Goal: Task Accomplishment & Management: Manage account settings

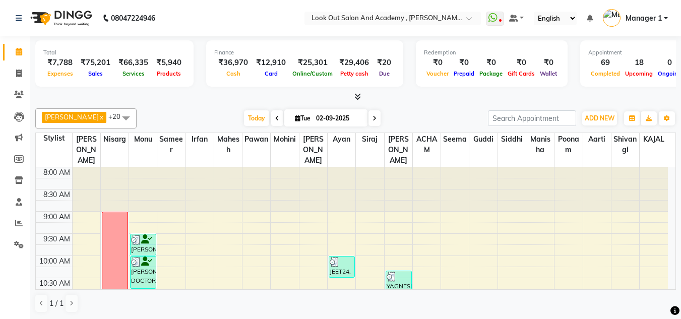
click at [7, 83] on li "Invoice" at bounding box center [15, 74] width 30 height 22
click at [12, 77] on span at bounding box center [19, 74] width 18 height 12
select select "4708"
select select "service"
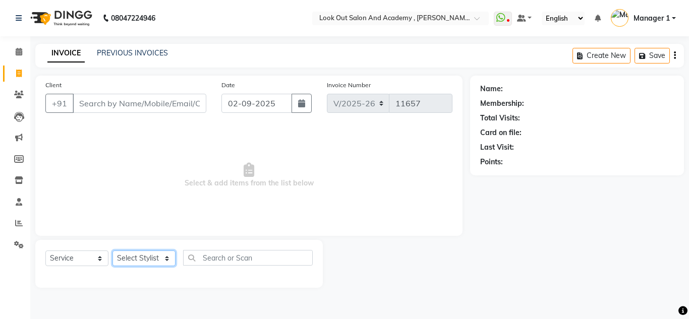
drag, startPoint x: 141, startPoint y: 260, endPoint x: 139, endPoint y: 251, distance: 9.3
click at [141, 259] on select "Select Stylist Aarti Aatish ACHAM Aftab Afzal AKSHADA ITWARI Akthar Hussain Aya…" at bounding box center [143, 259] width 63 height 16
click at [138, 267] on div "Select Service Product Membership Package Voucher Prepaid Gift Card Select Styl…" at bounding box center [178, 262] width 267 height 24
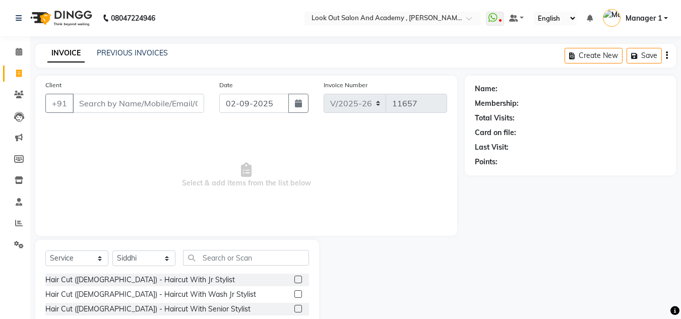
click at [141, 268] on div "Select Service Product Membership Package Voucher Prepaid Gift Card Select Styl…" at bounding box center [177, 262] width 264 height 24
click at [148, 255] on select "Select Stylist Aarti Aatish ACHAM Aftab Afzal AKSHADA ITWARI Akthar Hussain Aya…" at bounding box center [143, 259] width 63 height 16
select select "77518"
click at [244, 261] on input "text" at bounding box center [246, 258] width 126 height 16
click at [19, 66] on link "Invoice" at bounding box center [15, 74] width 24 height 17
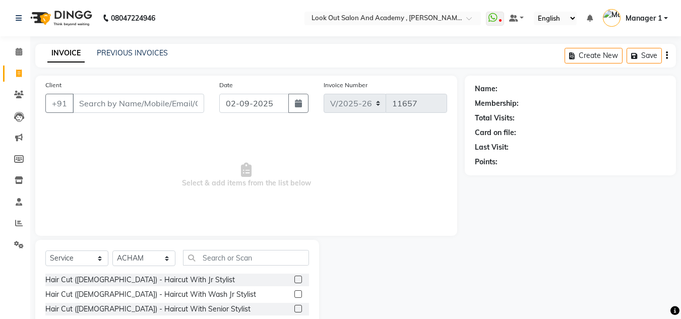
select select "service"
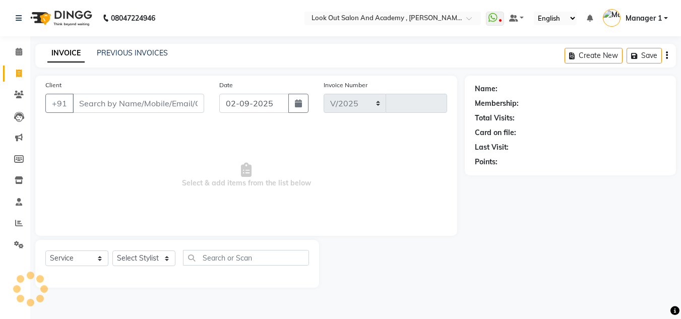
select select "4708"
type input "11657"
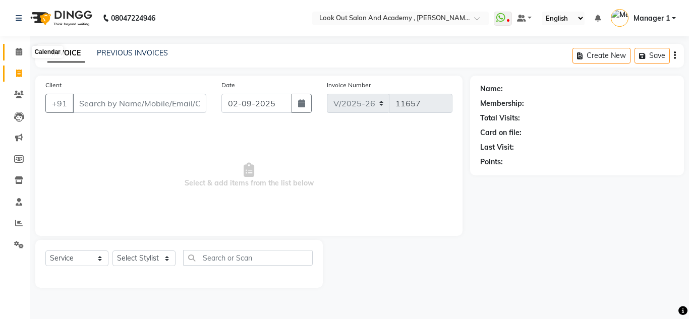
click at [21, 51] on icon at bounding box center [19, 52] width 7 height 8
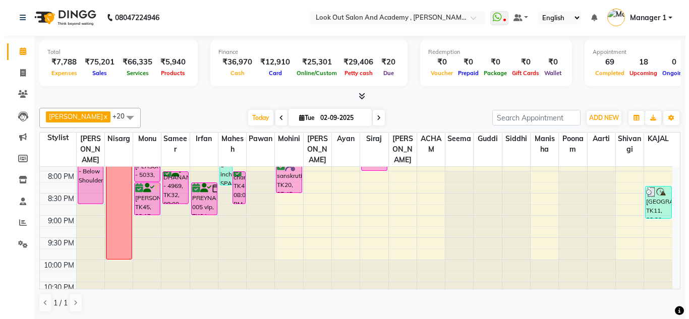
scroll to position [503, 0]
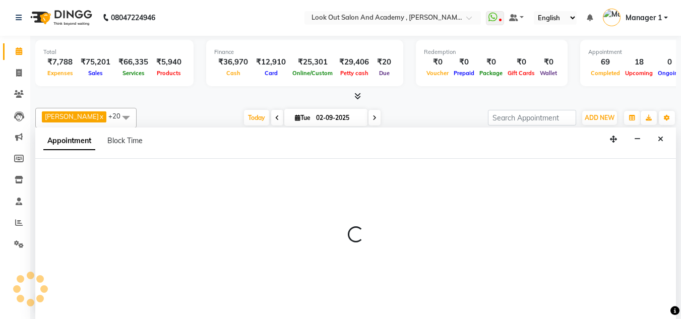
select select "28199"
select select "1245"
select select "tentative"
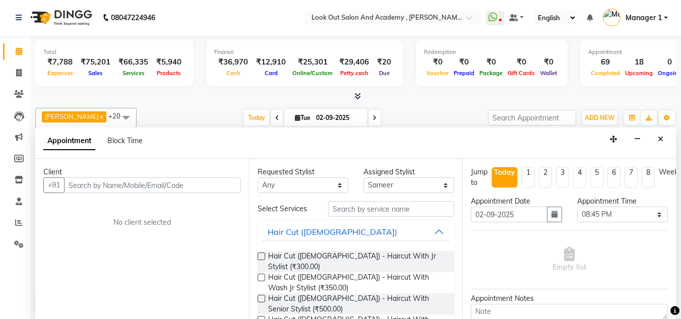
click at [132, 186] on input "text" at bounding box center [152, 186] width 177 height 16
type input "8779495868"
click at [230, 186] on span "Add Client" at bounding box center [220, 185] width 34 height 9
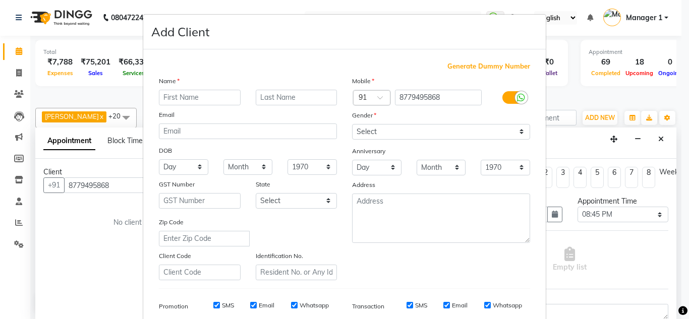
click at [221, 95] on input "text" at bounding box center [200, 98] width 82 height 16
type input "yash68"
click at [393, 142] on div "Mobile Country Code × 91 8779495868 Gender Select Male Female Other Prefer Not …" at bounding box center [440, 178] width 193 height 205
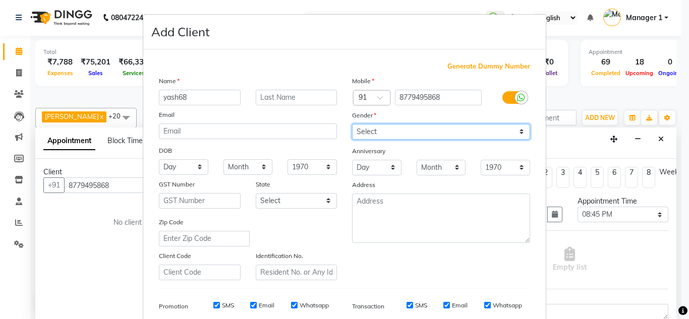
drag, startPoint x: 393, startPoint y: 130, endPoint x: 393, endPoint y: 138, distance: 7.6
click at [393, 130] on select "Select Male Female Other Prefer Not To Say" at bounding box center [441, 132] width 178 height 16
select select "male"
click at [352, 124] on select "Select Male Female Other Prefer Not To Say" at bounding box center [441, 132] width 178 height 16
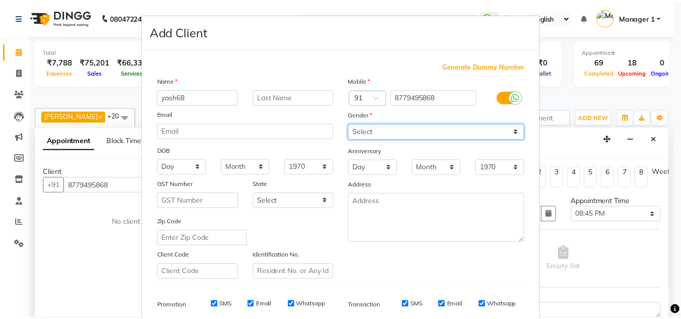
scroll to position [146, 0]
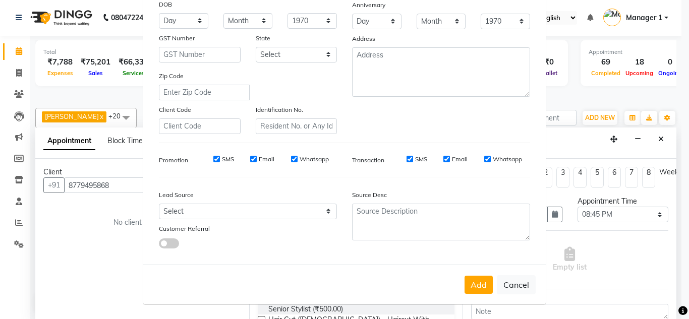
click at [470, 281] on button "Add" at bounding box center [478, 285] width 28 height 18
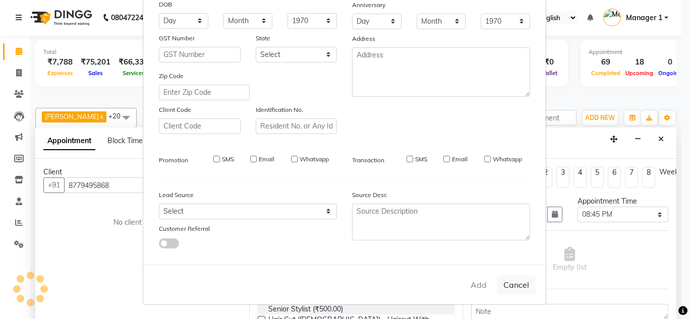
type input "87******68"
select select
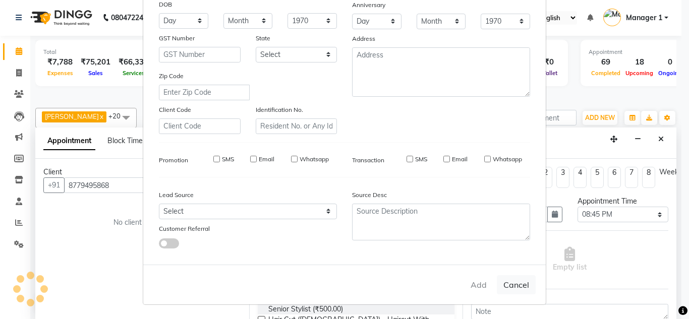
select select
checkbox input "false"
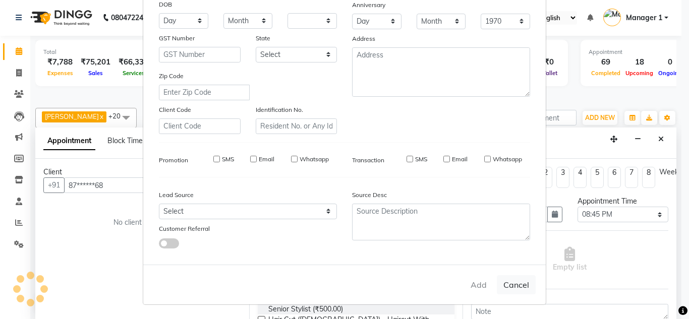
checkbox input "false"
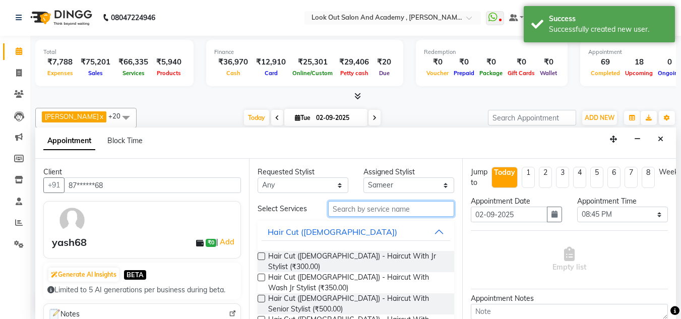
click at [361, 206] on input "text" at bounding box center [391, 209] width 126 height 16
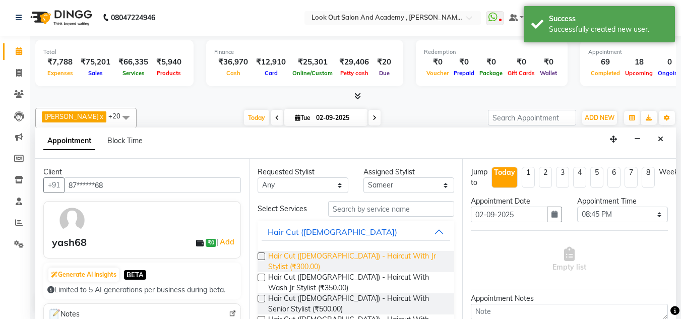
drag, startPoint x: 300, startPoint y: 256, endPoint x: 432, endPoint y: 237, distance: 133.4
click at [301, 256] on span "Hair Cut (Male) - Haircut With Jr Stylist (₹300.00)" at bounding box center [357, 261] width 179 height 21
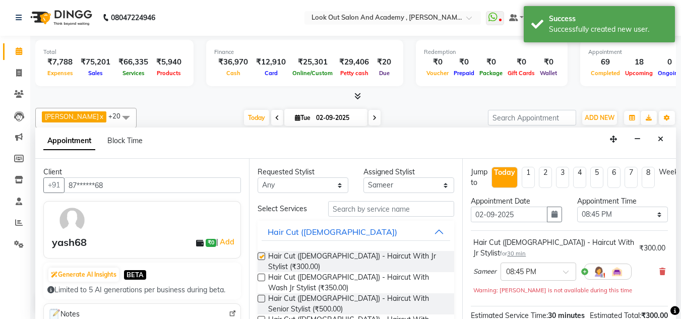
checkbox input "false"
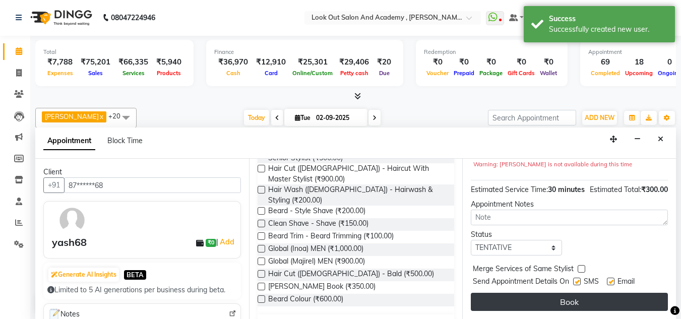
scroll to position [144, 0]
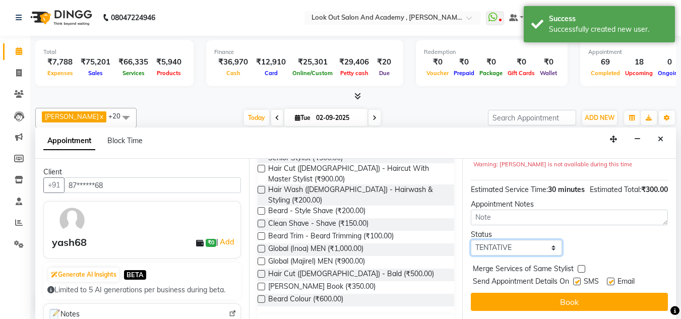
drag, startPoint x: 515, startPoint y: 237, endPoint x: 515, endPoint y: 248, distance: 10.6
click at [515, 240] on select "Select TENTATIVE CONFIRM CHECK-IN UPCOMING" at bounding box center [516, 248] width 91 height 16
select select "confirm booking"
click at [471, 240] on select "Select TENTATIVE CONFIRM CHECK-IN UPCOMING" at bounding box center [516, 248] width 91 height 16
drag, startPoint x: 579, startPoint y: 273, endPoint x: 617, endPoint y: 270, distance: 38.4
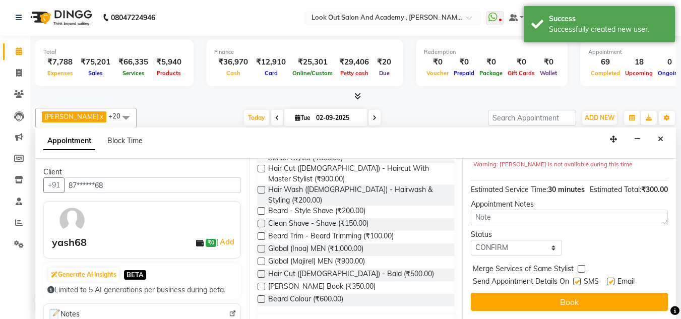
click at [584, 276] on div "SMS" at bounding box center [590, 282] width 34 height 13
click at [617, 276] on div "Email" at bounding box center [625, 282] width 36 height 13
click at [613, 278] on label at bounding box center [611, 282] width 8 height 8
click at [613, 279] on input "checkbox" at bounding box center [610, 282] width 7 height 7
checkbox input "false"
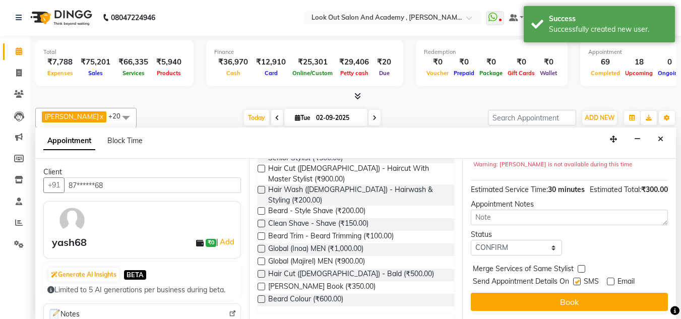
click at [580, 278] on label at bounding box center [577, 282] width 8 height 8
click at [580, 279] on input "checkbox" at bounding box center [576, 282] width 7 height 7
checkbox input "false"
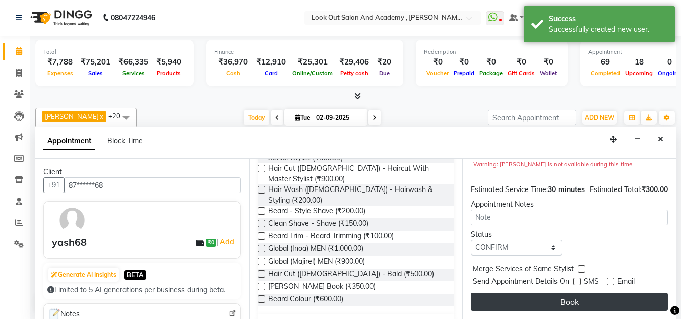
click at [580, 293] on button "Book" at bounding box center [569, 302] width 197 height 18
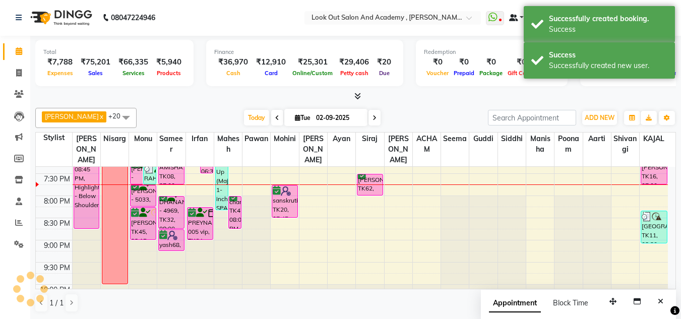
scroll to position [0, 0]
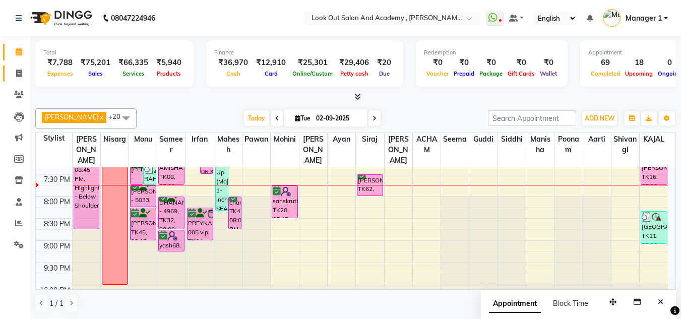
click at [16, 66] on link "Invoice" at bounding box center [15, 74] width 24 height 17
select select "service"
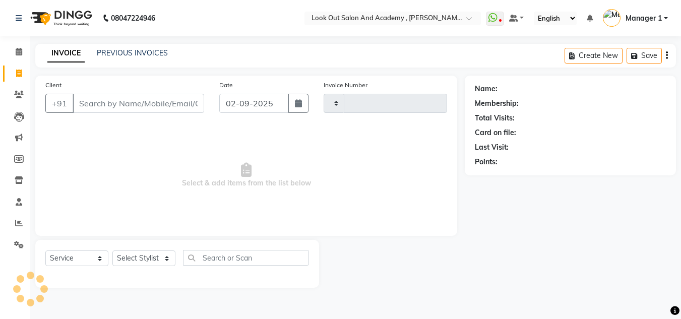
type input "11658"
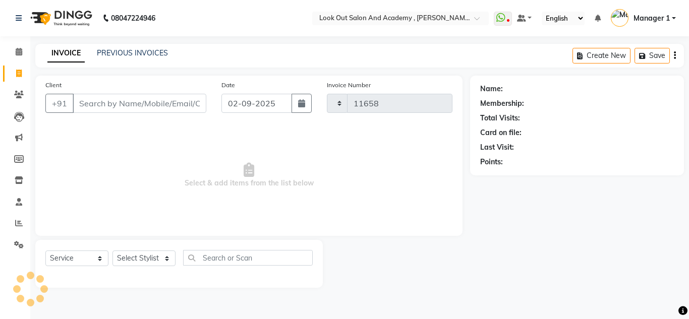
select select "4708"
drag, startPoint x: 133, startPoint y: 109, endPoint x: 124, endPoint y: 104, distance: 9.7
click at [131, 108] on input "Client" at bounding box center [140, 103] width 134 height 19
click at [17, 61] on li "Calendar" at bounding box center [15, 52] width 30 height 22
click at [21, 53] on icon at bounding box center [19, 52] width 7 height 8
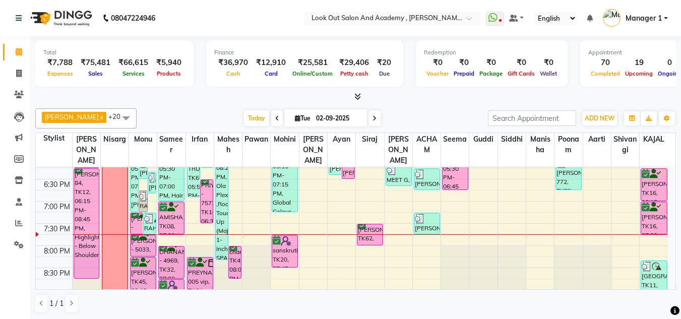
scroll to position [403, 0]
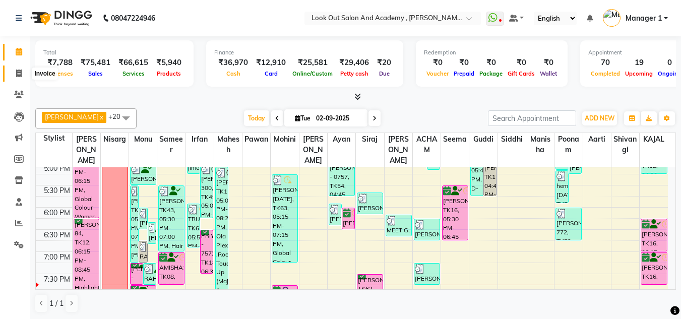
click at [25, 75] on span at bounding box center [19, 74] width 18 height 12
select select "4708"
select select "service"
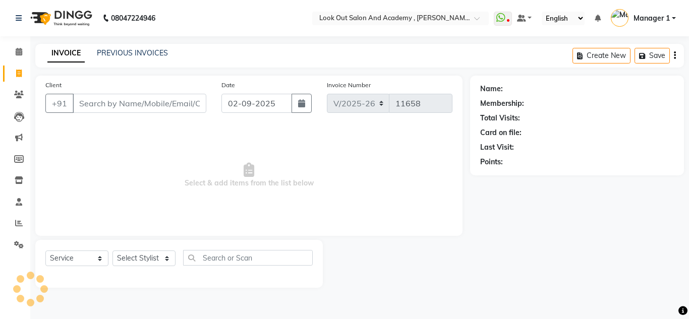
click at [114, 118] on div "Client +91" at bounding box center [126, 100] width 176 height 41
drag, startPoint x: 141, startPoint y: 258, endPoint x: 142, endPoint y: 251, distance: 6.6
click at [141, 254] on select "Select Stylist" at bounding box center [143, 259] width 63 height 16
select select "28280"
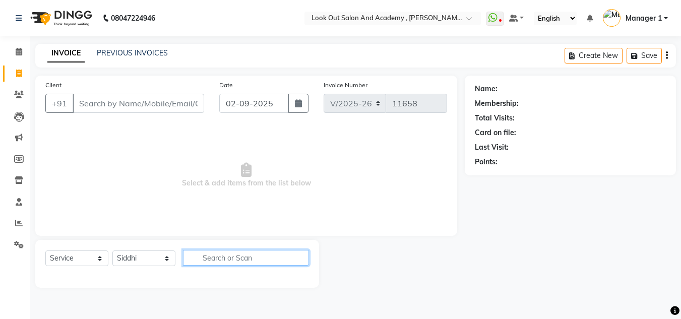
click at [200, 252] on input "text" at bounding box center [246, 258] width 126 height 16
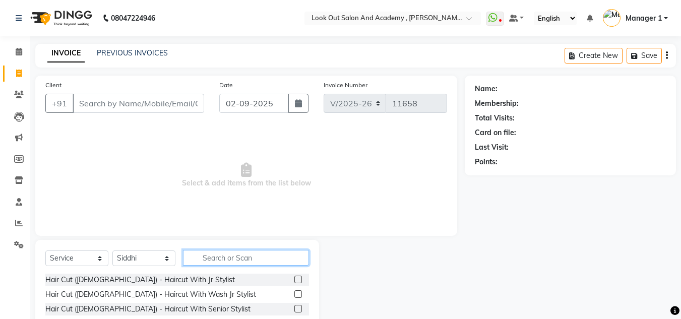
click at [219, 250] on input "text" at bounding box center [246, 258] width 126 height 16
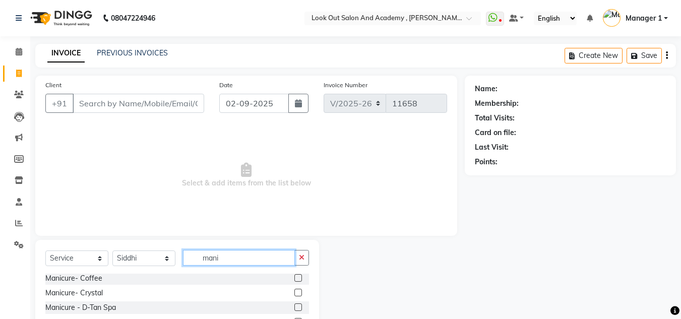
scroll to position [50, 0]
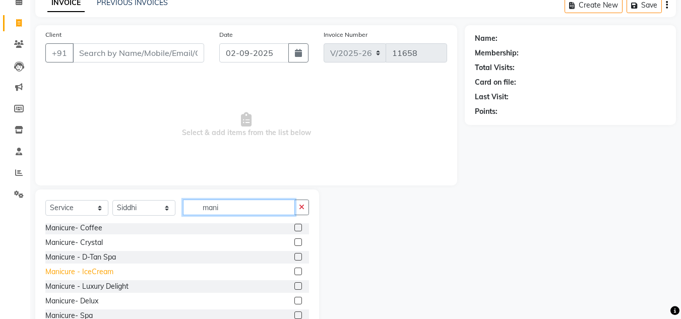
type input "mani"
click at [101, 272] on div "Manicure - IceCream" at bounding box center [79, 272] width 68 height 11
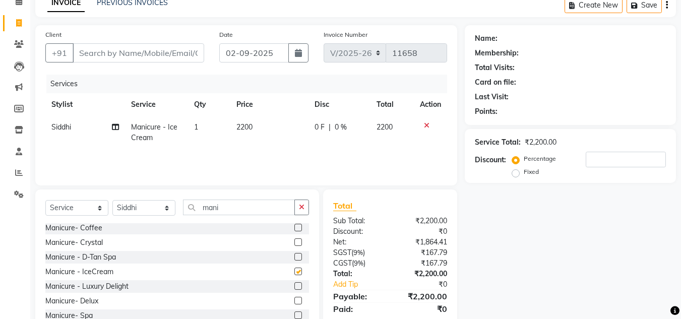
checkbox input "false"
click at [143, 50] on input "Client" at bounding box center [139, 52] width 132 height 19
type input "9"
type input "0"
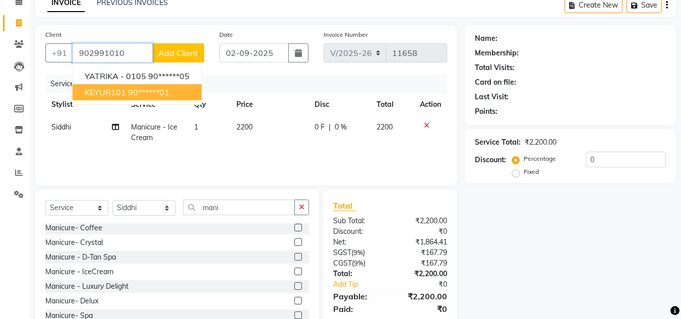
click at [160, 89] on ngb-highlight "90******01" at bounding box center [148, 92] width 41 height 10
type input "90******01"
select select "1: Object"
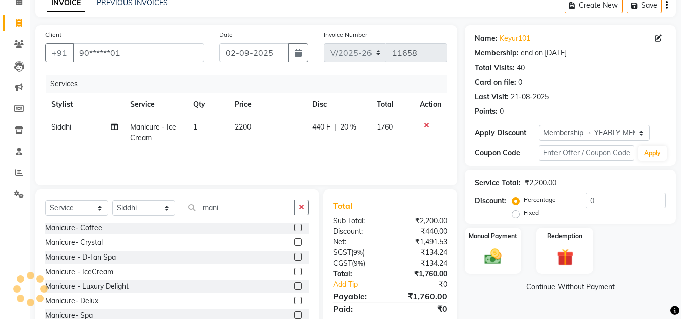
type input "20"
drag, startPoint x: 231, startPoint y: 210, endPoint x: 148, endPoint y: 213, distance: 83.3
click at [153, 213] on div "Select Service Product Membership Package Voucher Prepaid Gift Card Select Styl…" at bounding box center [177, 212] width 264 height 24
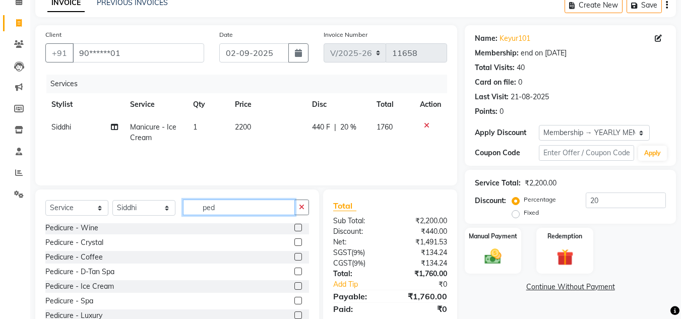
type input "pedi"
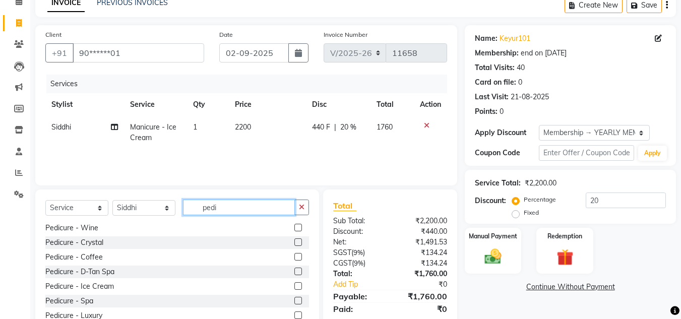
drag, startPoint x: 196, startPoint y: 212, endPoint x: 223, endPoint y: 209, distance: 26.9
click at [223, 209] on input "pedi" at bounding box center [239, 208] width 112 height 16
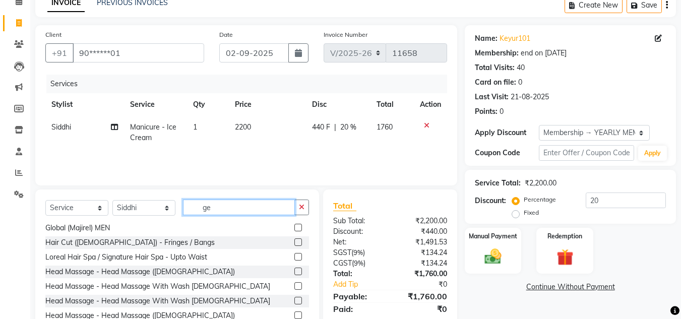
scroll to position [0, 0]
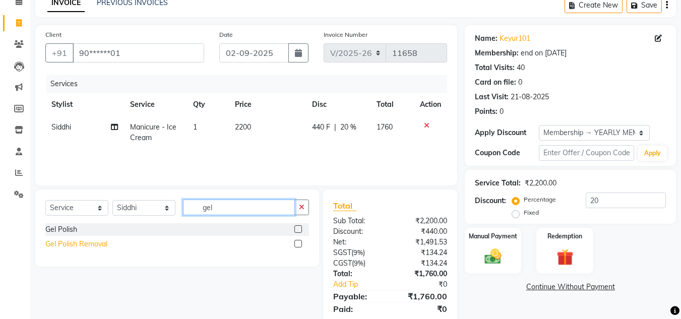
type input "gel"
click at [94, 245] on div "Gel Polish Removal" at bounding box center [76, 244] width 62 height 11
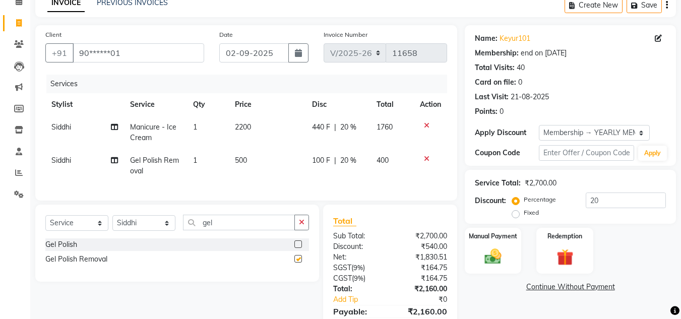
checkbox input "false"
drag, startPoint x: 227, startPoint y: 235, endPoint x: 178, endPoint y: 235, distance: 48.9
click at [178, 235] on div "Select Service Product Membership Package Voucher Prepaid Gift Card Select Styl…" at bounding box center [177, 227] width 264 height 24
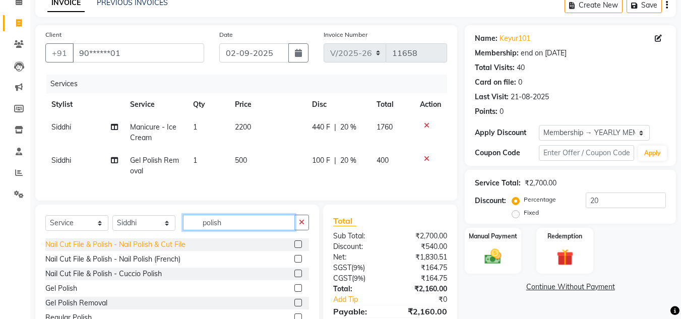
type input "polish"
click at [111, 249] on div "Nail Cut File & Polish - Nail Polish & Cut File" at bounding box center [115, 245] width 140 height 11
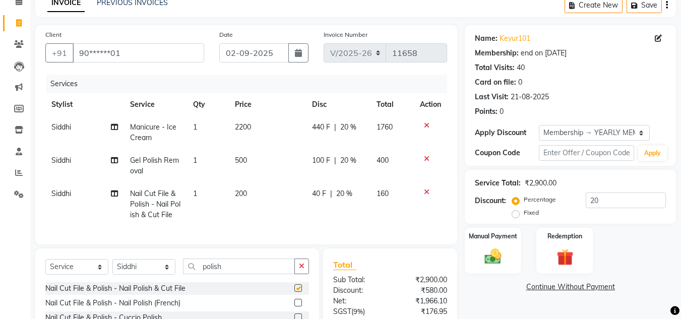
checkbox input "false"
click at [247, 192] on td "200" at bounding box center [267, 205] width 77 height 44
select select "28280"
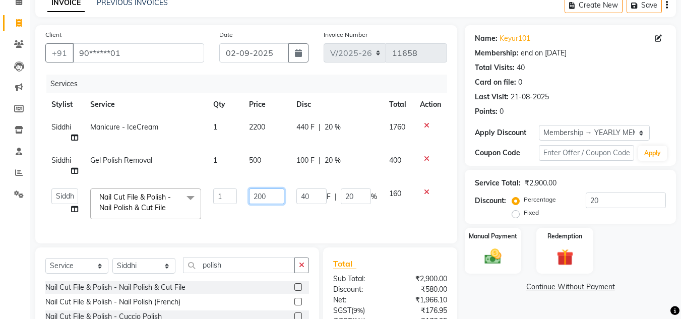
drag, startPoint x: 249, startPoint y: 192, endPoint x: 214, endPoint y: 189, distance: 34.9
click at [220, 191] on tr "Aarti Aatish ACHAM Aftab Afzal AKSHADA ITWARI Akthar Hussain Ayan Dhaval Solank…" at bounding box center [246, 204] width 402 height 43
type input "100"
click at [134, 181] on td "Gel Polish Removal" at bounding box center [145, 165] width 123 height 33
select select "28280"
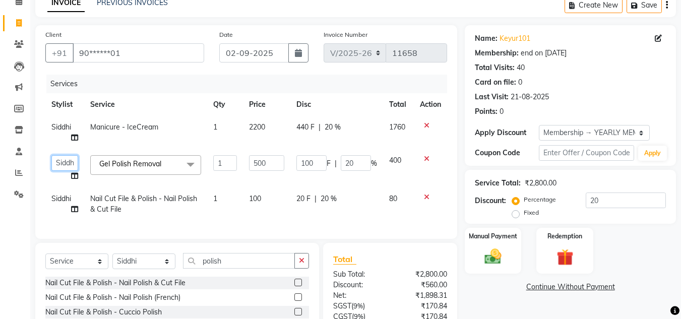
drag, startPoint x: 73, startPoint y: 171, endPoint x: 64, endPoint y: 163, distance: 11.8
click at [64, 163] on select "Aarti Aatish [PERSON_NAME] [PERSON_NAME] ITWARI [PERSON_NAME] [PERSON_NAME] [PE…" at bounding box center [64, 163] width 27 height 16
click at [159, 144] on td "Manicure - IceCream" at bounding box center [145, 132] width 123 height 33
select select "83838"
select select "28280"
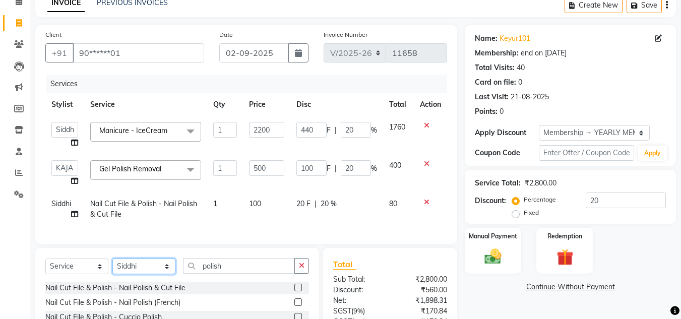
click at [132, 274] on select "Select Stylist Aarti Aatish [PERSON_NAME] [PERSON_NAME] ITWARI [PERSON_NAME] [P…" at bounding box center [143, 267] width 63 height 16
drag, startPoint x: 607, startPoint y: 197, endPoint x: 509, endPoint y: 208, distance: 99.0
click at [517, 206] on div "Percentage Fixed 20" at bounding box center [590, 206] width 152 height 27
type input "3"
type input "15"
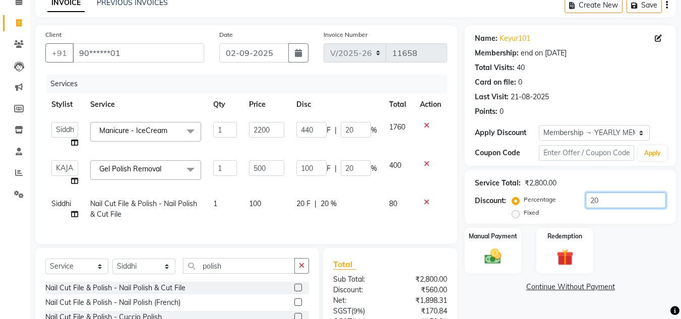
type input "3"
type input "66"
type input "3"
type input "35"
type input "175"
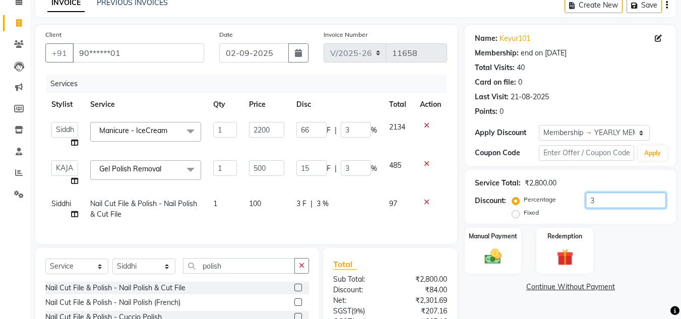
type input "35"
type input "770"
type input "35"
click at [137, 265] on div "Select Service Product Membership Package Voucher Prepaid Gift Card Select Styl…" at bounding box center [177, 322] width 284 height 149
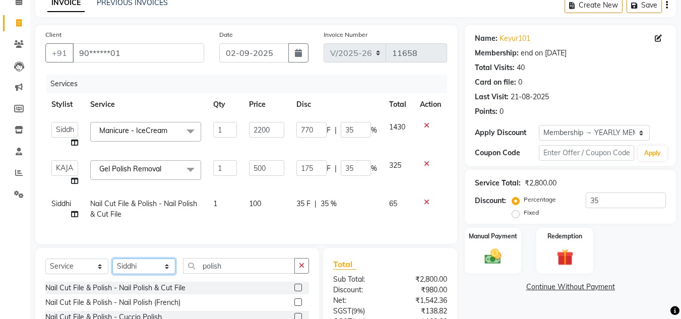
click at [138, 274] on select "Select Stylist Aarti Aatish [PERSON_NAME] [PERSON_NAME] ITWARI [PERSON_NAME] [P…" at bounding box center [143, 267] width 63 height 16
select select "28196"
drag, startPoint x: 247, startPoint y: 265, endPoint x: 124, endPoint y: 276, distance: 123.6
click at [124, 276] on div "Select Service Product Membership Package Voucher Prepaid Gift Card Select Styl…" at bounding box center [177, 322] width 284 height 149
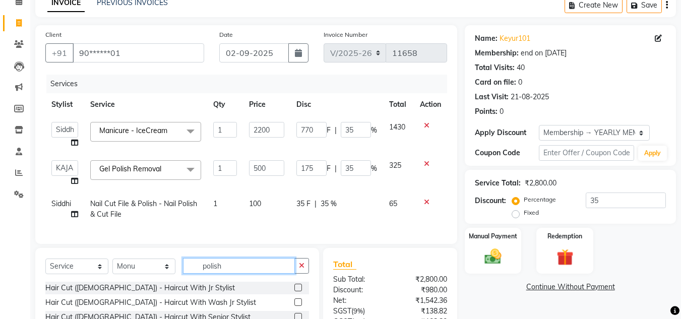
click at [217, 274] on input "polish" at bounding box center [239, 266] width 112 height 16
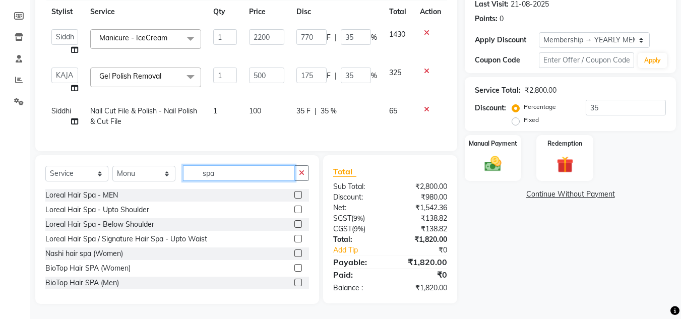
drag, startPoint x: 197, startPoint y: 177, endPoint x: 242, endPoint y: 171, distance: 44.7
click at [242, 171] on input "spa" at bounding box center [239, 173] width 112 height 16
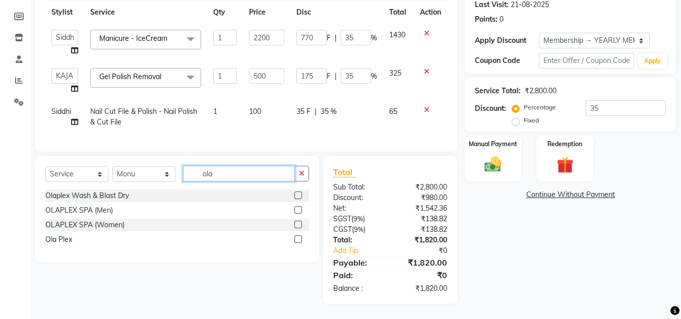
scroll to position [150, 0]
type input "ola"
click at [62, 239] on div "Ola Plex" at bounding box center [58, 240] width 27 height 11
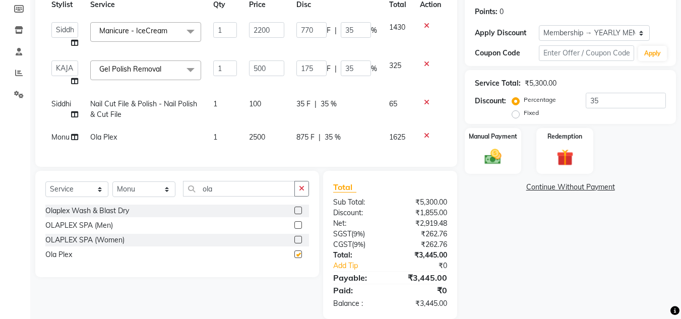
checkbox input "false"
click at [242, 138] on td "1" at bounding box center [225, 137] width 36 height 23
select select "28196"
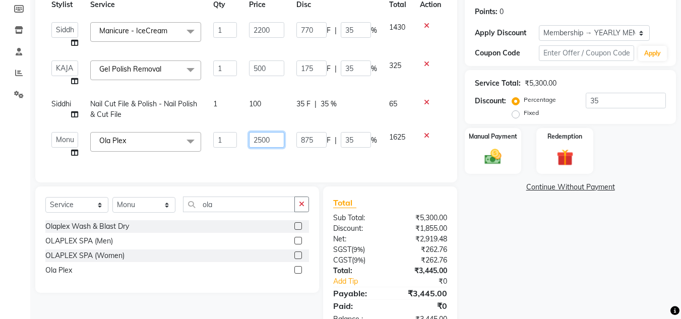
drag, startPoint x: 262, startPoint y: 142, endPoint x: 196, endPoint y: 136, distance: 65.8
click at [209, 132] on tr "Aarti Aatish ACHAM Aftab Afzal AKSHADA ITWARI Akthar Hussain Ayan Dhaval Solank…" at bounding box center [246, 145] width 402 height 38
type input "3000"
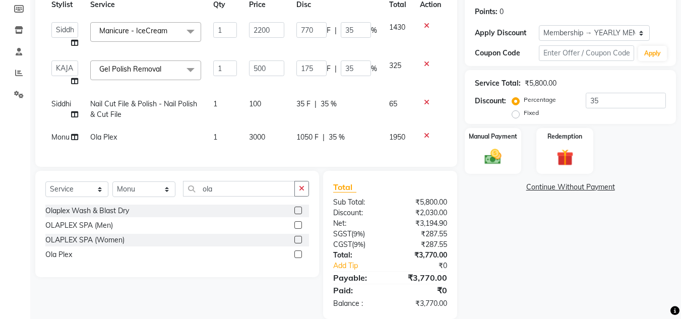
click at [270, 155] on div "Services Stylist Service Qty Price Disc Total Action Aarti Aatish ACHAM Aftab A…" at bounding box center [246, 66] width 402 height 182
click at [142, 197] on select "Select Stylist Aarti Aatish [PERSON_NAME] [PERSON_NAME] ITWARI [PERSON_NAME] [P…" at bounding box center [143, 190] width 63 height 16
select select "28200"
click at [215, 192] on input "ola" at bounding box center [239, 189] width 112 height 16
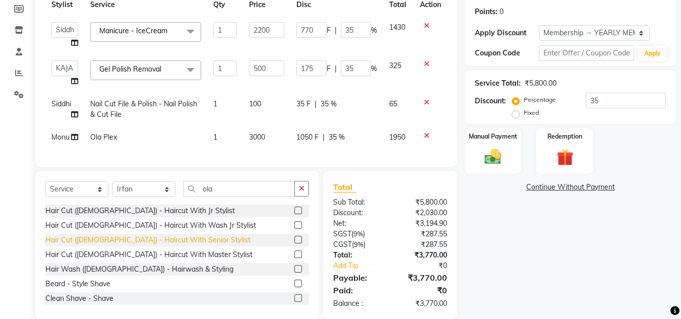
click at [161, 246] on div "Hair Cut ([DEMOGRAPHIC_DATA]) - Haircut With Senior Stylist" at bounding box center [147, 240] width 205 height 11
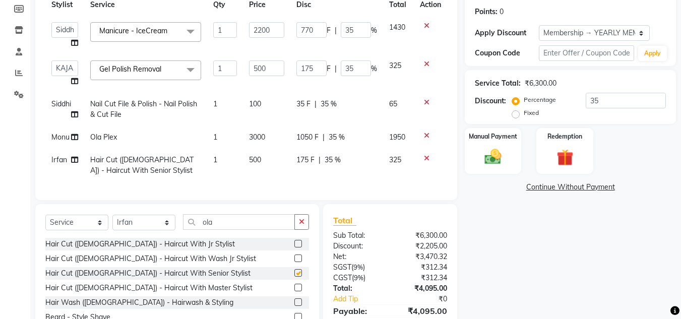
checkbox input "false"
click at [220, 169] on td "1" at bounding box center [225, 165] width 36 height 33
select select "28200"
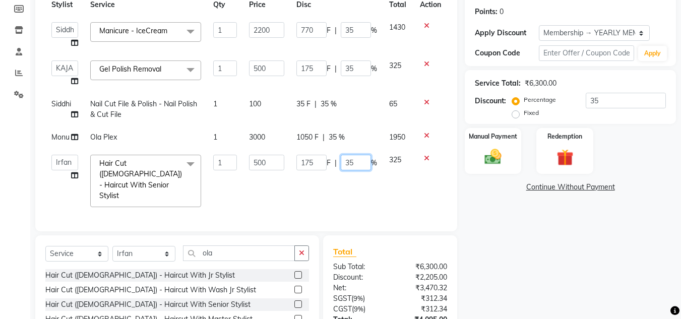
drag, startPoint x: 360, startPoint y: 160, endPoint x: 301, endPoint y: 165, distance: 59.2
click at [322, 162] on div "175 F | 35 %" at bounding box center [337, 163] width 81 height 16
type input "20"
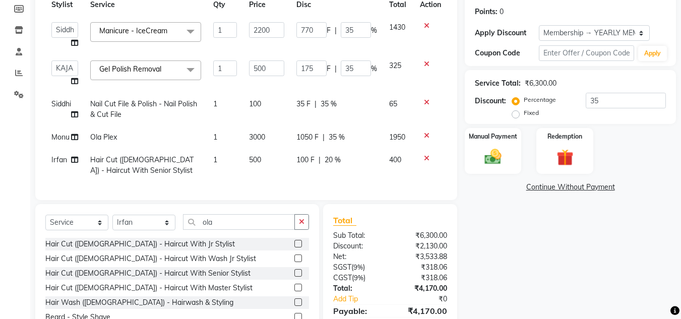
click at [297, 175] on td "100 F | 20 %" at bounding box center [336, 165] width 93 height 33
select select "28200"
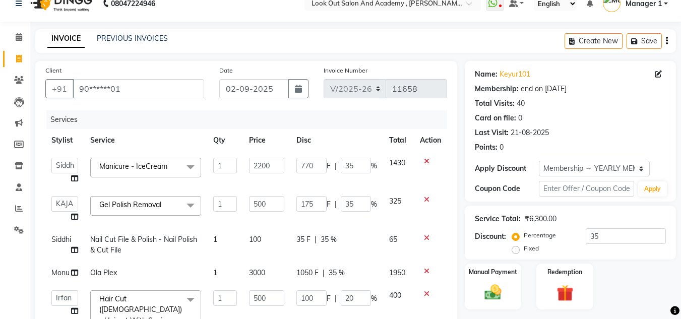
scroll to position [65, 0]
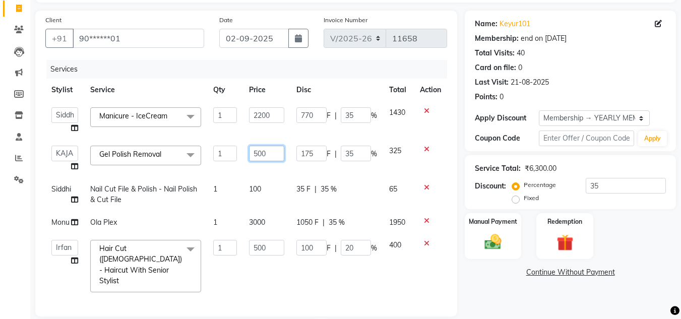
drag, startPoint x: 276, startPoint y: 153, endPoint x: 223, endPoint y: 152, distance: 53.5
click at [223, 152] on tr "Aarti Aatish ACHAM Aftab Afzal AKSHADA ITWARI Akthar Hussain Ayan Dhaval Solank…" at bounding box center [246, 159] width 402 height 38
type input "700"
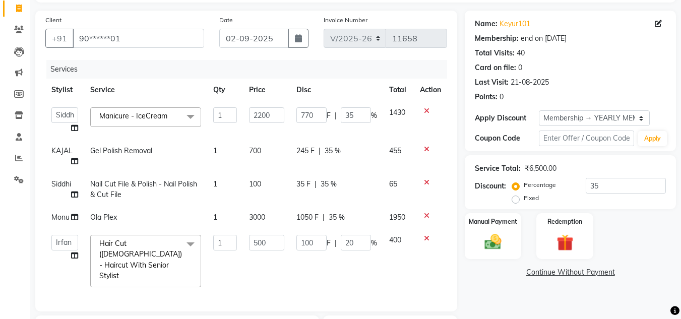
click at [235, 172] on td "1" at bounding box center [225, 156] width 36 height 33
select select "83838"
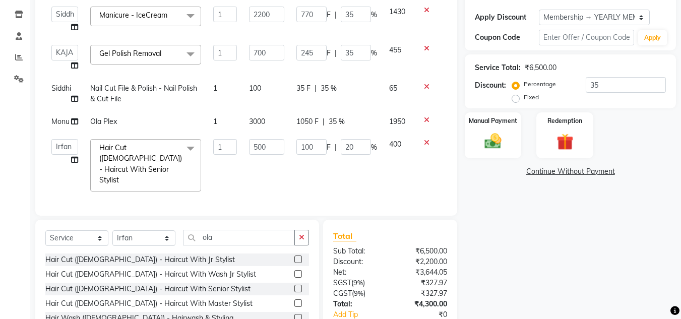
scroll to position [216, 0]
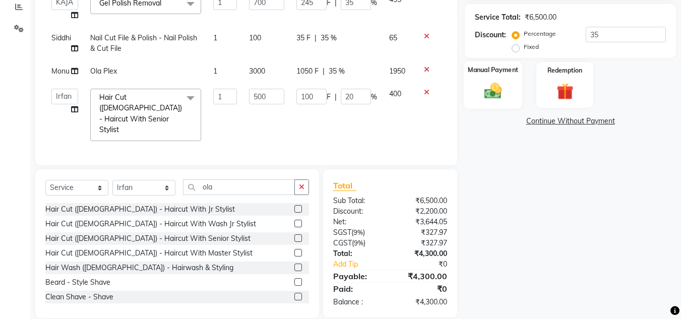
click at [515, 83] on div "Manual Payment" at bounding box center [493, 85] width 59 height 48
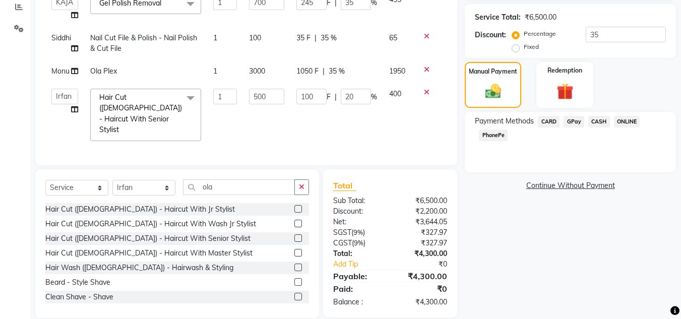
click at [599, 118] on span "CASH" at bounding box center [600, 122] width 22 height 12
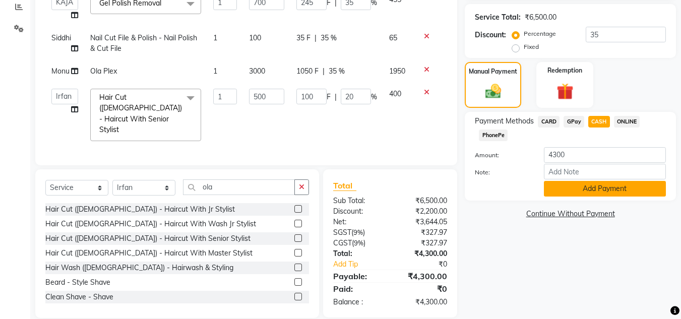
click at [572, 190] on button "Add Payment" at bounding box center [605, 189] width 122 height 16
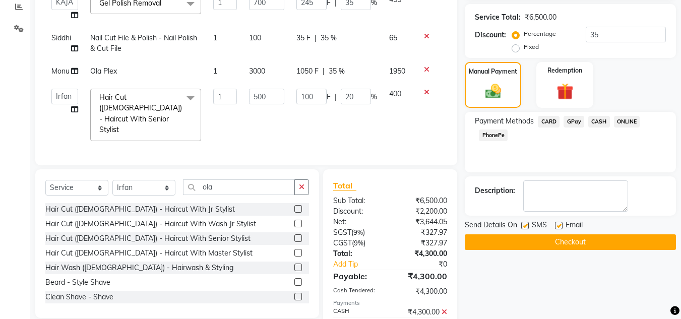
click at [557, 222] on label at bounding box center [559, 226] width 8 height 8
click at [557, 223] on input "checkbox" at bounding box center [558, 226] width 7 height 7
checkbox input "false"
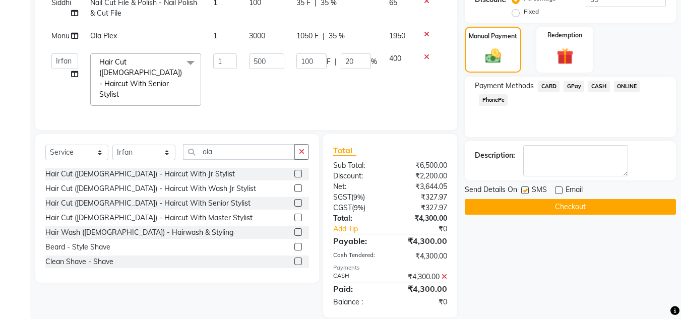
click at [554, 210] on button "Checkout" at bounding box center [570, 207] width 211 height 16
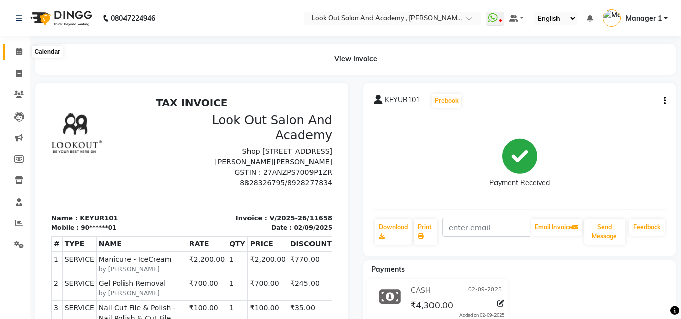
click at [17, 48] on icon at bounding box center [19, 52] width 7 height 8
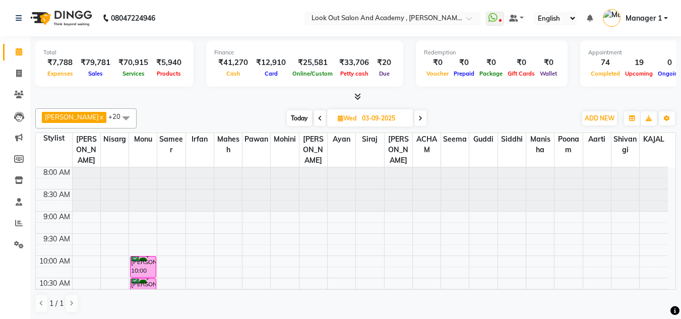
click at [483, 129] on div "Dhaval Solanki x Nisarg x Monu x Sameer x Irfan x Mahesh x Pawan x Mohini x Sir…" at bounding box center [355, 210] width 641 height 213
click at [23, 227] on span at bounding box center [19, 224] width 18 height 12
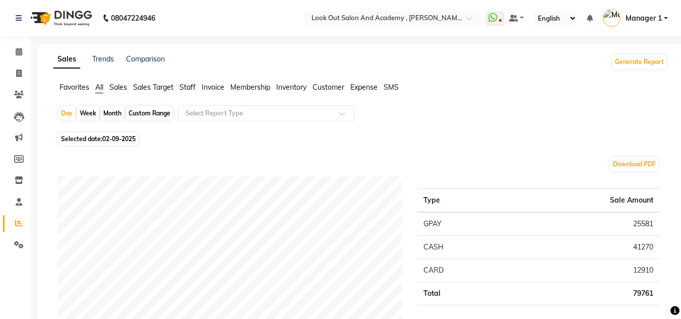
click at [190, 88] on span "Staff" at bounding box center [188, 87] width 16 height 9
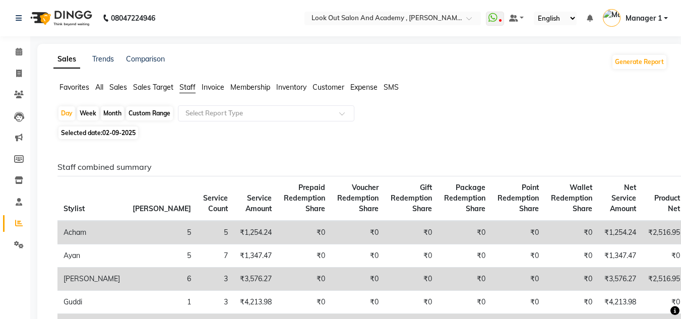
click at [136, 117] on div "Custom Range" at bounding box center [149, 113] width 47 height 14
select select "9"
select select "2025"
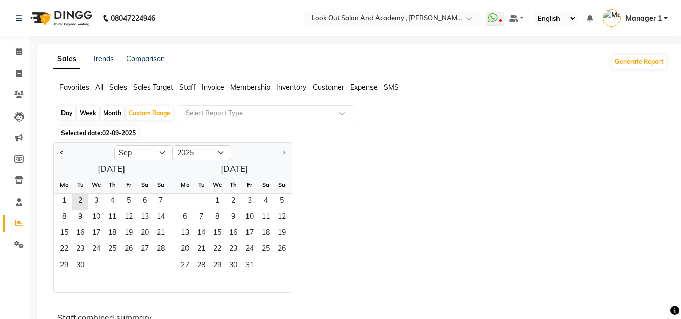
click at [71, 111] on div "Day" at bounding box center [66, 113] width 17 height 14
select select "9"
select select "2025"
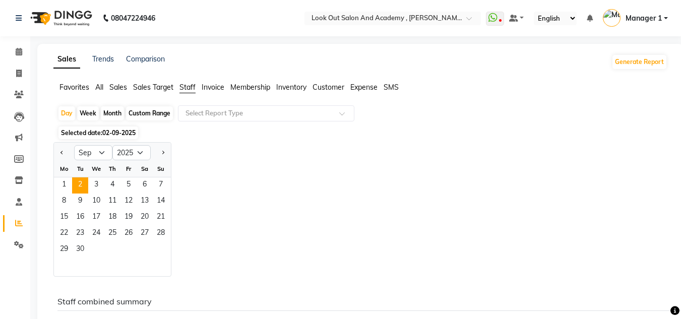
click at [192, 180] on div "Jan Feb Mar Apr May Jun Jul Aug Sep Oct Nov Dec 2015 2016 2017 2018 2019 2020 2…" at bounding box center [360, 209] width 614 height 135
click at [69, 118] on div "Day" at bounding box center [66, 113] width 17 height 14
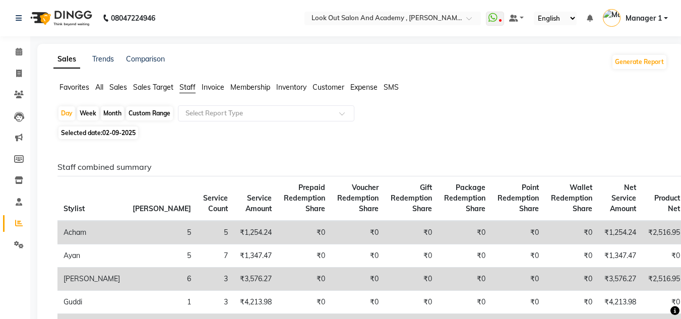
click at [216, 136] on div "Selected date: 02-09-2025" at bounding box center [362, 133] width 610 height 11
click at [22, 92] on icon at bounding box center [19, 95] width 10 height 8
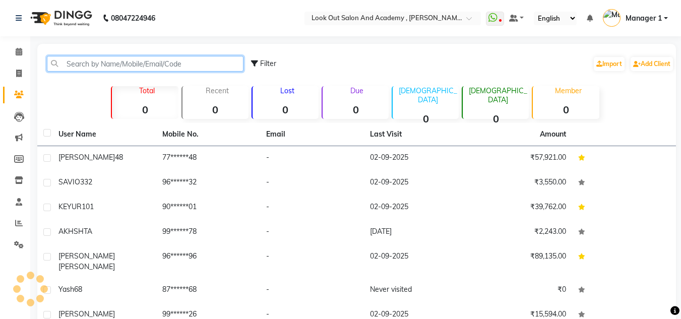
click at [111, 62] on input "text" at bounding box center [145, 64] width 197 height 16
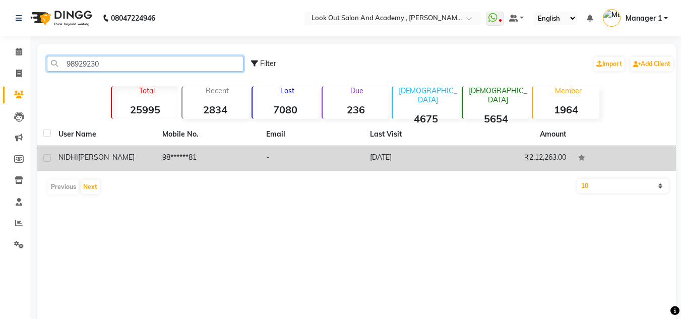
type input "98929230"
click at [202, 153] on td "98******81" at bounding box center [208, 158] width 104 height 25
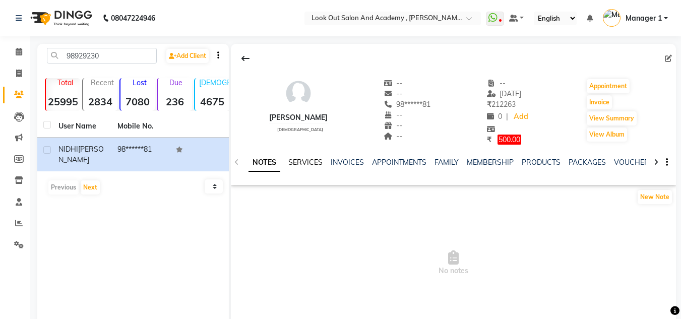
click at [297, 162] on link "SERVICES" at bounding box center [305, 162] width 34 height 9
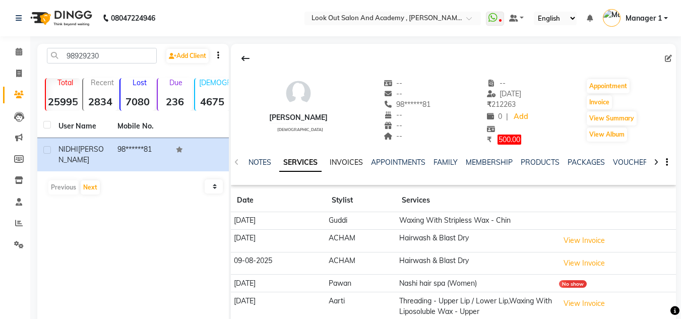
click at [336, 166] on link "INVOICES" at bounding box center [346, 162] width 33 height 9
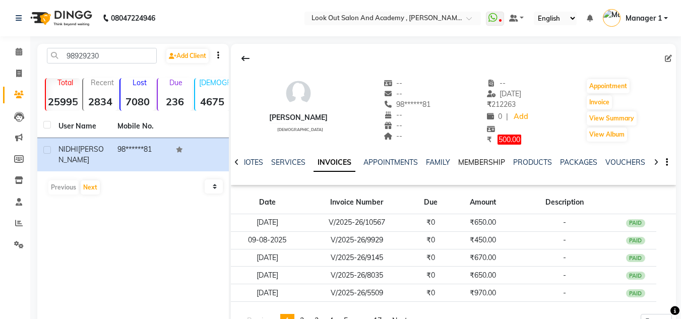
click at [494, 166] on link "MEMBERSHIP" at bounding box center [481, 162] width 47 height 9
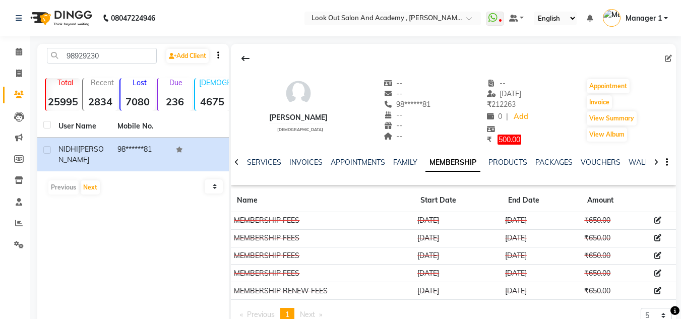
click at [301, 46] on div "NIDHI GANDHI female -- -- 98******81 -- -- -- -- 19-08-2025 ₹ 212263 0 | Add ₹ …" at bounding box center [453, 114] width 445 height 141
click at [15, 221] on span at bounding box center [19, 224] width 18 height 12
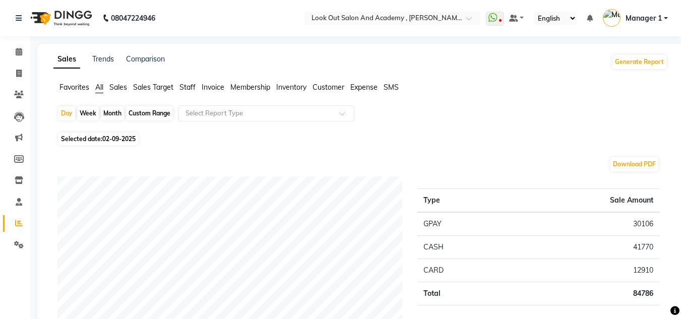
click at [183, 86] on span "Staff" at bounding box center [188, 87] width 16 height 9
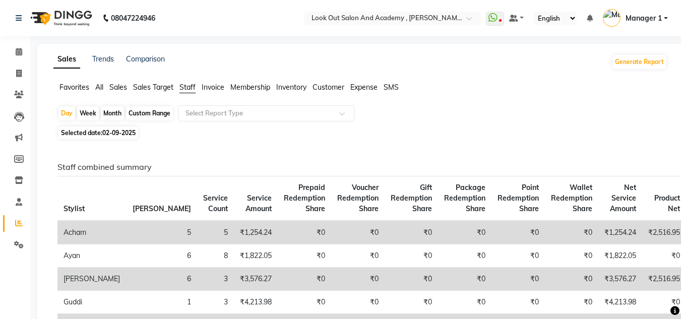
click at [112, 115] on div "Month" at bounding box center [112, 113] width 23 height 14
select select "9"
select select "2025"
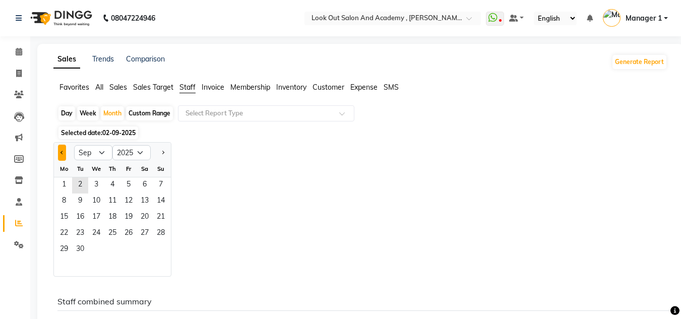
click at [58, 150] on button "Previous month" at bounding box center [62, 153] width 8 height 16
select select "8"
click at [130, 178] on span "1" at bounding box center [129, 186] width 16 height 16
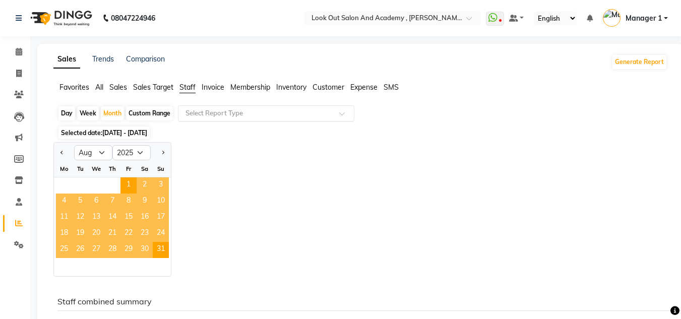
click at [251, 109] on input "text" at bounding box center [256, 113] width 145 height 10
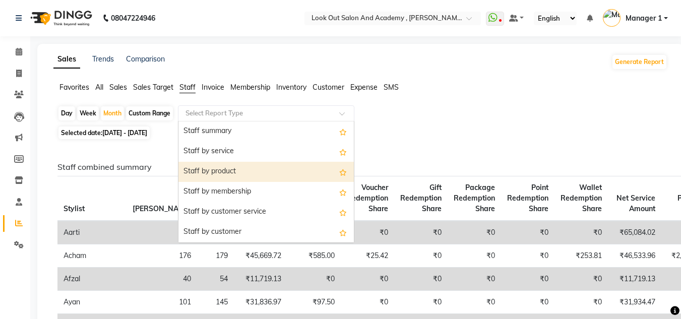
click at [237, 169] on div "Staff by product" at bounding box center [266, 172] width 175 height 20
select select "full_report"
select select "csv"
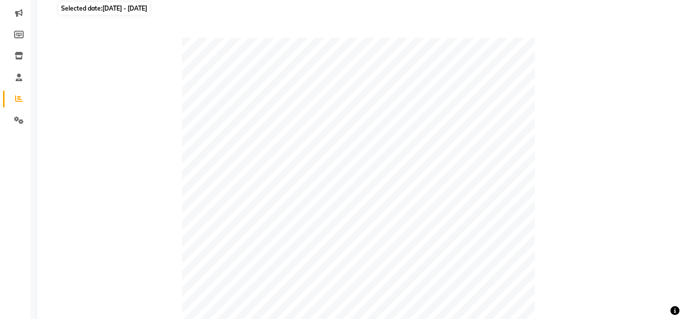
scroll to position [403, 0]
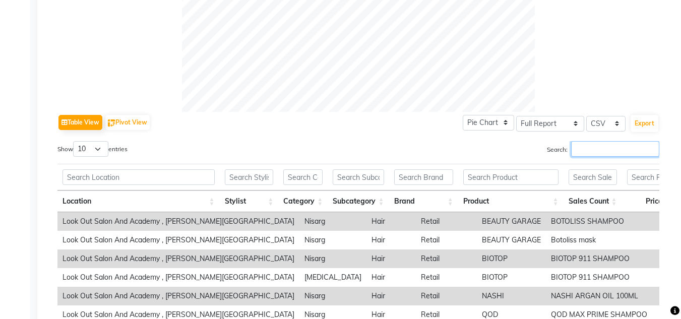
click at [604, 154] on input "Search:" at bounding box center [615, 149] width 88 height 16
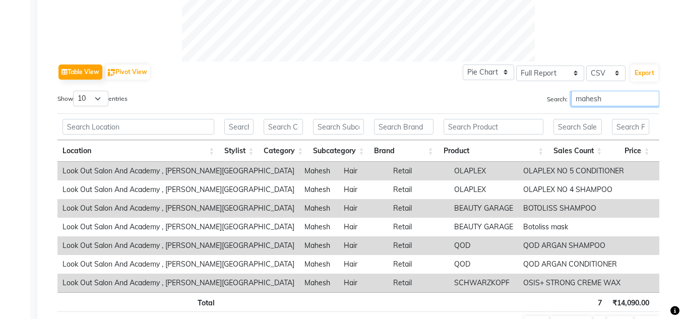
scroll to position [504, 0]
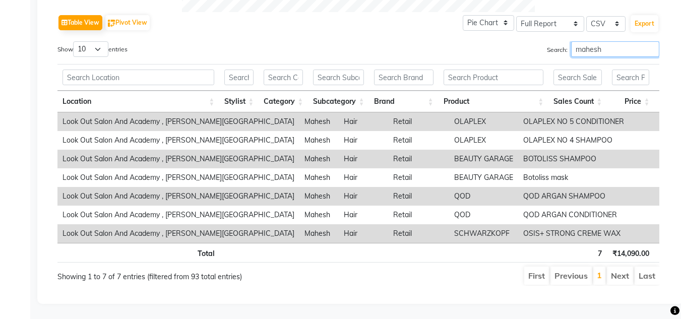
type input "mahesh"
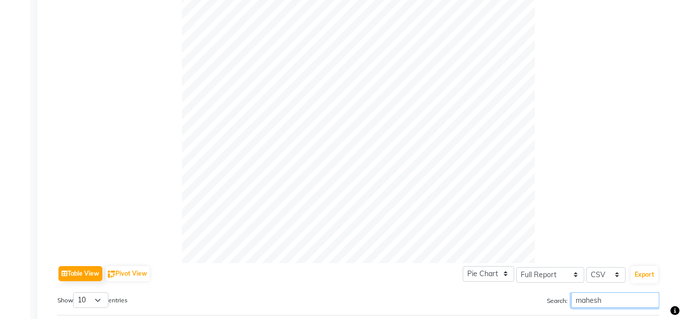
scroll to position [0, 0]
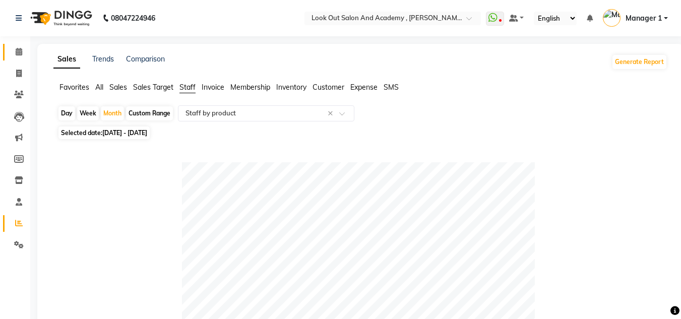
click at [6, 49] on link "Calendar" at bounding box center [15, 52] width 24 height 17
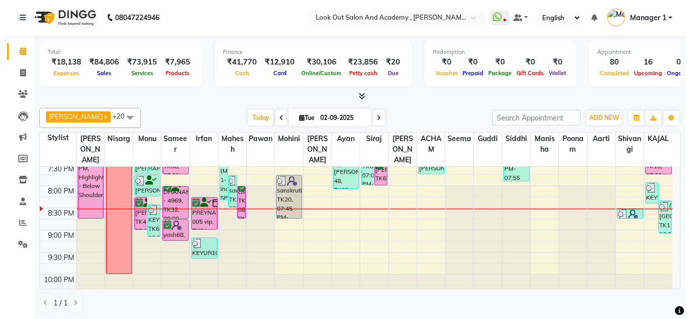
scroll to position [453, 0]
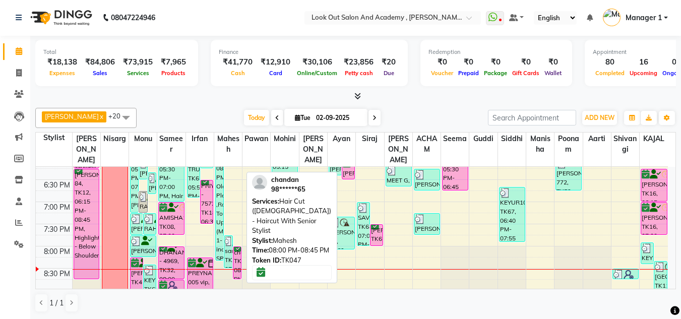
click at [235, 266] on div "chandan, TK47, 08:00 PM-08:45 PM, Hair Cut ([DEMOGRAPHIC_DATA]) - Haircut With …" at bounding box center [237, 263] width 8 height 32
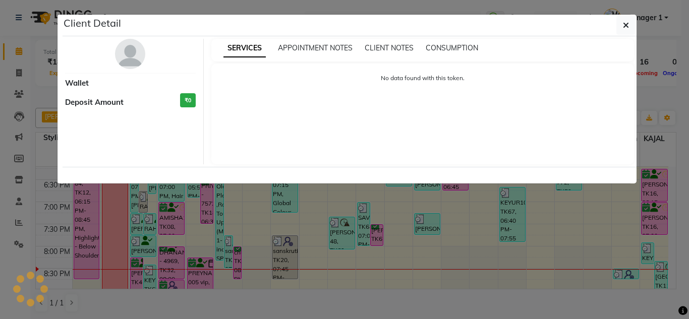
select select "6"
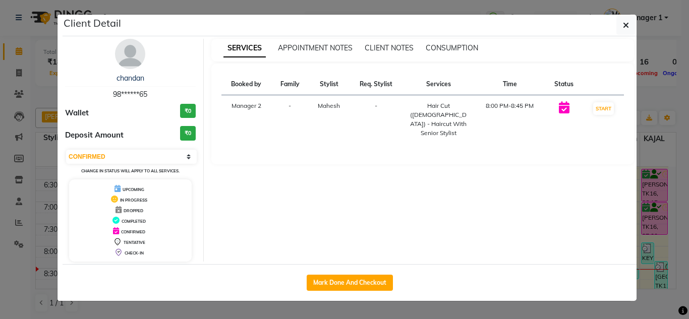
click at [332, 273] on div "Mark Done And Checkout" at bounding box center [350, 282] width 574 height 37
click at [332, 282] on button "Mark Done And Checkout" at bounding box center [350, 283] width 86 height 16
select select "4708"
select select "service"
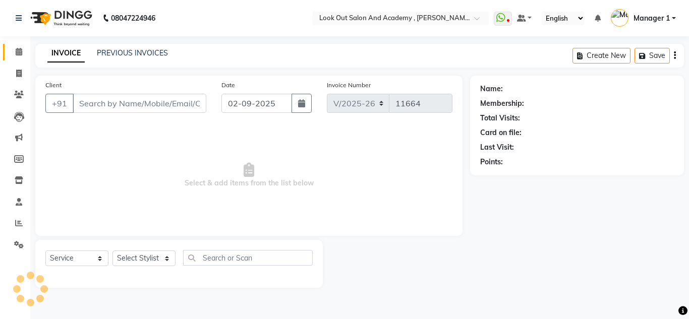
type input "98******65"
select select "28201"
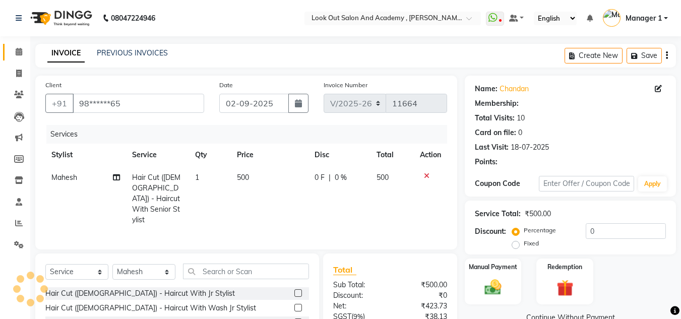
select select "1: Object"
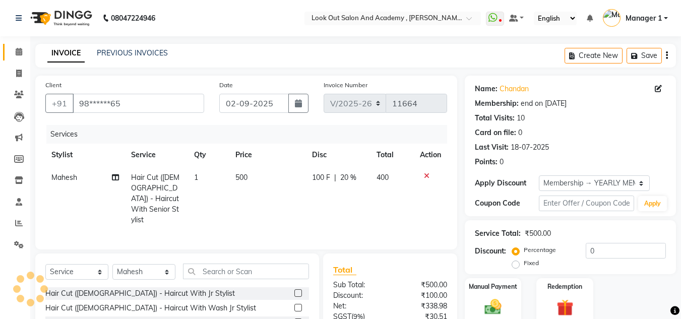
type input "20"
click at [260, 179] on td "500" at bounding box center [267, 198] width 77 height 65
select select "28201"
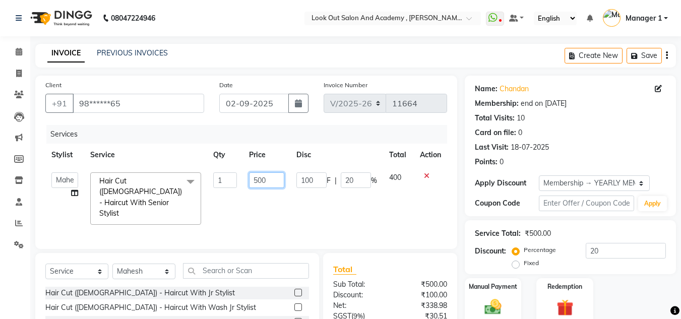
drag, startPoint x: 269, startPoint y: 179, endPoint x: 182, endPoint y: 168, distance: 88.3
click at [191, 172] on tr "Aarti Aatish ACHAM Aftab Afzal AKSHADA ITWARI Akthar Hussain Ayan Dhaval Solank…" at bounding box center [246, 198] width 402 height 65
type input "240"
click at [237, 203] on tr "Aarti Aatish ACHAM Aftab Afzal AKSHADA ITWARI Akthar Hussain Ayan Dhaval Solank…" at bounding box center [246, 198] width 402 height 65
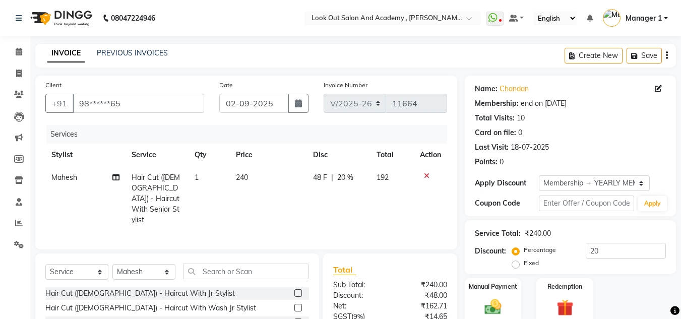
click at [341, 194] on td "48 F | 20 %" at bounding box center [339, 198] width 64 height 65
select select "28201"
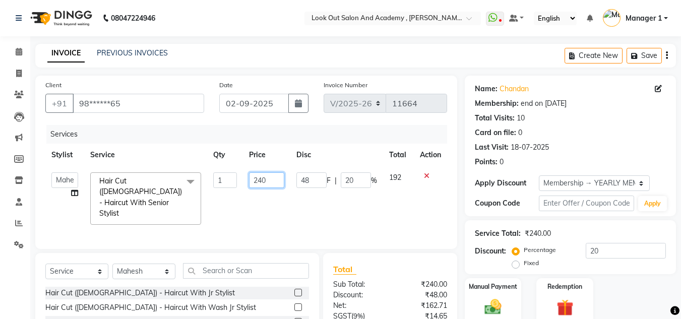
drag, startPoint x: 277, startPoint y: 185, endPoint x: 150, endPoint y: 177, distance: 127.3
click at [152, 177] on tr "Aarti Aatish ACHAM Aftab Afzal AKSHADA ITWARI Akthar Hussain Ayan Dhaval Solank…" at bounding box center [246, 198] width 402 height 65
type input "300"
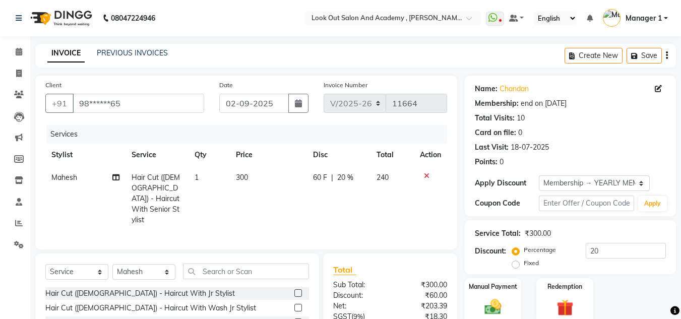
click at [259, 211] on div "Services Stylist Service Qty Price Disc Total Action Mahesh Hair Cut (Male) - H…" at bounding box center [246, 182] width 402 height 114
click at [491, 297] on img at bounding box center [493, 307] width 28 height 20
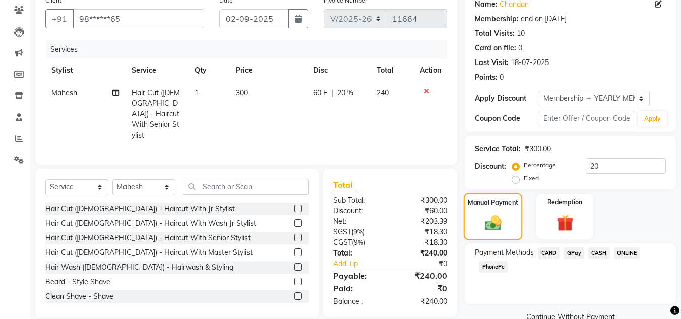
click at [501, 229] on img at bounding box center [493, 222] width 27 height 19
click at [593, 250] on span "CASH" at bounding box center [600, 254] width 22 height 12
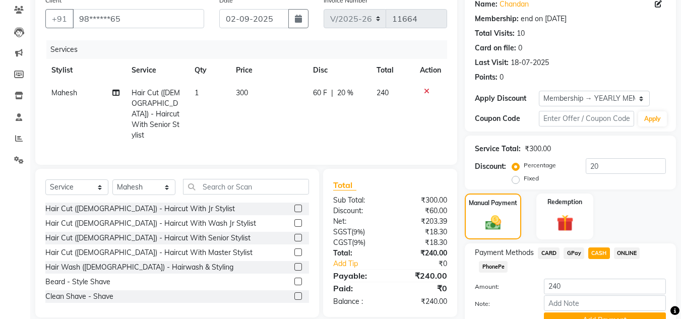
scroll to position [134, 0]
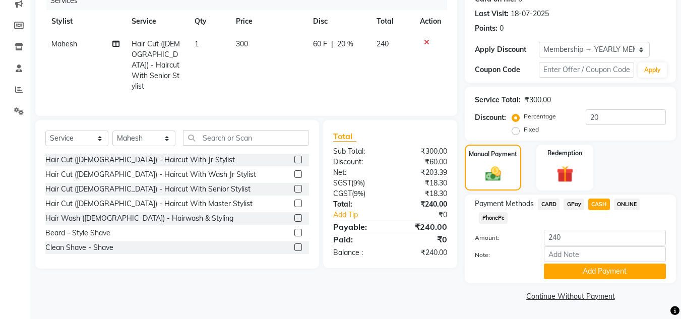
click at [64, 39] on span "Mahesh" at bounding box center [64, 43] width 26 height 9
select select "28201"
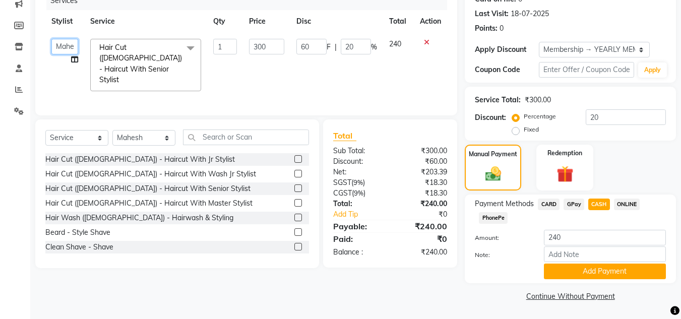
click at [65, 46] on select "Aarti Aatish [PERSON_NAME] [PERSON_NAME] ITWARI [PERSON_NAME] [PERSON_NAME] [PE…" at bounding box center [64, 47] width 27 height 16
select select "65519"
click at [598, 204] on span "CASH" at bounding box center [600, 205] width 22 height 12
click at [573, 283] on div "Name: Chandan Membership: end on 25-09-2025 Total Visits: 10 Card on file: 0 La…" at bounding box center [574, 123] width 219 height 362
click at [581, 267] on button "Add Payment" at bounding box center [605, 272] width 122 height 16
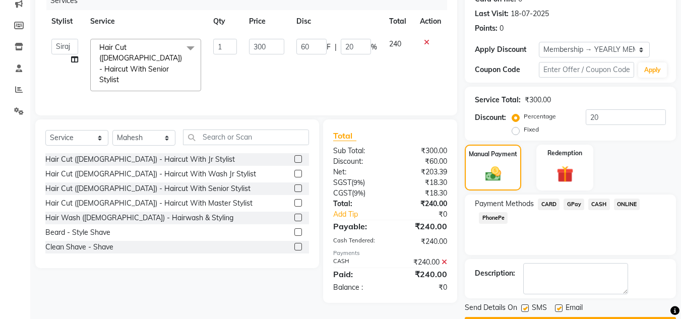
click at [555, 307] on label at bounding box center [559, 309] width 8 height 8
click at [555, 307] on input "checkbox" at bounding box center [558, 309] width 7 height 7
checkbox input "false"
click at [525, 306] on label at bounding box center [525, 309] width 8 height 8
click at [525, 306] on input "checkbox" at bounding box center [524, 309] width 7 height 7
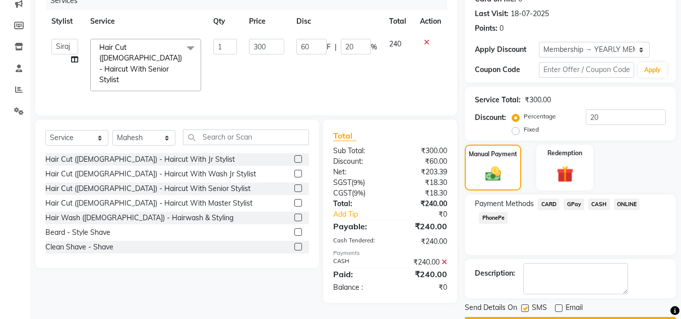
checkbox input "false"
click at [534, 295] on div "Name: Chandan Membership: end on 25-09-2025 Total Visits: 10 Card on file: 0 La…" at bounding box center [574, 137] width 219 height 391
click at [580, 317] on button "Checkout" at bounding box center [570, 325] width 211 height 16
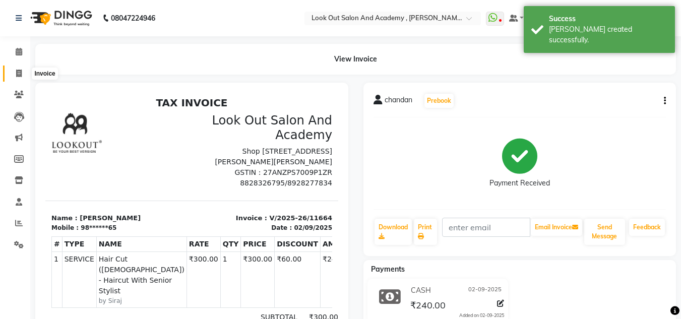
click at [11, 72] on span at bounding box center [19, 74] width 18 height 12
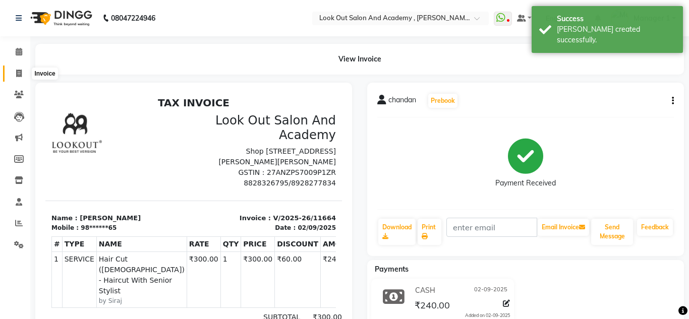
select select "service"
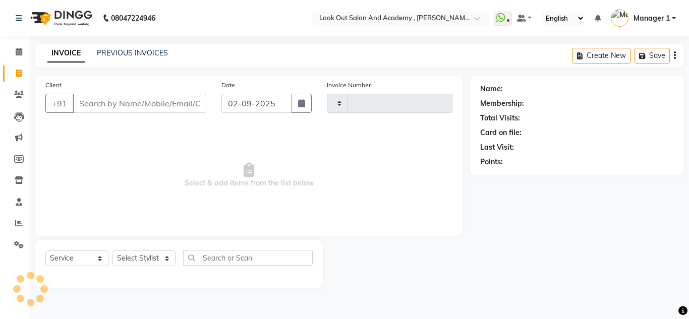
type input "11665"
select select "4708"
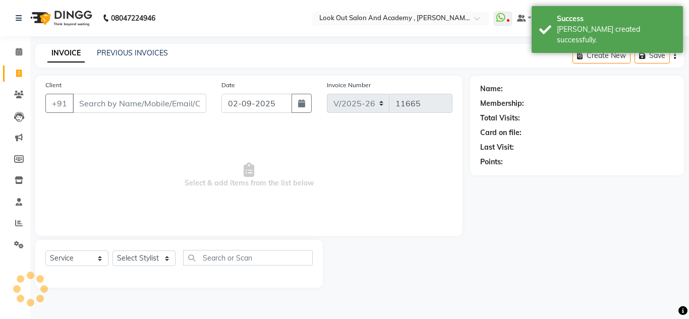
click at [25, 43] on li "Calendar" at bounding box center [15, 52] width 30 height 22
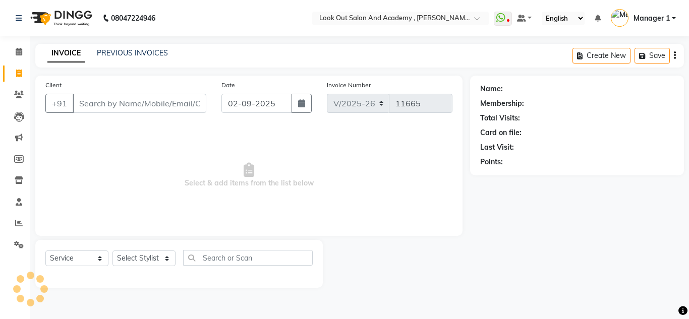
drag, startPoint x: 10, startPoint y: 63, endPoint x: 18, endPoint y: 54, distance: 12.5
click at [9, 63] on li "Invoice" at bounding box center [15, 74] width 30 height 22
click at [18, 54] on icon at bounding box center [19, 52] width 7 height 8
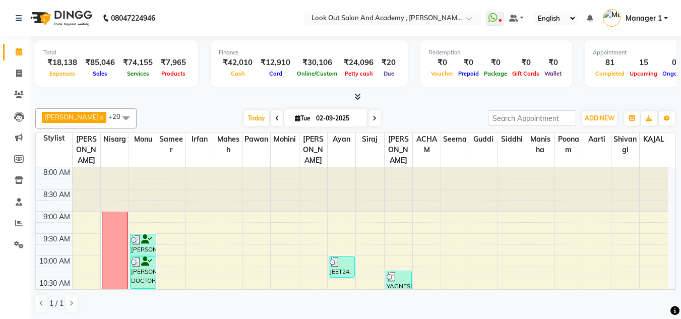
drag, startPoint x: 254, startPoint y: 116, endPoint x: 338, endPoint y: 5, distance: 139.8
click at [254, 116] on span "Today" at bounding box center [256, 118] width 25 height 16
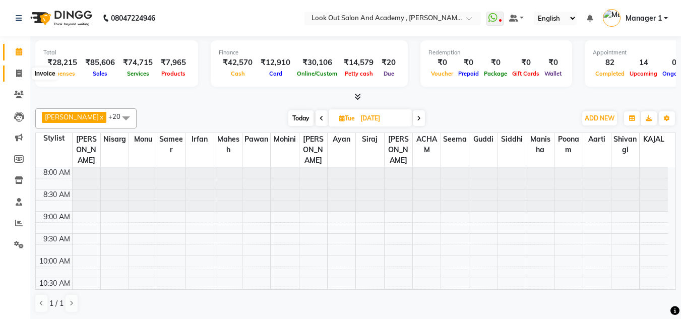
click at [18, 74] on icon at bounding box center [19, 74] width 6 height 8
select select "4708"
select select "service"
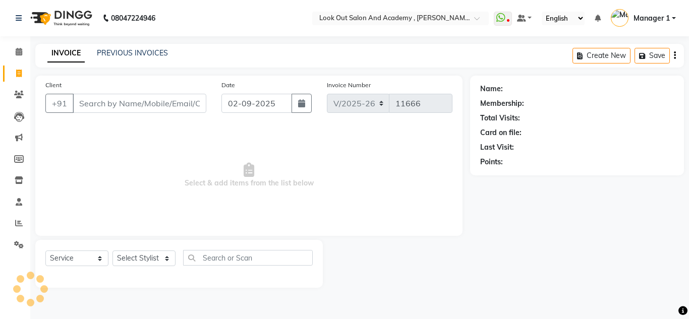
click at [74, 102] on input "Client" at bounding box center [140, 103] width 134 height 19
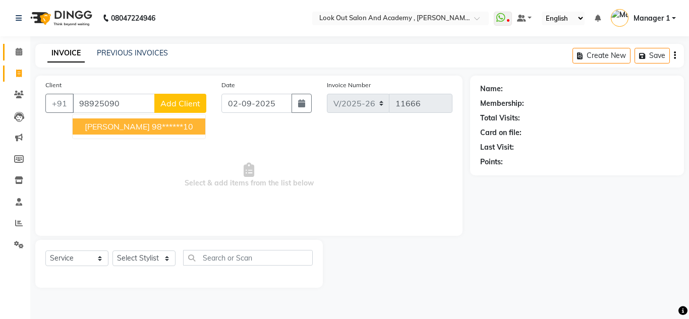
type input "98925090"
click at [16, 51] on icon at bounding box center [19, 52] width 7 height 8
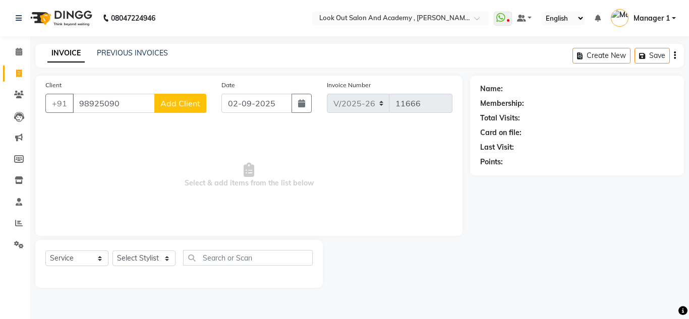
click at [1, 50] on li "Calendar" at bounding box center [15, 52] width 30 height 22
click at [16, 51] on icon at bounding box center [19, 52] width 7 height 8
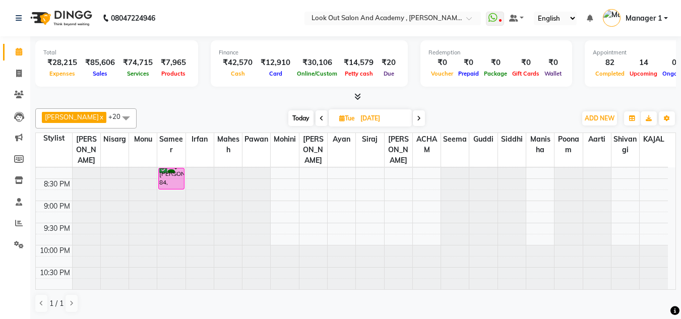
click at [296, 114] on span "Today" at bounding box center [300, 118] width 25 height 16
type input "02-09-2025"
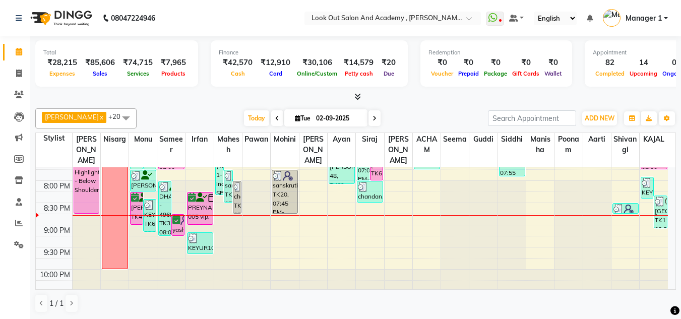
scroll to position [503, 0]
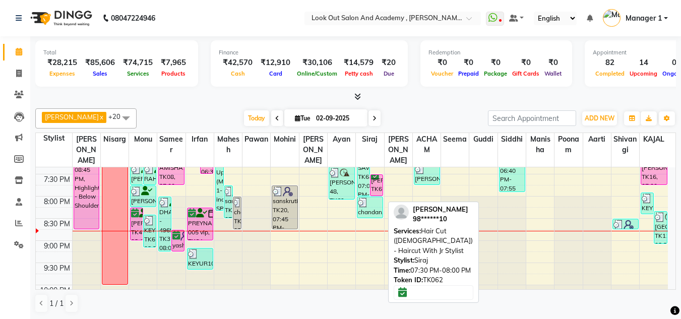
click at [379, 196] on div "ANKIT KARIA, TK62, 07:30 PM-08:00 PM, Hair Cut (Male) - Haircut With Jr Stylist" at bounding box center [377, 185] width 12 height 21
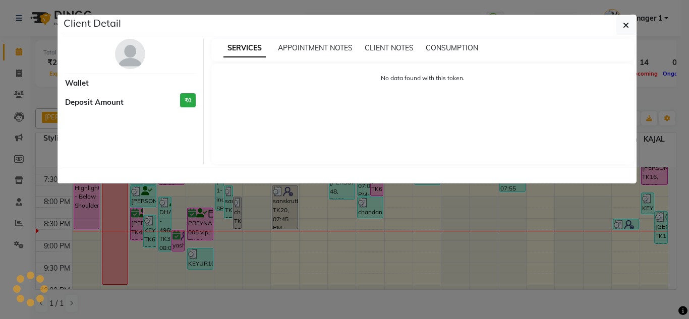
select select "6"
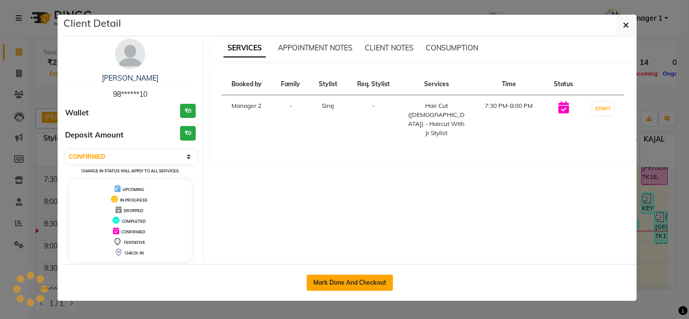
click at [370, 280] on button "Mark Done And Checkout" at bounding box center [350, 283] width 86 height 16
select select "4708"
select select "service"
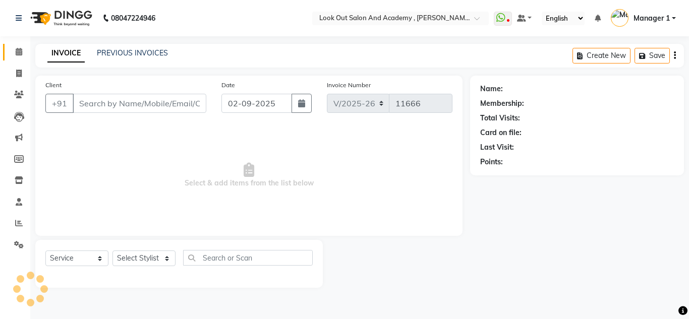
type input "98******10"
select select "65519"
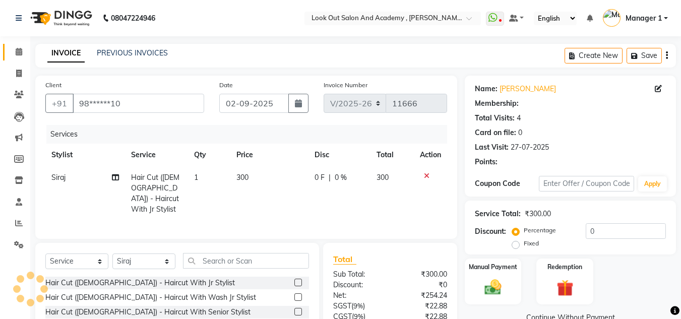
select select "1: Object"
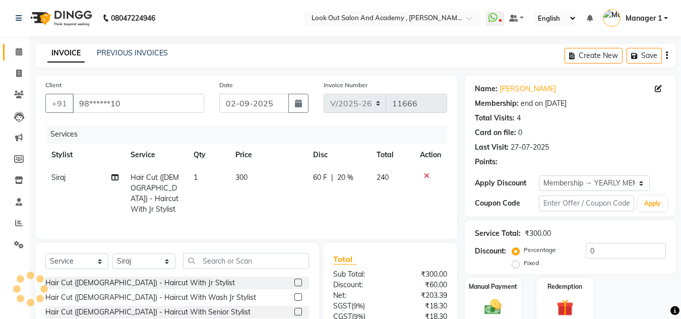
type input "20"
click at [75, 178] on td "Siraj" at bounding box center [84, 193] width 79 height 54
select select "65519"
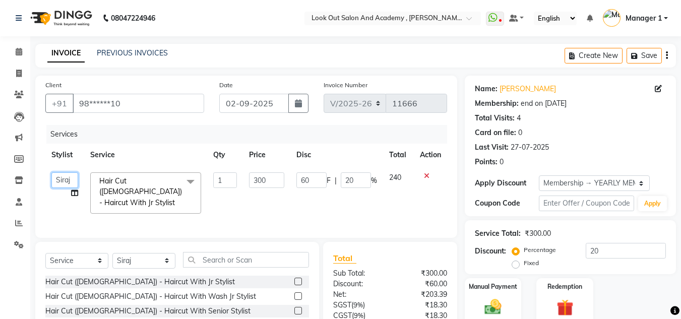
click at [73, 178] on select "Aarti Aatish ACHAM Aftab Afzal AKSHADA ITWARI Akthar Hussain Ayan Dhaval Solank…" at bounding box center [64, 180] width 27 height 16
select select "85556"
click at [126, 257] on select "Select Stylist Aarti Aatish [PERSON_NAME] [PERSON_NAME] ITWARI [PERSON_NAME] [P…" at bounding box center [143, 261] width 63 height 16
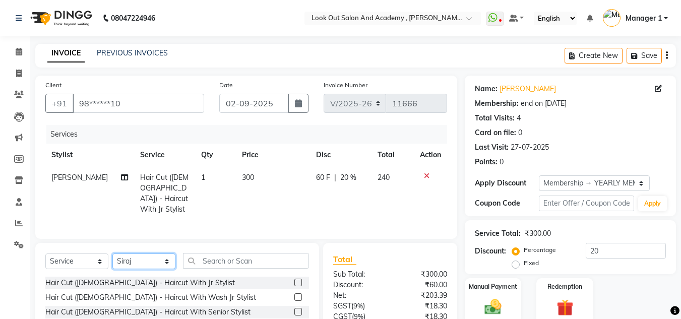
select select "85556"
click at [220, 249] on div "Select Service Product Membership Package Voucher Prepaid Gift Card Select Styl…" at bounding box center [177, 317] width 284 height 149
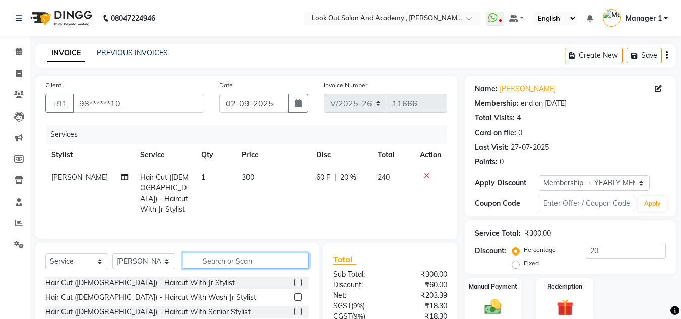
click at [241, 264] on input "text" at bounding box center [246, 261] width 126 height 16
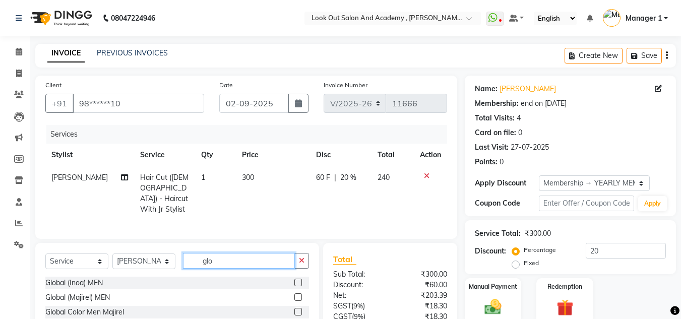
type input "glo"
click at [91, 277] on div "Global (Inoa) MEN" at bounding box center [177, 283] width 264 height 13
click at [89, 278] on div "Global (Inoa) MEN" at bounding box center [73, 283] width 57 height 11
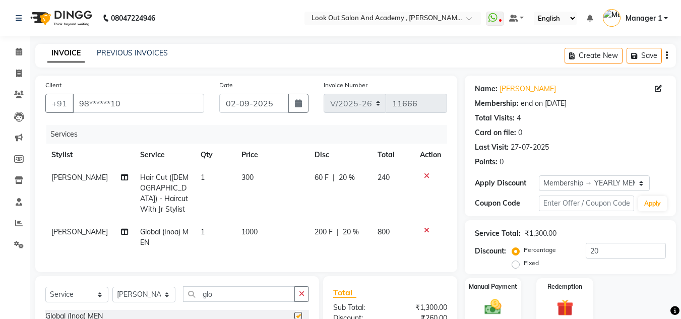
checkbox input "false"
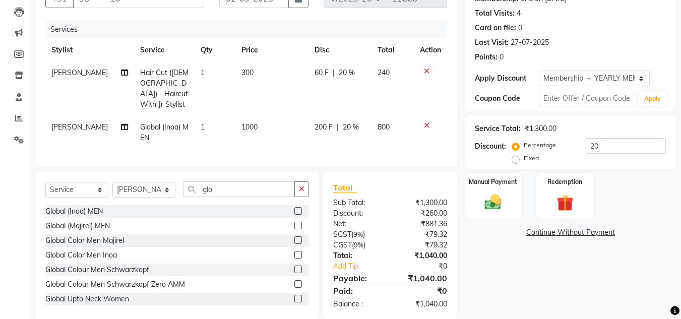
scroll to position [118, 0]
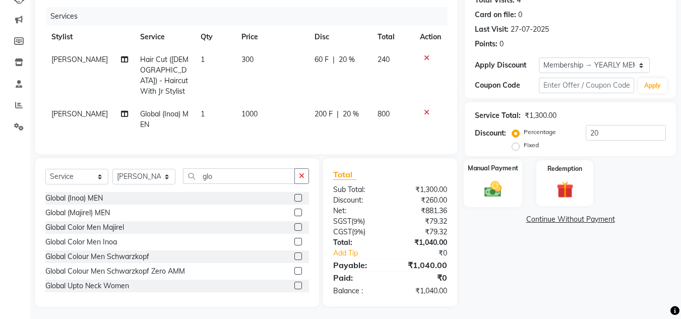
click at [494, 193] on img at bounding box center [493, 189] width 28 height 20
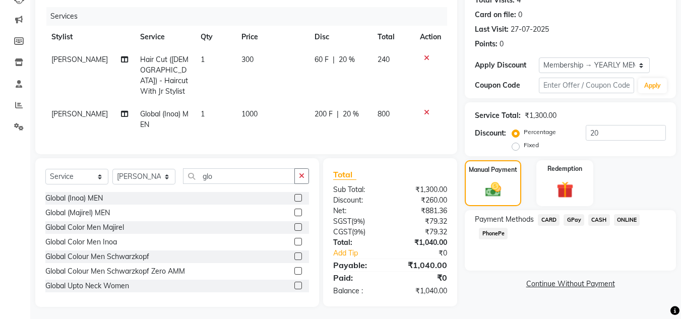
click at [540, 218] on span "CARD" at bounding box center [549, 220] width 22 height 12
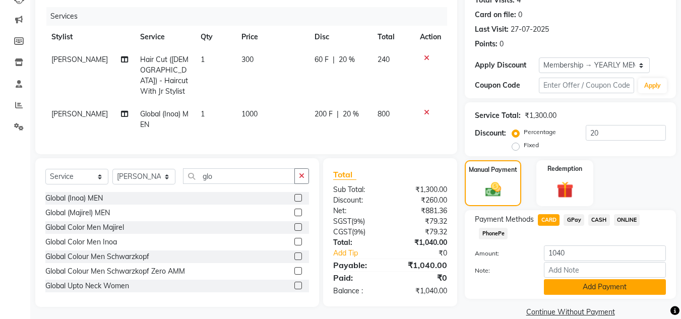
click at [573, 294] on button "Add Payment" at bounding box center [605, 287] width 122 height 16
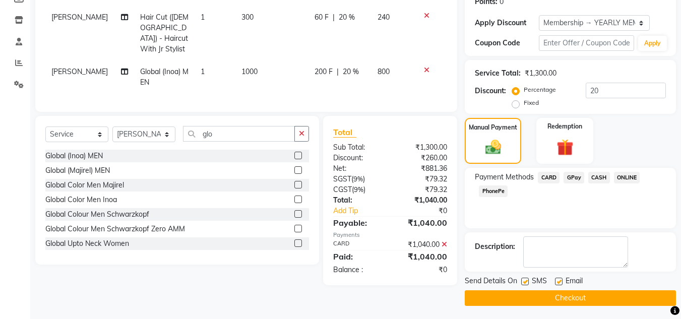
scroll to position [162, 0]
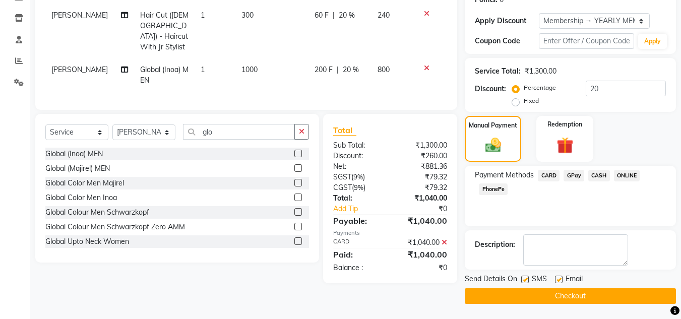
click at [557, 274] on div "Email" at bounding box center [573, 280] width 36 height 13
click at [558, 277] on label at bounding box center [559, 280] width 8 height 8
click at [558, 277] on input "checkbox" at bounding box center [558, 280] width 7 height 7
checkbox input "false"
click at [557, 297] on button "Checkout" at bounding box center [570, 296] width 211 height 16
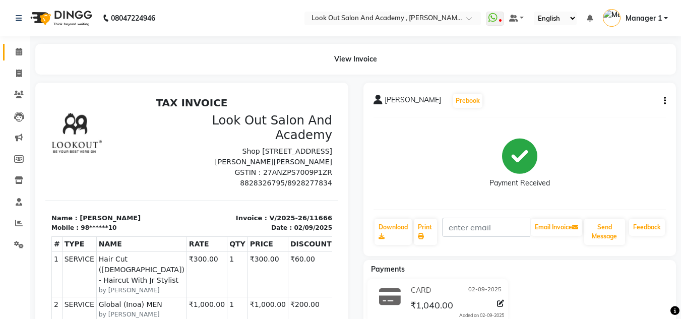
click at [17, 57] on span at bounding box center [19, 52] width 18 height 12
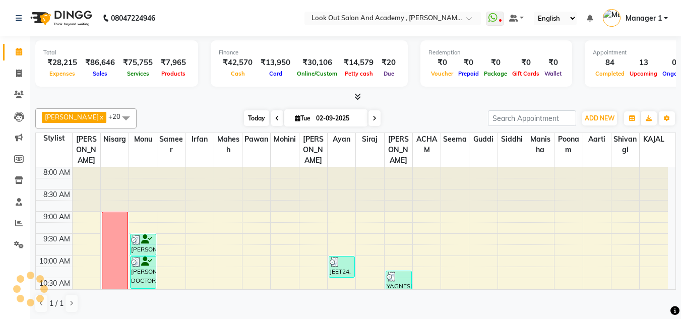
click at [254, 118] on span "Today" at bounding box center [256, 118] width 25 height 16
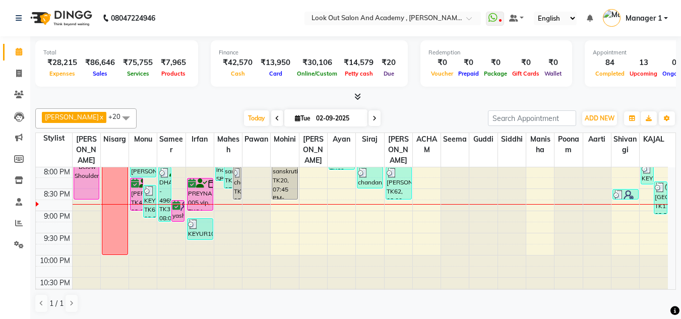
click at [397, 119] on div "Today Tue 02-09-2025" at bounding box center [312, 118] width 341 height 15
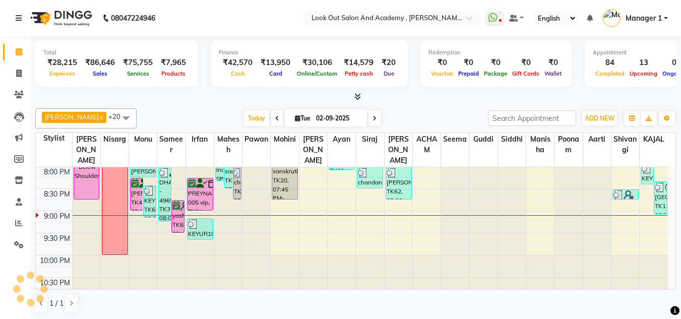
click at [373, 115] on icon at bounding box center [375, 118] width 4 height 6
type input "03-09-2025"
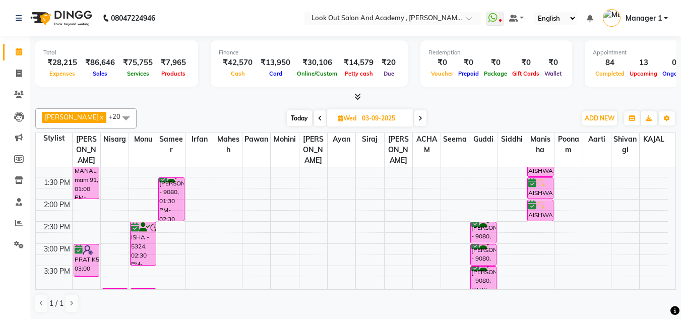
scroll to position [251, 0]
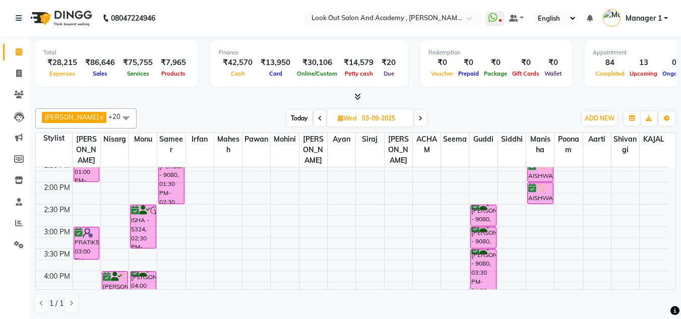
click at [90, 278] on div "8:00 AM 8:30 AM 9:00 AM 9:30 AM 10:00 AM 10:30 AM 11:00 AM 11:30 AM 12:00 PM 12…" at bounding box center [352, 248] width 632 height 665
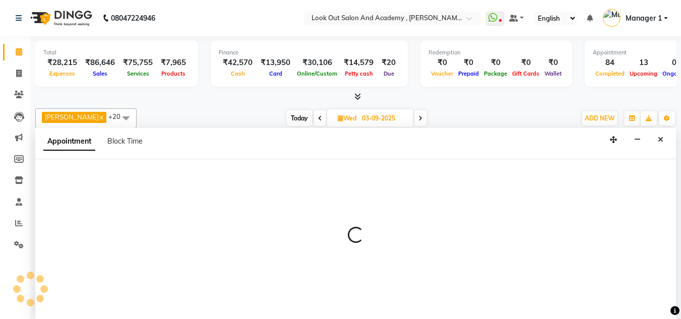
scroll to position [1, 0]
select select "28350"
select select "tentative"
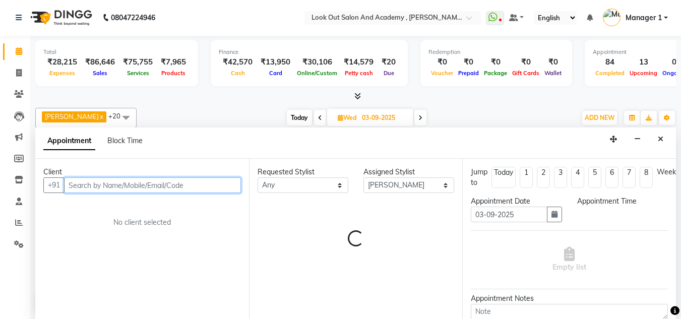
select select "945"
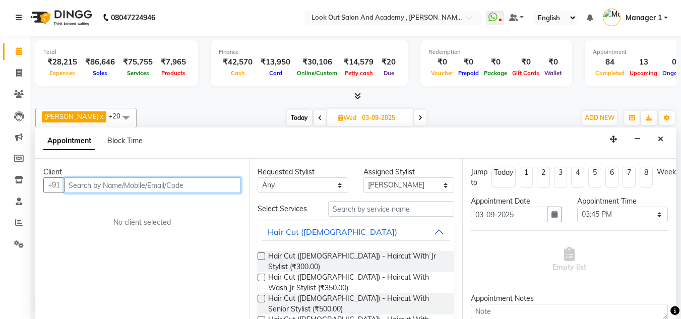
click at [166, 182] on input "text" at bounding box center [152, 186] width 177 height 16
click at [157, 187] on input "text" at bounding box center [152, 186] width 177 height 16
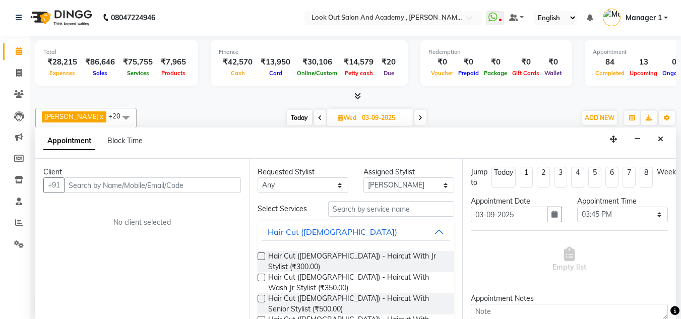
click at [340, 208] on input "text" at bounding box center [391, 209] width 126 height 16
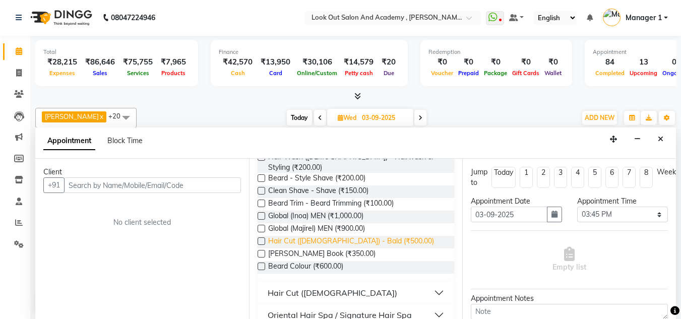
scroll to position [202, 0]
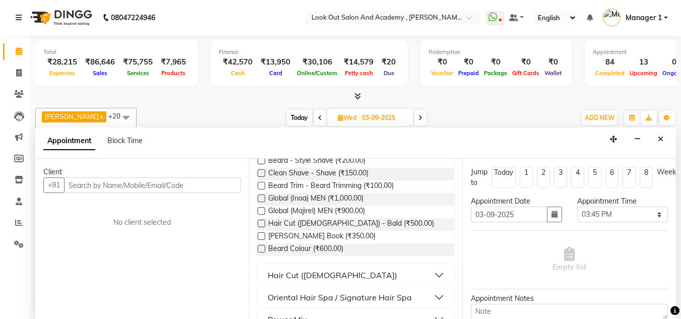
click at [309, 269] on div "Hair Cut (Female)" at bounding box center [333, 275] width 130 height 12
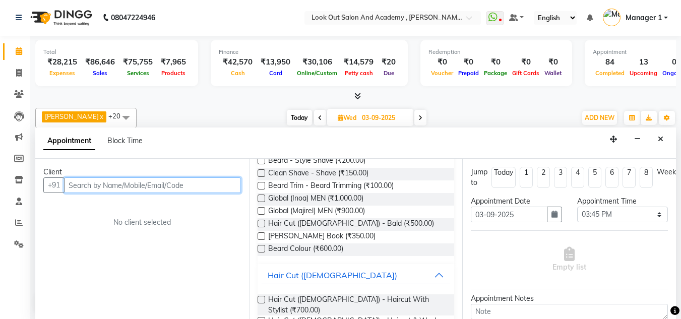
click at [146, 183] on input "text" at bounding box center [152, 186] width 177 height 16
click at [147, 186] on input "text" at bounding box center [152, 186] width 177 height 16
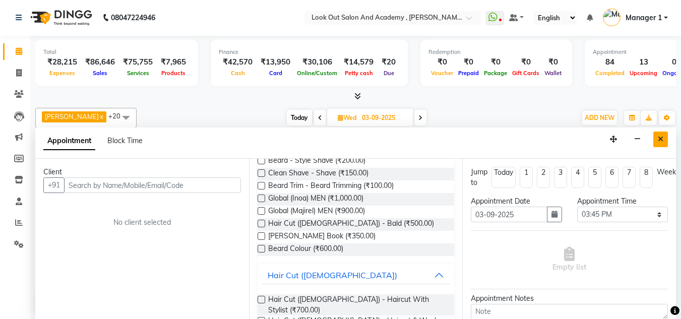
click at [660, 144] on button "Close" at bounding box center [661, 140] width 15 height 16
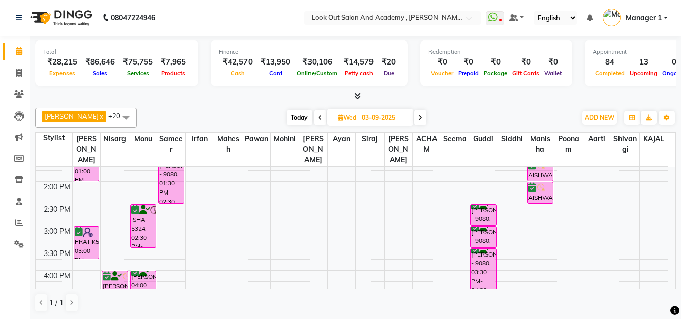
drag, startPoint x: 447, startPoint y: 94, endPoint x: 273, endPoint y: 119, distance: 175.8
click at [446, 93] on div at bounding box center [355, 96] width 641 height 11
click at [287, 120] on span "Today" at bounding box center [299, 118] width 25 height 16
type input "02-09-2025"
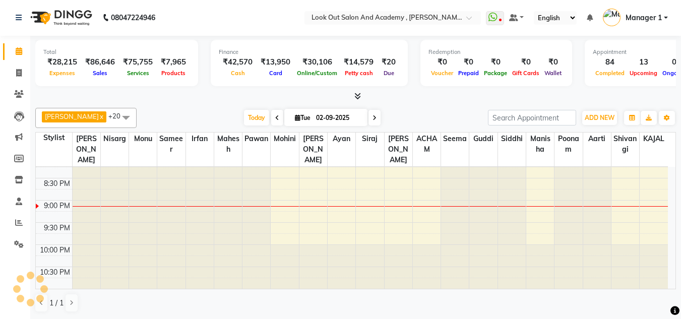
click at [415, 100] on div at bounding box center [355, 96] width 641 height 11
click at [252, 123] on span "Today" at bounding box center [256, 118] width 25 height 16
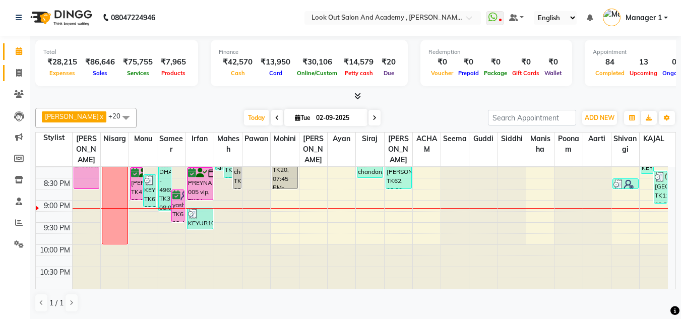
click at [17, 79] on link "Invoice" at bounding box center [15, 73] width 24 height 17
select select "4708"
select select "service"
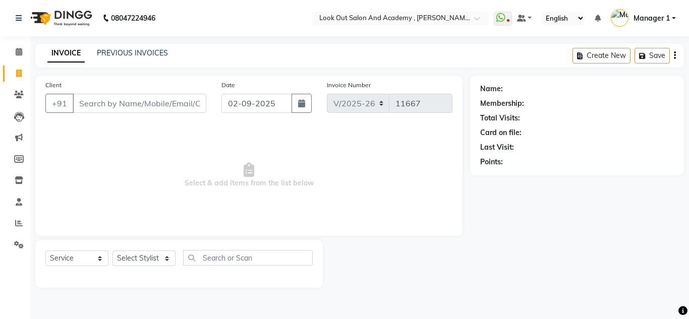
click at [137, 99] on input "Client" at bounding box center [140, 103] width 134 height 19
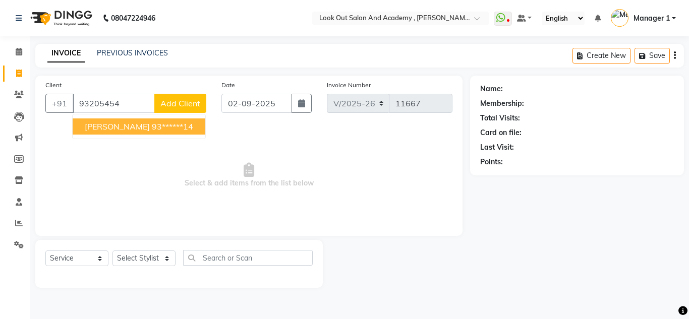
click at [132, 121] on button "JIGNESH SHETH 93******14" at bounding box center [139, 127] width 133 height 16
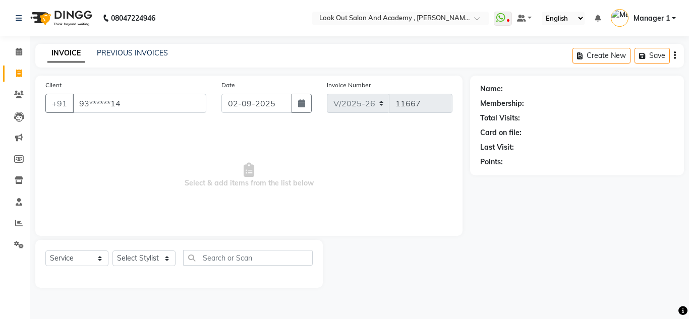
type input "93******14"
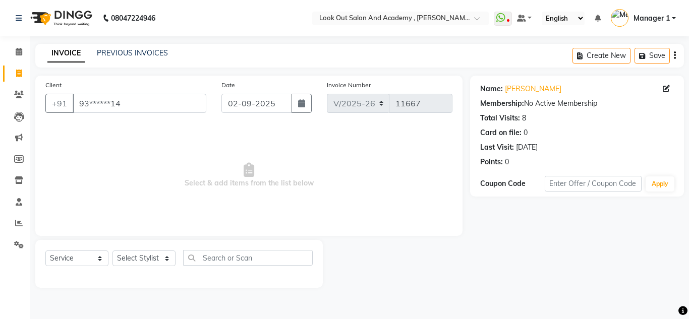
click at [146, 271] on div "Select Service Product Membership Package Voucher Prepaid Gift Card Select Styl…" at bounding box center [178, 262] width 267 height 24
click at [149, 255] on select "Select Stylist Aarti Aatish ACHAM Aftab Afzal AKSHADA ITWARI Akthar Hussain Aya…" at bounding box center [143, 259] width 63 height 16
click at [526, 88] on link "[PERSON_NAME]" at bounding box center [533, 89] width 56 height 11
drag, startPoint x: 148, startPoint y: 266, endPoint x: 148, endPoint y: 260, distance: 6.1
click at [148, 266] on select "Select Stylist Aarti Aatish ACHAM Aftab Afzal AKSHADA ITWARI Akthar Hussain Aya…" at bounding box center [143, 259] width 63 height 16
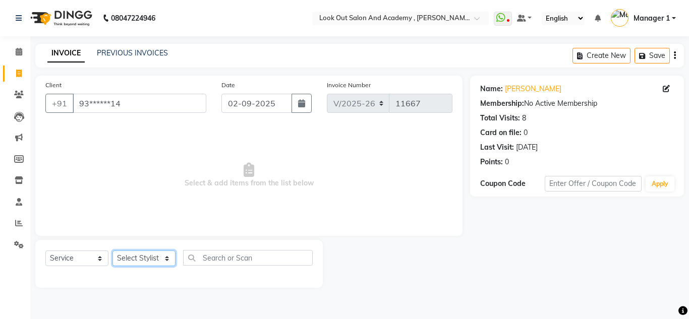
click at [149, 255] on select "Select Stylist Aarti Aatish ACHAM Aftab Afzal AKSHADA ITWARI Akthar Hussain Aya…" at bounding box center [143, 259] width 63 height 16
select select "77518"
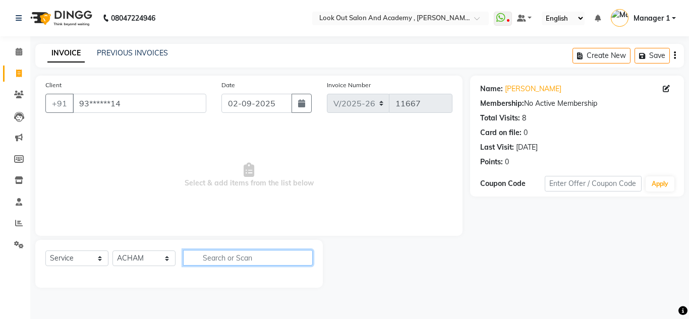
click at [231, 260] on input "text" at bounding box center [248, 258] width 130 height 16
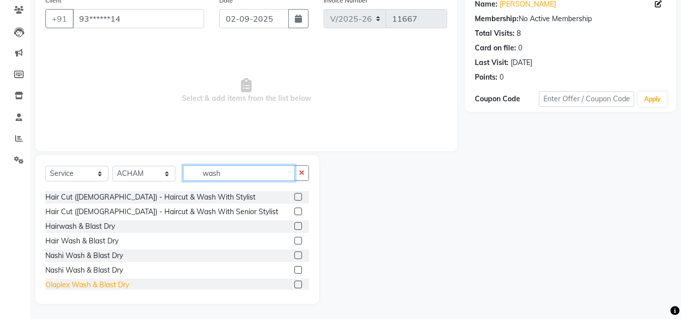
scroll to position [50, 0]
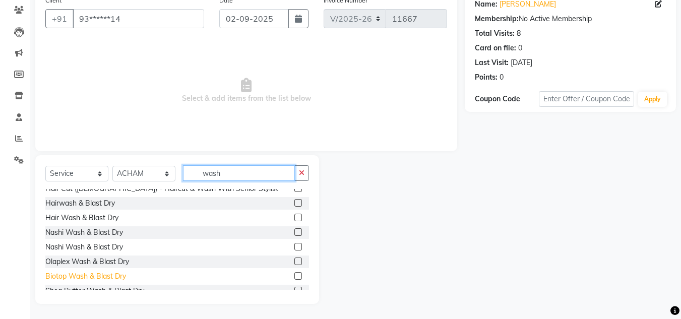
type input "wash"
click at [81, 274] on div "Biotop Wash & Blast Dry" at bounding box center [85, 276] width 81 height 11
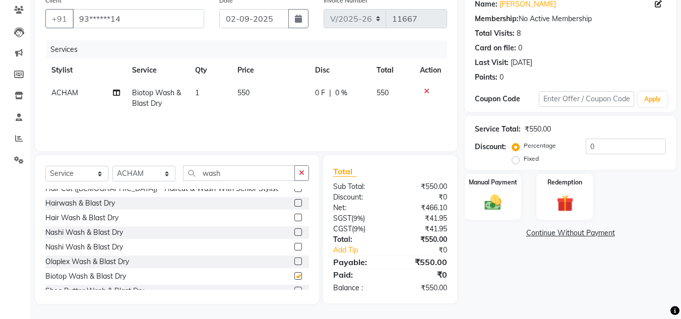
checkbox input "false"
click at [495, 202] on img at bounding box center [493, 203] width 28 height 20
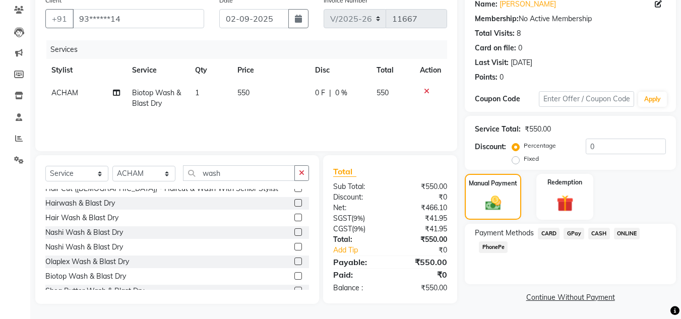
click at [577, 231] on span "GPay" at bounding box center [574, 234] width 21 height 12
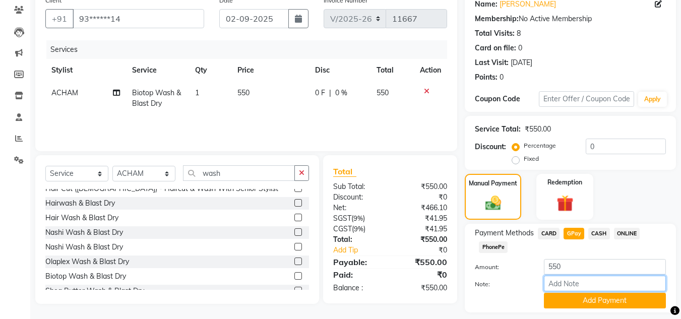
drag, startPoint x: 578, startPoint y: 280, endPoint x: 591, endPoint y: 264, distance: 20.5
click at [578, 280] on input "Note:" at bounding box center [605, 284] width 122 height 16
type input "NISARG MOM"
click at [602, 299] on button "Add Payment" at bounding box center [605, 301] width 122 height 16
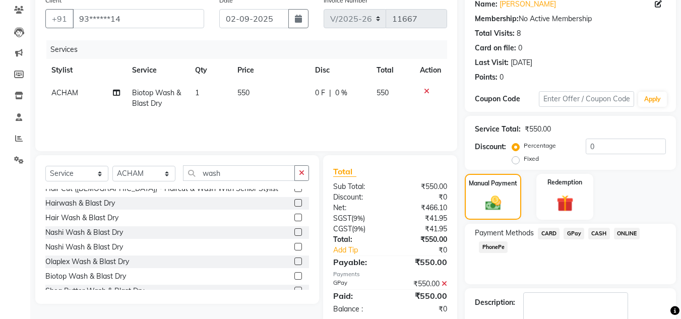
click at [445, 284] on icon at bounding box center [445, 283] width 6 height 7
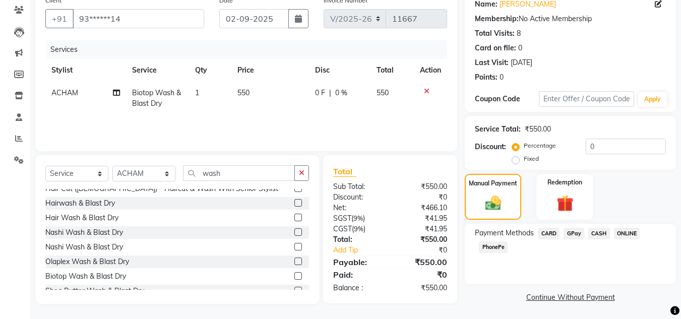
click at [571, 238] on span "GPay" at bounding box center [574, 234] width 21 height 12
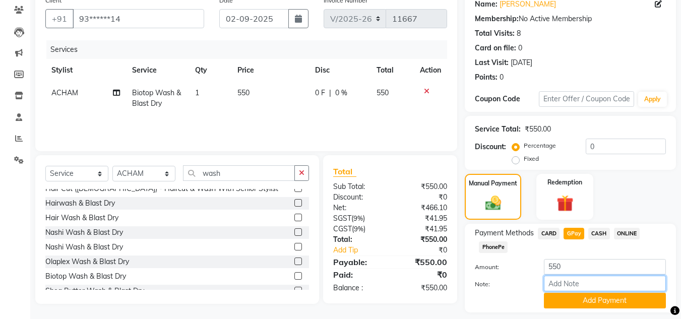
click at [573, 277] on input "Note:" at bounding box center [605, 284] width 122 height 16
type input "nisarg"
click at [592, 295] on button "Add Payment" at bounding box center [605, 301] width 122 height 16
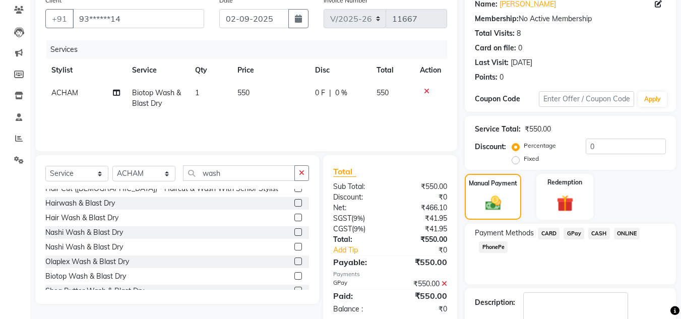
scroll to position [143, 0]
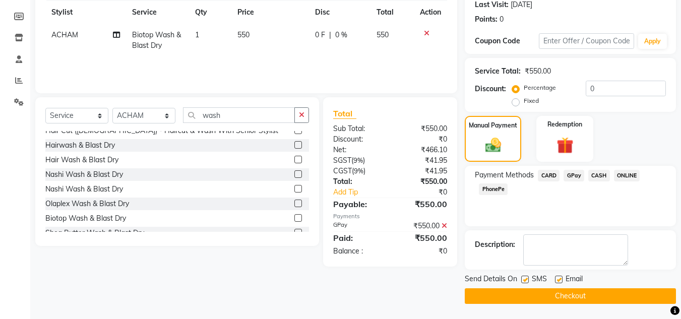
click at [559, 280] on label at bounding box center [559, 280] width 8 height 8
click at [559, 280] on input "checkbox" at bounding box center [558, 280] width 7 height 7
checkbox input "false"
click at [525, 280] on label at bounding box center [525, 280] width 8 height 8
click at [525, 280] on input "checkbox" at bounding box center [524, 280] width 7 height 7
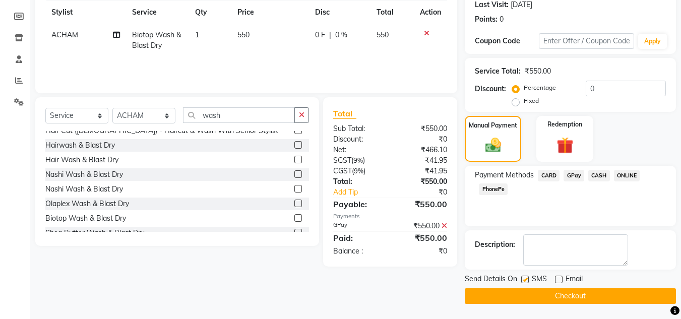
checkbox input "false"
click at [525, 298] on button "Checkout" at bounding box center [570, 296] width 211 height 16
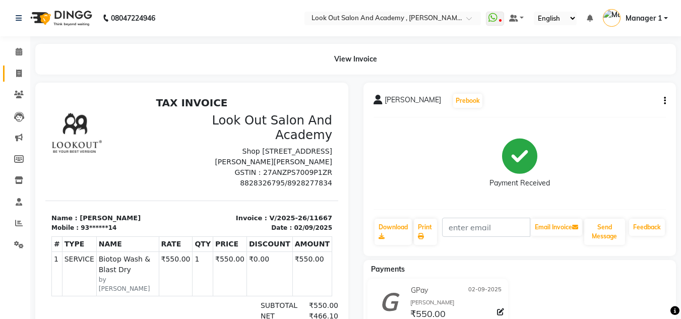
click at [19, 80] on link "Invoice" at bounding box center [15, 74] width 24 height 17
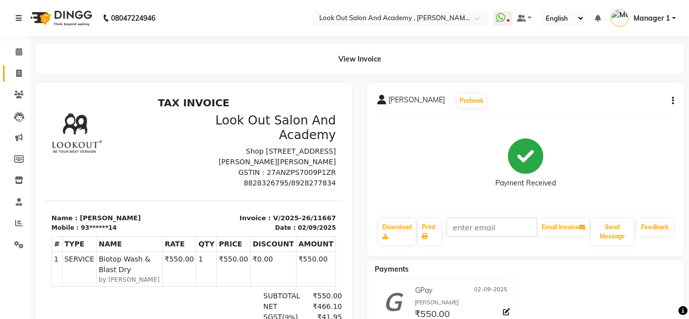
select select "4708"
select select "service"
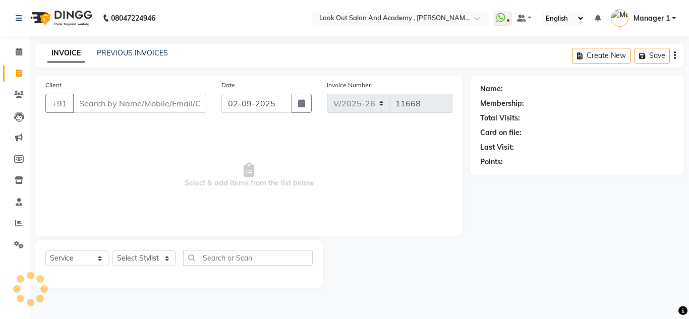
click at [6, 31] on nav "08047224946 Select Location × Look Out Salon And Academy , Mahavir Nagar WhatsA…" at bounding box center [344, 18] width 689 height 36
click at [20, 52] on icon at bounding box center [19, 52] width 7 height 8
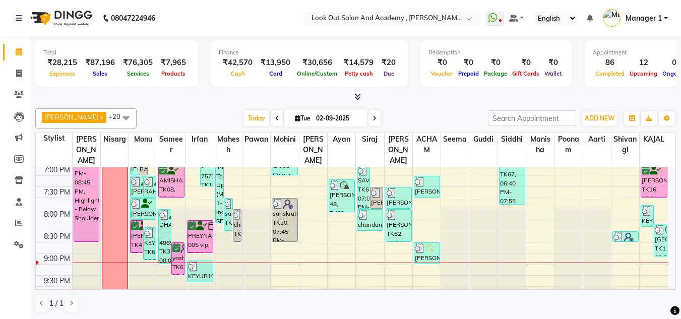
scroll to position [554, 0]
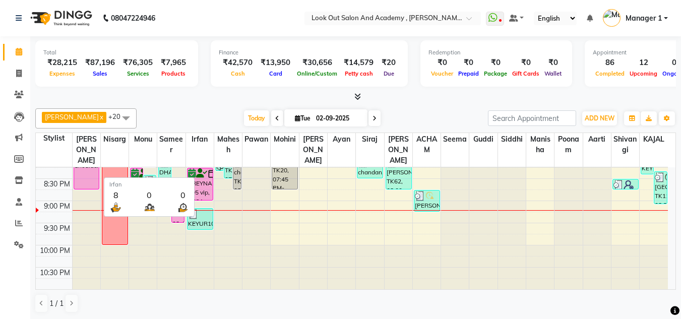
click at [205, 167] on th "Irfan" at bounding box center [200, 150] width 28 height 34
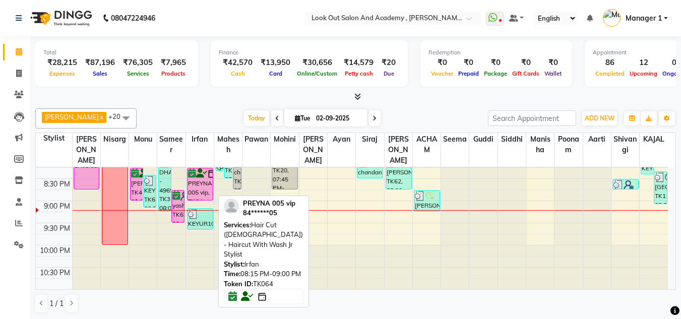
click at [202, 185] on div "PREYNA 005 vip, TK64, 08:15 PM-09:00 PM, Hair Cut (Male) - Haircut With Wash Jr…" at bounding box center [200, 184] width 25 height 32
select select "6"
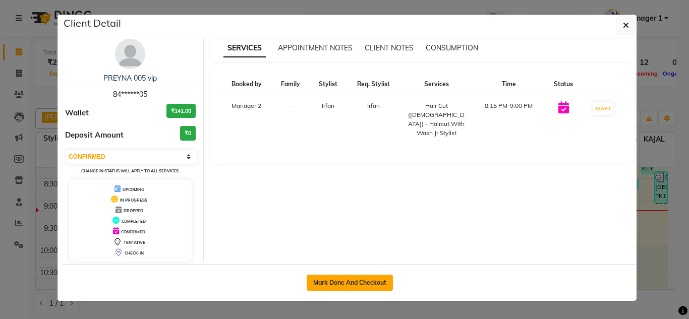
click at [370, 281] on button "Mark Done And Checkout" at bounding box center [350, 283] width 86 height 16
select select "service"
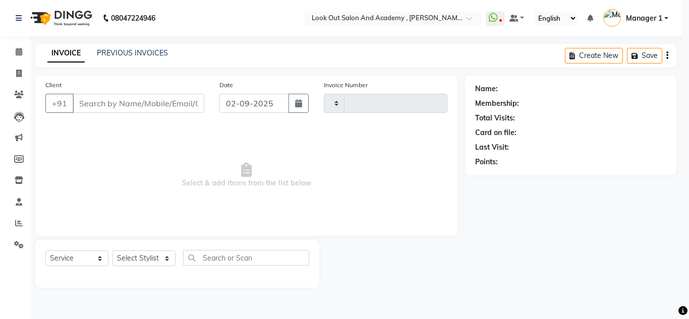
type input "11668"
select select "3"
select select "4708"
type input "84******05"
select select "28200"
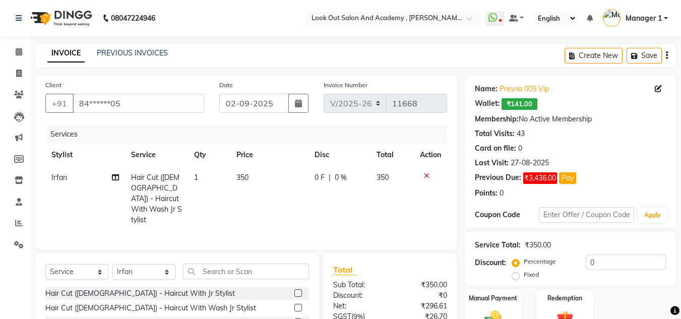
click at [243, 182] on span "350" at bounding box center [243, 177] width 12 height 9
select select "28200"
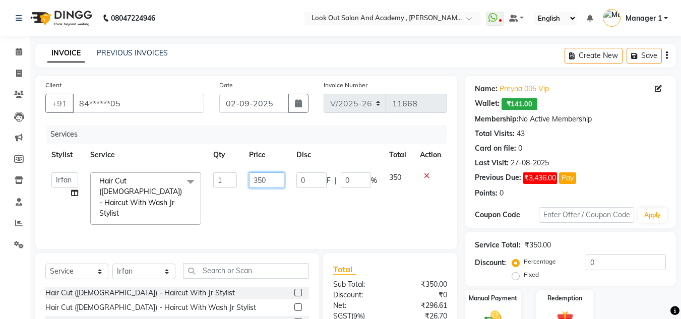
drag, startPoint x: 256, startPoint y: 182, endPoint x: 222, endPoint y: 184, distance: 34.3
click at [232, 183] on tr "Aarti Aatish ACHAM Aftab Afzal AKSHADA ITWARI Akthar Hussain Ayan Dhaval Solank…" at bounding box center [246, 198] width 402 height 65
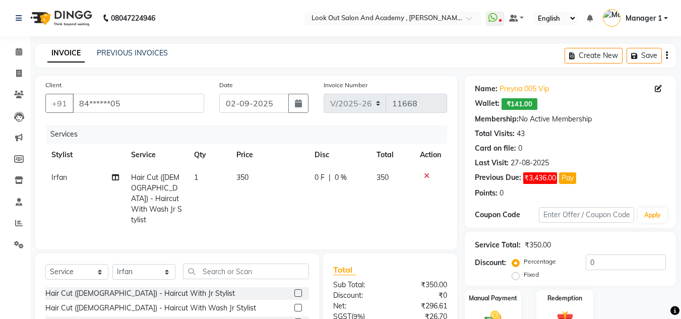
click at [145, 188] on span "Hair Cut ([DEMOGRAPHIC_DATA]) - Haircut With Wash Jr Stylist" at bounding box center [156, 198] width 51 height 51
select select "28200"
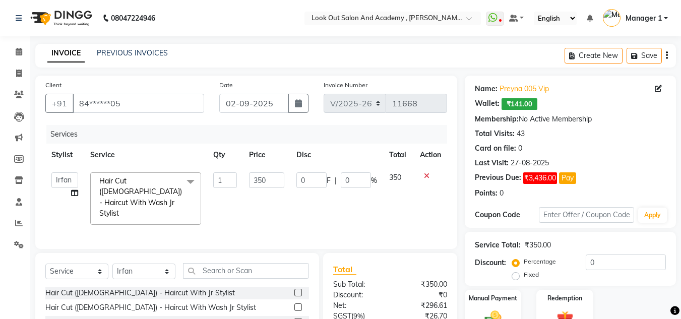
click at [143, 192] on span "Hair Cut ([DEMOGRAPHIC_DATA]) - Haircut With Wash Jr Stylist" at bounding box center [140, 197] width 83 height 41
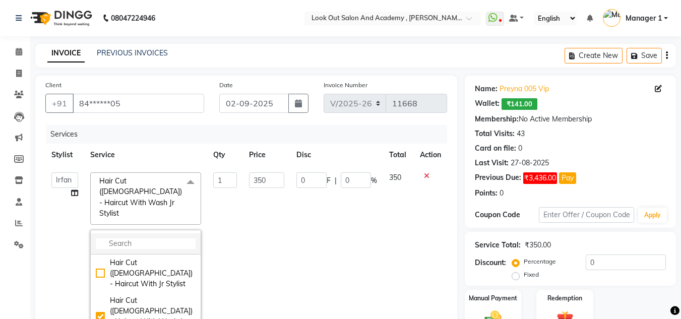
click at [136, 233] on li at bounding box center [146, 243] width 110 height 21
click at [134, 239] on input "multiselect-search" at bounding box center [146, 244] width 100 height 11
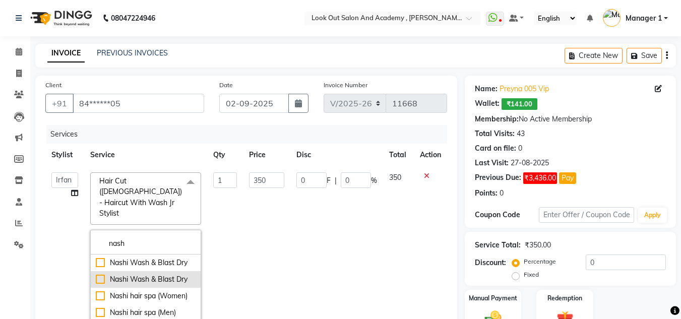
type input "nash"
click at [146, 274] on div "Nashi Wash & Blast Dry" at bounding box center [146, 279] width 100 height 11
checkbox input "true"
type input "550"
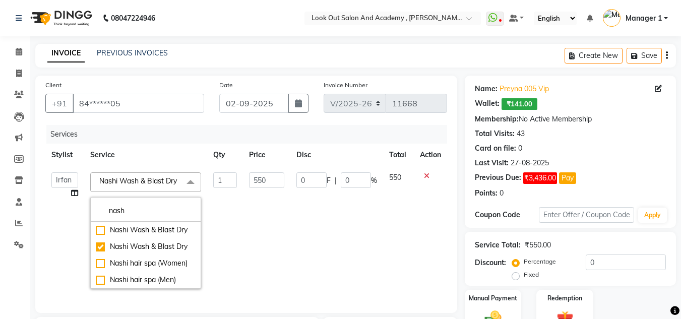
click at [252, 217] on td "550" at bounding box center [266, 230] width 47 height 129
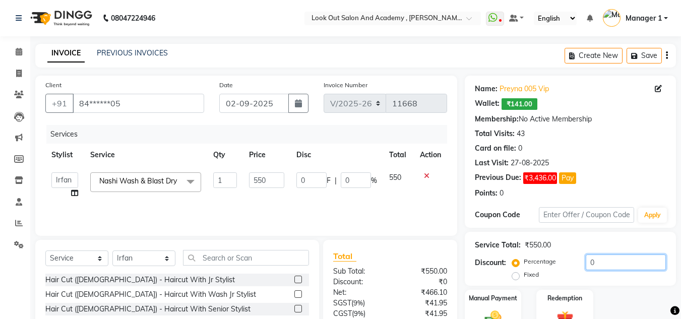
click at [464, 246] on div "Client +91 84******05 Date 02-09-2025 Invoice Number V/2025 V/2025-26 11668 Ser…" at bounding box center [356, 232] width 656 height 313
type input "2"
type input "11"
type input "2"
type input "20"
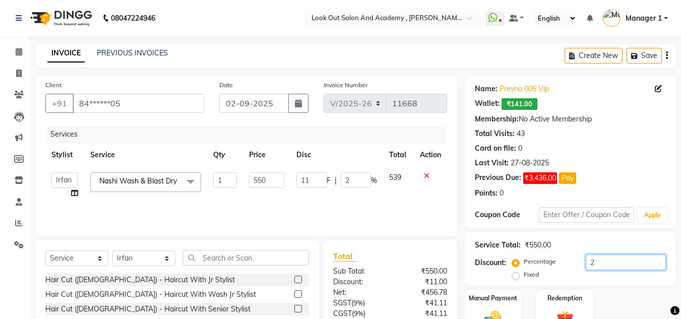
type input "110"
type input "20"
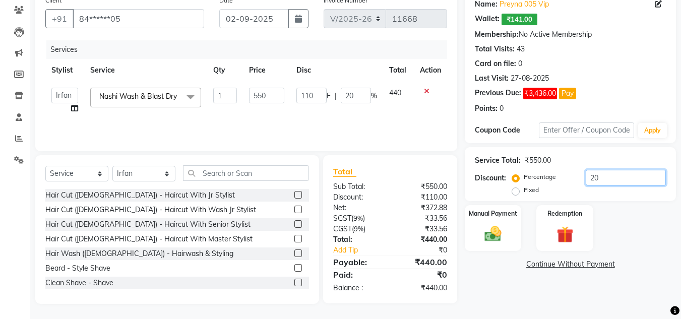
type input "20"
click at [522, 257] on div "Name: Preyna 005 Vip Wallet: ₹141.00 Membership: No Active Membership Total Vis…" at bounding box center [574, 147] width 219 height 313
click at [493, 217] on label "Manual Payment" at bounding box center [493, 213] width 50 height 10
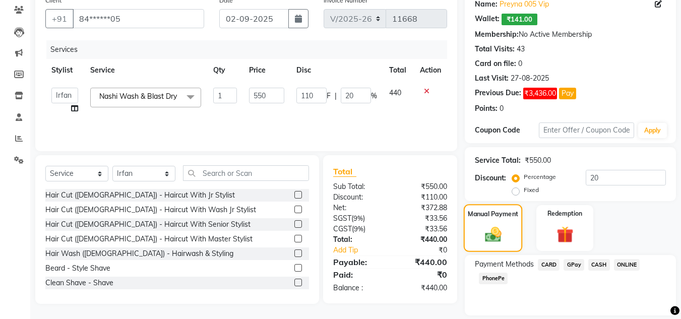
click at [496, 218] on label "Manual Payment" at bounding box center [493, 214] width 50 height 10
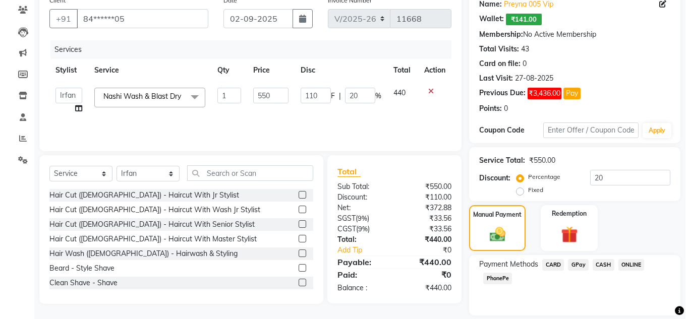
scroll to position [0, 8]
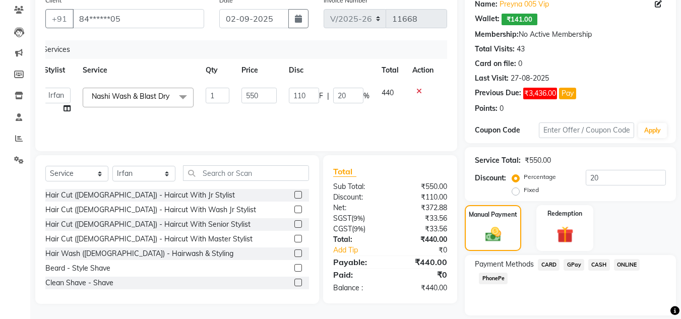
click at [368, 129] on div "Services Stylist Service Qty Price Disc Total Action Aarti Aatish ACHAM Aftab A…" at bounding box center [246, 90] width 402 height 101
drag, startPoint x: 391, startPoint y: 129, endPoint x: 419, endPoint y: 146, distance: 32.3
click at [390, 129] on div "Services Stylist Service Qty Price Disc Total Action Aarti Aatish ACHAM Aftab A…" at bounding box center [246, 90] width 402 height 101
click at [449, 126] on div "Client +91 84******05 Date 02-09-2025 Invoice Number V/2025 V/2025-26 11668 Ser…" at bounding box center [246, 71] width 422 height 160
click at [588, 96] on div "Previous Due: ₹3,436.00 Pay" at bounding box center [570, 94] width 191 height 12
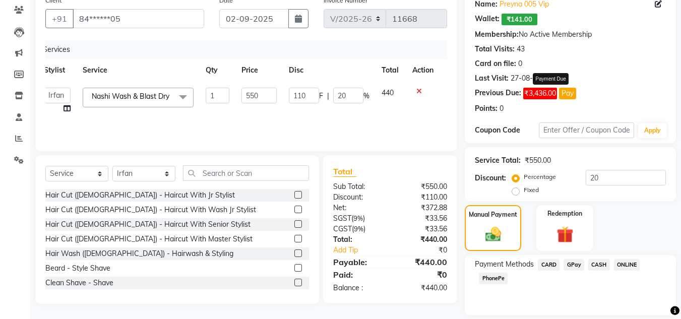
click at [570, 96] on button "Pay" at bounding box center [567, 94] width 17 height 12
select select "1"
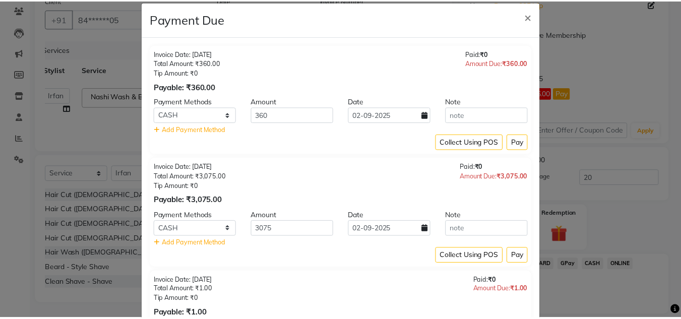
scroll to position [0, 0]
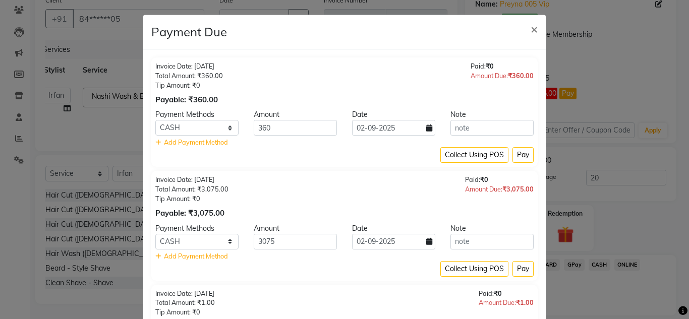
drag, startPoint x: 256, startPoint y: 88, endPoint x: 404, endPoint y: 102, distance: 148.4
click at [259, 88] on div "Invoice Date: 27-08-2025 Total Amount: ₹360.00 Tip Amount: ₹0 Payable: ₹360.00 …" at bounding box center [344, 84] width 378 height 44
click at [207, 125] on select "CARD GPay CASH ONLINE PhonePe" at bounding box center [196, 128] width 83 height 16
select select "5"
click at [155, 120] on select "CARD GPay CASH ONLINE PhonePe" at bounding box center [196, 128] width 83 height 16
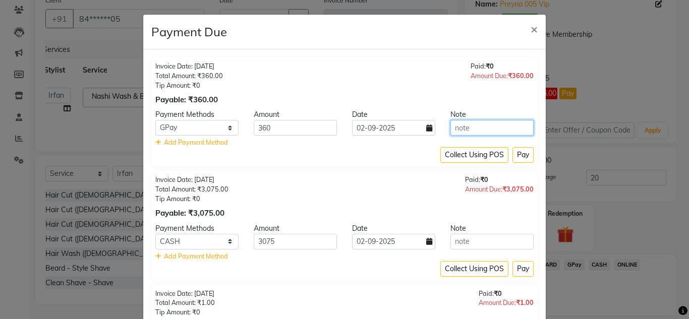
click at [482, 131] on input "text" at bounding box center [491, 128] width 83 height 16
click at [472, 126] on input "text" at bounding box center [491, 128] width 83 height 16
click at [531, 32] on span "×" at bounding box center [534, 28] width 7 height 15
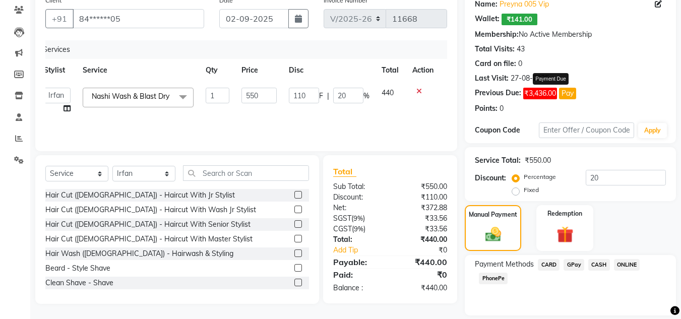
scroll to position [117, 0]
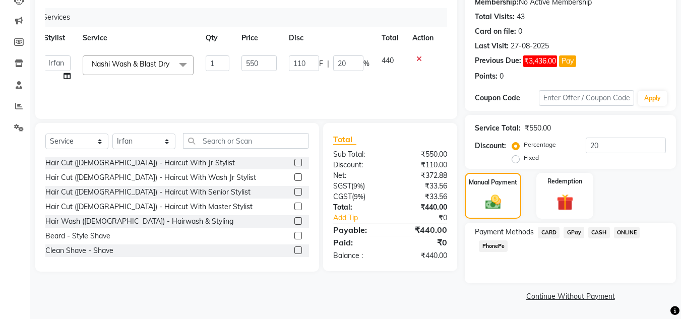
click at [454, 106] on div "Client +91 84******05 Date 02-09-2025 Invoice Number V/2025 V/2025-26 11668 Ser…" at bounding box center [246, 39] width 422 height 160
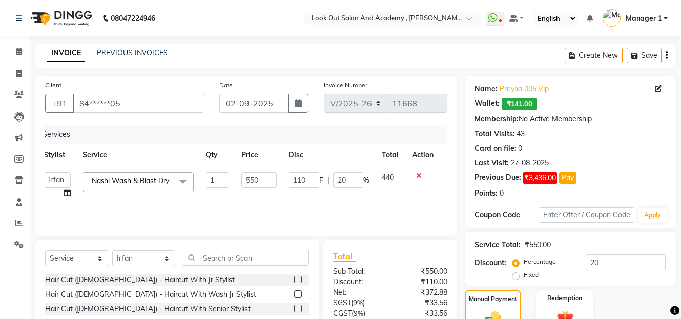
click at [596, 102] on div "Wallet: ₹141.00" at bounding box center [570, 104] width 191 height 12
click at [531, 105] on span "₹141.00" at bounding box center [520, 104] width 36 height 12
drag, startPoint x: 531, startPoint y: 104, endPoint x: 525, endPoint y: 92, distance: 13.8
click at [530, 103] on span "₹141.00" at bounding box center [520, 104] width 36 height 12
drag, startPoint x: 525, startPoint y: 81, endPoint x: 526, endPoint y: 88, distance: 7.6
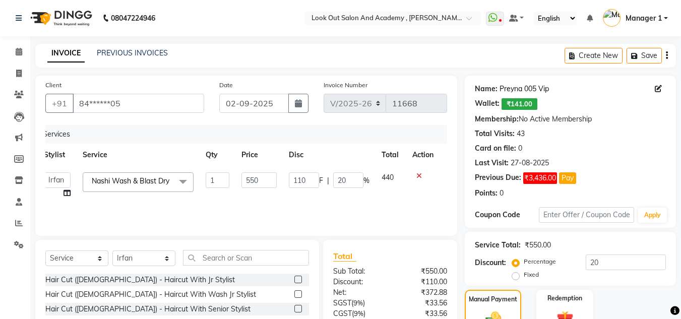
click at [525, 81] on div "Name: Preyna 005 Vip Wallet: ₹141.00 Membership: No Active Membership Total Vis…" at bounding box center [570, 139] width 191 height 119
click at [526, 88] on link "Preyna 005 Vip" at bounding box center [524, 89] width 49 height 11
click at [568, 100] on div "Wallet: ₹141.00" at bounding box center [570, 104] width 191 height 12
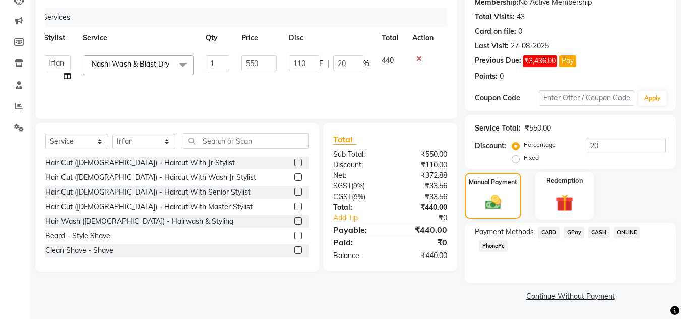
click at [590, 199] on div "Redemption" at bounding box center [565, 196] width 59 height 48
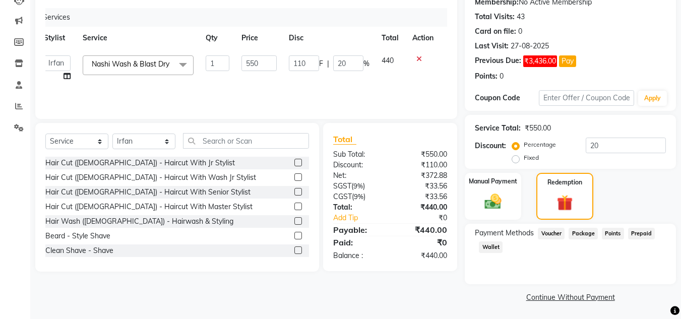
click at [505, 246] on div "Payment Methods Voucher Package Points Prepaid Wallet" at bounding box center [570, 241] width 191 height 27
click at [493, 247] on span "Wallet" at bounding box center [491, 248] width 24 height 12
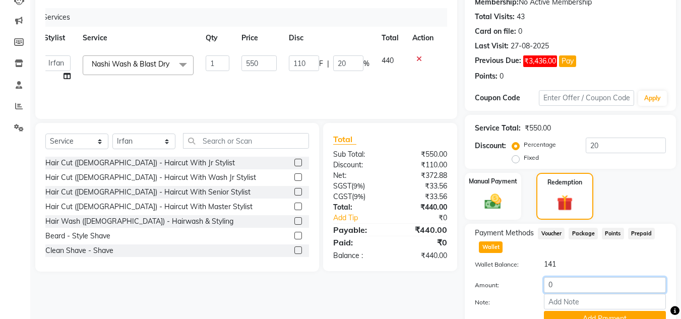
click at [562, 280] on input "0" at bounding box center [605, 285] width 122 height 16
drag, startPoint x: 562, startPoint y: 281, endPoint x: 476, endPoint y: 241, distance: 95.0
click at [479, 245] on div "Payment Methods Voucher Package Points Prepaid Wallet Wallet Balance: 141 Amoun…" at bounding box center [570, 277] width 191 height 99
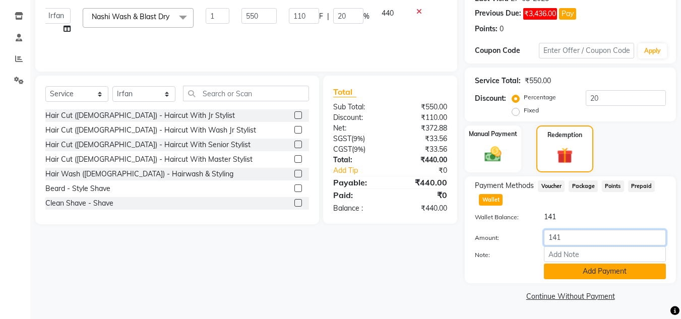
type input "141"
click at [586, 267] on button "Add Payment" at bounding box center [605, 272] width 122 height 16
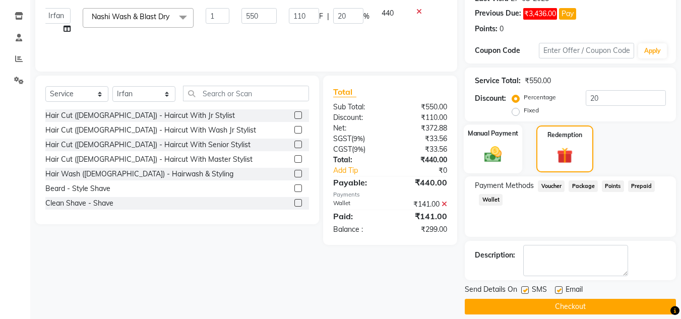
click at [490, 157] on img at bounding box center [493, 154] width 28 height 20
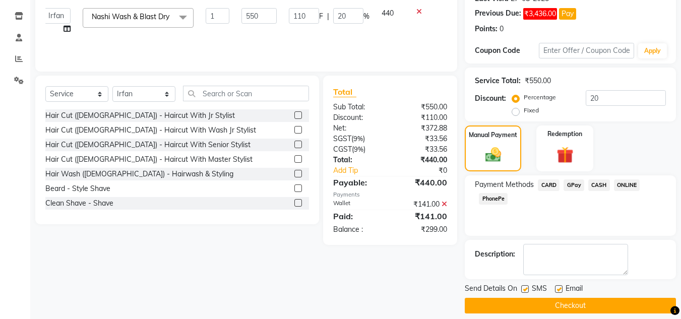
click at [572, 185] on span "GPay" at bounding box center [574, 186] width 21 height 12
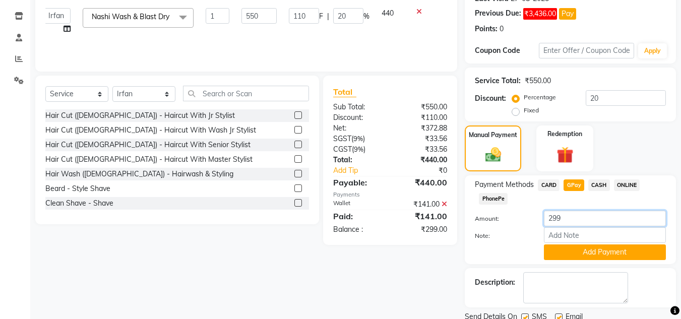
drag, startPoint x: 588, startPoint y: 219, endPoint x: 458, endPoint y: 218, distance: 129.6
click at [461, 221] on div "Client +91 84******05 Date 02-09-2025 Invoice Number V/2025 V/2025-26 11668 Ser…" at bounding box center [356, 126] width 656 height 431
type input "300"
click at [554, 245] on button "Add Payment" at bounding box center [605, 253] width 122 height 16
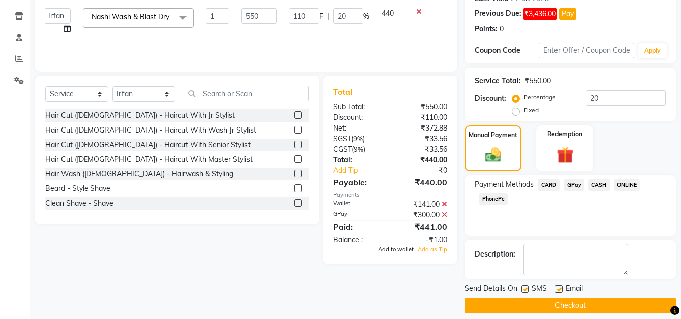
click at [389, 251] on span "Add to wallet" at bounding box center [396, 249] width 36 height 7
click at [557, 284] on div "Email" at bounding box center [573, 289] width 36 height 13
click at [557, 286] on label at bounding box center [559, 289] width 8 height 8
click at [557, 286] on input "checkbox" at bounding box center [558, 289] width 7 height 7
checkbox input "false"
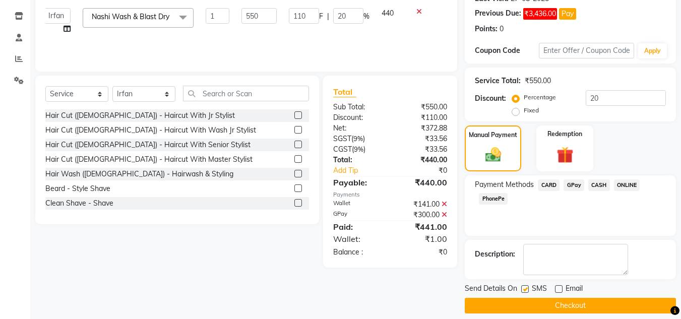
click at [594, 304] on button "Checkout" at bounding box center [570, 306] width 211 height 16
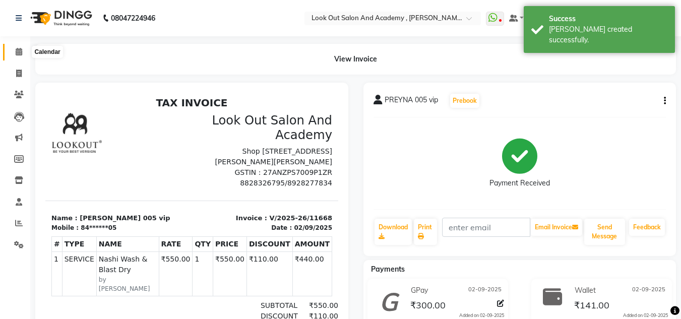
click at [21, 46] on span at bounding box center [19, 52] width 18 height 12
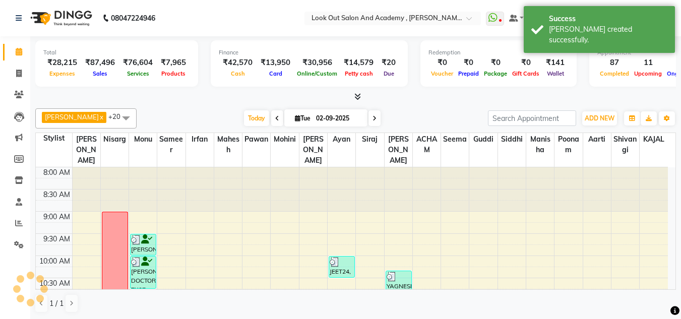
click at [167, 99] on div at bounding box center [355, 97] width 641 height 11
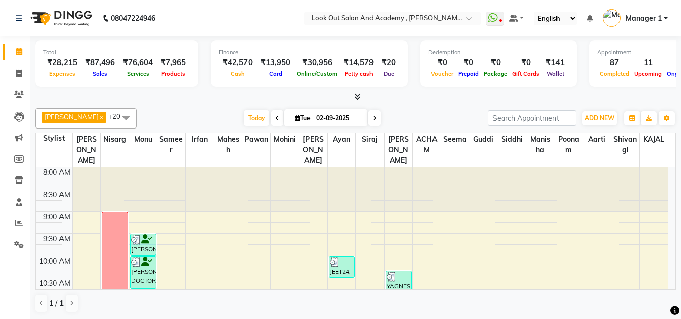
drag, startPoint x: 409, startPoint y: 110, endPoint x: 313, endPoint y: 128, distance: 98.5
click at [405, 110] on div "Dhaval Solanki x Nisarg x Monu x Sameer x Irfan x Mahesh x Pawan x Mohini x Sir…" at bounding box center [355, 118] width 641 height 20
click at [245, 124] on span "Today" at bounding box center [256, 118] width 25 height 16
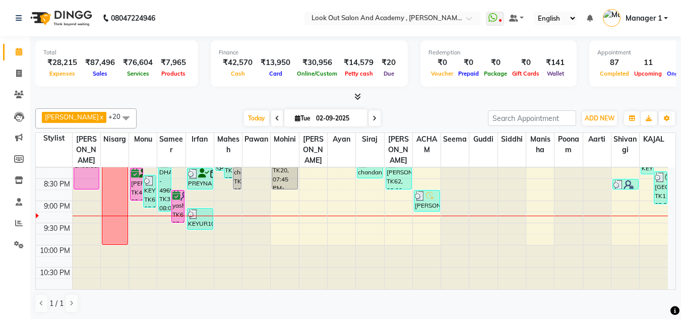
click at [428, 98] on div at bounding box center [355, 97] width 641 height 11
drag, startPoint x: 600, startPoint y: 123, endPoint x: 571, endPoint y: 166, distance: 52.0
click at [600, 123] on button "ADD NEW Toggle Dropdown" at bounding box center [599, 118] width 35 height 14
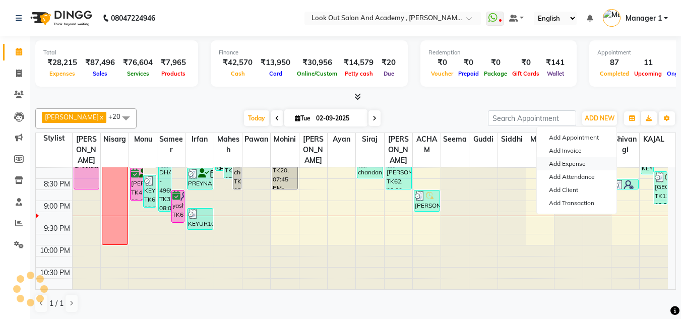
click at [563, 167] on link "Add Expense" at bounding box center [577, 163] width 80 height 13
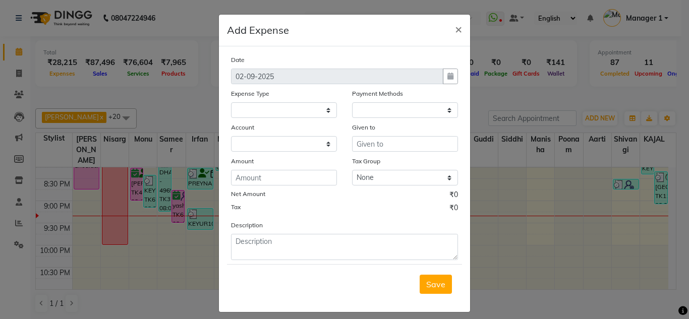
select select "1"
select select "3545"
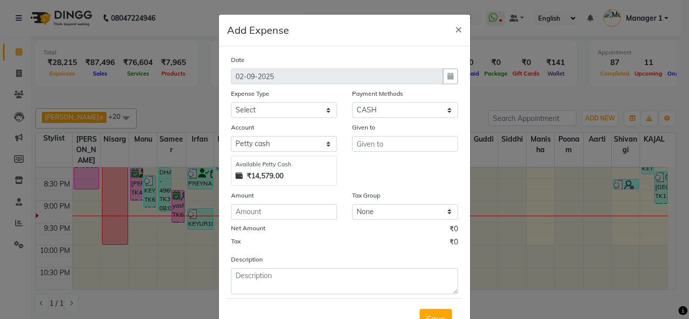
click at [306, 101] on div "Expense Type" at bounding box center [284, 95] width 106 height 14
click at [274, 111] on select "Select Advance Salary Big Temple Box Cash Shortage Commission Given To Staff [P…" at bounding box center [284, 110] width 106 height 16
click at [231, 102] on select "Select Advance Salary Big Temple Box Cash Shortage Commission Given To Staff [P…" at bounding box center [284, 110] width 106 height 16
drag, startPoint x: 283, startPoint y: 104, endPoint x: 283, endPoint y: 118, distance: 13.1
click at [283, 104] on select "Select Advance Salary Big Temple Box Cash Shortage Commission Given To Staff [P…" at bounding box center [284, 110] width 106 height 16
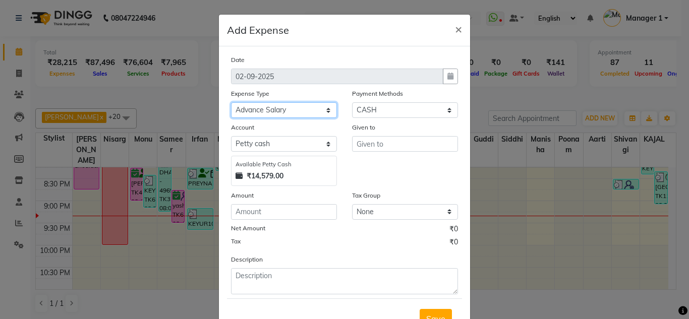
select select "7892"
click at [231, 102] on select "Select Advance Salary Big Temple Box Cash Shortage Commission Given To Staff [P…" at bounding box center [284, 110] width 106 height 16
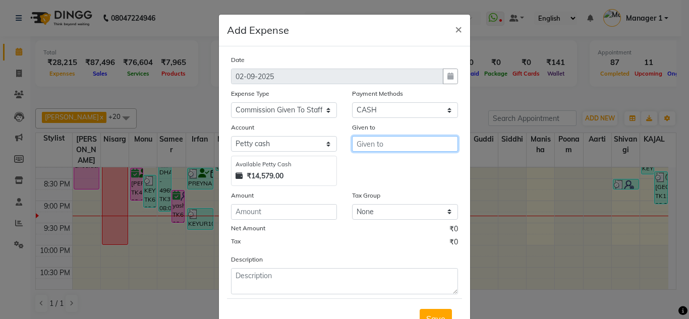
click at [366, 143] on input "text" at bounding box center [405, 144] width 106 height 16
click at [401, 156] on ngb-typeahead-window "Mah esh" at bounding box center [392, 165] width 81 height 25
drag, startPoint x: 393, startPoint y: 165, endPoint x: 371, endPoint y: 170, distance: 22.9
click at [392, 165] on button "Mah esh" at bounding box center [393, 165] width 80 height 16
type input "Mahesh"
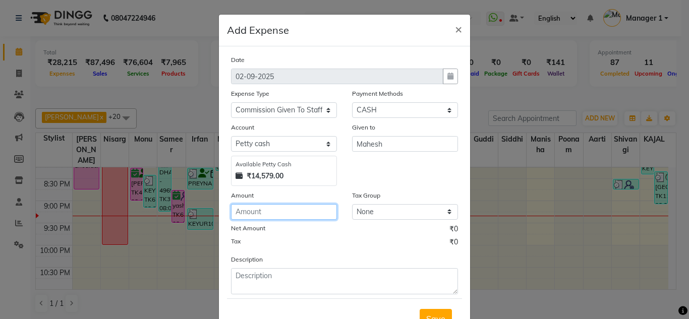
click at [276, 205] on input "number" at bounding box center [284, 212] width 106 height 16
type input "4000"
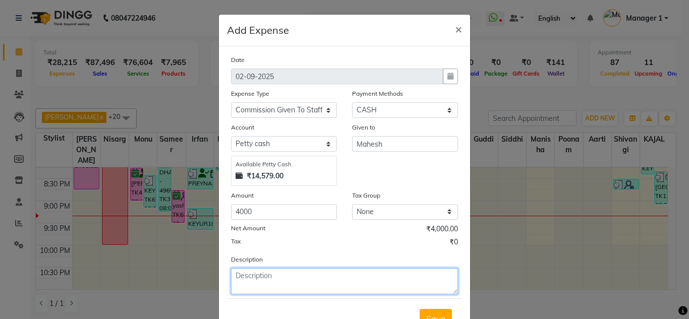
click at [282, 270] on textarea at bounding box center [344, 281] width 227 height 26
click at [311, 284] on textarea "given" at bounding box center [344, 281] width 227 height 26
type textarea "given mahesh"
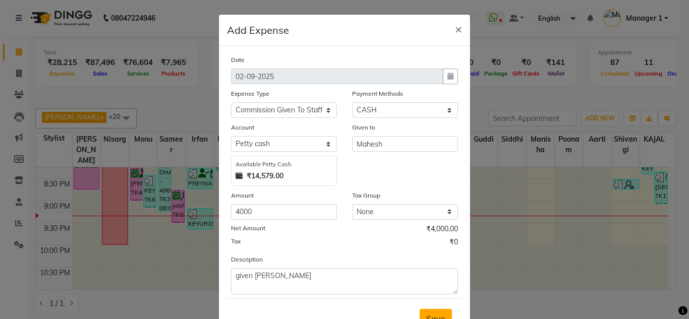
click at [421, 311] on button "Save" at bounding box center [436, 318] width 32 height 19
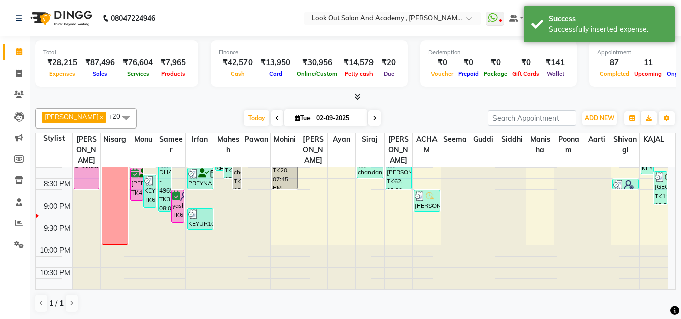
click at [402, 104] on div "Dhaval Solanki x Nisarg x Monu x Sameer x Irfan x Mahesh x Pawan x Mohini x Sir…" at bounding box center [355, 210] width 641 height 213
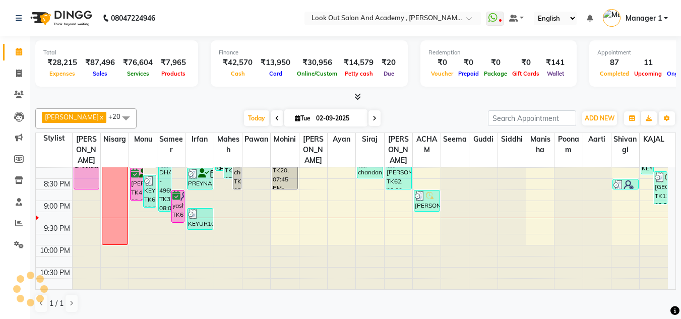
click at [369, 119] on span at bounding box center [375, 118] width 12 height 16
type input "03-09-2025"
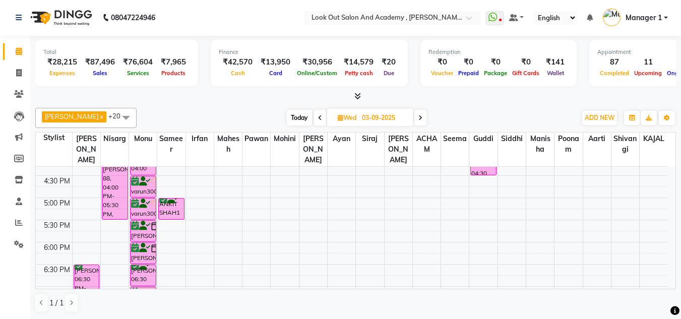
scroll to position [251, 0]
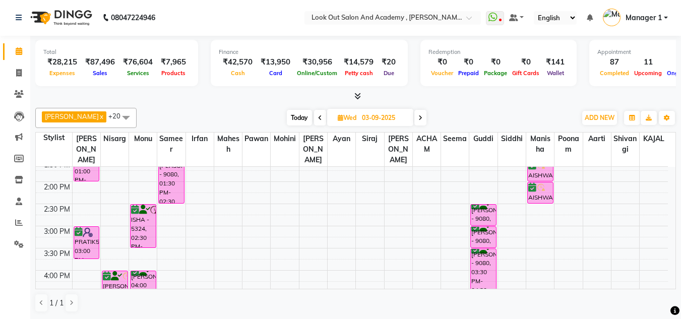
click at [649, 243] on div "8:00 AM 8:30 AM 9:00 AM 9:30 AM 10:00 AM 10:30 AM 11:00 AM 11:30 AM 12:00 PM 12…" at bounding box center [352, 248] width 632 height 665
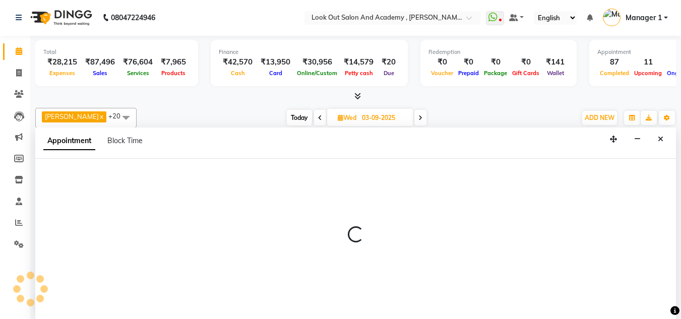
select select "83838"
select select "900"
select select "tentative"
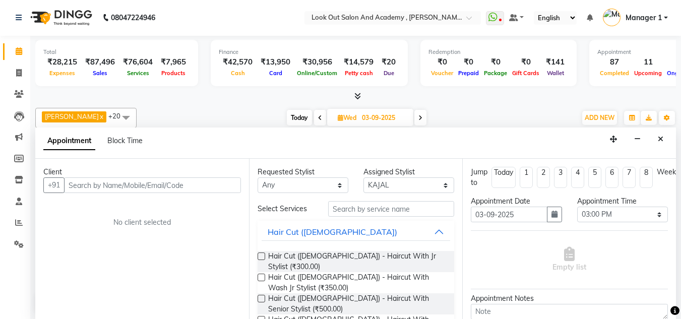
click at [137, 197] on div "Client +91 No client selected" at bounding box center [142, 239] width 214 height 160
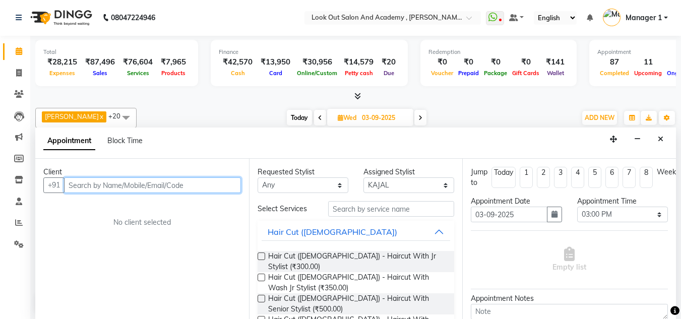
click at [139, 192] on input "text" at bounding box center [152, 186] width 177 height 16
type input "9"
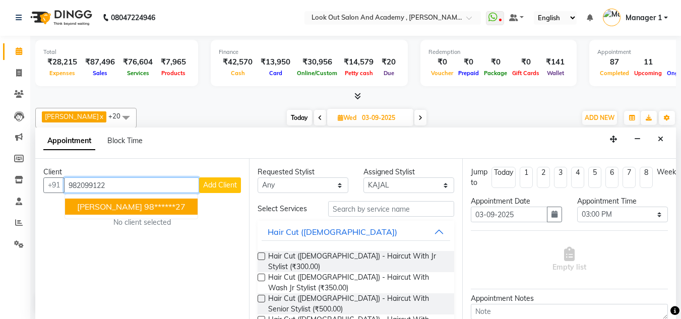
click at [142, 205] on span "DHAVAL SOLANKI" at bounding box center [109, 207] width 65 height 10
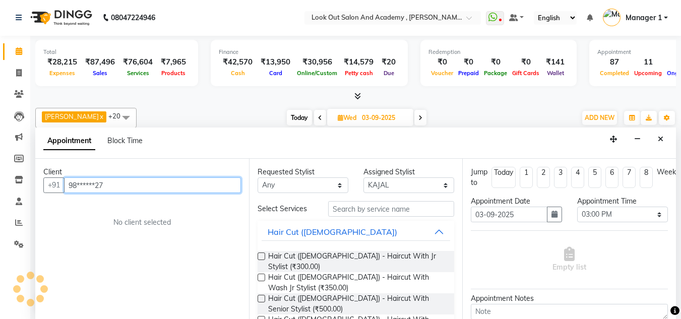
type input "98******27"
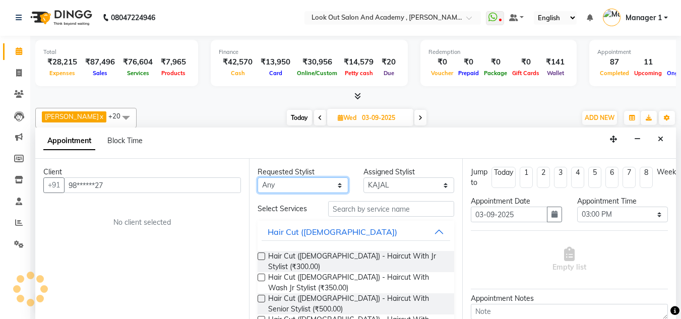
drag, startPoint x: 294, startPoint y: 181, endPoint x: 297, endPoint y: 188, distance: 7.2
click at [294, 181] on select "Any Aarti ACHAM Afzal Ayan Dhaval Solanki Guddi Irfan KAJAL Mahesh Manisha Mohi…" at bounding box center [303, 186] width 91 height 16
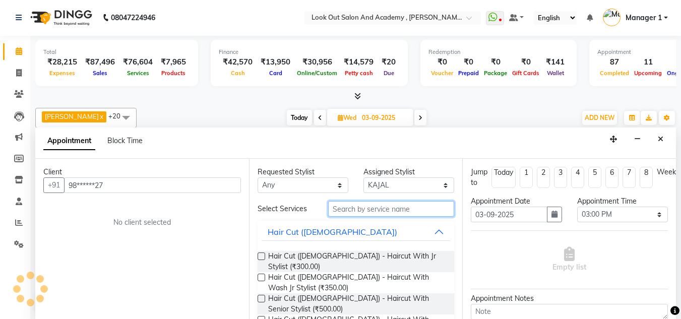
click at [352, 210] on input "text" at bounding box center [391, 209] width 126 height 16
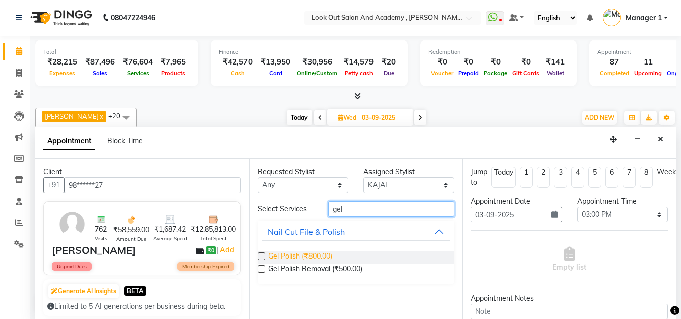
type input "gel"
click at [325, 257] on span "Gel Polish (₹800.00)" at bounding box center [300, 257] width 64 height 13
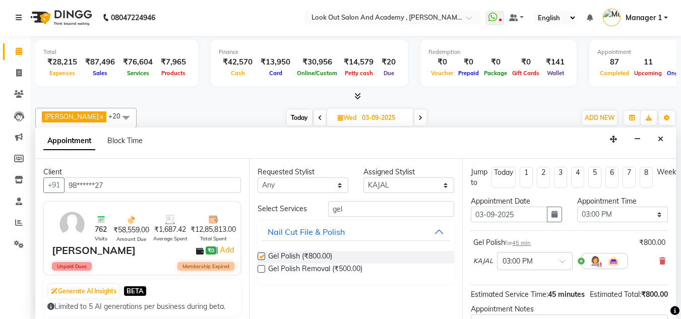
checkbox input "false"
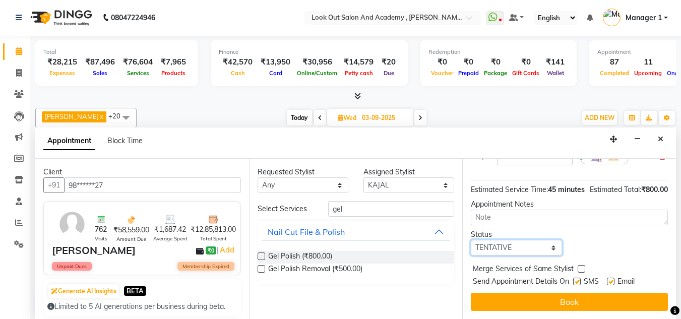
click at [494, 244] on select "Select TENTATIVE CONFIRM UPCOMING" at bounding box center [516, 248] width 91 height 16
select select "confirm booking"
click at [471, 240] on select "Select TENTATIVE CONFIRM UPCOMING" at bounding box center [516, 248] width 91 height 16
click at [577, 278] on label at bounding box center [577, 282] width 8 height 8
click at [577, 279] on input "checkbox" at bounding box center [576, 282] width 7 height 7
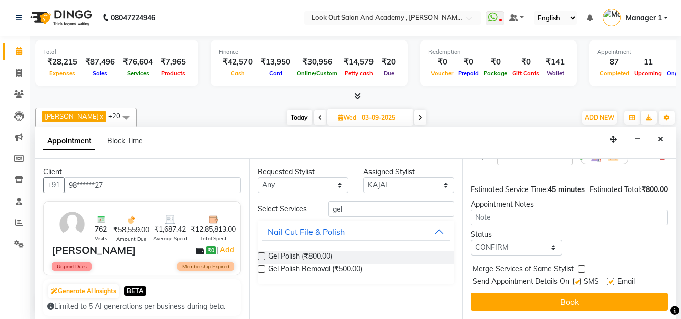
checkbox input "false"
click at [610, 278] on label at bounding box center [611, 282] width 8 height 8
click at [610, 279] on input "checkbox" at bounding box center [610, 282] width 7 height 7
checkbox input "false"
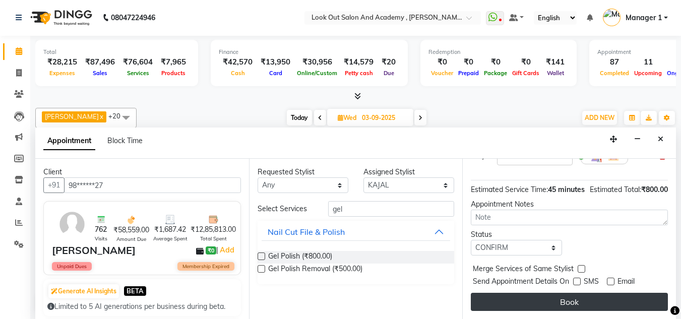
click at [592, 295] on button "Book" at bounding box center [569, 302] width 197 height 18
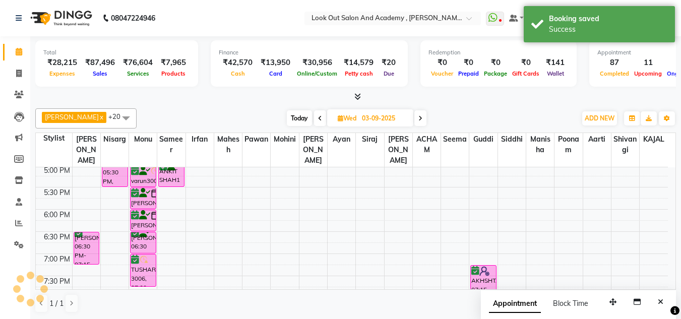
scroll to position [402, 0]
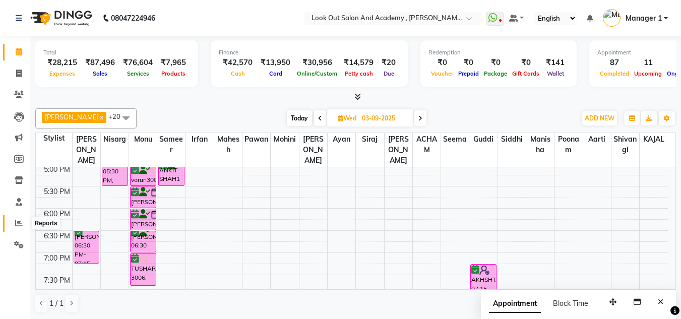
click at [21, 223] on icon at bounding box center [19, 223] width 8 height 8
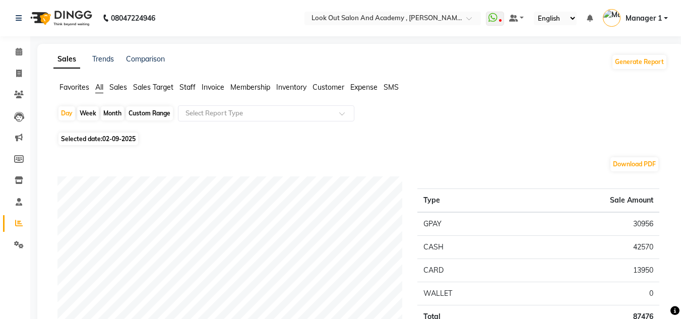
click at [189, 90] on span "Staff" at bounding box center [188, 87] width 16 height 9
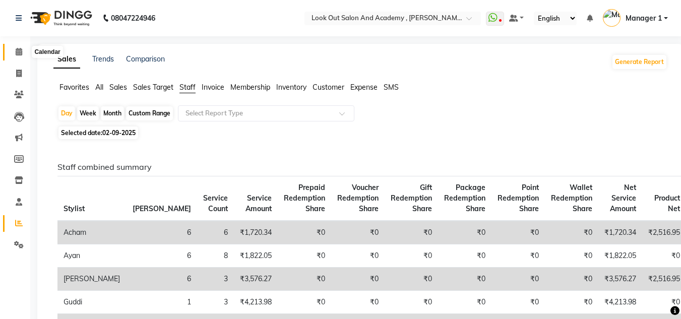
click at [18, 51] on icon at bounding box center [19, 52] width 7 height 8
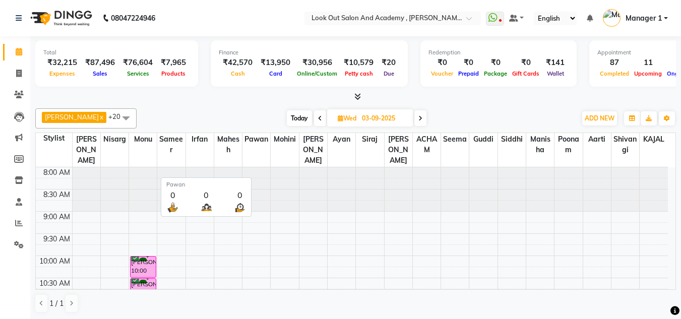
drag, startPoint x: 244, startPoint y: 109, endPoint x: 263, endPoint y: 110, distance: 19.2
click at [245, 109] on div "Dhaval Solanki x Nisarg x Monu x Sameer x Irfan x Mahesh x Pawan x Mohini x Sir…" at bounding box center [355, 118] width 641 height 20
click at [314, 114] on span at bounding box center [320, 118] width 12 height 16
type input "02-09-2025"
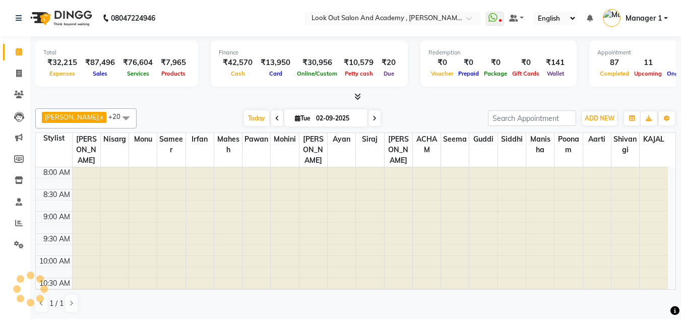
scroll to position [554, 0]
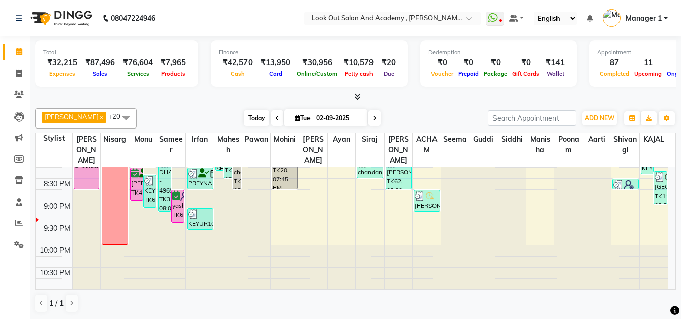
click at [255, 121] on span "Today" at bounding box center [256, 118] width 25 height 16
click at [430, 123] on div "Today Tue 02-09-2025" at bounding box center [312, 118] width 341 height 15
click at [17, 225] on icon at bounding box center [19, 223] width 8 height 8
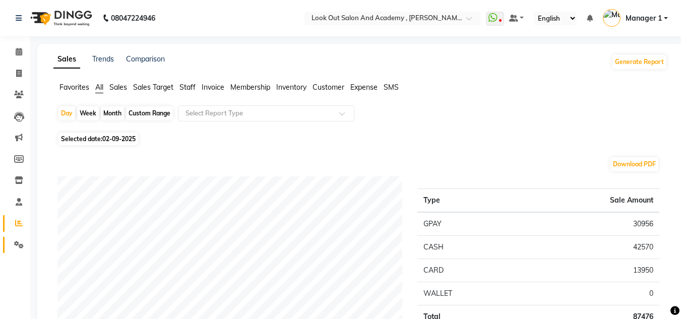
click at [21, 245] on icon at bounding box center [19, 245] width 10 height 8
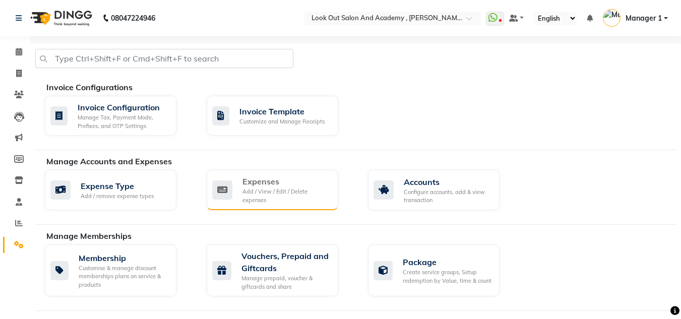
click at [218, 188] on icon at bounding box center [222, 190] width 20 height 19
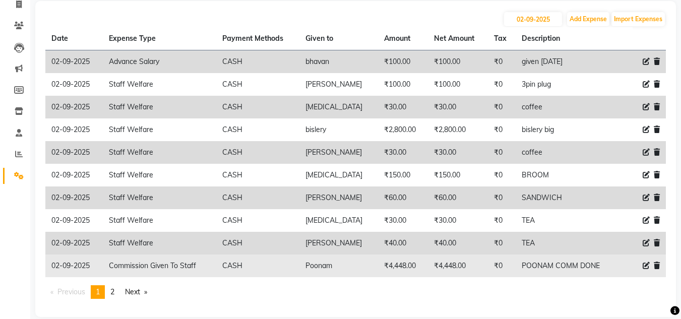
scroll to position [82, 0]
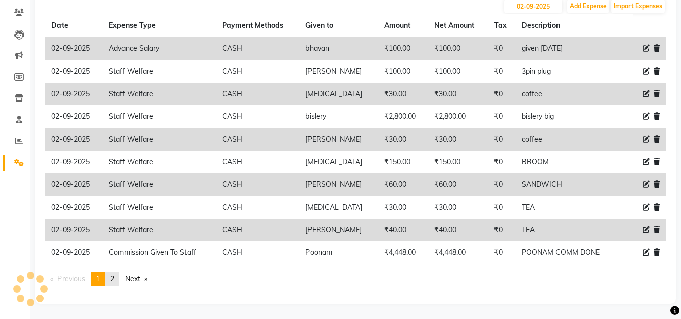
click at [113, 281] on span "2" at bounding box center [112, 278] width 4 height 9
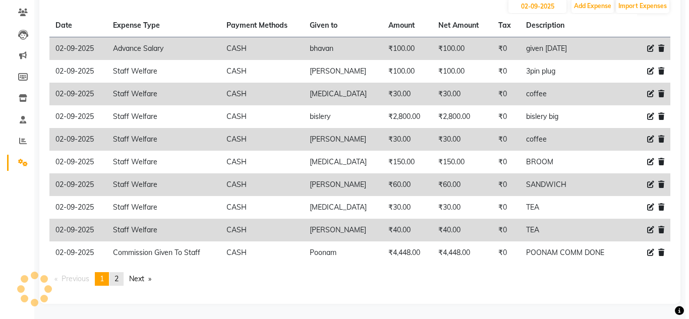
scroll to position [0, 0]
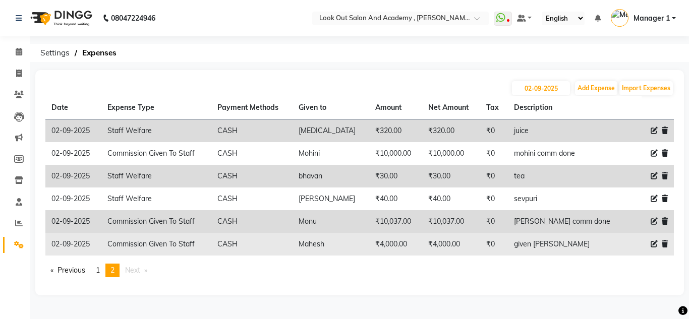
click at [652, 244] on icon at bounding box center [654, 244] width 7 height 7
select select "7892"
select select "1"
select select "3545"
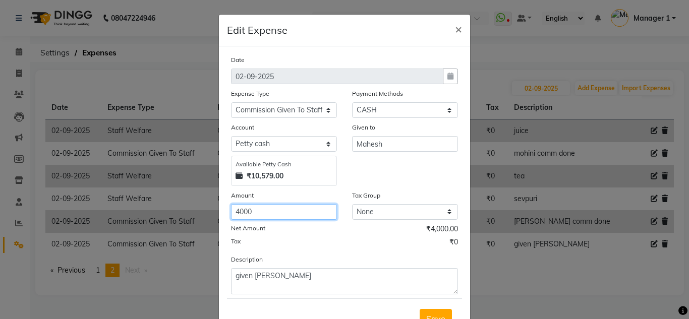
drag, startPoint x: 235, startPoint y: 213, endPoint x: 256, endPoint y: 217, distance: 21.2
click at [256, 216] on input "4000" at bounding box center [284, 212] width 106 height 16
type input "4334"
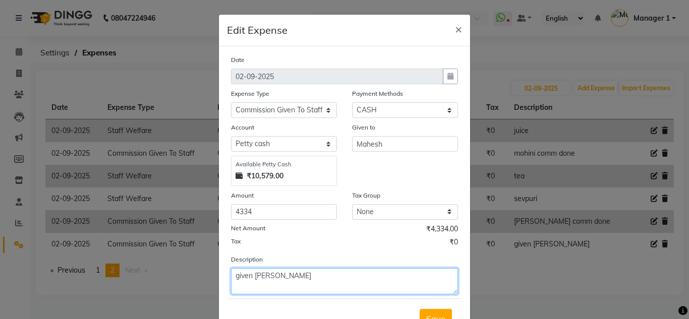
click at [300, 277] on textarea "given mahesh" at bounding box center [344, 281] width 227 height 26
drag, startPoint x: 287, startPoint y: 277, endPoint x: 137, endPoint y: 255, distance: 152.4
click at [138, 255] on ngb-modal-window "Edit Expense × Date 02-09-2025 Expense Type Select Advance Salary Big Temple Bo…" at bounding box center [344, 159] width 689 height 319
type textarea "mahesh 5000 balance"
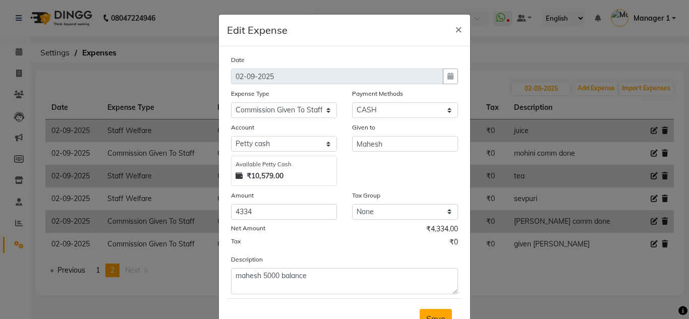
click at [440, 316] on span "Save" at bounding box center [435, 319] width 19 height 10
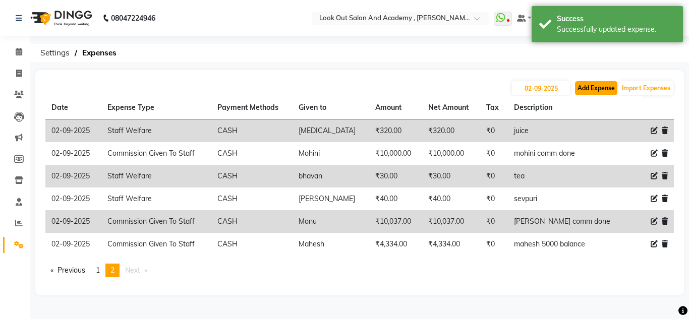
click at [588, 89] on button "Add Expense" at bounding box center [596, 88] width 42 height 14
select select "1"
select select "3545"
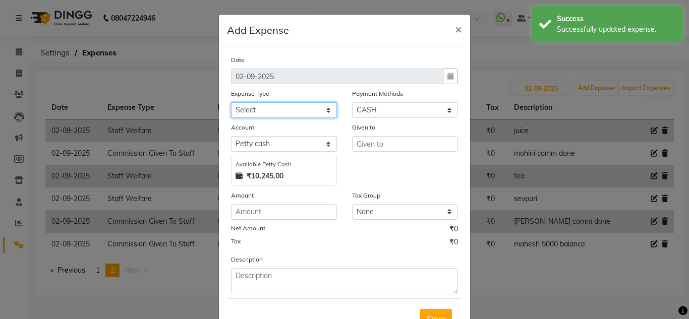
click at [263, 114] on select "Select Advance Salary Big Temple Box Cash Shortage Commission Given To Staff DH…" at bounding box center [284, 110] width 106 height 16
select select "7892"
click at [231, 102] on select "Select Advance Salary Big Temple Box Cash Shortage Commission Given To Staff DH…" at bounding box center [284, 110] width 106 height 16
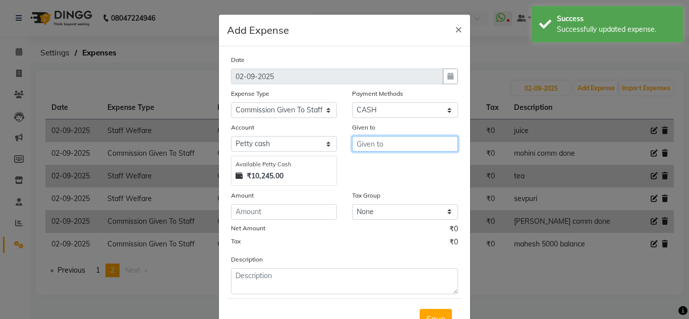
click at [399, 146] on input "text" at bounding box center [405, 144] width 106 height 16
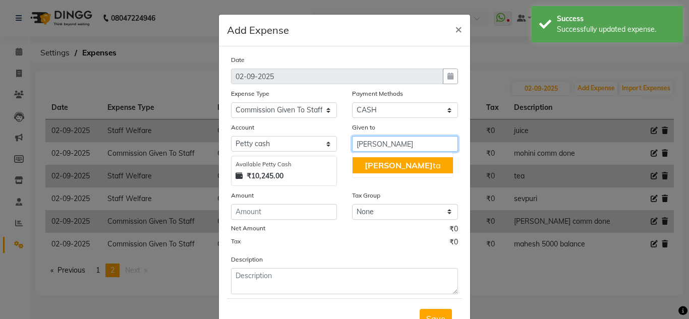
click at [383, 171] on button "Niki ta" at bounding box center [403, 165] width 100 height 16
type input "[MEDICAL_DATA]"
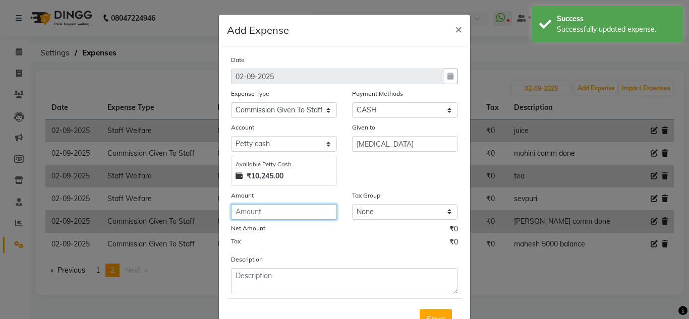
click at [284, 211] on input "number" at bounding box center [284, 212] width 106 height 16
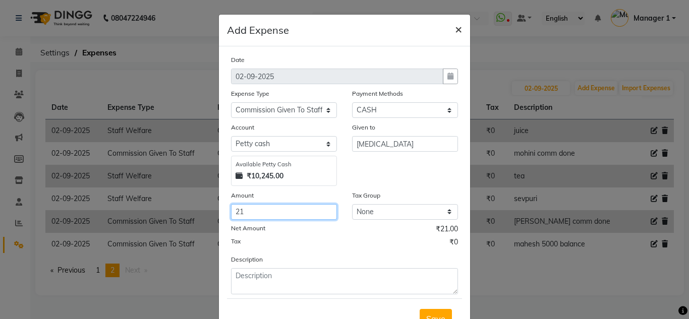
type input "21"
click at [463, 30] on button "×" at bounding box center [458, 29] width 23 height 28
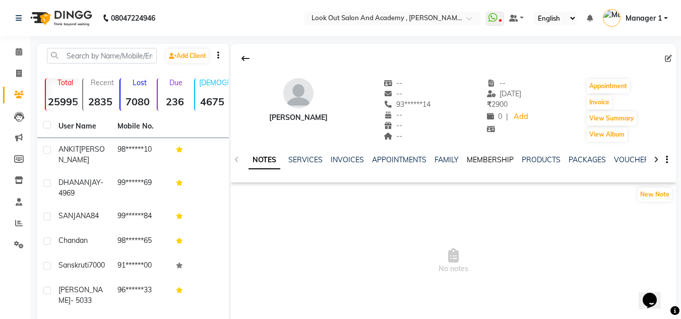
click at [501, 159] on link "MEMBERSHIP" at bounding box center [490, 159] width 47 height 9
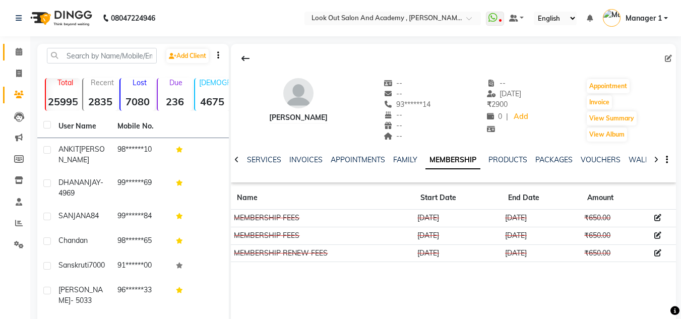
drag, startPoint x: 12, startPoint y: 53, endPoint x: 27, endPoint y: 52, distance: 14.7
click at [13, 53] on span at bounding box center [19, 52] width 18 height 12
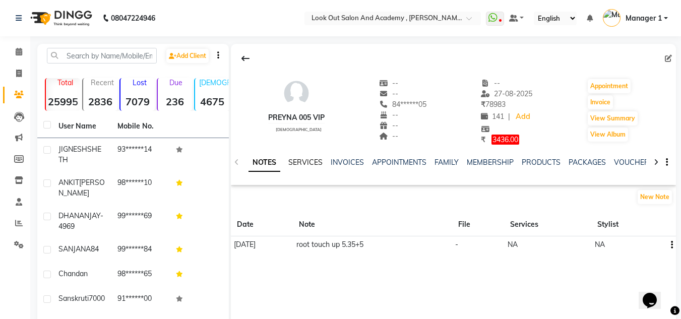
click at [306, 164] on link "SERVICES" at bounding box center [305, 162] width 34 height 9
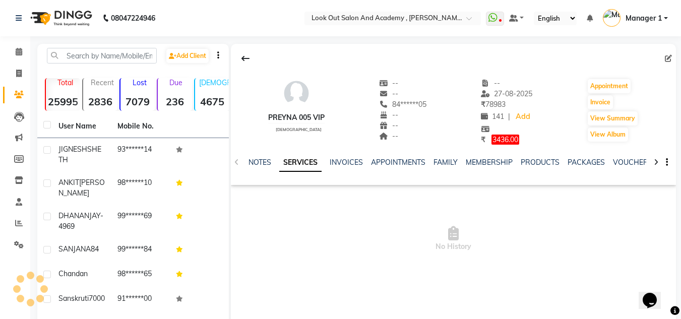
click at [327, 161] on ul "NOTES SERVICES INVOICES APPOINTMENTS FAMILY MEMBERSHIP PRODUCTS PACKAGES VOUCHE…" at bounding box center [568, 162] width 639 height 11
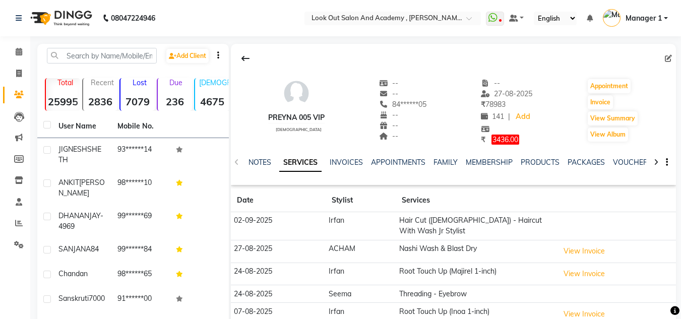
click at [367, 162] on ul "NOTES SERVICES INVOICES APPOINTMENTS FAMILY MEMBERSHIP PRODUCTS PACKAGES VOUCHE…" at bounding box center [568, 162] width 639 height 11
click at [386, 163] on link "APPOINTMENTS" at bounding box center [398, 162] width 54 height 9
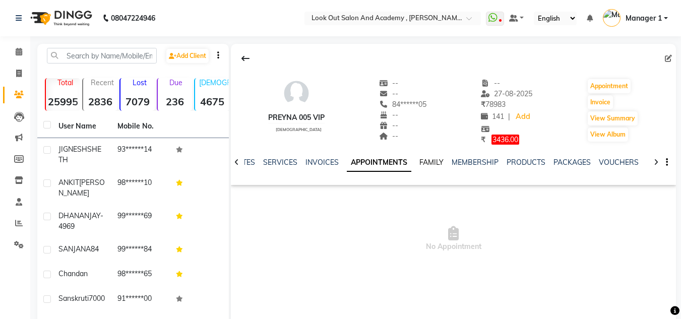
click at [447, 164] on ul "NOTES SERVICES INVOICES APPOINTMENTS FAMILY MEMBERSHIP PRODUCTS PACKAGES VOUCHE…" at bounding box center [552, 162] width 641 height 11
click at [408, 163] on link "APPOINTMENTS" at bounding box center [379, 163] width 65 height 18
click at [420, 163] on link "FAMILY" at bounding box center [432, 162] width 24 height 9
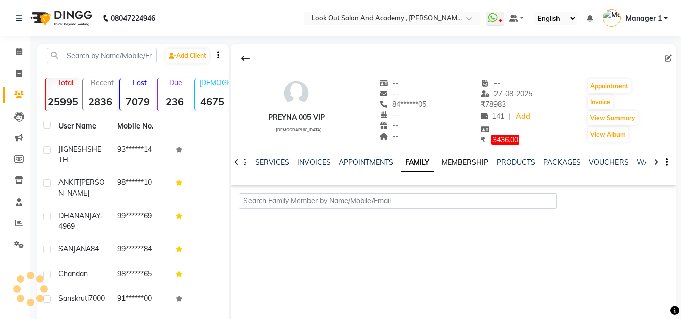
click at [470, 165] on link "MEMBERSHIP" at bounding box center [465, 162] width 47 height 9
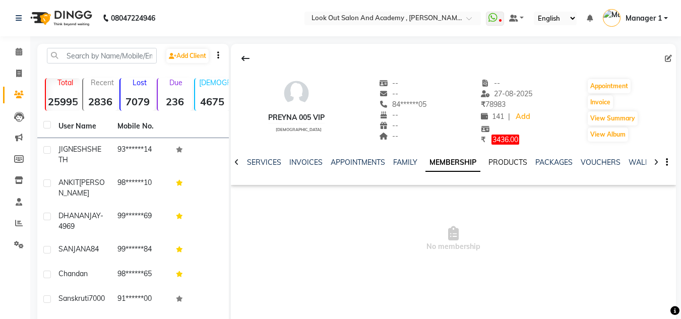
click at [514, 164] on link "PRODUCTS" at bounding box center [508, 162] width 39 height 9
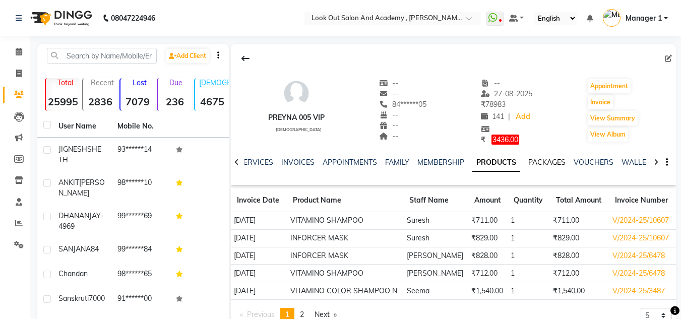
click at [542, 164] on link "PACKAGES" at bounding box center [547, 162] width 37 height 9
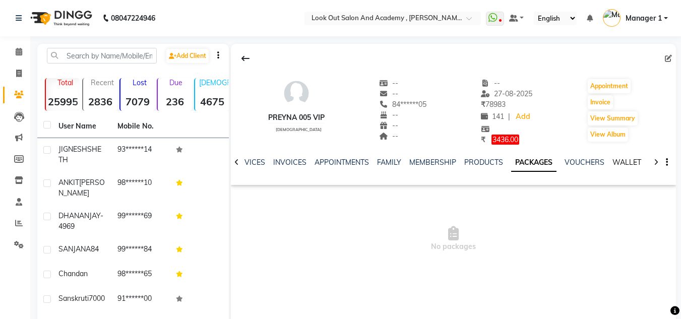
click at [613, 162] on link "WALLET" at bounding box center [627, 162] width 29 height 9
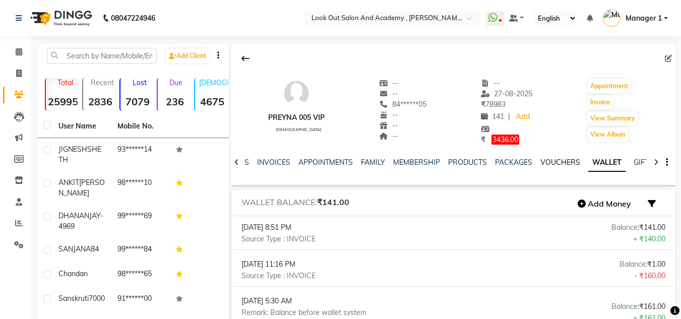
click at [575, 161] on ul "NOTES SERVICES INVOICES APPOINTMENTS FAMILY MEMBERSHIP PRODUCTS PACKAGES VOUCHE…" at bounding box center [504, 162] width 640 height 11
click at [548, 158] on link "VOUCHERS" at bounding box center [561, 162] width 40 height 9
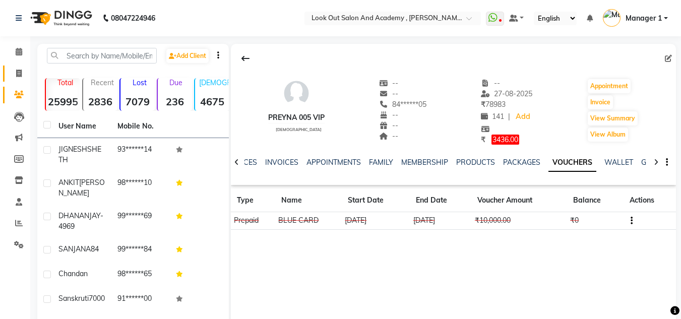
click at [21, 79] on span at bounding box center [19, 74] width 18 height 12
select select "service"
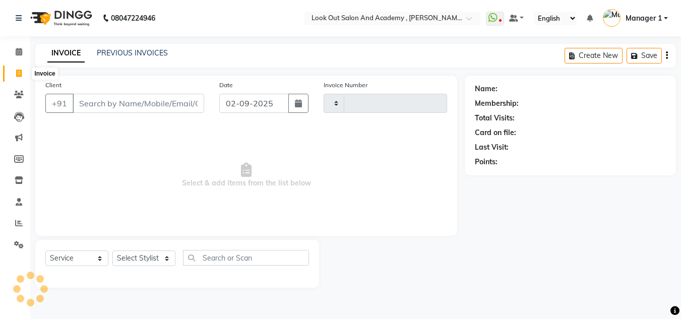
type input "11670"
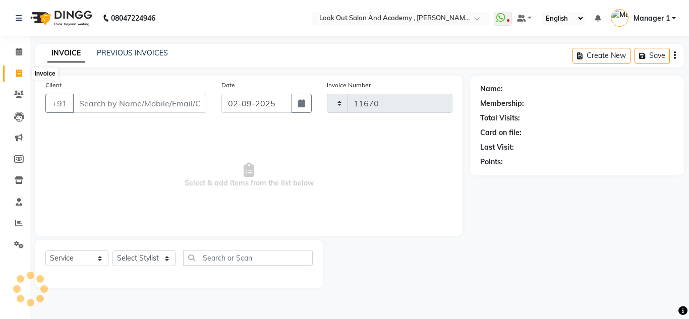
select select "4708"
click at [110, 53] on link "PREVIOUS INVOICES" at bounding box center [132, 52] width 71 height 9
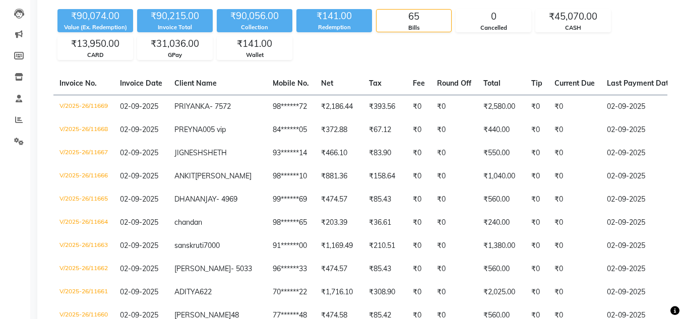
scroll to position [101, 0]
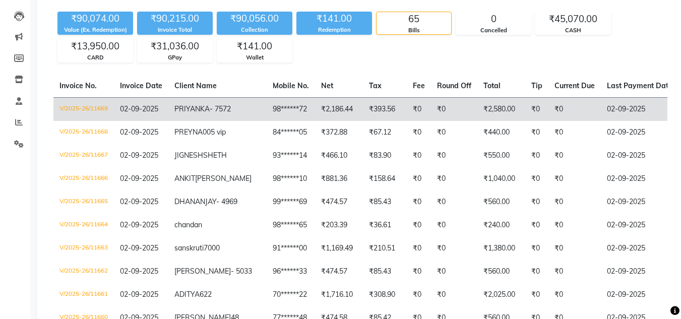
click at [198, 121] on td "PRIYANKA - 7572" at bounding box center [217, 109] width 98 height 24
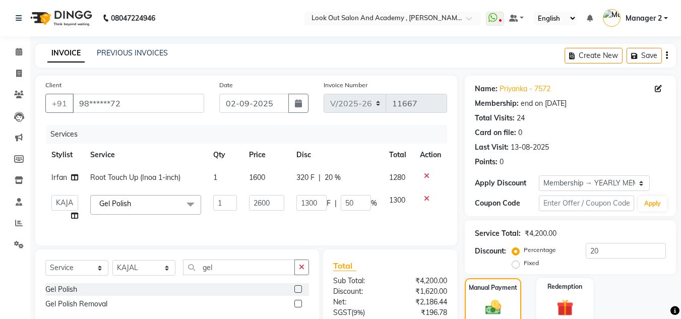
select select "4708"
select select "83838"
select select "service"
select select "83838"
select select "1: Object"
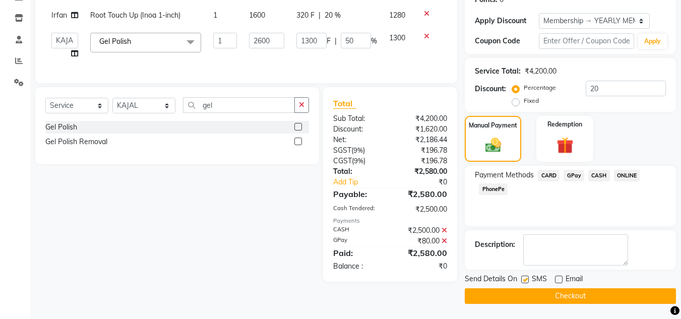
click at [525, 278] on label at bounding box center [525, 280] width 8 height 8
click at [525, 278] on input "checkbox" at bounding box center [524, 280] width 7 height 7
checkbox input "false"
click at [523, 295] on button "Checkout" at bounding box center [570, 296] width 211 height 16
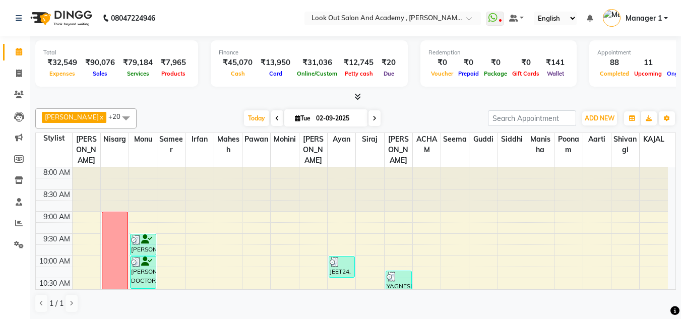
click at [427, 121] on div "[DATE] [DATE]" at bounding box center [312, 118] width 341 height 15
click at [13, 220] on span at bounding box center [19, 224] width 18 height 12
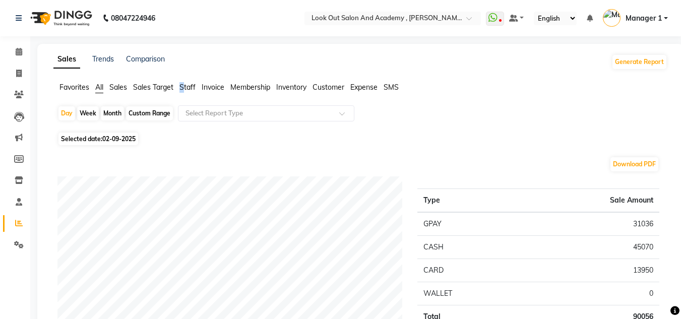
click at [184, 88] on span "Staff" at bounding box center [188, 87] width 16 height 9
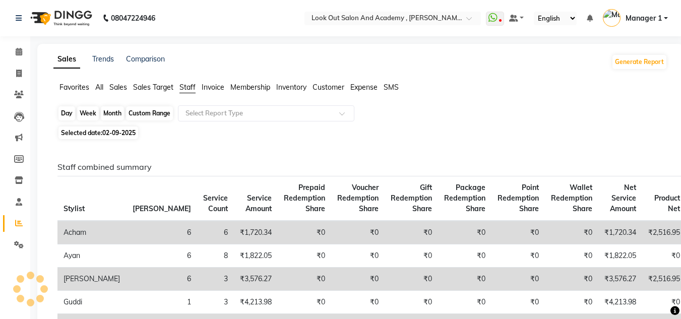
click at [68, 115] on div "Day" at bounding box center [66, 113] width 17 height 14
select select "9"
select select "2025"
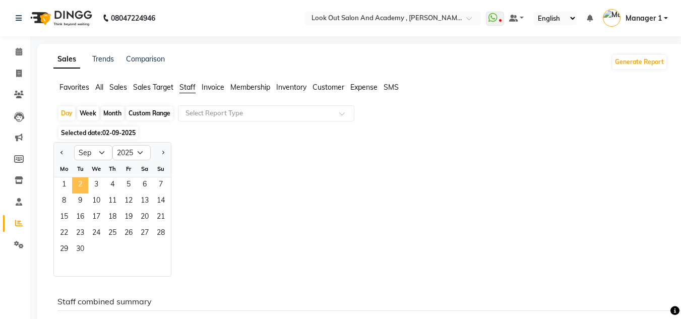
click at [82, 182] on span "2" at bounding box center [80, 186] width 16 height 16
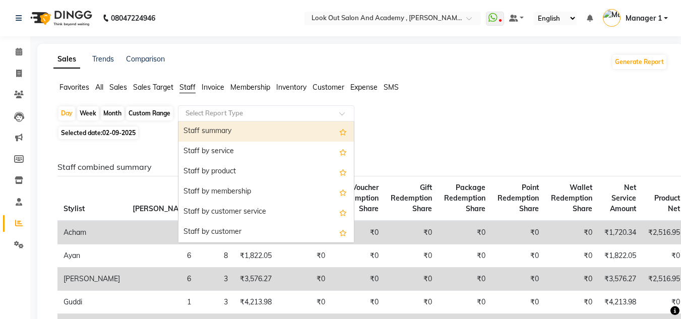
click at [214, 107] on div "Select Report Type" at bounding box center [266, 113] width 177 height 16
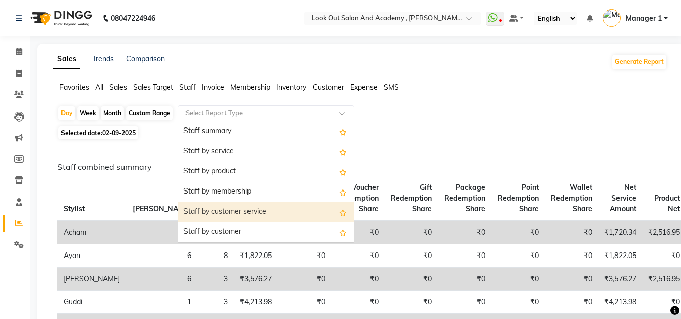
click at [224, 217] on div "Staff by customer service" at bounding box center [266, 212] width 175 height 20
select select "full_report"
select select "csv"
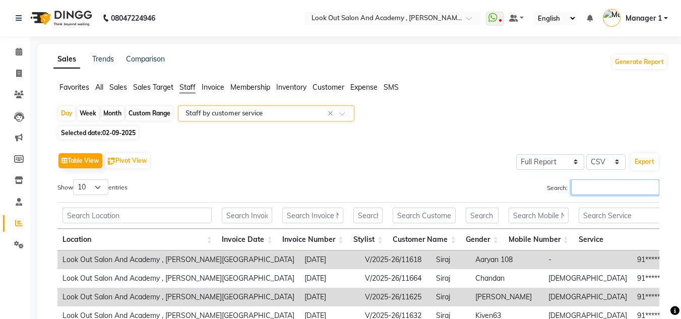
click at [578, 185] on input "Search:" at bounding box center [615, 188] width 88 height 16
drag, startPoint x: 618, startPoint y: 192, endPoint x: 610, endPoint y: 187, distance: 9.1
click at [616, 191] on input "Search:" at bounding box center [615, 188] width 88 height 16
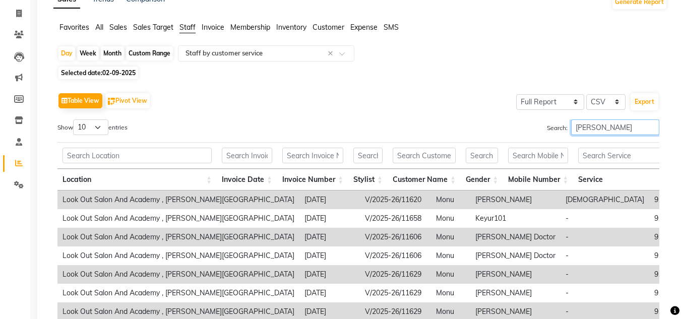
scroll to position [58, 0]
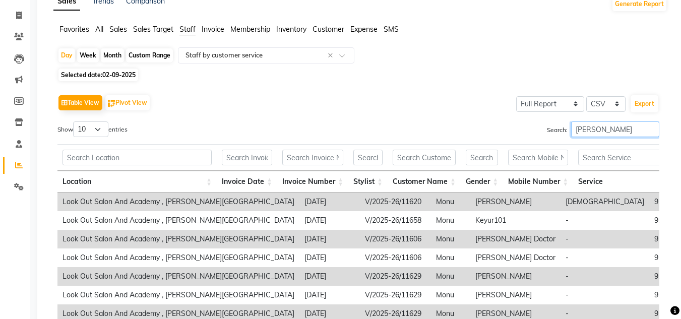
type input "[PERSON_NAME]"
drag, startPoint x: 98, startPoint y: 128, endPoint x: 96, endPoint y: 136, distance: 7.8
click at [98, 128] on select "10 25 50 100" at bounding box center [90, 130] width 35 height 16
click at [75, 122] on select "10 25 50 100" at bounding box center [90, 130] width 35 height 16
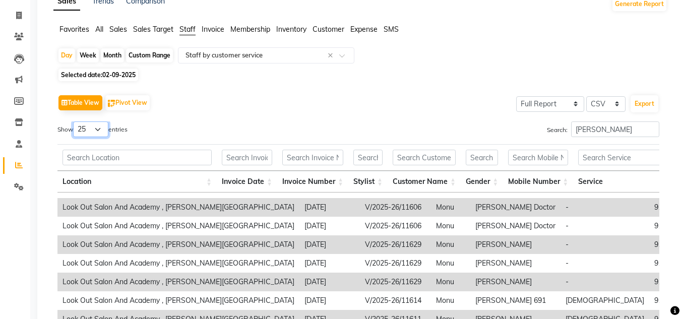
scroll to position [101, 0]
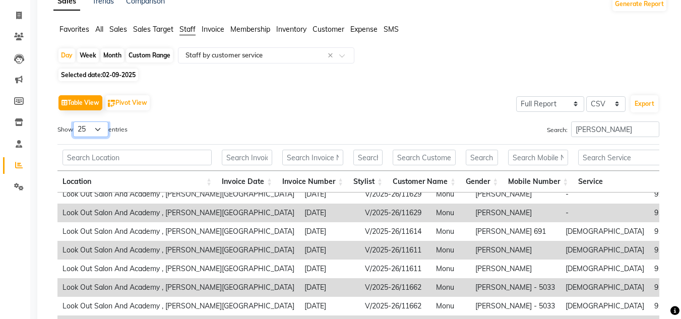
click at [87, 131] on select "10 25 50 100" at bounding box center [90, 130] width 35 height 16
select select "50"
click at [75, 122] on select "10 25 50 100" at bounding box center [90, 130] width 35 height 16
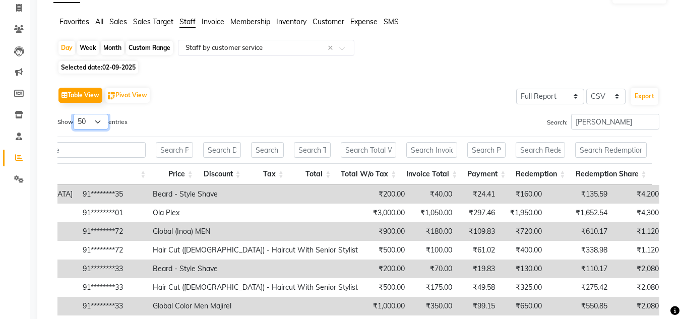
scroll to position [15, 0]
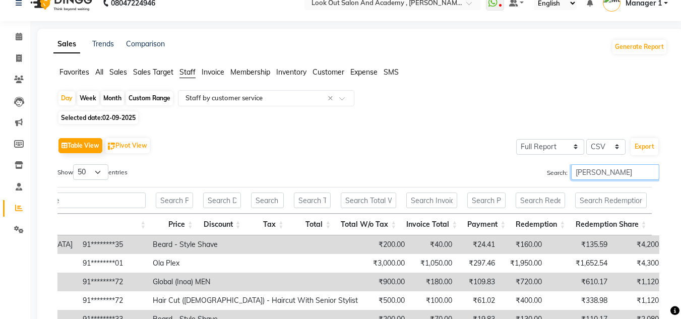
drag, startPoint x: 586, startPoint y: 172, endPoint x: 601, endPoint y: 171, distance: 15.2
click at [601, 172] on input "monu" at bounding box center [615, 172] width 88 height 16
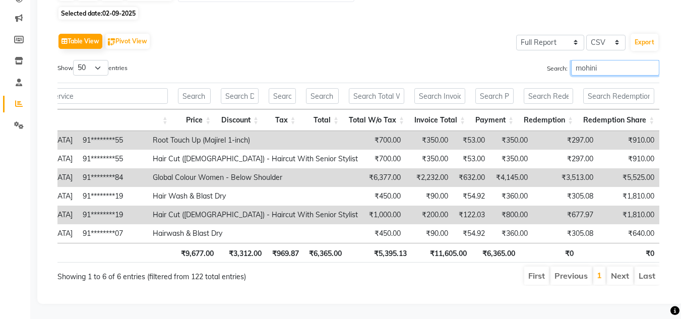
scroll to position [0, 553]
drag, startPoint x: 617, startPoint y: 56, endPoint x: 497, endPoint y: 53, distance: 120.1
click at [504, 60] on div "Search: mohini" at bounding box center [513, 70] width 294 height 20
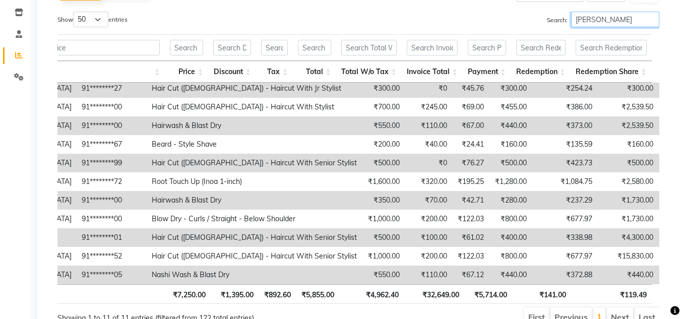
scroll to position [185, 0]
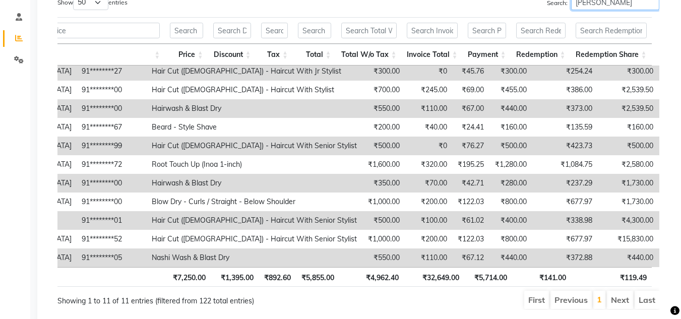
drag, startPoint x: 608, startPoint y: 7, endPoint x: 484, endPoint y: 11, distance: 124.1
click at [487, 11] on div "Search: irfan" at bounding box center [513, 4] width 294 height 20
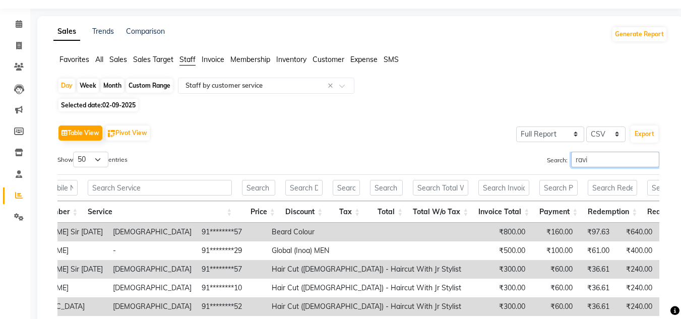
scroll to position [0, 0]
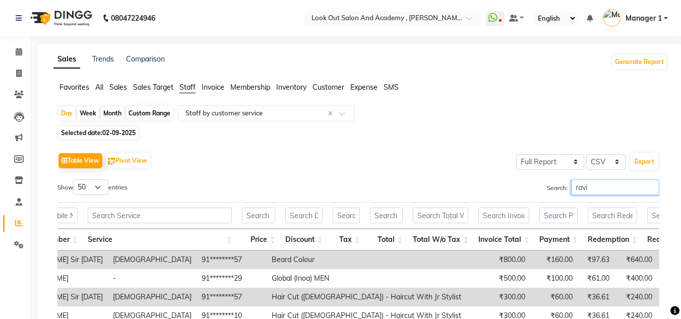
drag, startPoint x: 589, startPoint y: 186, endPoint x: 543, endPoint y: 187, distance: 45.4
click at [547, 187] on label "Search: ravi" at bounding box center [603, 188] width 112 height 16
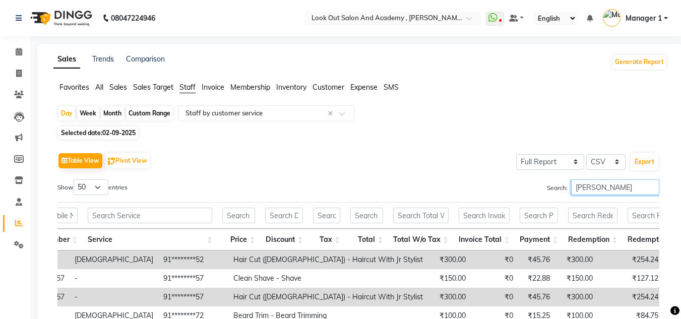
drag, startPoint x: 616, startPoint y: 181, endPoint x: 513, endPoint y: 188, distance: 103.1
click at [519, 190] on div "Search: ayan" at bounding box center [513, 190] width 294 height 20
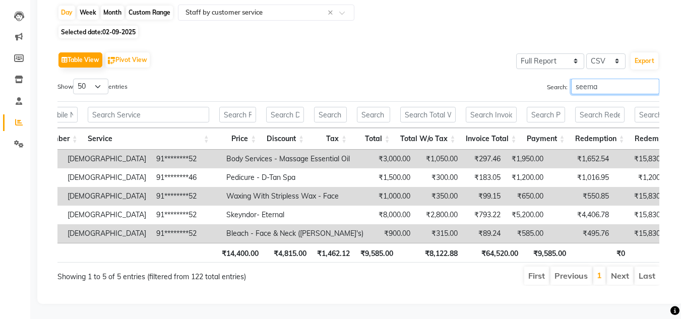
scroll to position [116, 0]
drag, startPoint x: 601, startPoint y: 68, endPoint x: 391, endPoint y: 67, distance: 210.3
click at [391, 79] on div "Search: seema" at bounding box center [513, 89] width 294 height 20
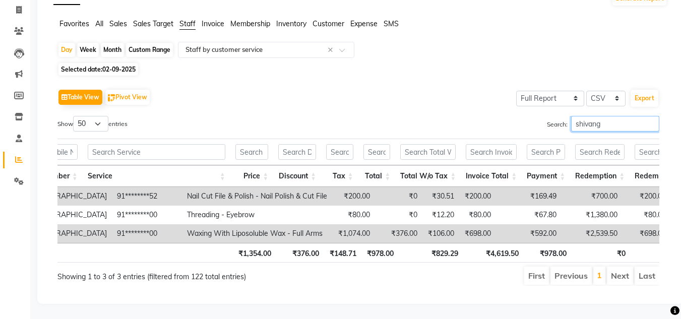
scroll to position [0, 528]
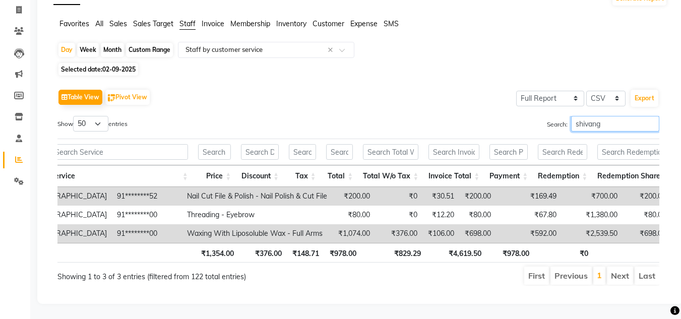
drag, startPoint x: 577, startPoint y: 110, endPoint x: 613, endPoint y: 106, distance: 36.5
click at [616, 116] on input "shivang" at bounding box center [615, 124] width 88 height 16
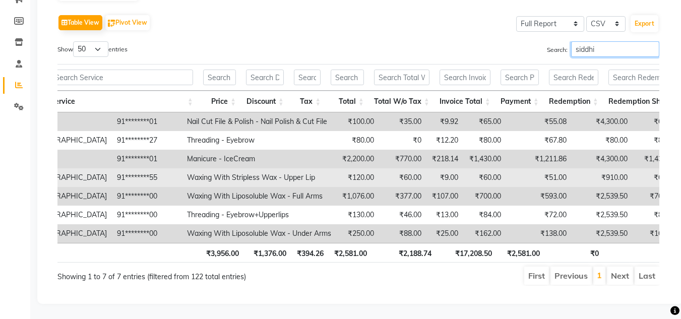
scroll to position [153, 0]
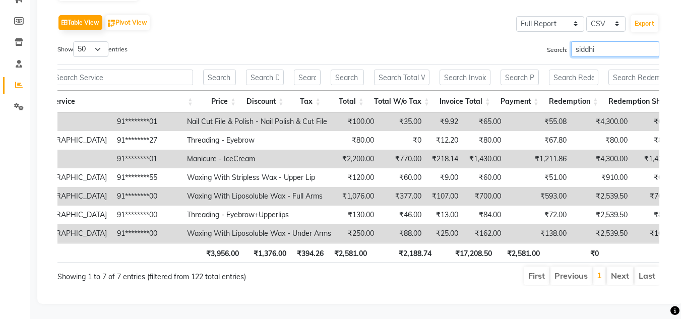
drag, startPoint x: 604, startPoint y: 37, endPoint x: 525, endPoint y: 30, distance: 78.4
click at [539, 41] on div "Search: siddhi" at bounding box center [513, 51] width 294 height 20
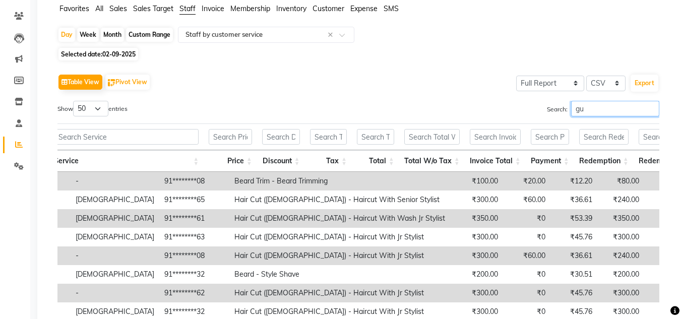
scroll to position [0, 484]
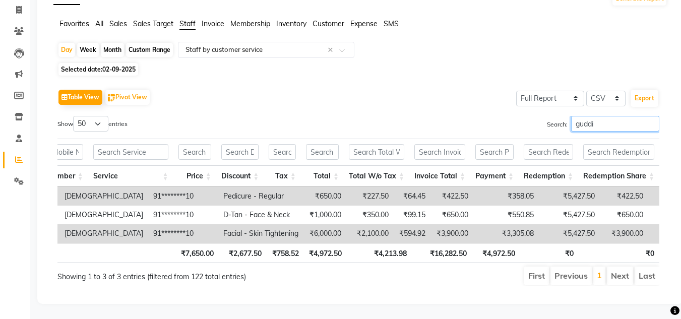
type input "guddi"
click at [604, 116] on input "guddi" at bounding box center [615, 124] width 88 height 16
drag, startPoint x: 599, startPoint y: 106, endPoint x: 508, endPoint y: 88, distance: 92.0
click at [541, 94] on div "Table View Pivot View Select Full Report Filtered Report Select CSV PDF Export …" at bounding box center [358, 186] width 602 height 199
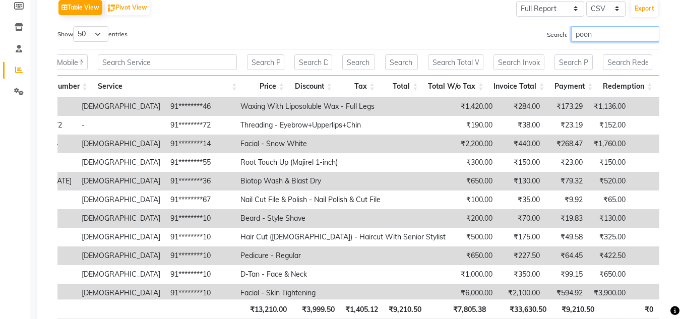
scroll to position [135, 0]
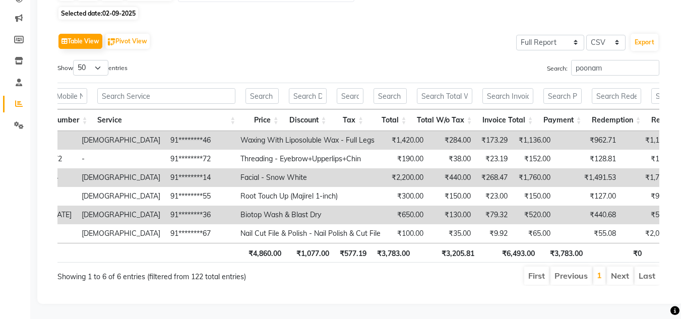
click at [417, 60] on div "Search: poonam" at bounding box center [513, 70] width 294 height 20
click at [464, 36] on div "Table View Pivot View Select Full Report Filtered Report Select CSV PDF Export" at bounding box center [358, 41] width 602 height 21
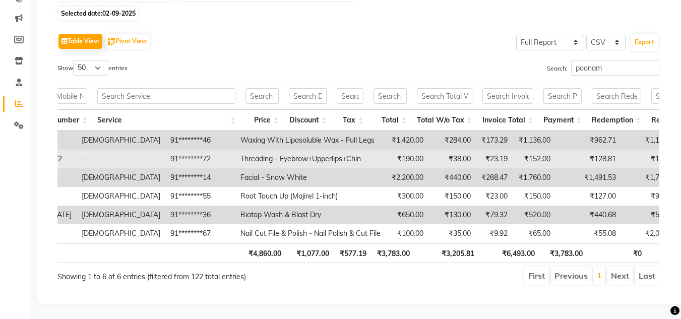
click at [556, 150] on td "₹128.81" at bounding box center [589, 159] width 66 height 19
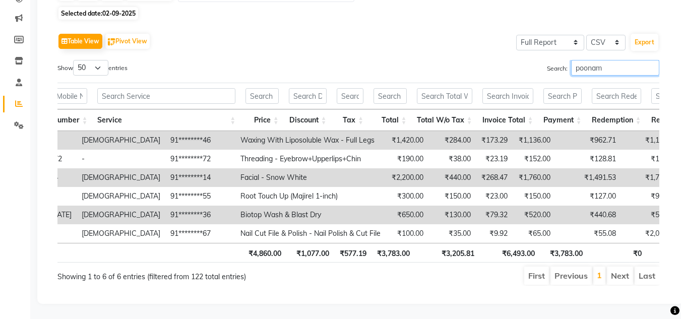
drag, startPoint x: 608, startPoint y: 52, endPoint x: 483, endPoint y: 49, distance: 124.6
click at [492, 60] on div "Search: poonam" at bounding box center [513, 70] width 294 height 20
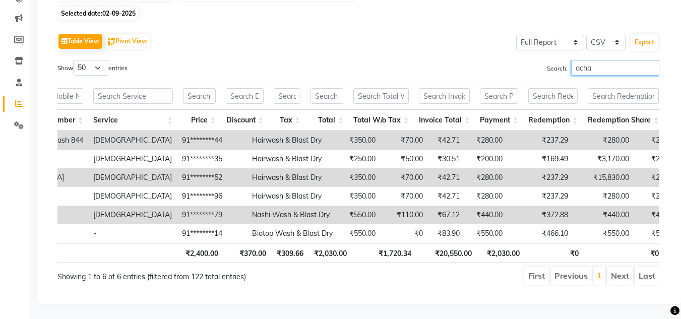
type input "acham"
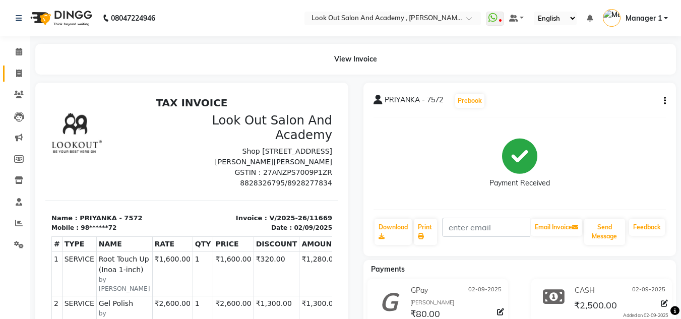
click at [6, 74] on link "Invoice" at bounding box center [15, 74] width 24 height 17
select select "service"
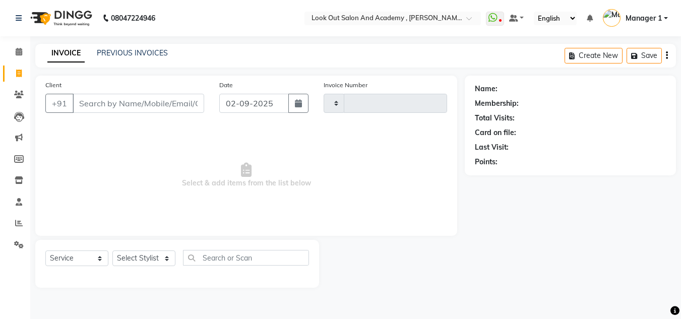
type input "11670"
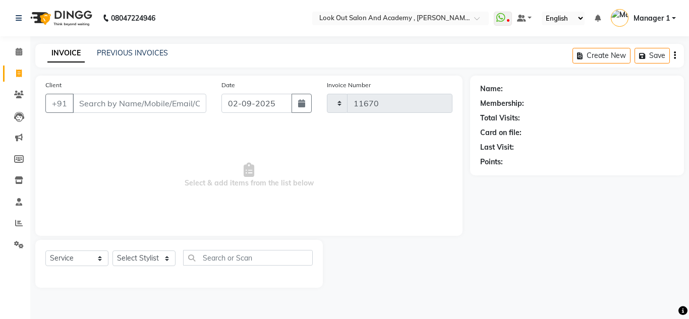
select select "4708"
click at [87, 96] on input "Client" at bounding box center [140, 103] width 134 height 19
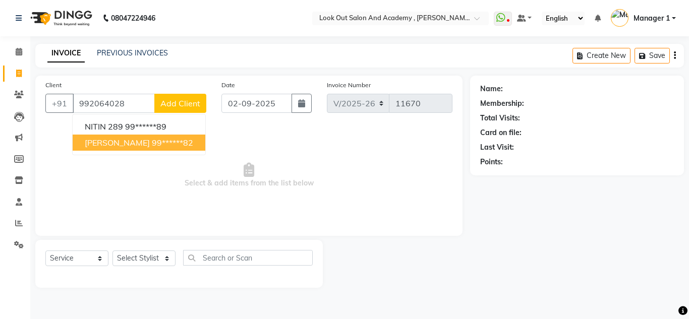
click at [125, 136] on button "NITIN SAHUL 99******82" at bounding box center [139, 143] width 133 height 16
type input "99******82"
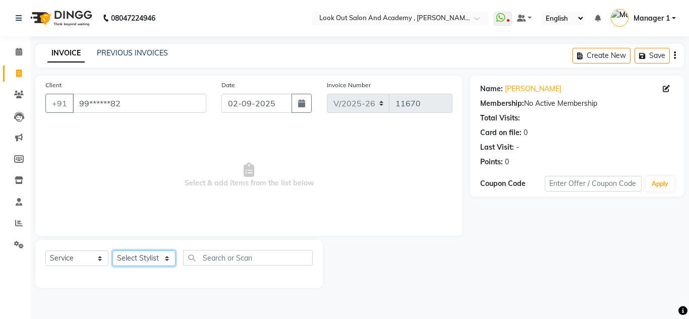
click at [154, 261] on select "Select Stylist Aarti Aatish [PERSON_NAME] [PERSON_NAME] ITWARI [PERSON_NAME] [P…" at bounding box center [143, 259] width 63 height 16
select select "65519"
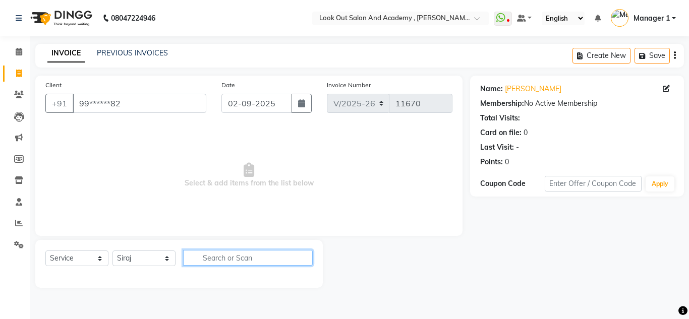
click at [224, 258] on input "text" at bounding box center [248, 258] width 130 height 16
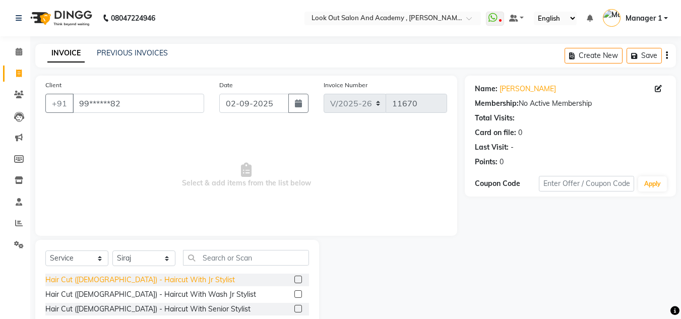
click at [155, 284] on div "Hair Cut ([DEMOGRAPHIC_DATA]) - Haircut With Jr Stylist" at bounding box center [140, 280] width 190 height 11
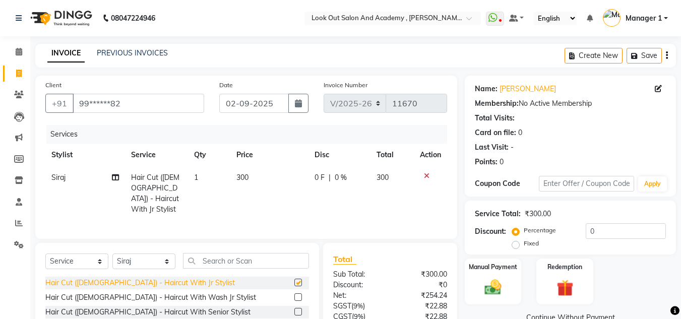
checkbox input "false"
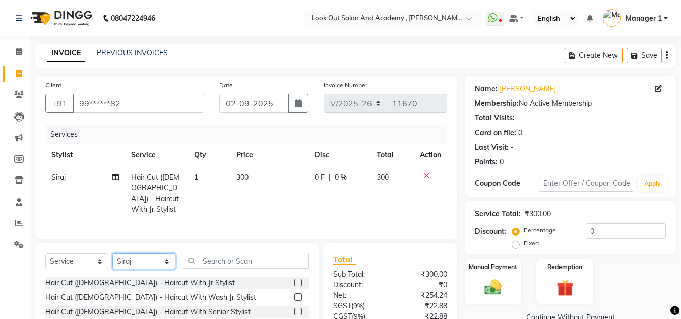
click at [157, 258] on select "Select Stylist Aarti Aatish [PERSON_NAME] [PERSON_NAME] ITWARI [PERSON_NAME] [P…" at bounding box center [143, 262] width 63 height 16
select select "77518"
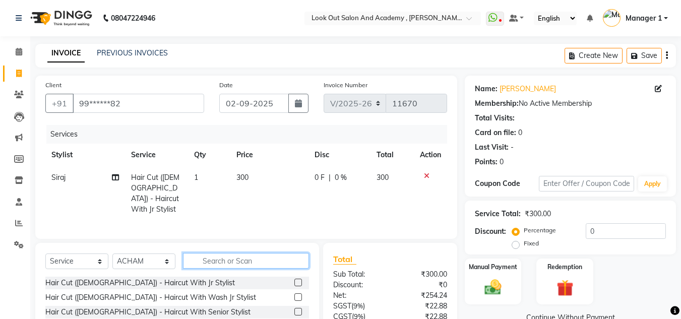
drag, startPoint x: 264, startPoint y: 250, endPoint x: 256, endPoint y: 253, distance: 8.9
click at [264, 253] on input "text" at bounding box center [246, 261] width 126 height 16
click at [210, 255] on input "text" at bounding box center [246, 261] width 126 height 16
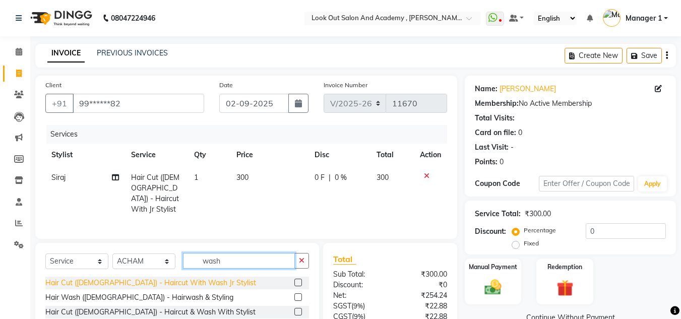
type input "wash"
click at [123, 281] on div "Hair Cut (Male) - Haircut With Wash Jr Stylist" at bounding box center [150, 283] width 211 height 11
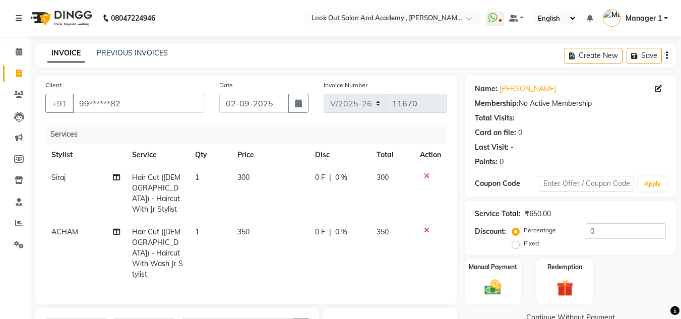
checkbox input "false"
click at [425, 227] on icon at bounding box center [427, 230] width 6 height 7
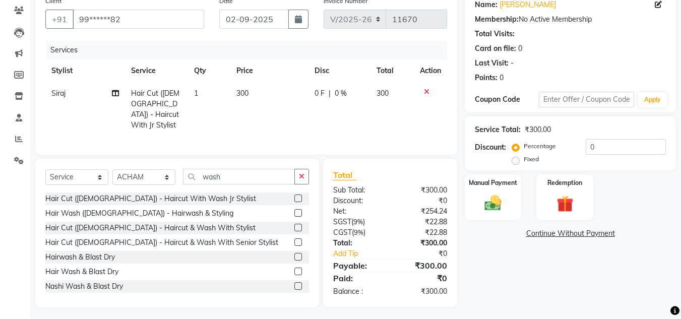
scroll to position [85, 0]
click at [100, 256] on div "Hairwash & Blast Dry" at bounding box center [80, 257] width 70 height 11
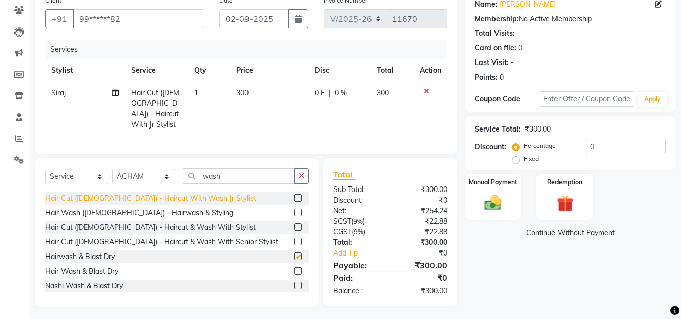
checkbox input "false"
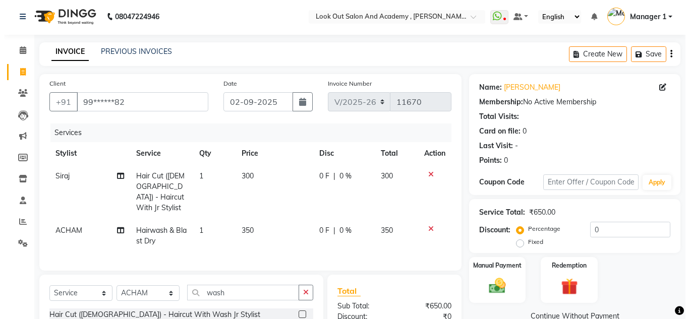
scroll to position [0, 0]
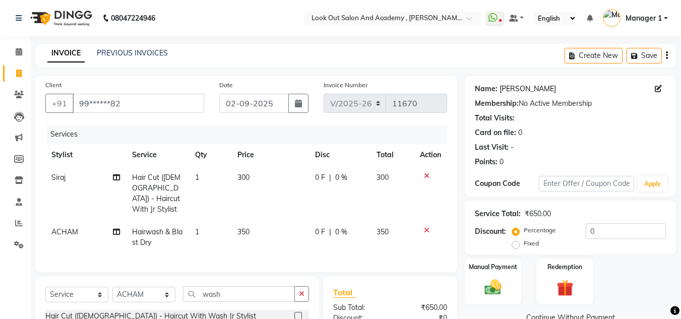
click at [531, 89] on link "Nitin Sahul" at bounding box center [528, 89] width 56 height 11
click at [658, 89] on icon at bounding box center [658, 88] width 7 height 7
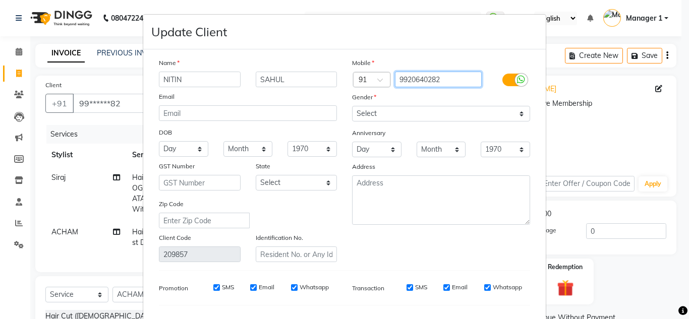
drag, startPoint x: 446, startPoint y: 79, endPoint x: 317, endPoint y: 102, distance: 131.2
click at [318, 98] on div "Name NITIN SAHUL Email DOB Day 01 02 03 04 05 06 07 08 09 10 11 12 13 14 15 16 …" at bounding box center [344, 159] width 386 height 205
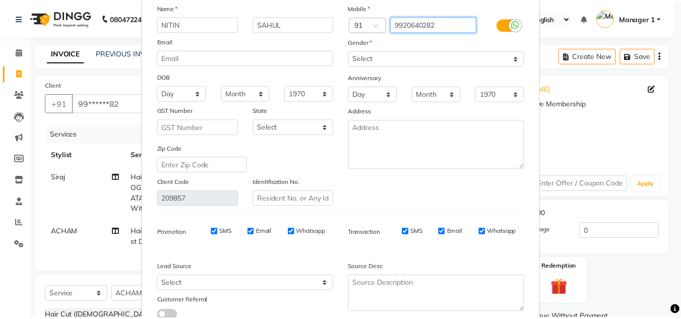
scroll to position [128, 0]
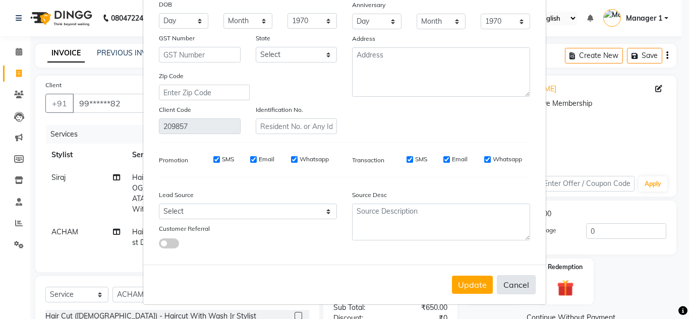
click at [511, 288] on button "Cancel" at bounding box center [516, 284] width 39 height 19
select select
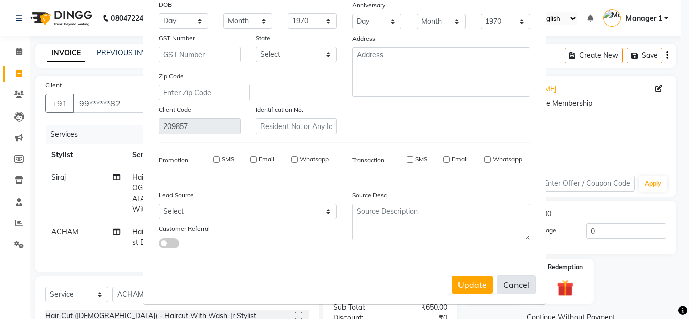
select select
checkbox input "false"
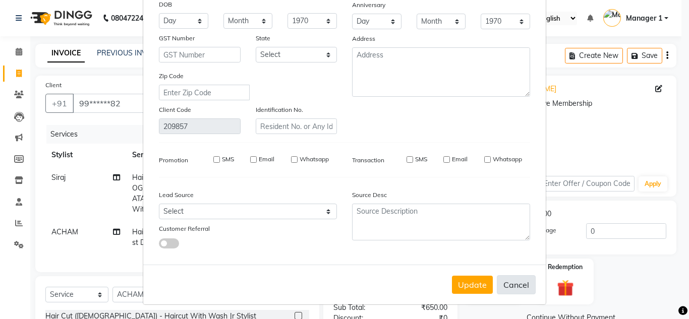
checkbox input "false"
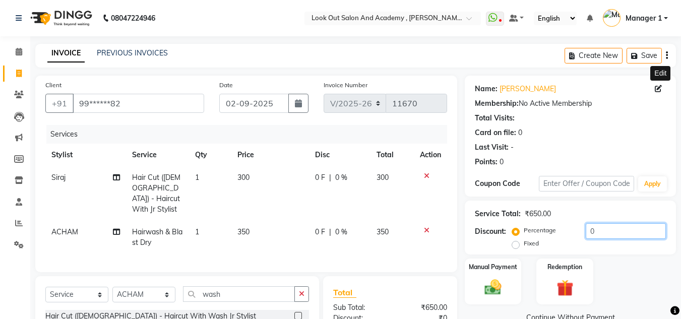
drag, startPoint x: 596, startPoint y: 231, endPoint x: 444, endPoint y: 240, distance: 152.6
click at [458, 242] on div "Client +91 99******82 Date 02-09-2025 Invoice Number V/2025 V/2025-26 11670 Ser…" at bounding box center [356, 250] width 656 height 349
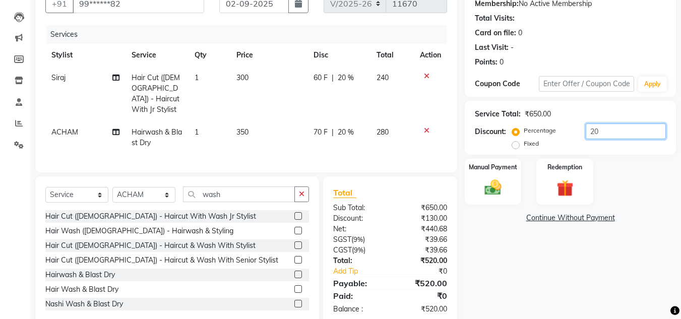
scroll to position [118, 0]
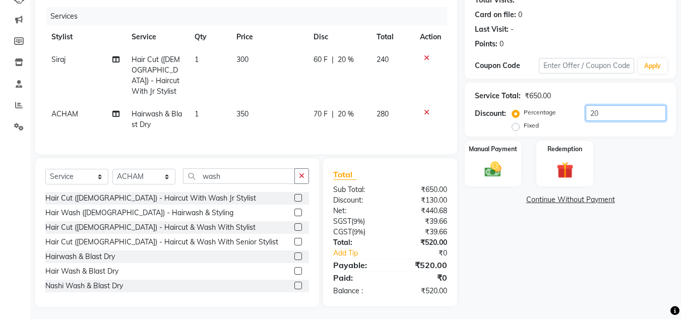
type input "20"
click at [479, 238] on div "Name: Nitin Sahul Membership: No Active Membership Total Visits: Card on file: …" at bounding box center [574, 132] width 219 height 349
click at [504, 159] on img at bounding box center [493, 169] width 28 height 20
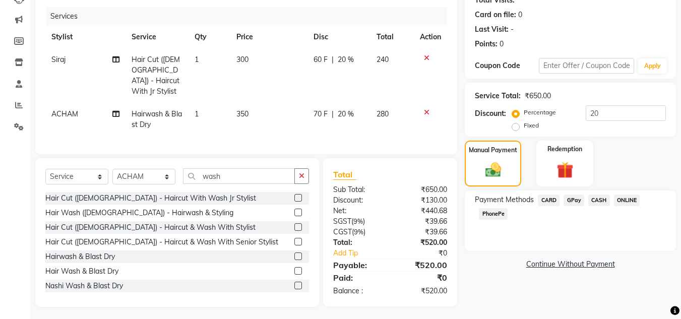
drag, startPoint x: 599, startPoint y: 188, endPoint x: 598, endPoint y: 200, distance: 11.7
click at [599, 188] on div "Name: Nitin Sahul Membership: No Active Membership Total Visits: Card on file: …" at bounding box center [574, 132] width 219 height 349
click at [598, 199] on span "CASH" at bounding box center [600, 201] width 22 height 12
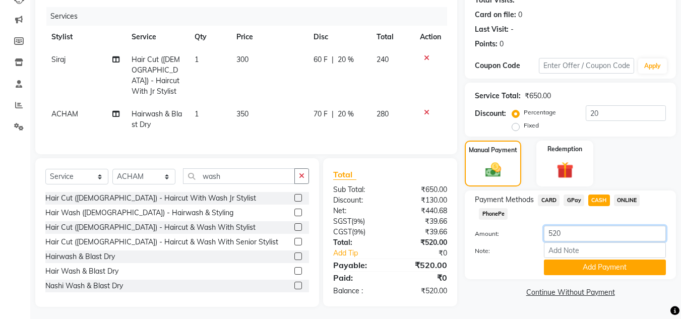
click at [573, 233] on input "520" at bounding box center [605, 234] width 122 height 16
type input "510"
click at [586, 266] on button "Add Payment" at bounding box center [605, 268] width 122 height 16
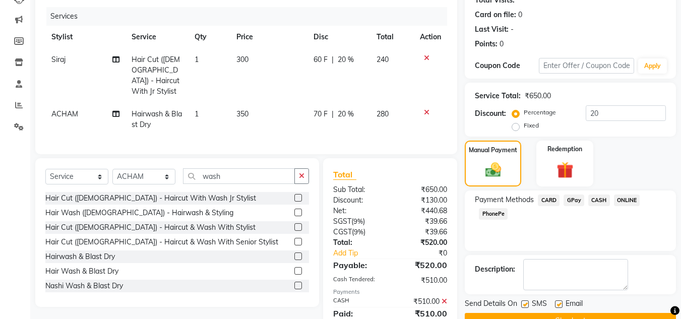
drag, startPoint x: 579, startPoint y: 199, endPoint x: 578, endPoint y: 218, distance: 19.7
click at [579, 200] on span "GPay" at bounding box center [574, 201] width 21 height 12
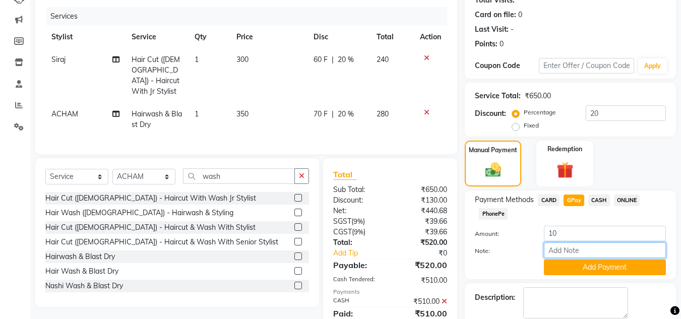
drag, startPoint x: 576, startPoint y: 250, endPoint x: 590, endPoint y: 236, distance: 20.0
click at [576, 250] on input "Note:" at bounding box center [605, 251] width 122 height 16
type input "nisarg"
click at [597, 269] on button "Add Payment" at bounding box center [605, 268] width 122 height 16
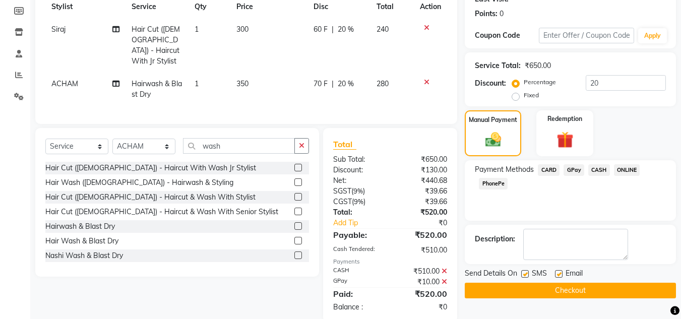
scroll to position [164, 0]
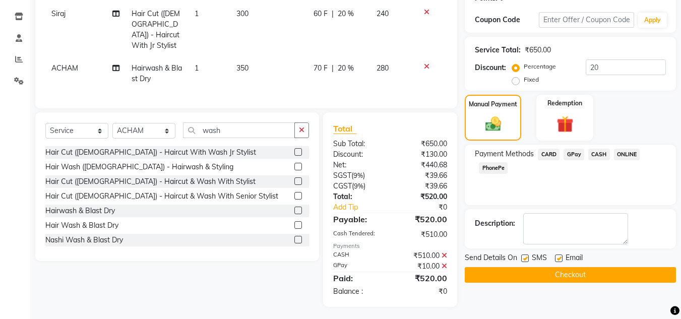
click at [560, 260] on label at bounding box center [559, 259] width 8 height 8
click at [560, 260] on input "checkbox" at bounding box center [558, 259] width 7 height 7
checkbox input "false"
click at [526, 259] on label at bounding box center [525, 259] width 8 height 8
click at [526, 259] on input "checkbox" at bounding box center [524, 259] width 7 height 7
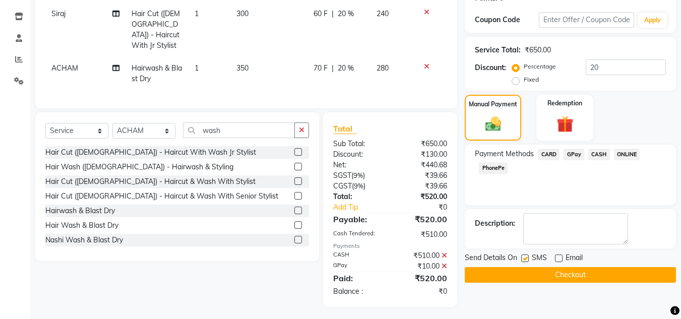
checkbox input "false"
click at [526, 271] on button "Checkout" at bounding box center [570, 275] width 211 height 16
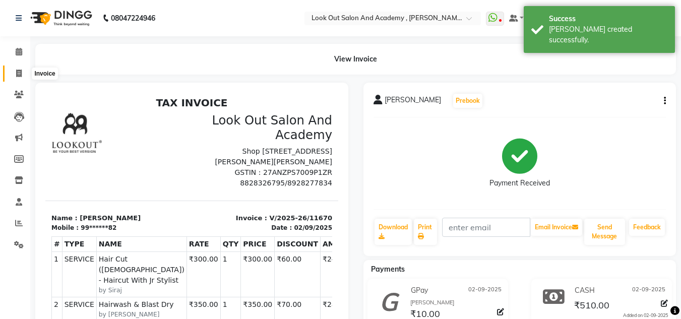
click at [19, 69] on span at bounding box center [19, 74] width 18 height 12
select select "4708"
select select "service"
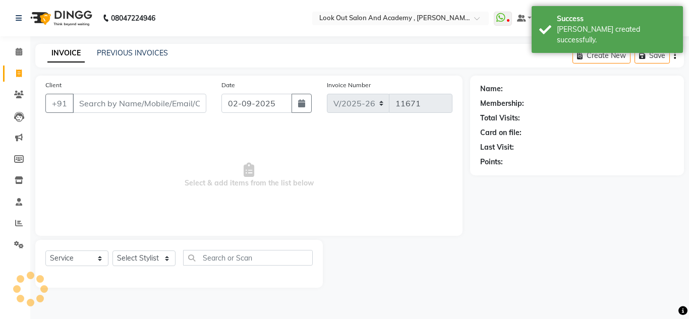
click at [85, 104] on input "Client" at bounding box center [140, 103] width 134 height 19
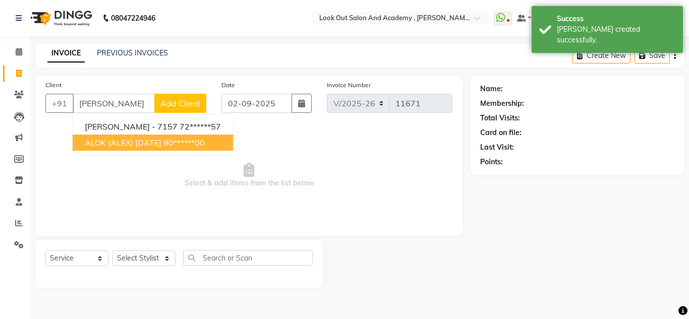
click at [121, 141] on span "ALOK (ALEX) 5-3-2025" at bounding box center [123, 143] width 77 height 10
type input "90******00"
select select "1: Object"
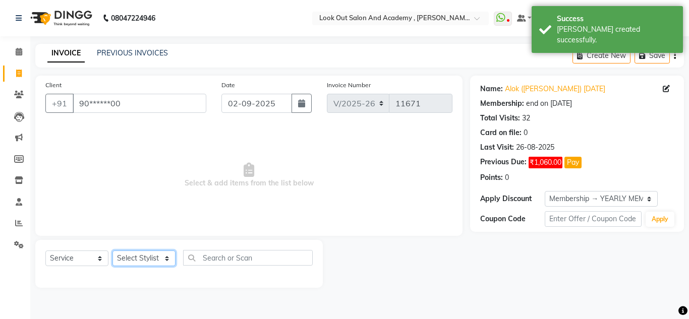
click at [145, 262] on select "Select Stylist Aarti Aatish [PERSON_NAME] [PERSON_NAME] ITWARI [PERSON_NAME] [P…" at bounding box center [143, 259] width 63 height 16
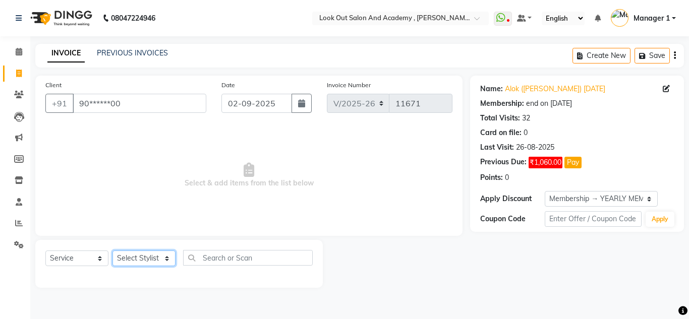
select select "28201"
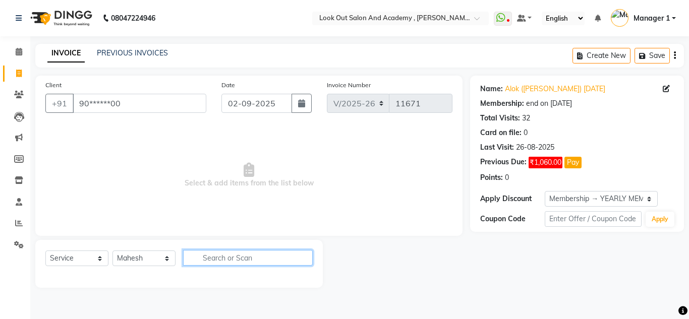
click at [237, 260] on input "text" at bounding box center [248, 258] width 130 height 16
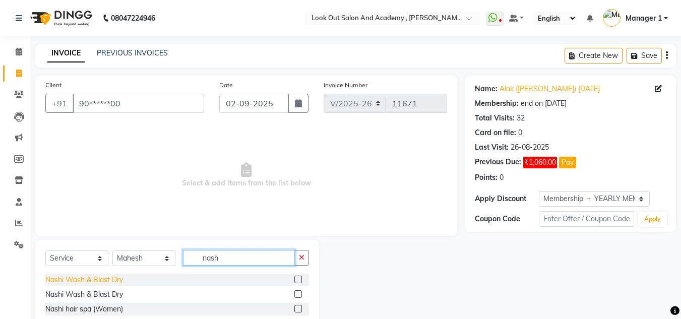
type input "nash"
click at [113, 278] on div "Nashi Wash & Blast Dry" at bounding box center [84, 280] width 78 height 11
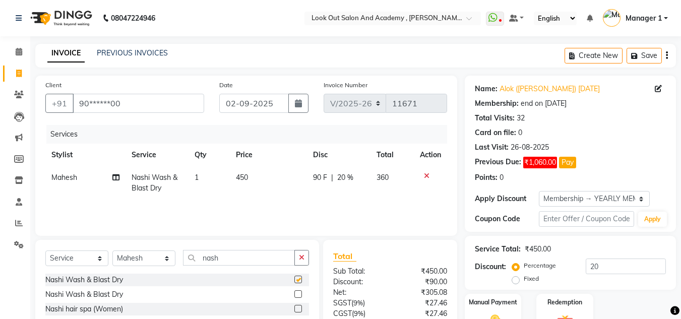
checkbox input "false"
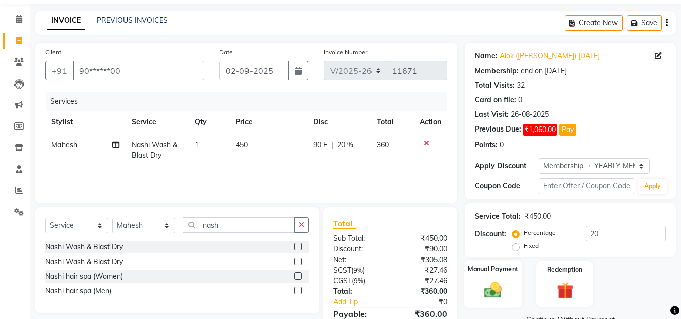
scroll to position [50, 0]
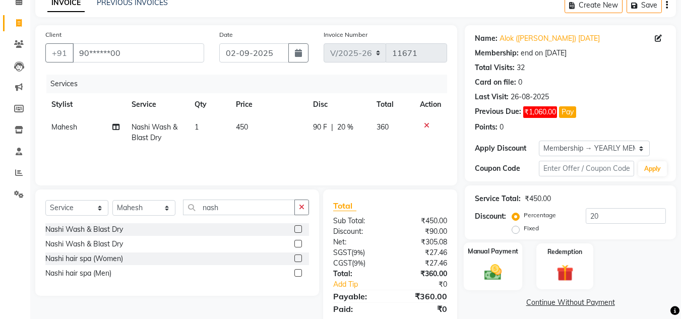
click at [491, 266] on img at bounding box center [493, 272] width 28 height 20
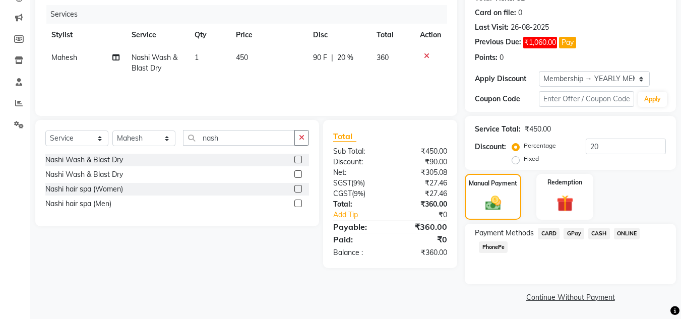
scroll to position [121, 0]
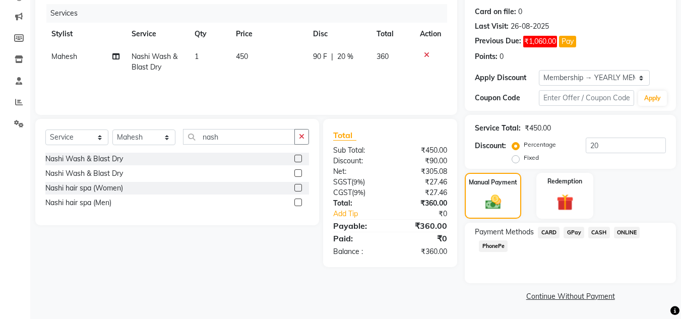
click at [569, 227] on span "GPay" at bounding box center [574, 233] width 21 height 12
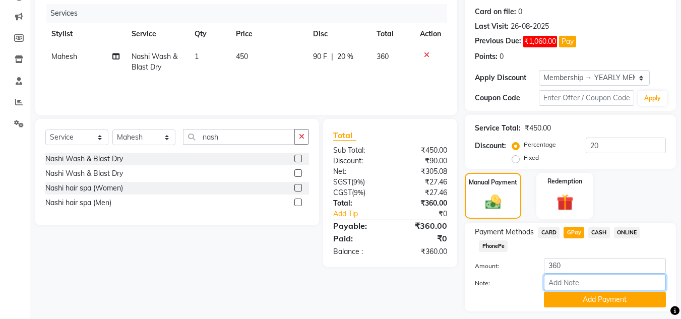
click at [582, 279] on input "Note:" at bounding box center [605, 283] width 122 height 16
drag, startPoint x: 568, startPoint y: 284, endPoint x: 613, endPoint y: 285, distance: 44.4
click at [613, 285] on input "NISARG MOM" at bounding box center [605, 283] width 122 height 16
type input "nisarg"
click at [594, 297] on button "Add Payment" at bounding box center [605, 300] width 122 height 16
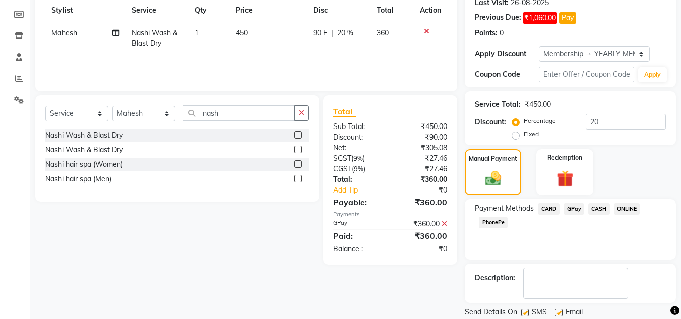
scroll to position [178, 0]
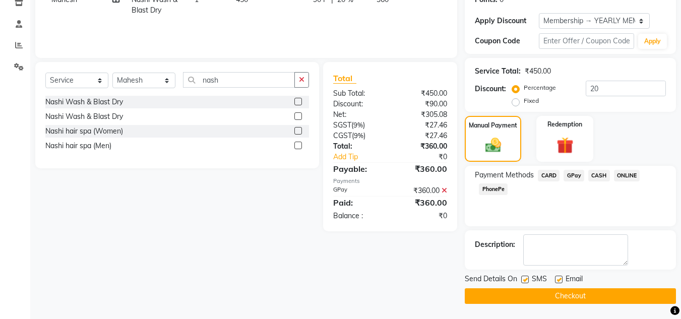
click at [560, 276] on label at bounding box center [559, 280] width 8 height 8
click at [560, 277] on input "checkbox" at bounding box center [558, 280] width 7 height 7
checkbox input "false"
click at [528, 281] on label at bounding box center [525, 280] width 8 height 8
click at [528, 281] on input "checkbox" at bounding box center [524, 280] width 7 height 7
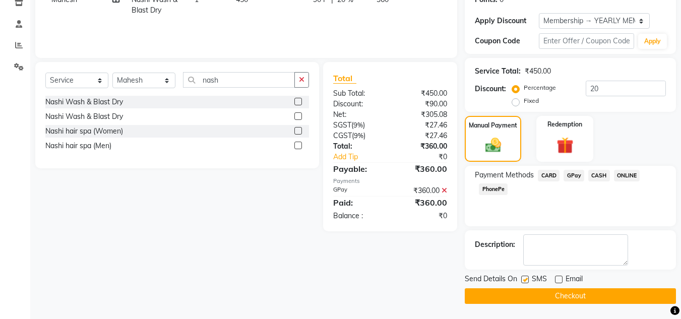
checkbox input "false"
click at [527, 296] on button "Checkout" at bounding box center [570, 296] width 211 height 16
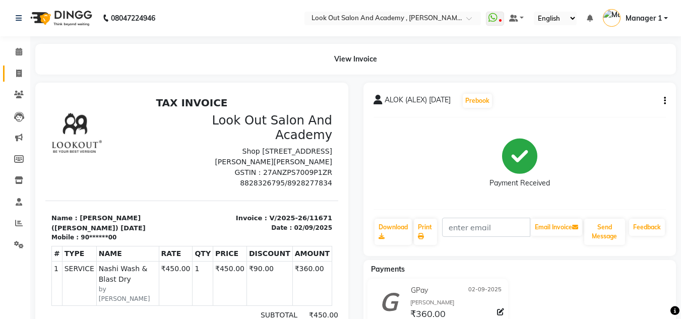
click at [26, 66] on link "Invoice" at bounding box center [15, 74] width 24 height 17
select select "4708"
select select "service"
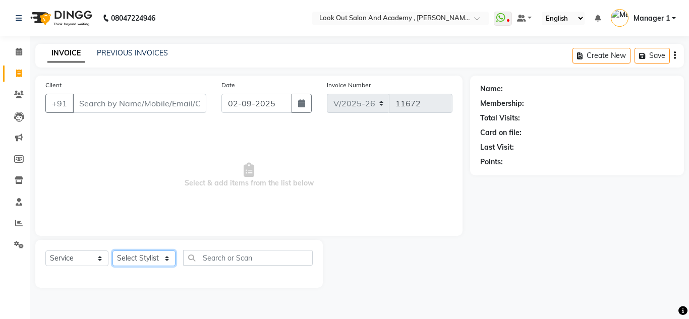
click at [153, 259] on select "Select Stylist Aarti Aatish [PERSON_NAME] [PERSON_NAME] ITWARI [PERSON_NAME] [P…" at bounding box center [143, 259] width 63 height 16
select select "28200"
drag, startPoint x: 238, startPoint y: 271, endPoint x: 236, endPoint y: 259, distance: 11.8
click at [238, 270] on div "Select Service Product Membership Package Voucher Prepaid Gift Card Select Styl…" at bounding box center [178, 262] width 267 height 24
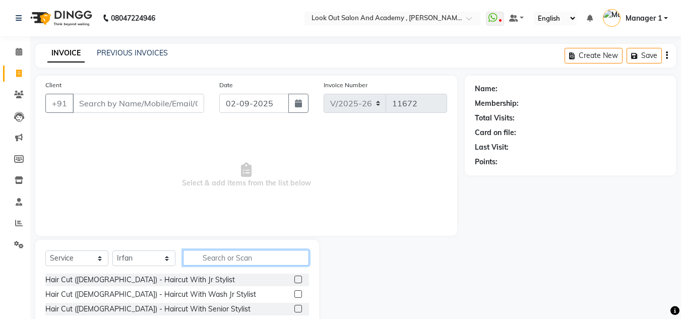
click at [236, 259] on input "text" at bounding box center [246, 258] width 126 height 16
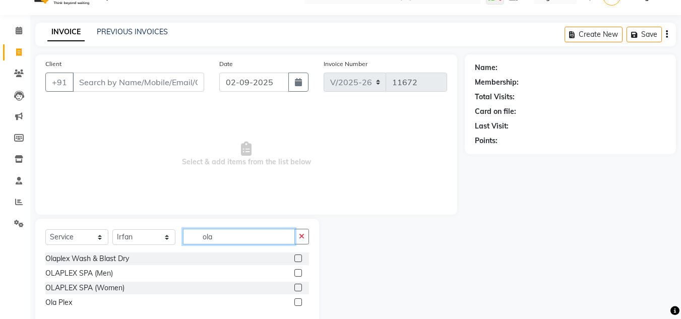
scroll to position [42, 0]
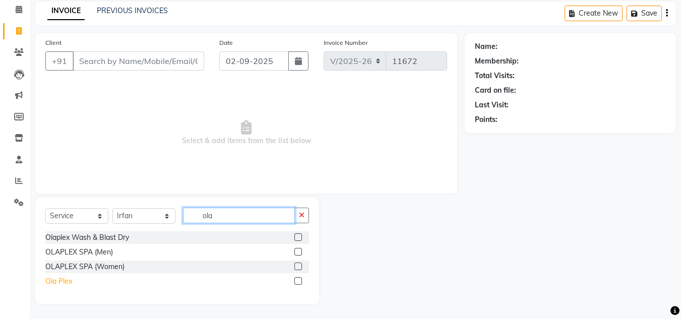
type input "ola"
click at [64, 280] on div "Ola Plex" at bounding box center [58, 281] width 27 height 11
checkbox input "false"
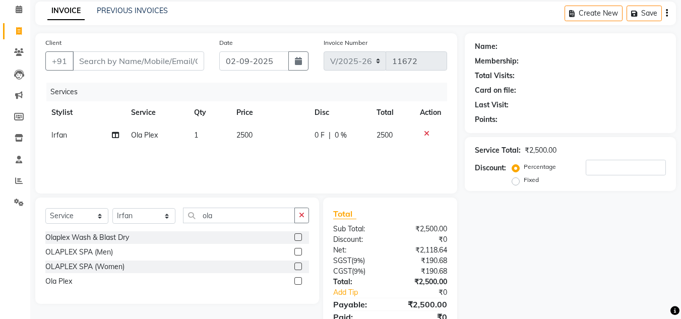
click at [245, 142] on td "2500" at bounding box center [269, 135] width 78 height 23
select select "28200"
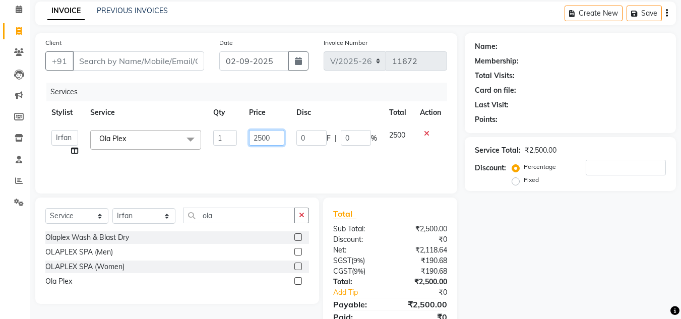
drag, startPoint x: 258, startPoint y: 139, endPoint x: 166, endPoint y: 106, distance: 97.2
click at [203, 126] on tr "Aarti Aatish ACHAM Aftab Afzal AKSHADA ITWARI Akthar Hussain Ayan Dhaval Solank…" at bounding box center [246, 143] width 402 height 38
type input "3500"
click at [231, 159] on div "Services Stylist Service Qty Price Disc Total Action Aarti Aatish ACHAM Aftab A…" at bounding box center [246, 133] width 402 height 101
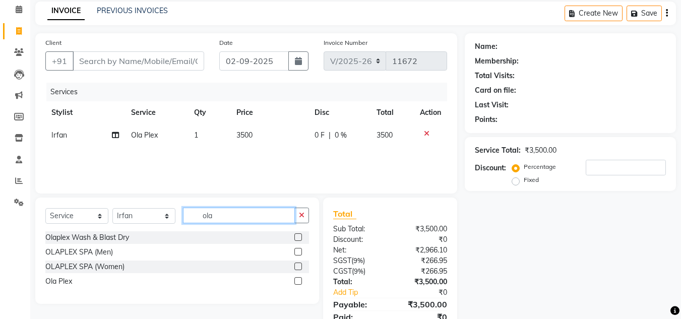
drag, startPoint x: 231, startPoint y: 216, endPoint x: 91, endPoint y: 230, distance: 141.0
click at [114, 227] on div "Select Service Product Membership Package Voucher Prepaid Gift Card Select Styl…" at bounding box center [177, 220] width 264 height 24
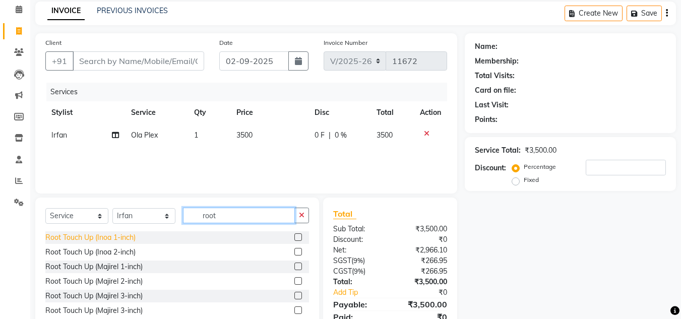
type input "root"
click at [86, 238] on div "Root Touch Up (Inoa 1-inch)" at bounding box center [90, 237] width 90 height 11
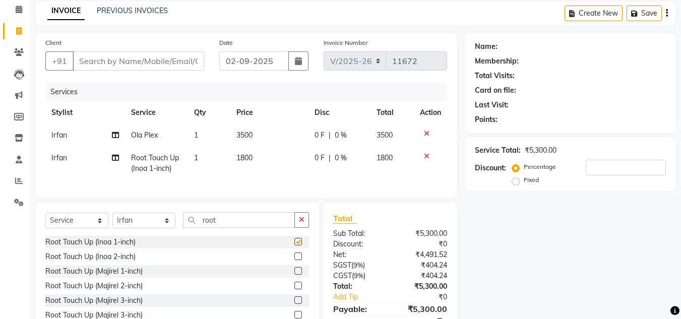
checkbox input "false"
click at [129, 216] on div "Select Service Product Membership Package Voucher Prepaid Gift Card Select Styl…" at bounding box center [177, 270] width 284 height 136
click at [129, 224] on select "Select Stylist Aarti Aatish [PERSON_NAME] [PERSON_NAME] ITWARI [PERSON_NAME] [P…" at bounding box center [143, 221] width 63 height 16
select select "28280"
click at [220, 225] on input "root" at bounding box center [239, 220] width 112 height 16
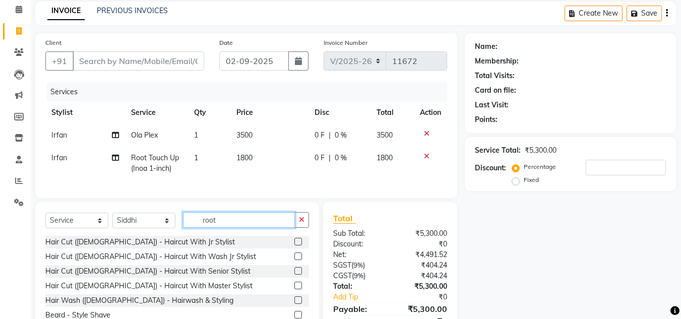
click at [220, 225] on input "root" at bounding box center [239, 220] width 112 height 16
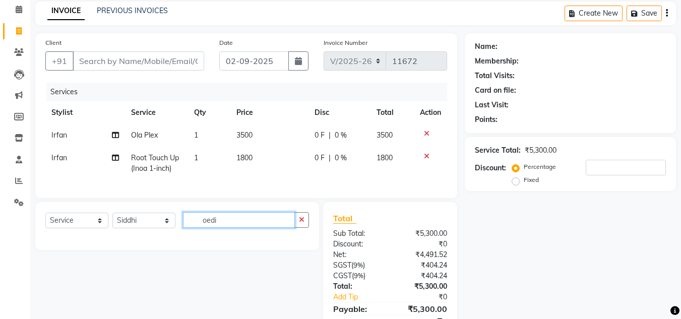
drag, startPoint x: 190, startPoint y: 228, endPoint x: 295, endPoint y: 227, distance: 105.4
click at [295, 227] on input "oedi" at bounding box center [239, 220] width 112 height 16
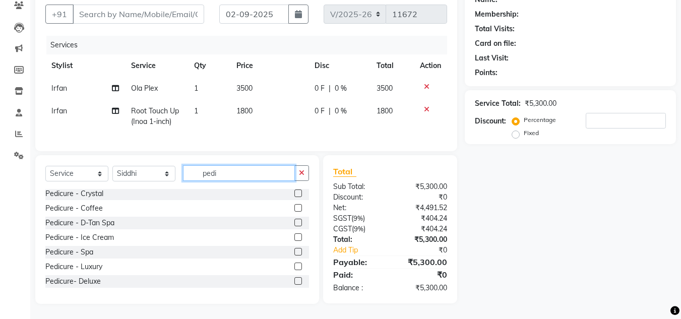
scroll to position [93, 0]
type input "pedi"
click at [86, 280] on div "Pedicure- Deluxe" at bounding box center [177, 281] width 264 height 13
click at [90, 265] on div "Pedicure - Luxury" at bounding box center [73, 267] width 57 height 11
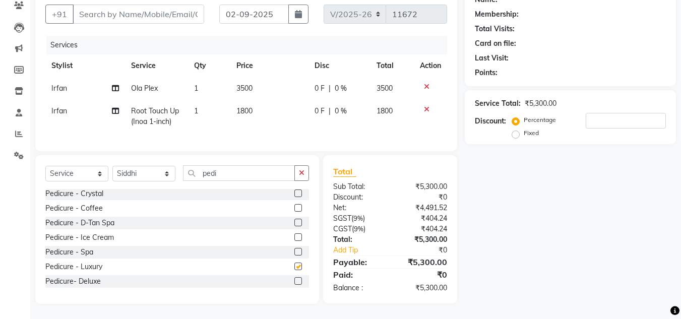
checkbox input "false"
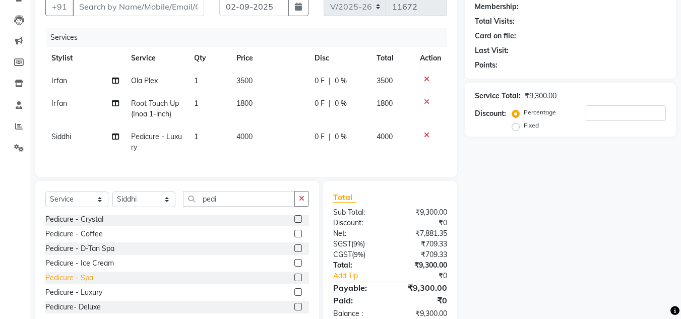
click at [81, 283] on div "Pedicure - Spa" at bounding box center [69, 278] width 48 height 11
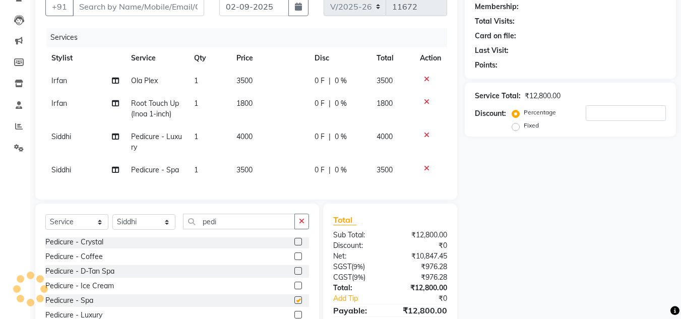
checkbox input "false"
click at [424, 134] on icon at bounding box center [427, 135] width 6 height 7
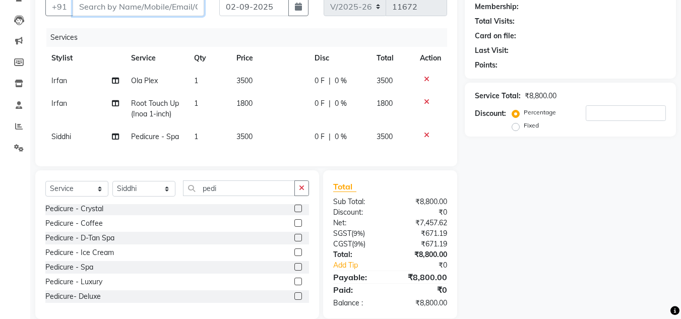
click at [144, 13] on input "Client" at bounding box center [139, 6] width 132 height 19
type input "9"
type input "0"
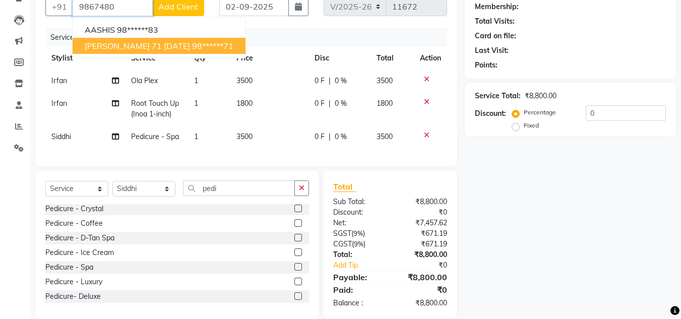
click at [147, 51] on button "NEHA SHAH 71 20/4/25 98******71" at bounding box center [159, 46] width 173 height 16
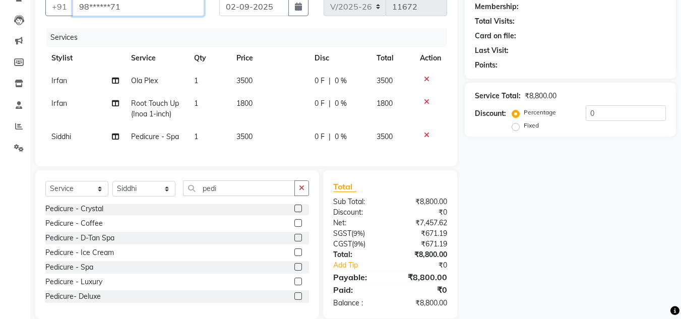
type input "98******71"
type input "20"
select select "1: Object"
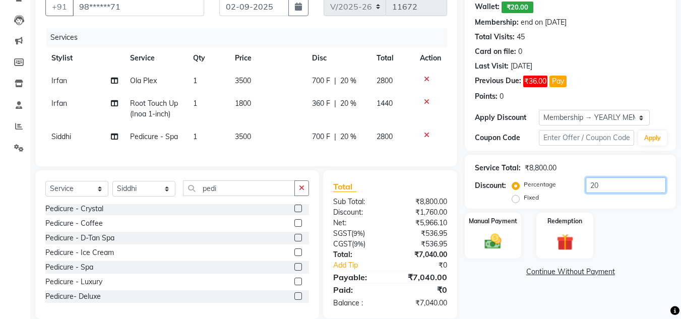
drag, startPoint x: 610, startPoint y: 186, endPoint x: 535, endPoint y: 181, distance: 75.3
click at [540, 182] on div "Percentage Fixed 20" at bounding box center [590, 191] width 152 height 27
type input "35"
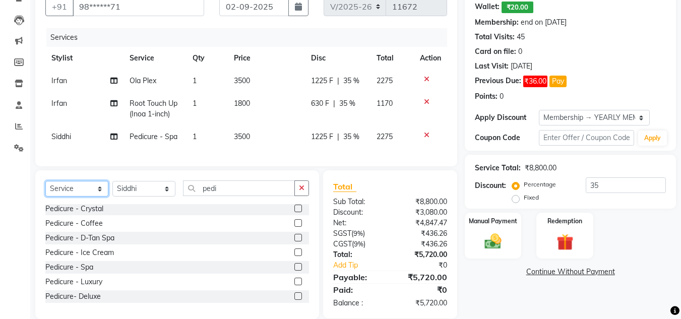
click at [76, 196] on select "Select Service Product Membership Package Voucher Prepaid Gift Card" at bounding box center [76, 189] width 63 height 16
select select "product"
click at [45, 189] on select "Select Service Product Membership Package Voucher Prepaid Gift Card" at bounding box center [76, 189] width 63 height 16
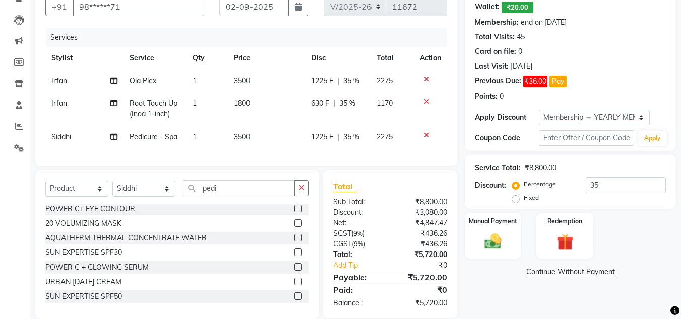
click at [131, 204] on div "Select Service Product Membership Package Voucher Prepaid Gift Card Select Styl…" at bounding box center [177, 193] width 264 height 24
click at [131, 197] on select "Select Stylist Aarti Aatish [PERSON_NAME] [PERSON_NAME] ITWARI [PERSON_NAME] [P…" at bounding box center [143, 189] width 63 height 16
select select "28200"
click at [214, 196] on input "pedi" at bounding box center [239, 189] width 112 height 16
click at [213, 204] on div "Select Service Product Membership Package Voucher Prepaid Gift Card Select Styl…" at bounding box center [177, 193] width 264 height 24
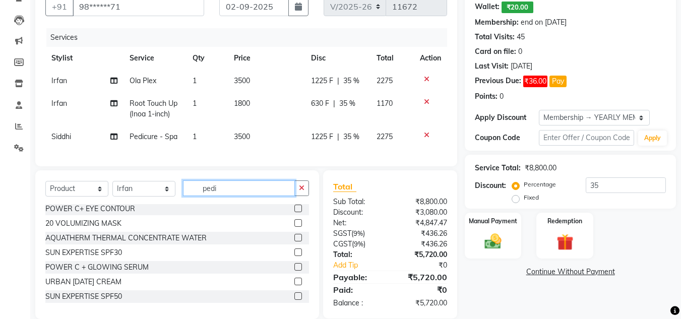
drag, startPoint x: 219, startPoint y: 199, endPoint x: 181, endPoint y: 199, distance: 37.8
click at [181, 199] on div "Select Service Product Membership Package Voucher Prepaid Gift Card Select Styl…" at bounding box center [177, 193] width 264 height 24
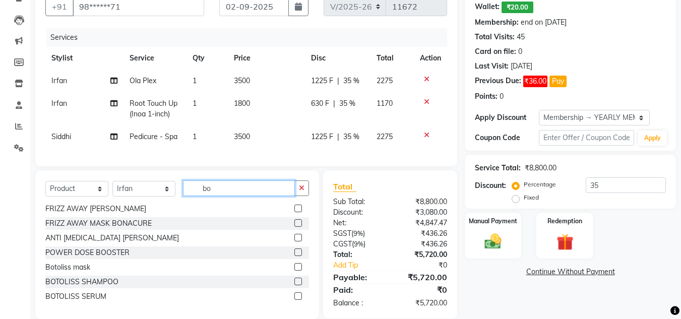
scroll to position [0, 0]
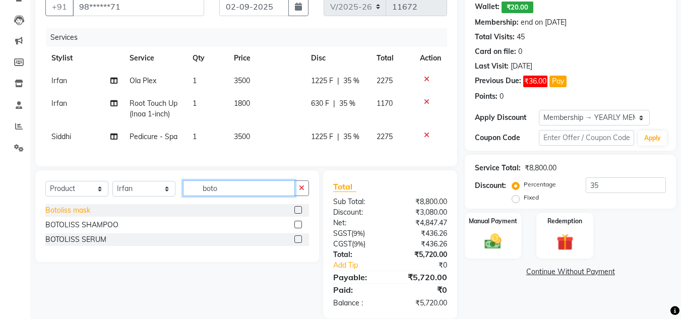
type input "boto"
click at [77, 216] on div "Botoliss mask" at bounding box center [67, 210] width 45 height 11
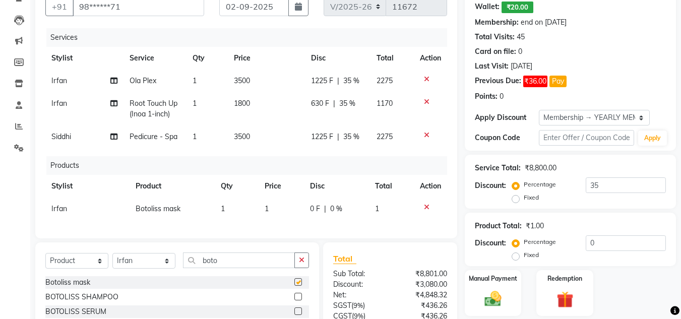
checkbox input "false"
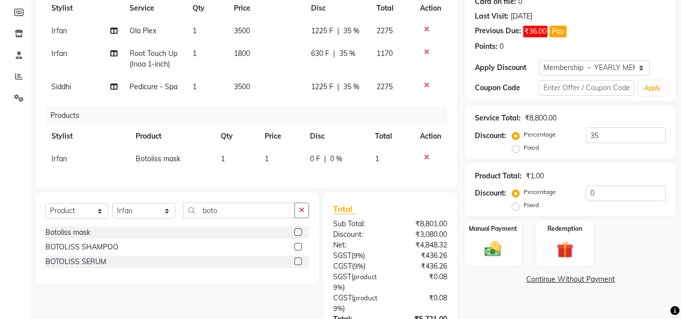
scroll to position [147, 0]
click at [279, 161] on td "1" at bounding box center [281, 158] width 45 height 23
select select "28200"
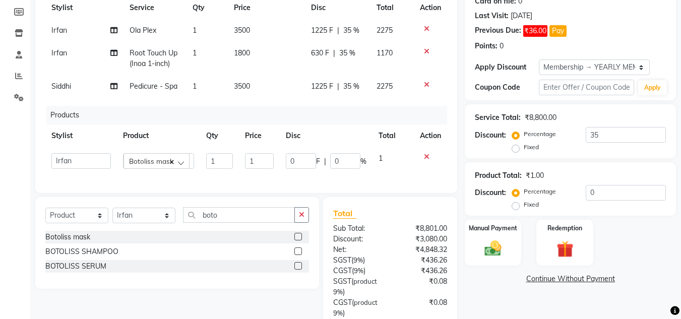
click at [276, 158] on td "1" at bounding box center [259, 161] width 41 height 28
click at [258, 160] on input "1" at bounding box center [259, 161] width 29 height 16
type input "1950"
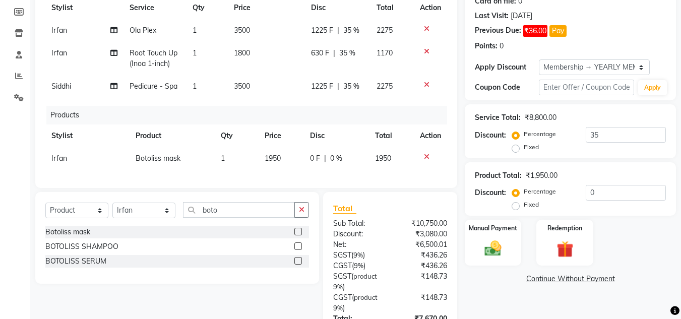
click at [338, 142] on th "Disc" at bounding box center [336, 136] width 65 height 23
click at [326, 161] on div "0 F | 0 %" at bounding box center [336, 158] width 53 height 11
select select "28200"
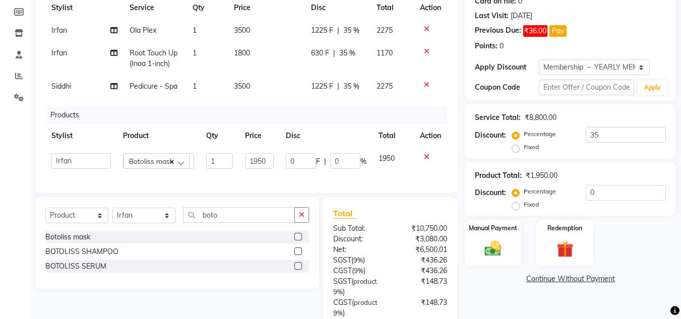
click at [329, 162] on div "0 F | 0 %" at bounding box center [326, 161] width 81 height 16
drag, startPoint x: 334, startPoint y: 162, endPoint x: 328, endPoint y: 153, distance: 10.9
click at [331, 158] on input "0" at bounding box center [345, 161] width 30 height 16
type input "10"
click at [367, 126] on th "Disc" at bounding box center [326, 136] width 93 height 23
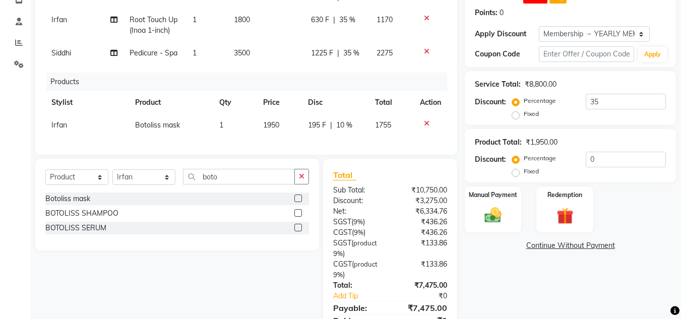
scroll to position [233, 0]
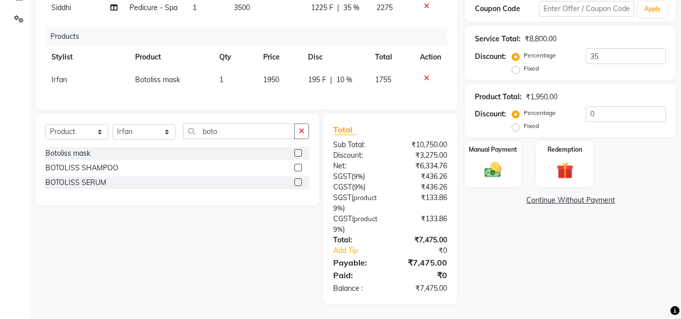
drag, startPoint x: 503, startPoint y: 149, endPoint x: 536, endPoint y: 180, distance: 44.6
click at [503, 151] on div "Manual Payment" at bounding box center [493, 164] width 56 height 46
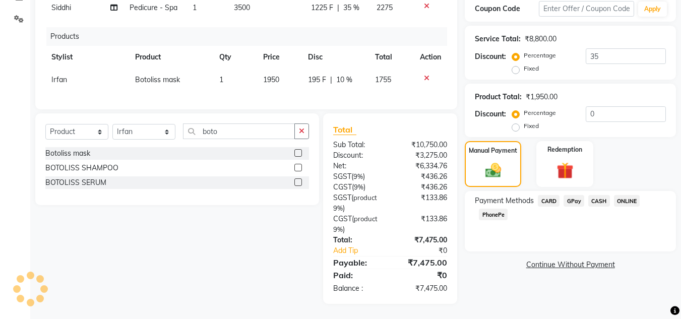
click at [600, 195] on span "CASH" at bounding box center [600, 201] width 22 height 12
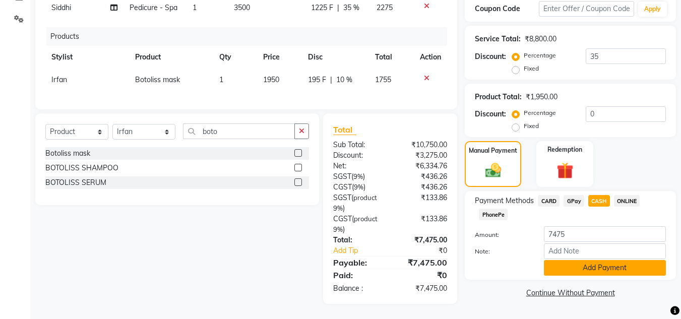
click at [576, 260] on button "Add Payment" at bounding box center [605, 268] width 122 height 16
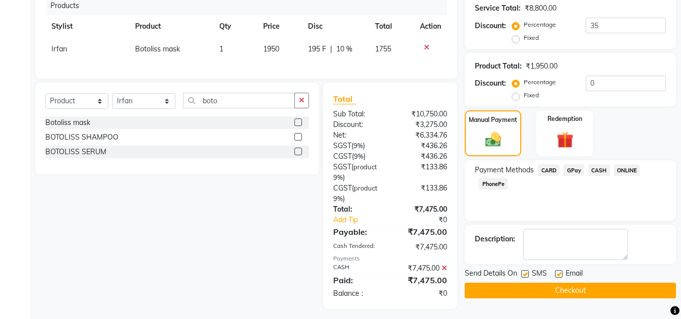
scroll to position [269, 0]
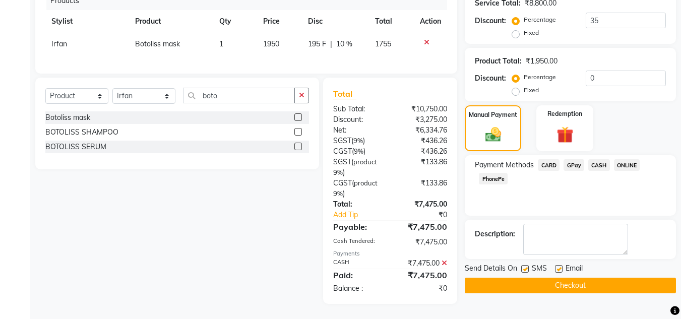
click at [562, 264] on div "Email" at bounding box center [573, 269] width 36 height 13
click at [561, 265] on label at bounding box center [559, 269] width 8 height 8
click at [561, 266] on input "checkbox" at bounding box center [558, 269] width 7 height 7
checkbox input "false"
click at [560, 279] on button "Checkout" at bounding box center [570, 286] width 211 height 16
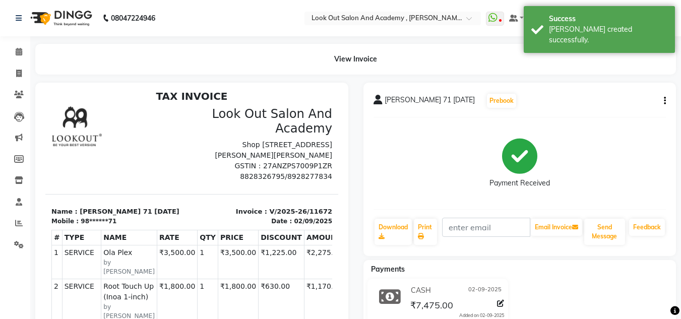
scroll to position [8, 0]
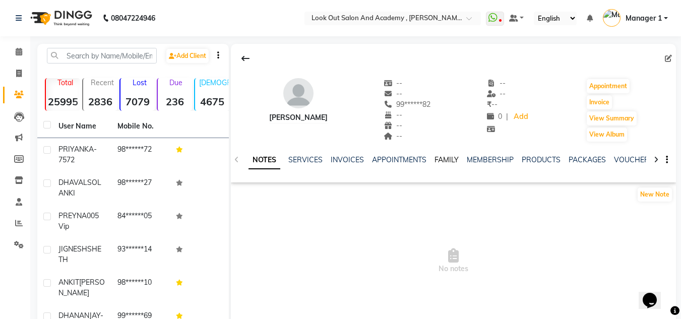
click at [446, 158] on link "FAMILY" at bounding box center [447, 159] width 24 height 9
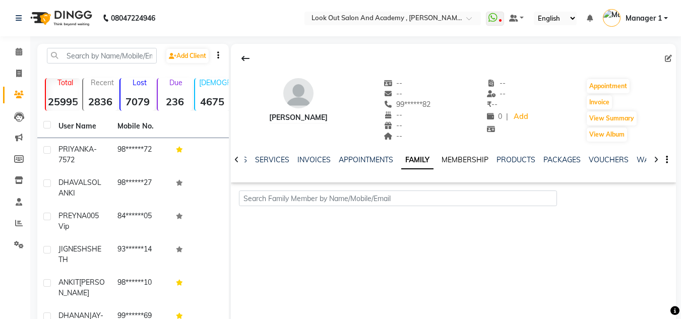
click at [475, 160] on link "MEMBERSHIP" at bounding box center [465, 159] width 47 height 9
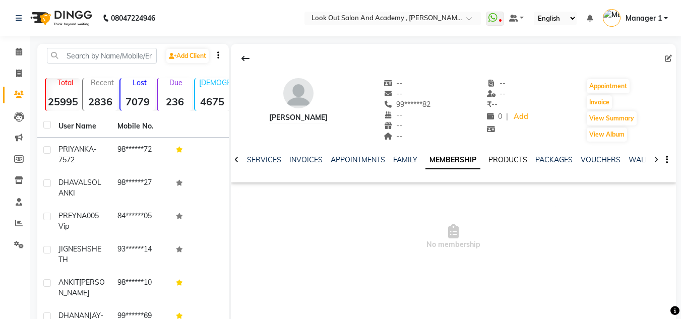
click at [505, 156] on link "PRODUCTS" at bounding box center [508, 159] width 39 height 9
click at [409, 156] on ul "NOTES SERVICES INVOICES APPOINTMENTS FAMILY MEMBERSHIP PRODUCTS PACKAGES VOUCHE…" at bounding box center [528, 160] width 640 height 11
click at [669, 59] on icon at bounding box center [668, 58] width 7 height 7
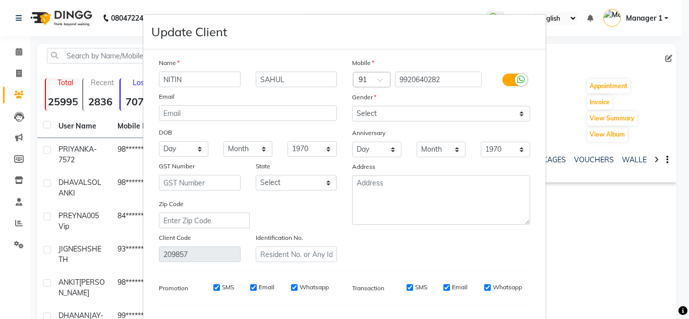
click at [411, 103] on div "Gender" at bounding box center [440, 99] width 193 height 14
click at [411, 122] on div "Mobile Country Code × 91 9920640282 Gender Select [DEMOGRAPHIC_DATA] [DEMOGRAPH…" at bounding box center [440, 159] width 193 height 205
click at [410, 119] on select "Select [DEMOGRAPHIC_DATA] [DEMOGRAPHIC_DATA] Other Prefer Not To Say" at bounding box center [441, 114] width 178 height 16
select select "[DEMOGRAPHIC_DATA]"
click at [352, 106] on select "Select [DEMOGRAPHIC_DATA] [DEMOGRAPHIC_DATA] Other Prefer Not To Say" at bounding box center [441, 114] width 178 height 16
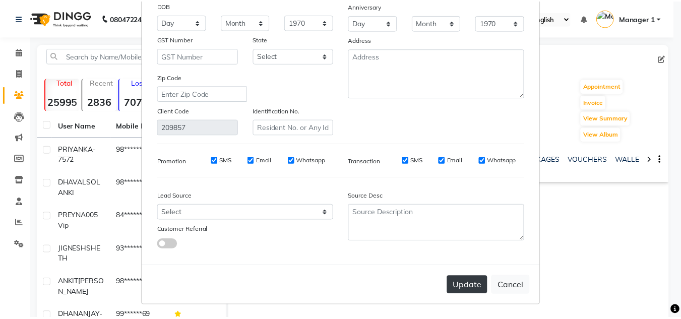
scroll to position [128, 0]
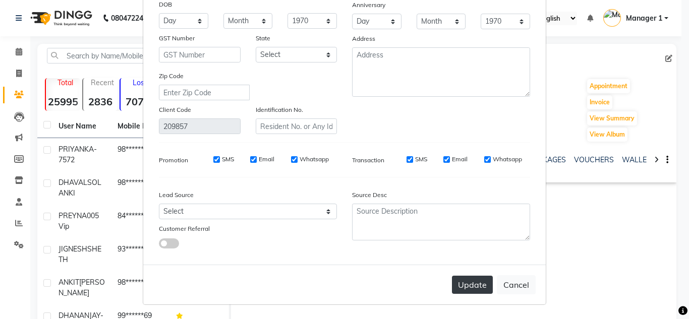
click at [476, 283] on button "Update" at bounding box center [472, 285] width 41 height 18
select select
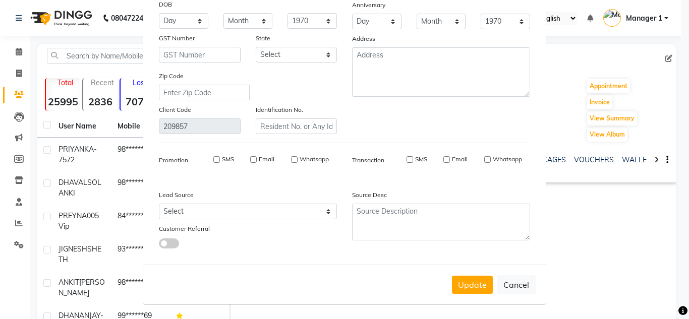
select select
checkbox input "false"
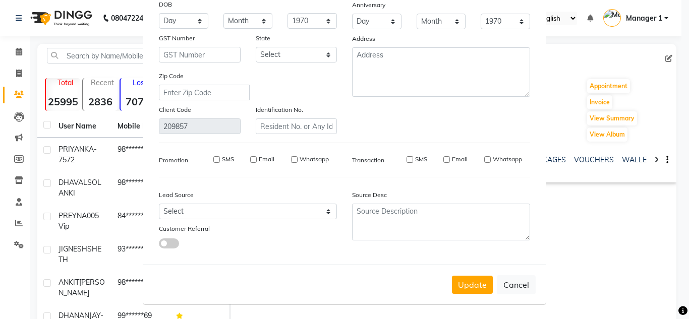
checkbox input "false"
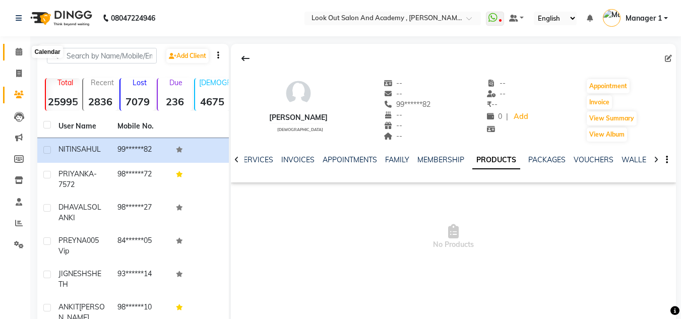
click at [18, 55] on span at bounding box center [19, 52] width 18 height 12
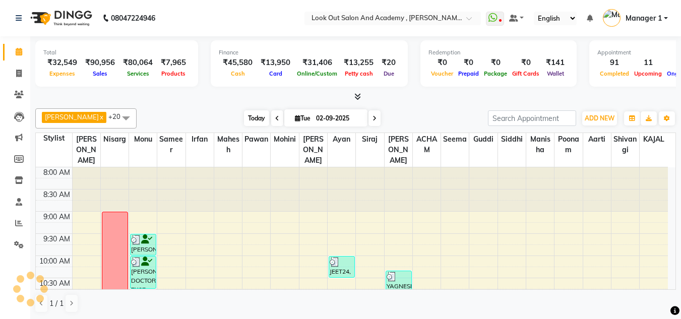
click at [244, 119] on span "Today" at bounding box center [256, 118] width 25 height 16
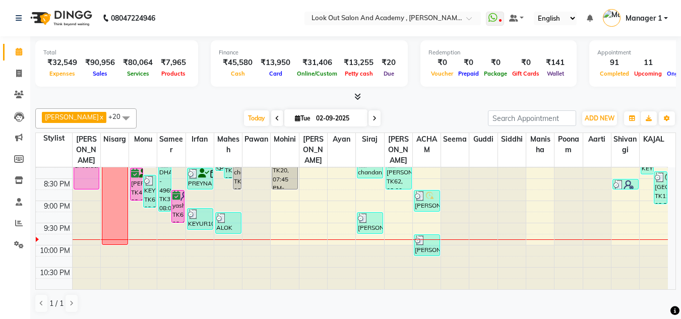
click at [423, 106] on div "[PERSON_NAME] x [PERSON_NAME] x [PERSON_NAME] x Mahesh x Pawan x [PERSON_NAME] …" at bounding box center [355, 210] width 641 height 213
click at [32, 244] on div "Total ₹32,549 Expenses ₹90,956 Sales ₹80,064 Services ₹7,965 Products Finance ₹…" at bounding box center [355, 177] width 651 height 283
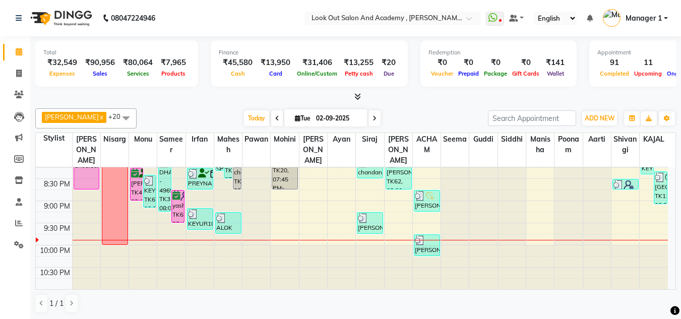
click at [219, 108] on div "[PERSON_NAME] x [PERSON_NAME] x [PERSON_NAME] x Mahesh x Pawan x [PERSON_NAME] …" at bounding box center [355, 118] width 641 height 20
click at [417, 118] on div "[DATE] [DATE]" at bounding box center [312, 118] width 341 height 15
click at [23, 52] on span at bounding box center [19, 52] width 18 height 12
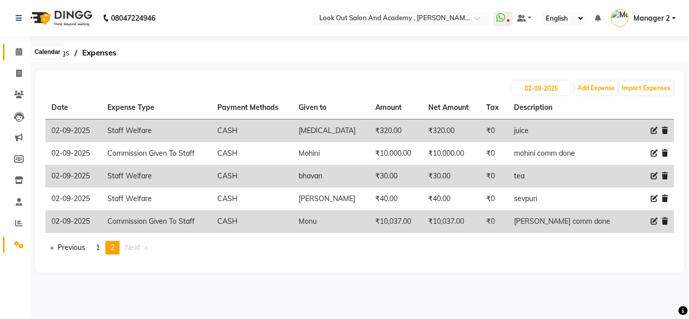
drag, startPoint x: 26, startPoint y: 51, endPoint x: 47, endPoint y: 1, distance: 54.7
click at [26, 51] on span at bounding box center [19, 52] width 18 height 12
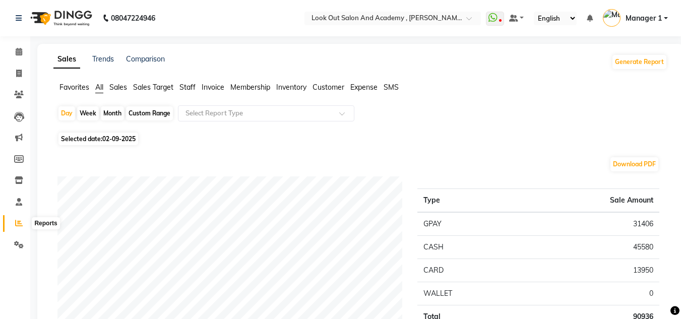
drag, startPoint x: 15, startPoint y: 228, endPoint x: 54, endPoint y: 195, distance: 51.9
click at [15, 227] on span at bounding box center [19, 224] width 18 height 12
click at [196, 89] on span "Staff" at bounding box center [188, 87] width 16 height 9
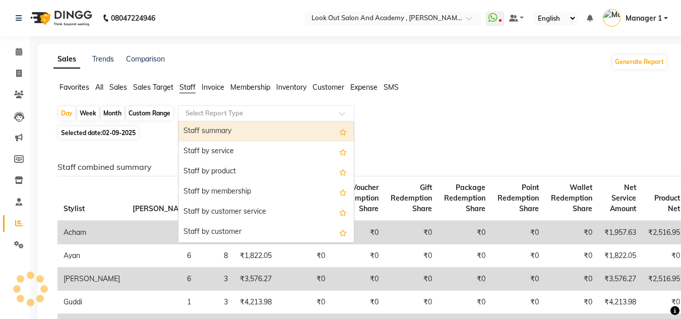
click at [194, 117] on input "text" at bounding box center [256, 113] width 145 height 10
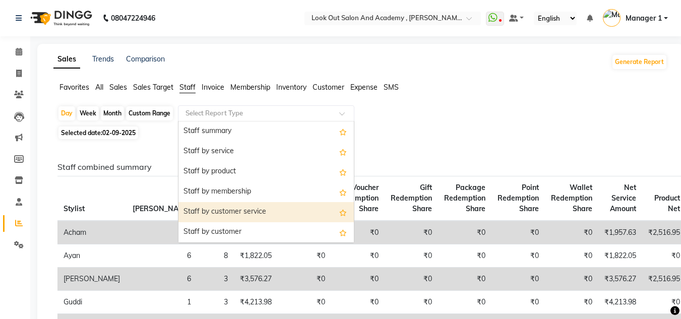
drag, startPoint x: 212, startPoint y: 209, endPoint x: 233, endPoint y: 201, distance: 22.9
click at [213, 209] on div "Staff by customer service" at bounding box center [266, 212] width 175 height 20
select select "full_report"
select select "csv"
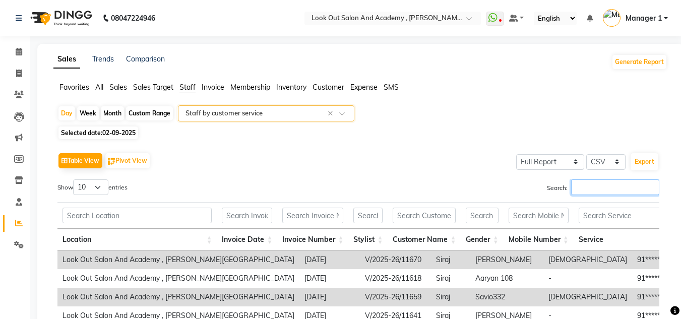
click at [586, 183] on input "Search:" at bounding box center [615, 188] width 88 height 16
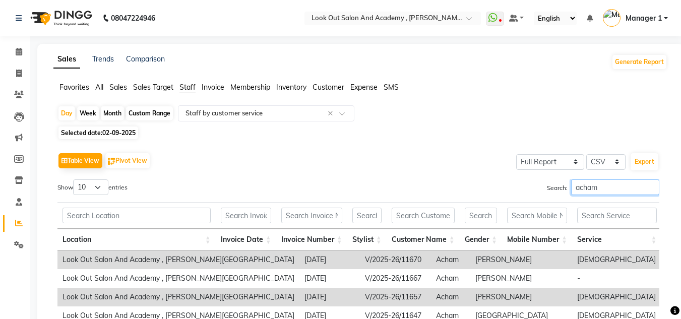
type input "acham"
click at [103, 192] on select "10 25 50 100" at bounding box center [90, 188] width 35 height 16
select select "100"
click at [75, 180] on select "10 25 50 100" at bounding box center [90, 188] width 35 height 16
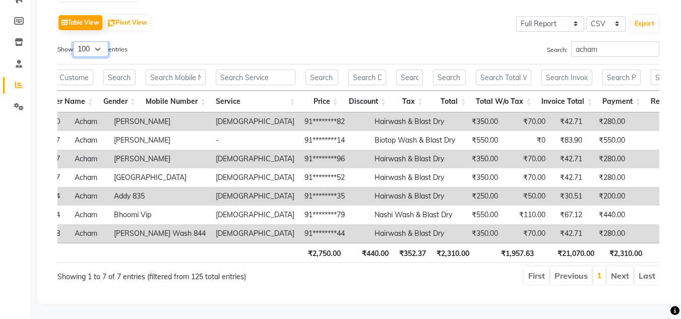
scroll to position [0, 474]
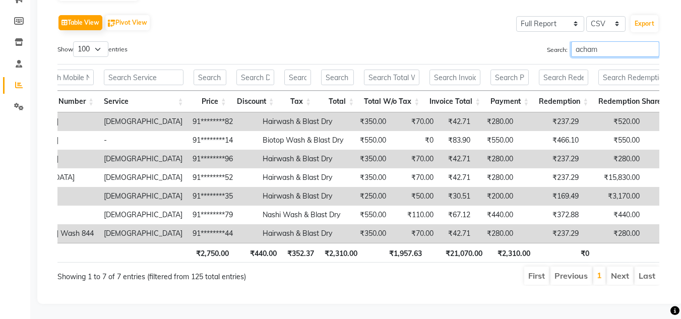
drag, startPoint x: 611, startPoint y: 38, endPoint x: 482, endPoint y: 47, distance: 129.5
click at [492, 43] on div "Search: acham" at bounding box center [513, 51] width 294 height 20
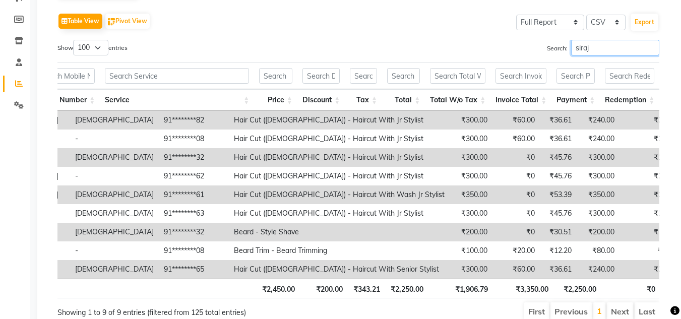
scroll to position [39, 0]
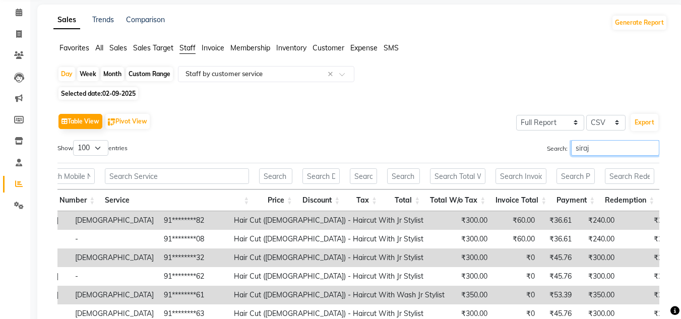
drag, startPoint x: 604, startPoint y: 146, endPoint x: 437, endPoint y: 142, distance: 167.0
click at [438, 142] on div "Search: siraj" at bounding box center [513, 150] width 294 height 20
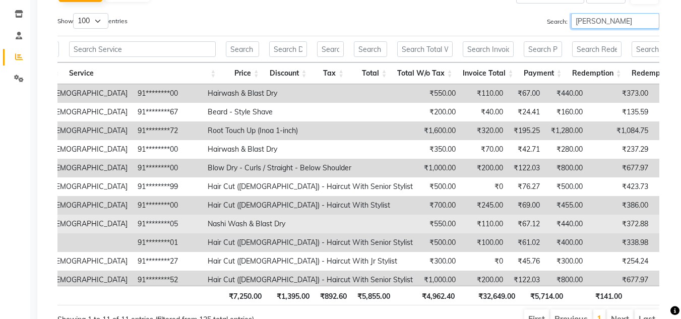
scroll to position [116, 0]
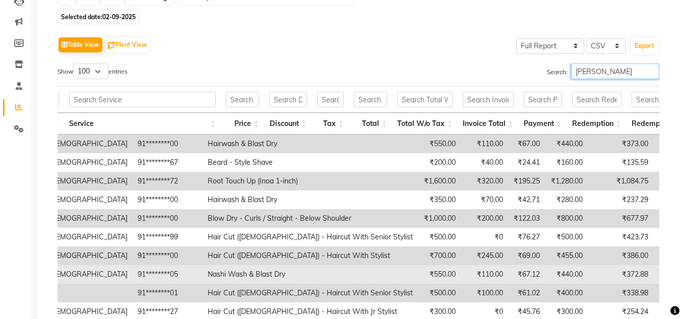
type input "[PERSON_NAME]"
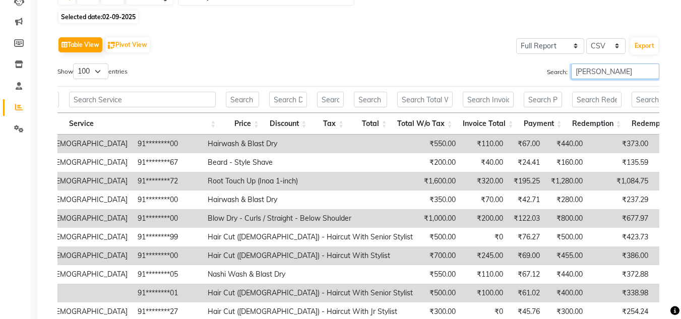
click at [604, 66] on input "[PERSON_NAME]" at bounding box center [615, 72] width 88 height 16
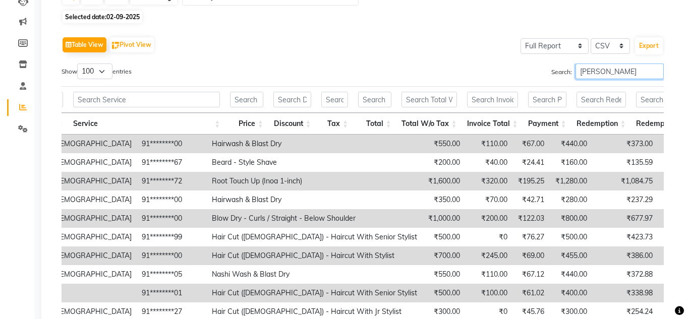
scroll to position [0, 0]
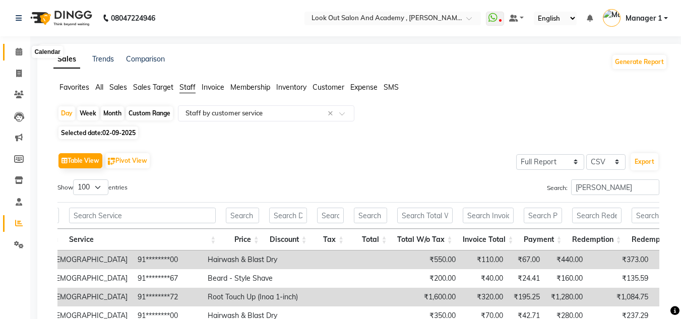
click at [16, 54] on icon at bounding box center [19, 52] width 7 height 8
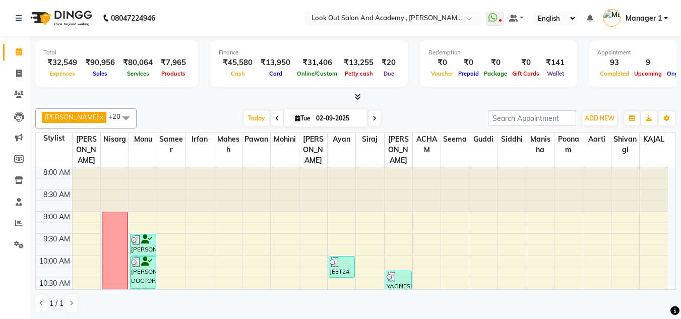
click at [650, 17] on span "Manager 1" at bounding box center [644, 18] width 36 height 11
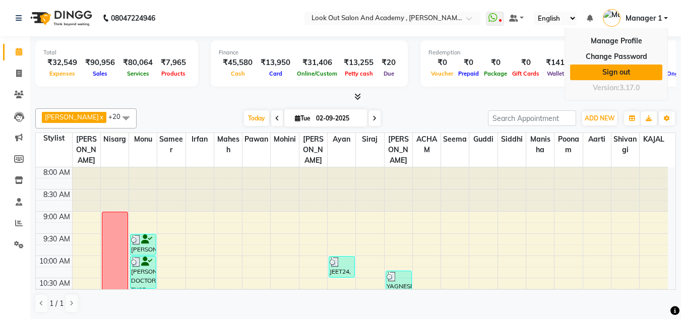
click at [632, 75] on link "Sign out" at bounding box center [616, 73] width 92 height 16
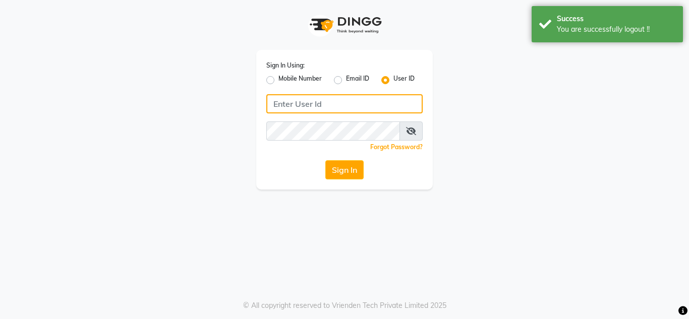
type input "8928277834"
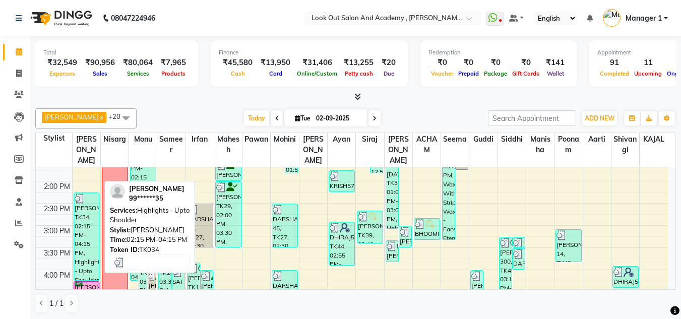
scroll to position [403, 0]
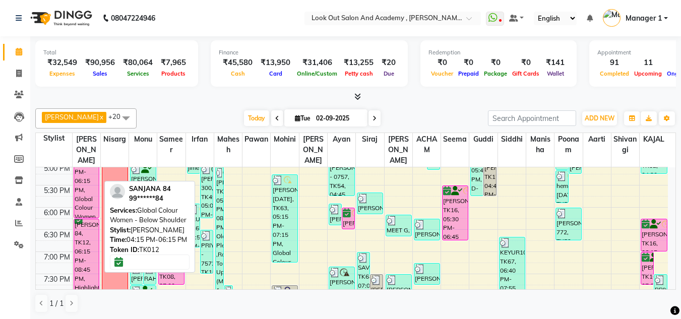
click at [89, 214] on div "[PERSON_NAME] 84, TK12, 04:15 PM-06:15 PM, Global Colour Women - Below Shoulder" at bounding box center [86, 174] width 25 height 87
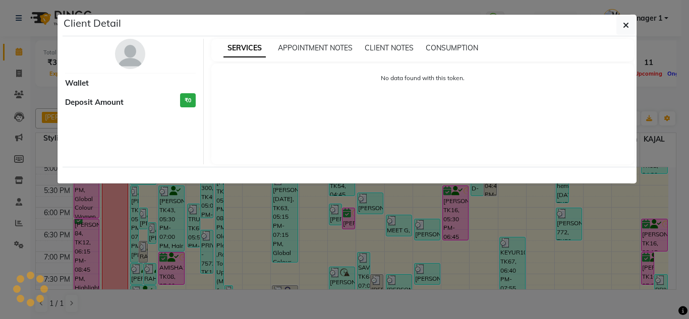
select select "6"
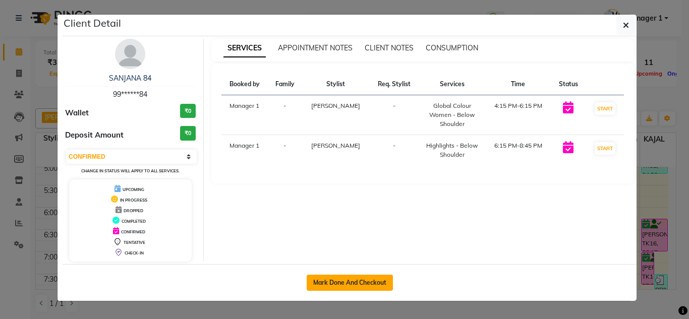
click at [328, 284] on button "Mark Done And Checkout" at bounding box center [350, 283] width 86 height 16
select select "4708"
select select "service"
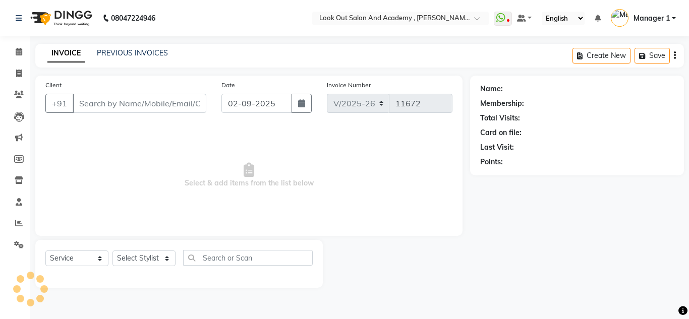
type input "99******84"
select select "28350"
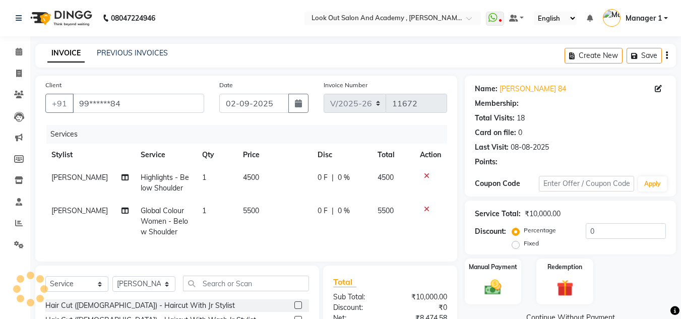
select select "1: Object"
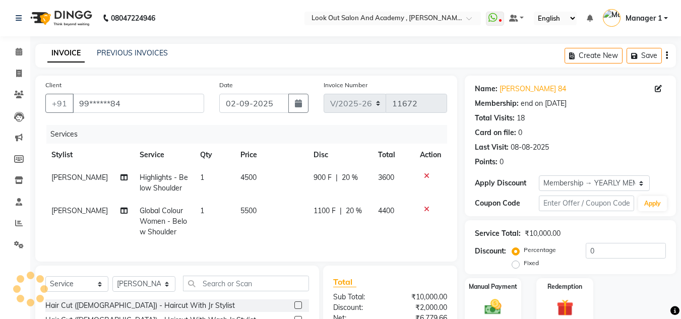
type input "20"
click at [138, 286] on select "Select Stylist Aarti Aatish [PERSON_NAME] [PERSON_NAME] ITWARI [PERSON_NAME] [P…" at bounding box center [143, 284] width 63 height 16
select select "28199"
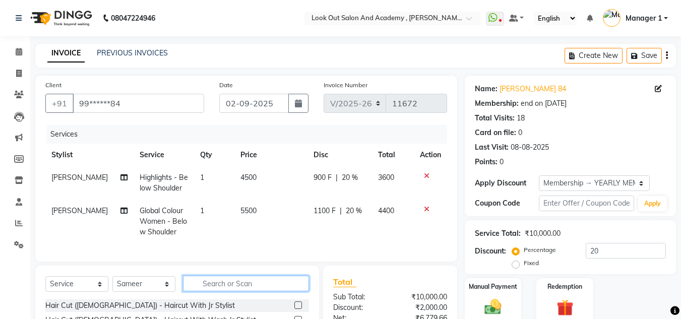
click at [240, 291] on input "text" at bounding box center [246, 284] width 126 height 16
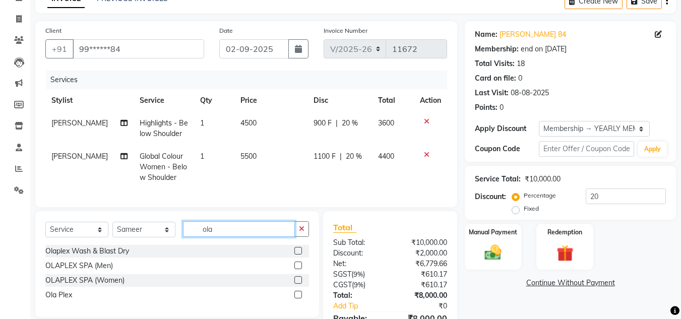
scroll to position [118, 0]
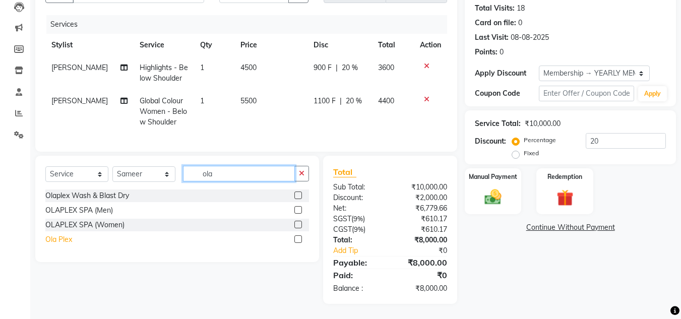
type input "ola"
click at [55, 239] on div "Ola Plex" at bounding box center [58, 240] width 27 height 11
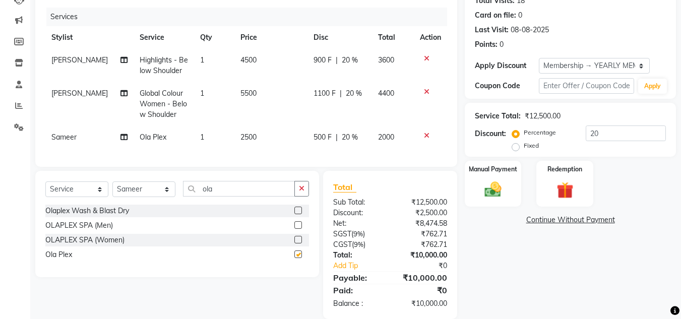
checkbox input "false"
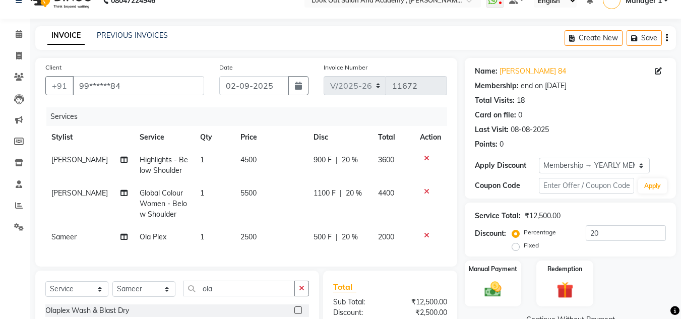
scroll to position [17, 0]
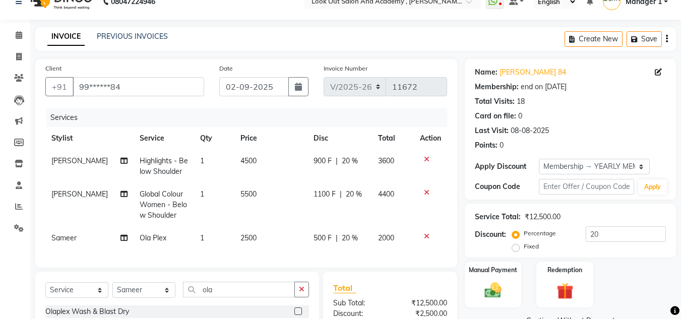
click at [240, 193] on td "5500" at bounding box center [271, 205] width 73 height 44
select select "28350"
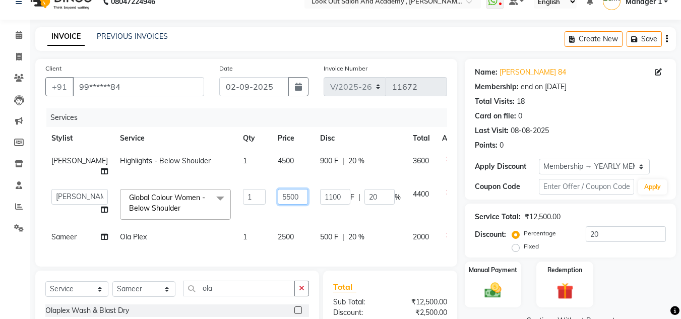
drag, startPoint x: 265, startPoint y: 209, endPoint x: 198, endPoint y: 180, distance: 73.2
click at [212, 188] on tbody "[PERSON_NAME] Highlights - Below Shoulder 1 4500 900 F | 20 % 3600 Aarti Aatish…" at bounding box center [257, 199] width 424 height 99
type input "6000"
click at [237, 165] on td "1" at bounding box center [254, 166] width 35 height 33
select select "28350"
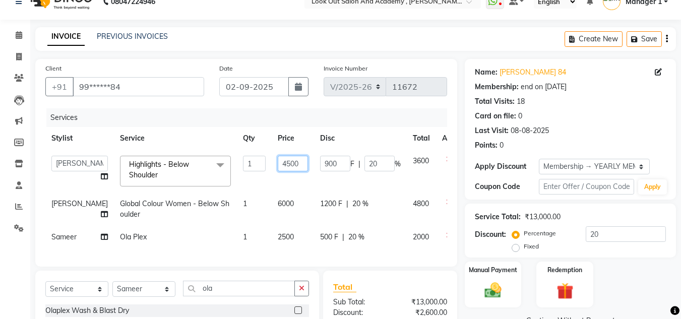
drag, startPoint x: 260, startPoint y: 164, endPoint x: 217, endPoint y: 145, distance: 47.2
click at [228, 153] on tr "Aarti Aatish [PERSON_NAME] [PERSON_NAME] ITWARI [PERSON_NAME] [PERSON_NAME] [PE…" at bounding box center [257, 171] width 424 height 43
type input "6500"
click at [249, 115] on div "Services" at bounding box center [250, 117] width 408 height 19
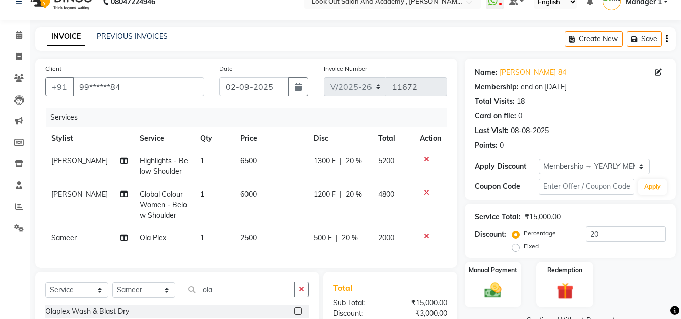
click at [76, 163] on span "[PERSON_NAME]" at bounding box center [79, 160] width 56 height 9
select select "28350"
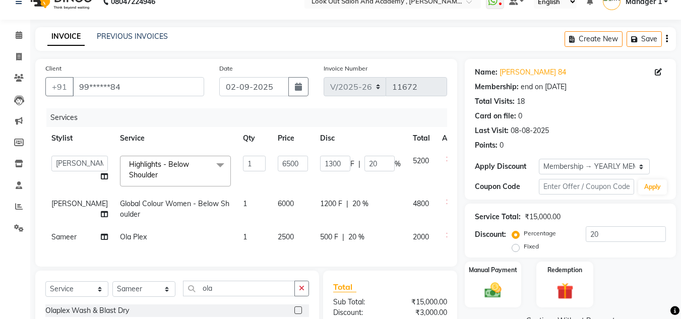
click at [63, 208] on span "[PERSON_NAME]" at bounding box center [79, 203] width 56 height 9
select select "28350"
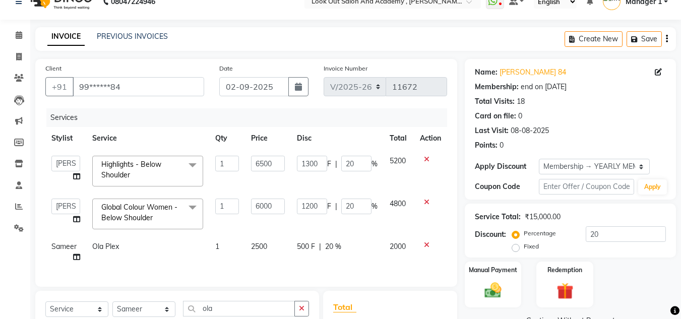
click at [63, 210] on select "Aarti Aatish [PERSON_NAME] [PERSON_NAME] ITWARI [PERSON_NAME] [PERSON_NAME] [PE…" at bounding box center [65, 207] width 29 height 16
click at [153, 249] on td "Ola Plex" at bounding box center [147, 252] width 123 height 33
select select "28199"
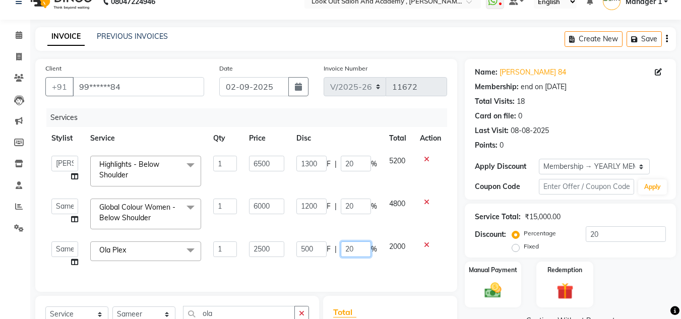
drag, startPoint x: 355, startPoint y: 250, endPoint x: 335, endPoint y: 250, distance: 19.7
click at [336, 250] on div "500 F | 20 %" at bounding box center [337, 250] width 81 height 16
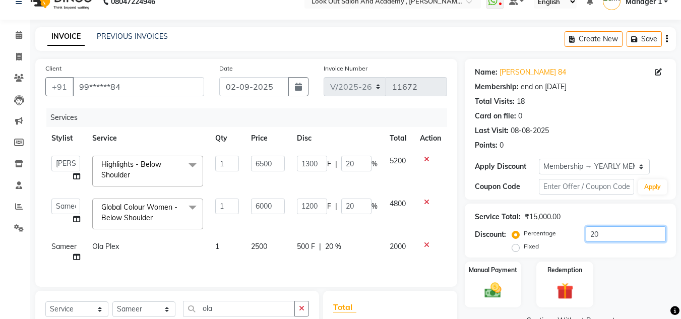
drag, startPoint x: 603, startPoint y: 231, endPoint x: 561, endPoint y: 226, distance: 41.6
click at [562, 226] on div "Percentage Fixed 20" at bounding box center [590, 239] width 152 height 27
type input "3"
type input "195"
type input "3"
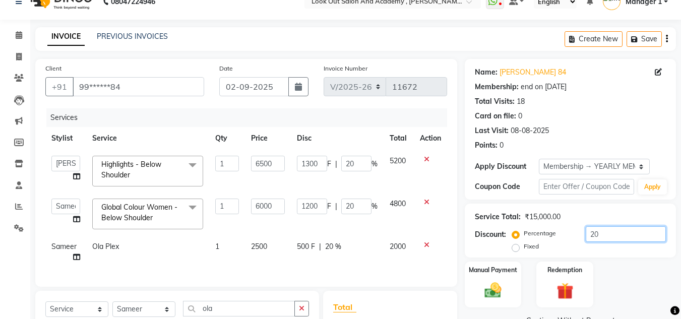
type input "180"
type input "3"
type input "35"
type input "2275"
type input "35"
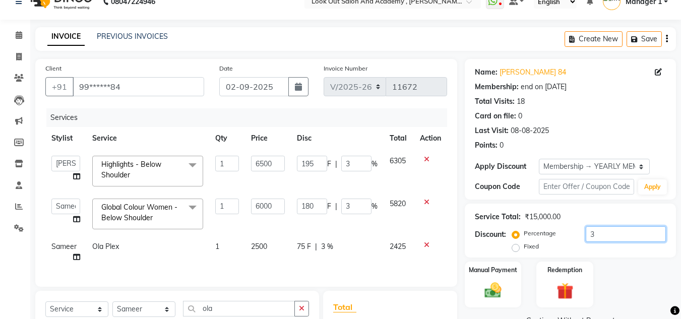
type input "2100"
type input "35"
click at [374, 254] on td "875 F | 35 %" at bounding box center [337, 252] width 93 height 33
select select "28199"
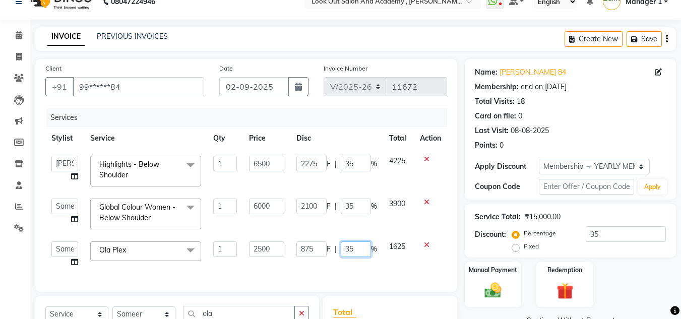
drag, startPoint x: 355, startPoint y: 249, endPoint x: 313, endPoint y: 249, distance: 41.9
click at [313, 249] on div "875 F | 35 %" at bounding box center [337, 250] width 81 height 16
type input "50"
click at [320, 170] on input "2275" at bounding box center [312, 164] width 30 height 16
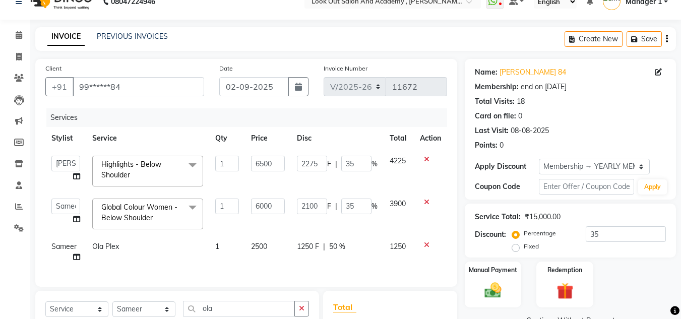
click at [341, 181] on td "2275 F | 35 %" at bounding box center [337, 171] width 93 height 43
select select "28350"
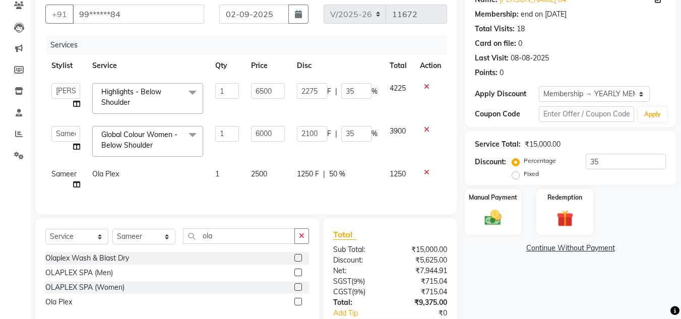
scroll to position [58, 0]
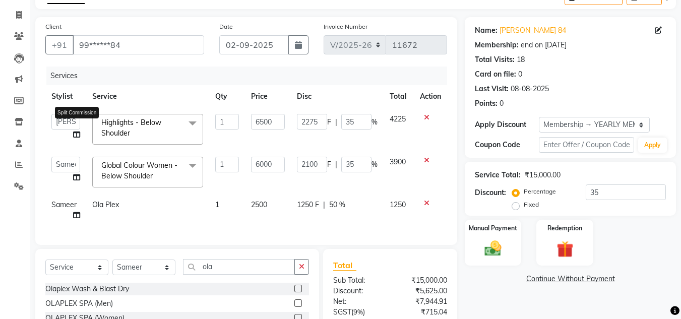
click at [79, 135] on icon at bounding box center [76, 134] width 7 height 7
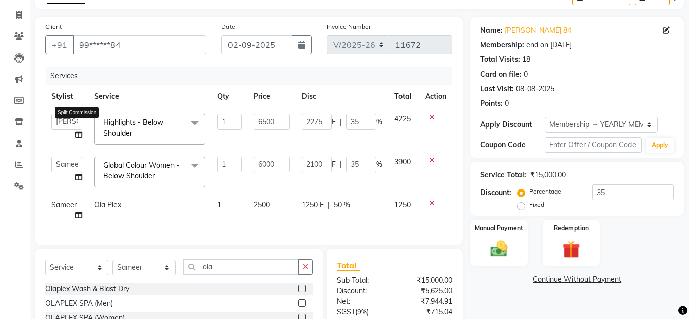
select select "28350"
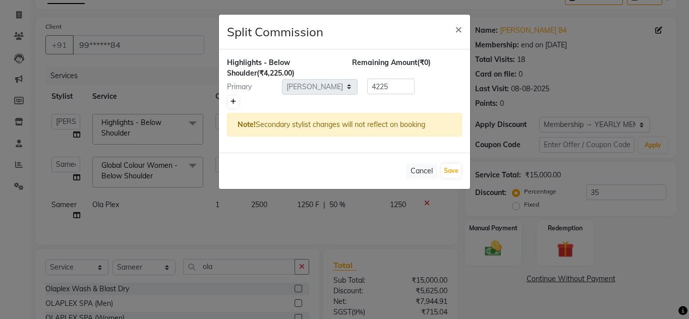
click at [235, 103] on icon at bounding box center [233, 102] width 6 height 6
type input "2112.5"
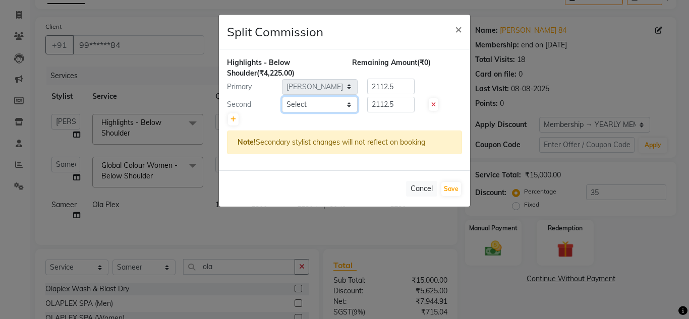
click at [327, 109] on select "Select Aarti Aatish ACHAM Aftab Afzal AKSHADA ITWARI Akthar Hussain Ayan Dhaval…" at bounding box center [320, 105] width 76 height 16
select select "28199"
click at [324, 107] on select "Select Aarti Aatish ACHAM Aftab Afzal AKSHADA ITWARI Akthar Hussain Ayan Dhaval…" at bounding box center [320, 105] width 76 height 16
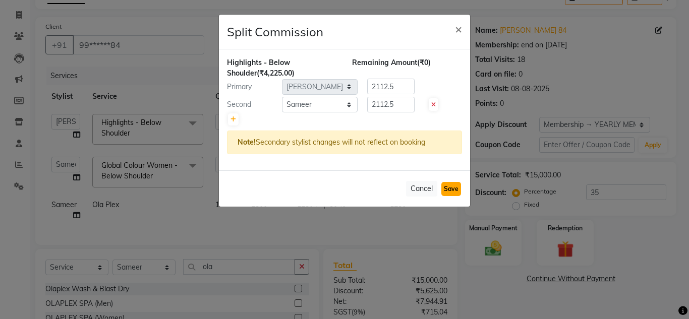
click at [457, 191] on button "Save" at bounding box center [451, 189] width 20 height 14
select select "Select"
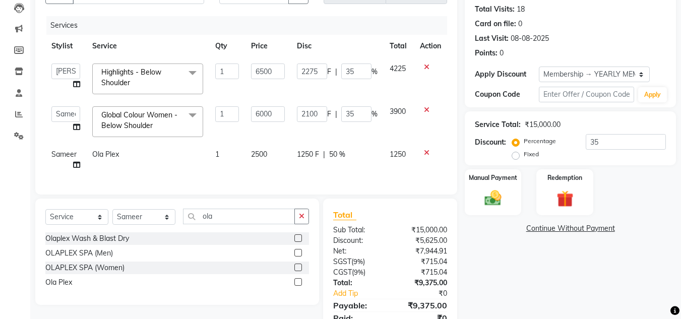
scroll to position [159, 0]
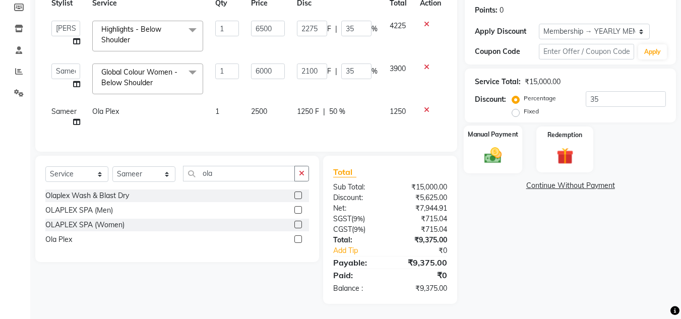
click at [498, 152] on img at bounding box center [493, 155] width 28 height 20
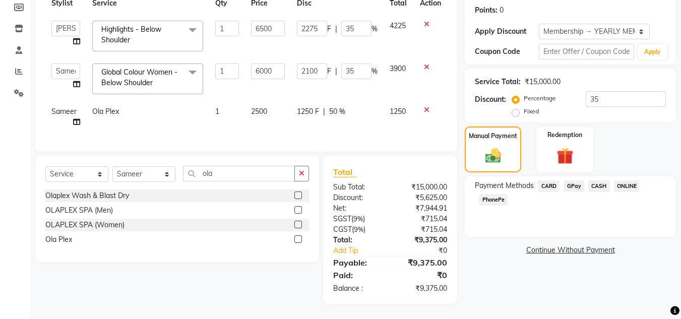
click at [592, 181] on span "CASH" at bounding box center [600, 187] width 22 height 12
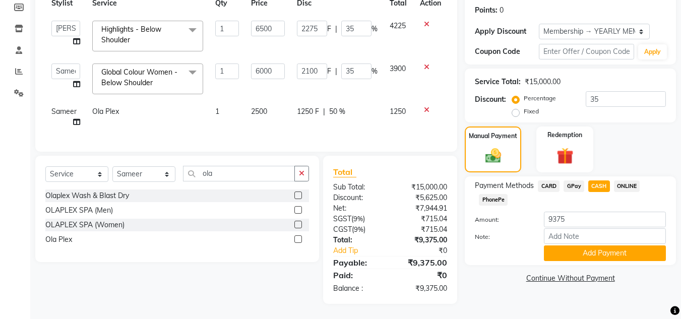
click at [539, 181] on span "CARD" at bounding box center [549, 187] width 22 height 12
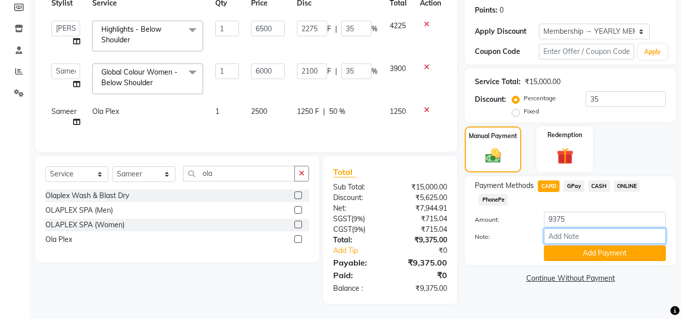
click at [566, 237] on input "Note:" at bounding box center [605, 236] width 122 height 16
click at [563, 248] on button "Add Payment" at bounding box center [605, 254] width 122 height 16
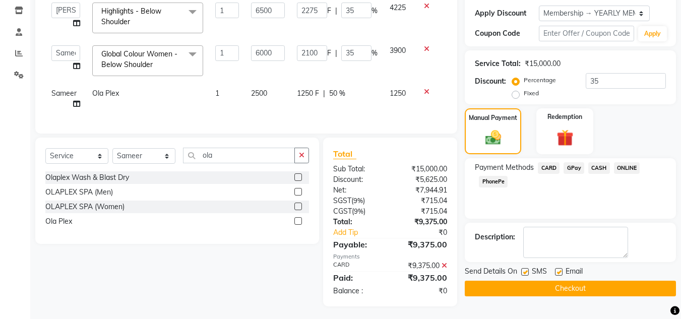
scroll to position [180, 0]
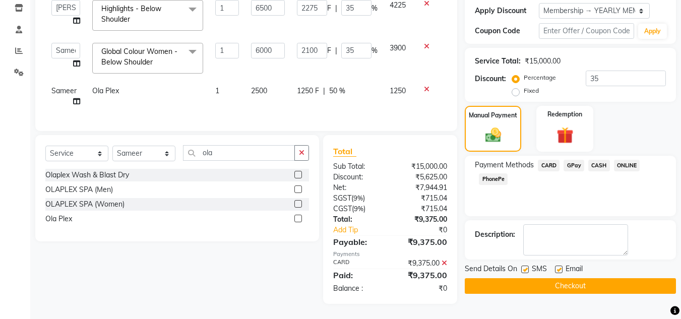
click at [558, 264] on div "Email" at bounding box center [573, 270] width 36 height 13
click at [556, 266] on label at bounding box center [559, 270] width 8 height 8
click at [556, 267] on input "checkbox" at bounding box center [558, 270] width 7 height 7
checkbox input "false"
click at [525, 266] on label at bounding box center [525, 270] width 8 height 8
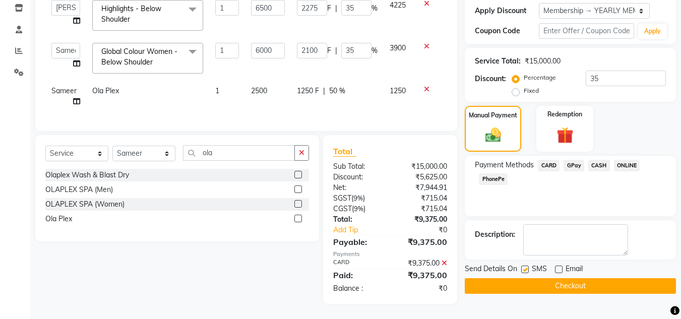
click at [525, 267] on input "checkbox" at bounding box center [524, 270] width 7 height 7
checkbox input "false"
click at [527, 278] on button "Checkout" at bounding box center [570, 286] width 211 height 16
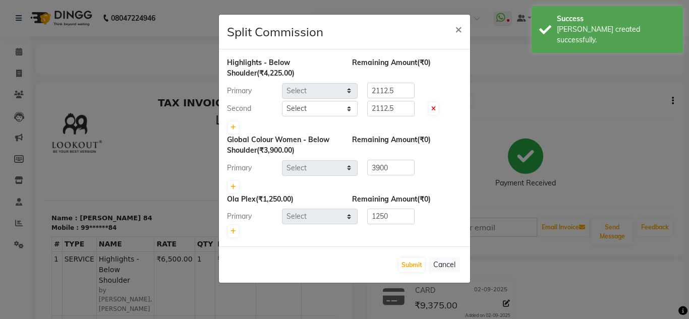
select select "28350"
select select "28199"
click at [408, 105] on input "2112.5" at bounding box center [390, 109] width 47 height 16
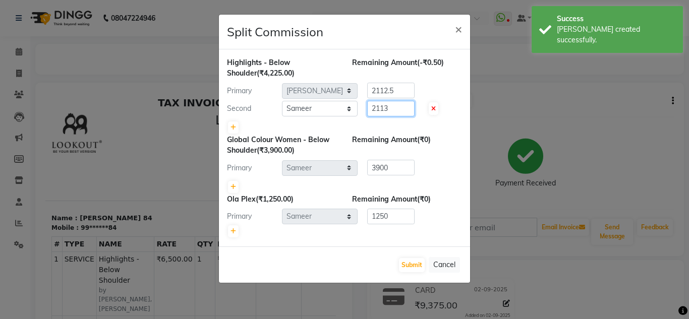
type input "2113"
click at [409, 95] on input "2112.5" at bounding box center [390, 91] width 47 height 16
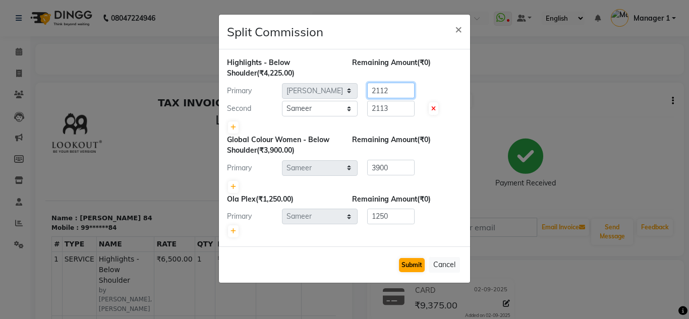
type input "2112"
click at [413, 269] on button "Submit" at bounding box center [412, 265] width 26 height 14
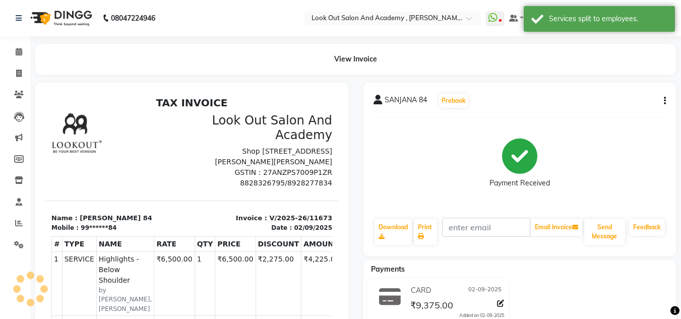
click at [472, 72] on div "View Invoice" at bounding box center [355, 59] width 641 height 31
drag, startPoint x: 22, startPoint y: 50, endPoint x: 261, endPoint y: 7, distance: 242.9
click at [22, 50] on icon at bounding box center [19, 52] width 7 height 8
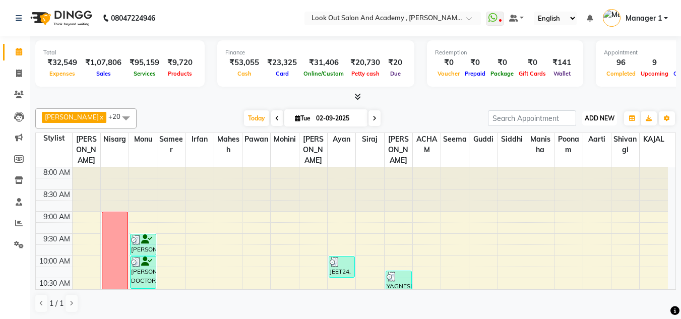
click at [604, 116] on span "ADD NEW" at bounding box center [600, 118] width 30 height 8
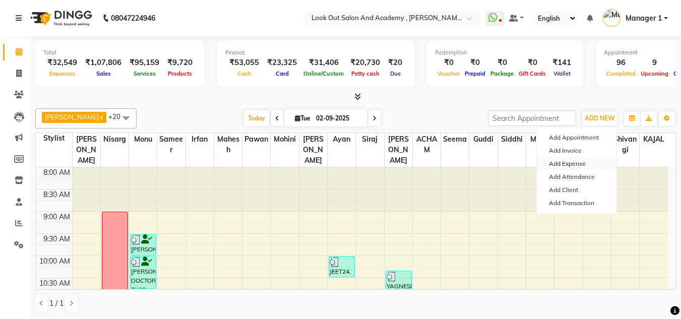
click at [569, 167] on link "Add Expense" at bounding box center [577, 163] width 80 height 13
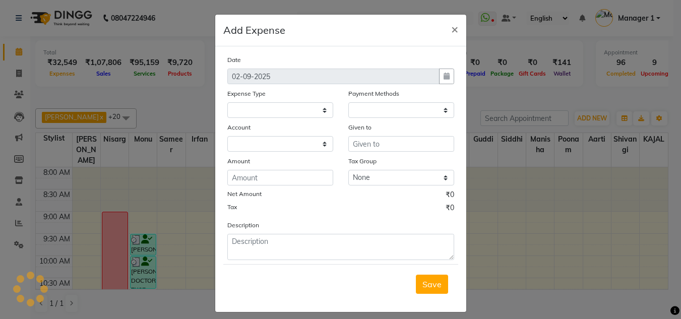
select select
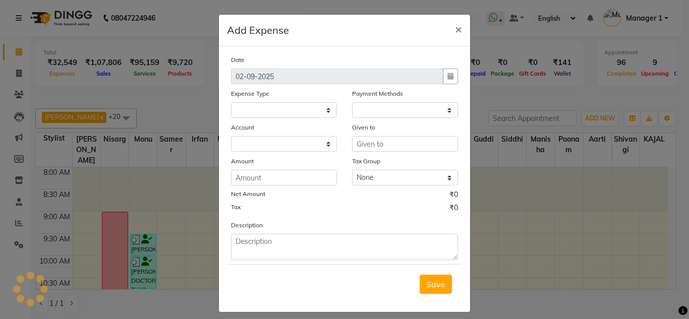
select select "1"
select select "3545"
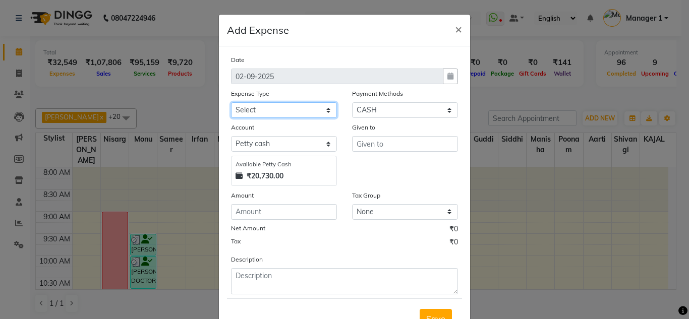
drag, startPoint x: 269, startPoint y: 108, endPoint x: 271, endPoint y: 118, distance: 9.3
click at [269, 108] on select "Select Advance Salary Big Temple Box Cash Shortage Commission Given To Staff [P…" at bounding box center [284, 110] width 106 height 16
select select "7892"
click at [231, 102] on select "Select Advance Salary Big Temple Box Cash Shortage Commission Given To Staff [P…" at bounding box center [284, 110] width 106 height 16
click at [373, 153] on div "Given to" at bounding box center [404, 154] width 121 height 64
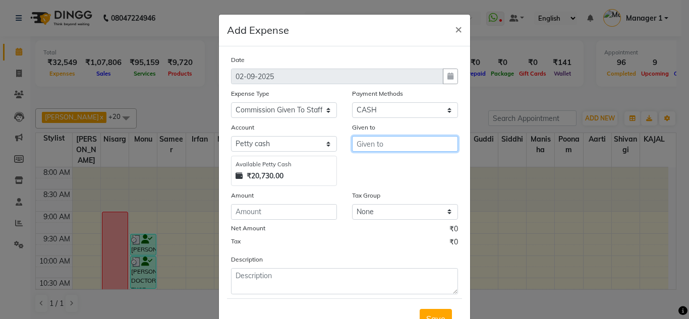
click at [384, 143] on input "text" at bounding box center [405, 144] width 106 height 16
drag, startPoint x: 400, startPoint y: 162, endPoint x: 390, endPoint y: 162, distance: 10.6
click at [398, 162] on button "Sir aj" at bounding box center [393, 165] width 80 height 16
type input "Siraj"
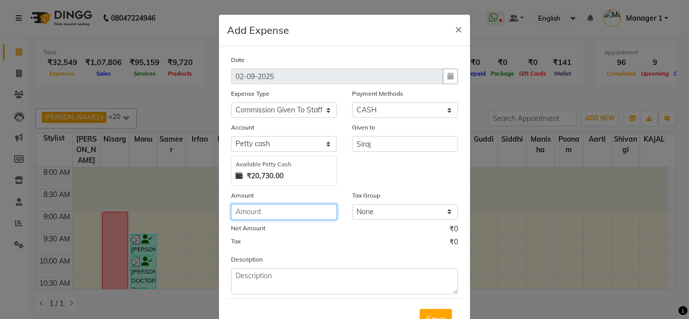
click at [271, 212] on input "number" at bounding box center [284, 212] width 106 height 16
type input "2991"
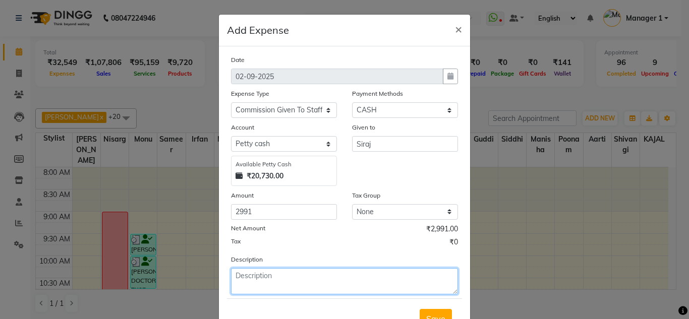
click at [258, 279] on textarea at bounding box center [344, 281] width 227 height 26
type textarea "sirj comm done"
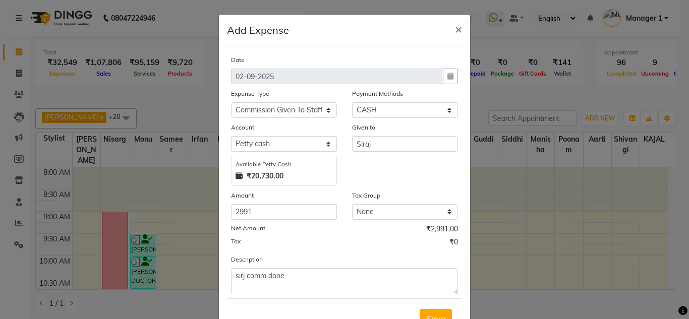
click at [425, 313] on button "Save" at bounding box center [436, 318] width 32 height 19
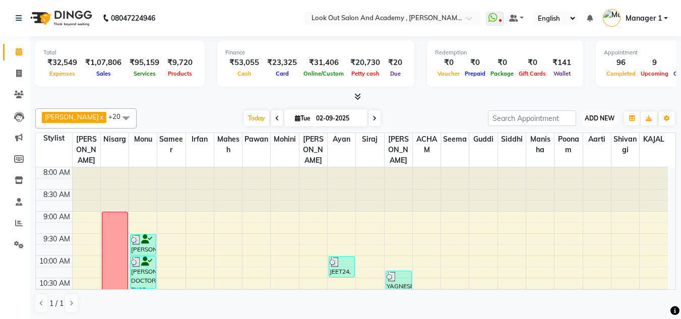
click at [590, 124] on button "ADD NEW Toggle Dropdown" at bounding box center [599, 118] width 35 height 14
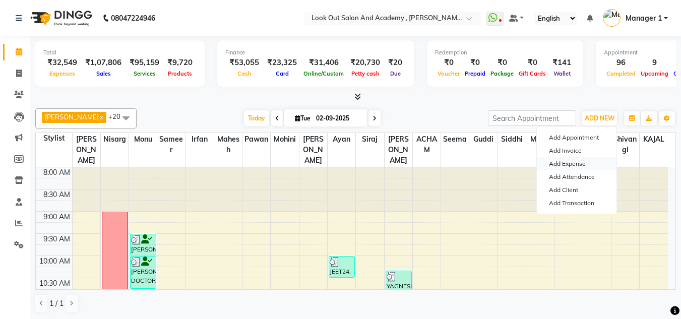
click at [560, 162] on link "Add Expense" at bounding box center [577, 163] width 80 height 13
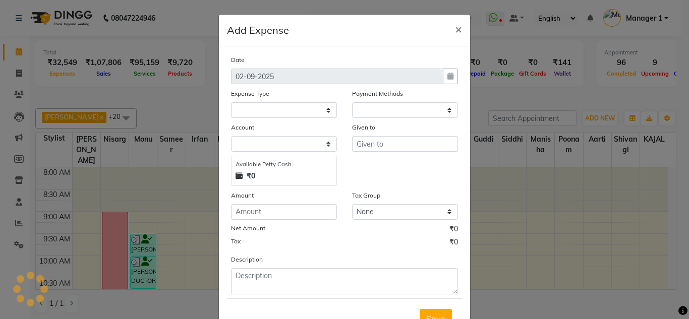
select select "1"
select select "3545"
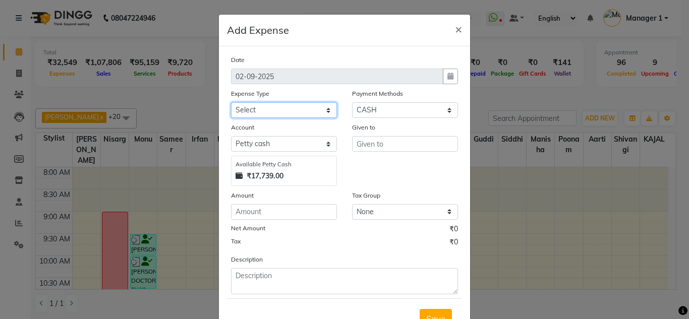
click at [298, 110] on select "Select Advance Salary Big Temple Box Cash Shortage Commission Given To Staff [P…" at bounding box center [284, 110] width 106 height 16
select select "7892"
click at [231, 102] on select "Select Advance Salary Big Temple Box Cash Shortage Commission Given To Staff [P…" at bounding box center [284, 110] width 106 height 16
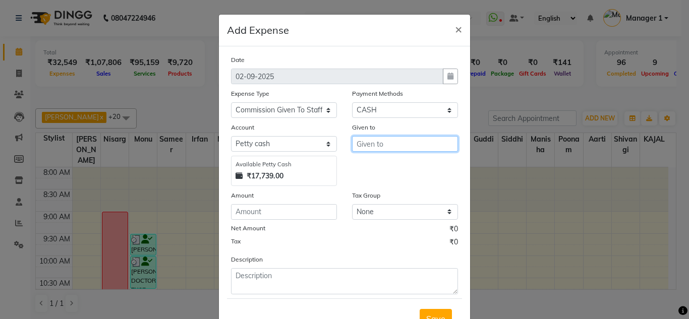
click at [369, 139] on input "text" at bounding box center [405, 144] width 106 height 16
click at [368, 163] on ngb-highlight "Ir fan" at bounding box center [374, 165] width 18 height 10
type input "Irfan"
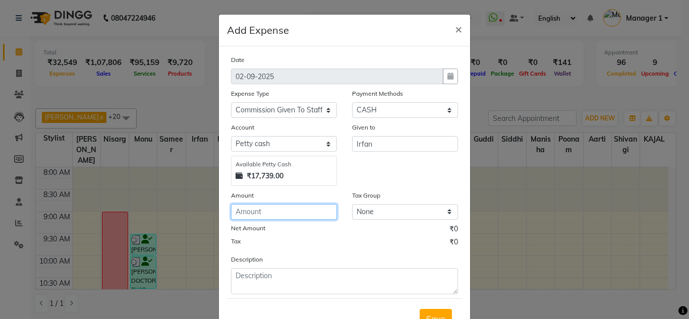
click at [309, 216] on input "number" at bounding box center [284, 212] width 106 height 16
type input "7366"
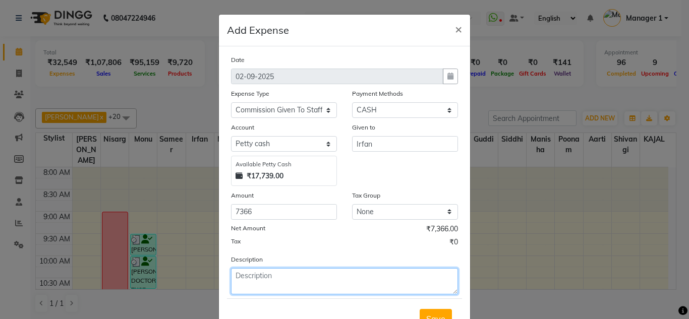
drag, startPoint x: 291, startPoint y: 280, endPoint x: 278, endPoint y: 274, distance: 14.0
click at [283, 275] on textarea at bounding box center [344, 281] width 227 height 26
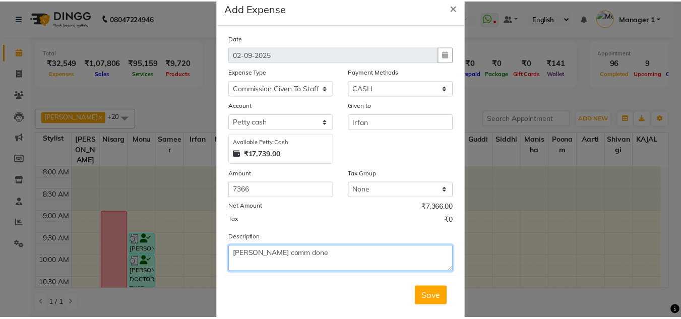
scroll to position [42, 0]
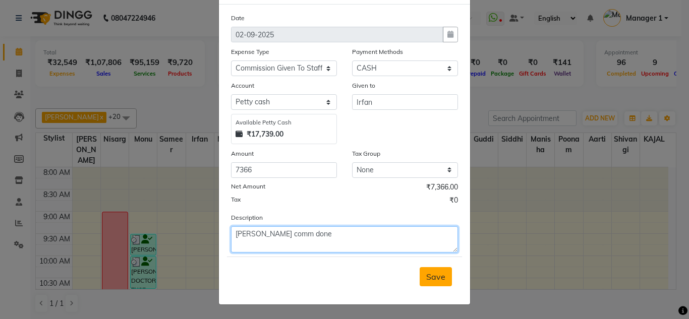
type textarea "irfan comm done"
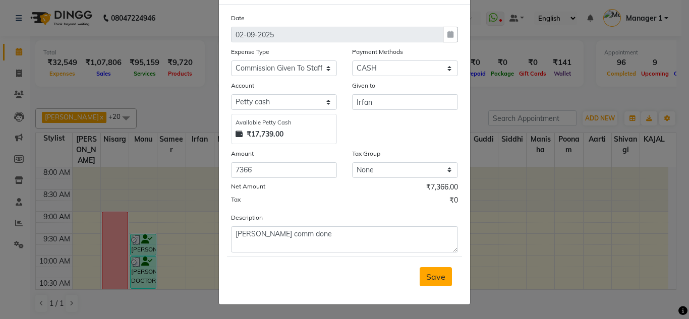
click at [429, 278] on span "Save" at bounding box center [435, 277] width 19 height 10
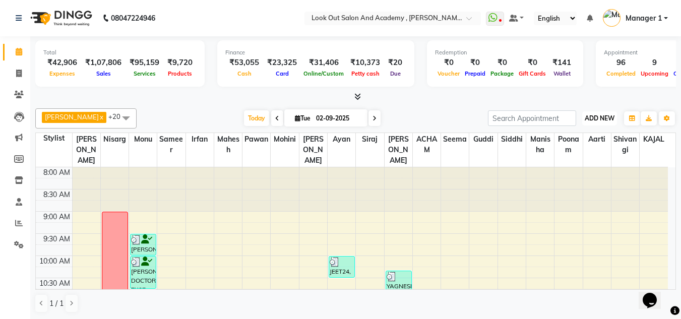
click at [586, 120] on span "ADD NEW" at bounding box center [600, 118] width 30 height 8
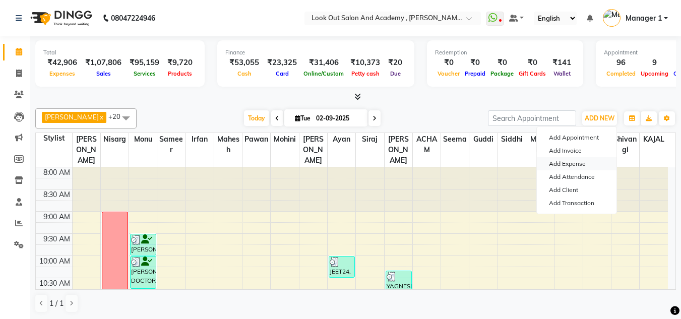
click at [572, 166] on link "Add Expense" at bounding box center [577, 163] width 80 height 13
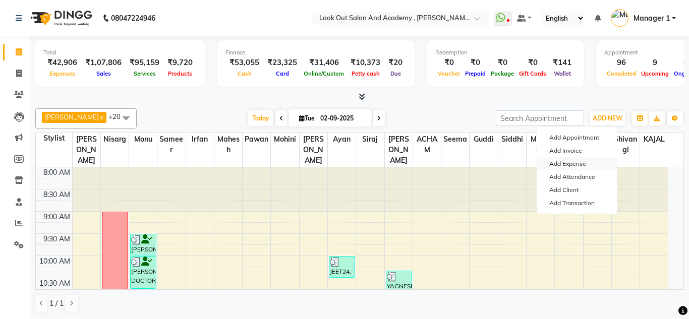
select select "1"
select select "3545"
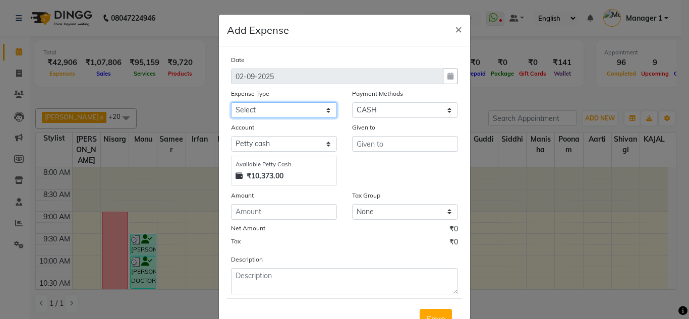
click at [275, 115] on select "Select Advance Salary Big Temple Box Cash Shortage Commission Given To Staff DH…" at bounding box center [284, 110] width 106 height 16
select select "7892"
click at [231, 102] on select "Select Advance Salary Big Temple Box Cash Shortage Commission Given To Staff DH…" at bounding box center [284, 110] width 106 height 16
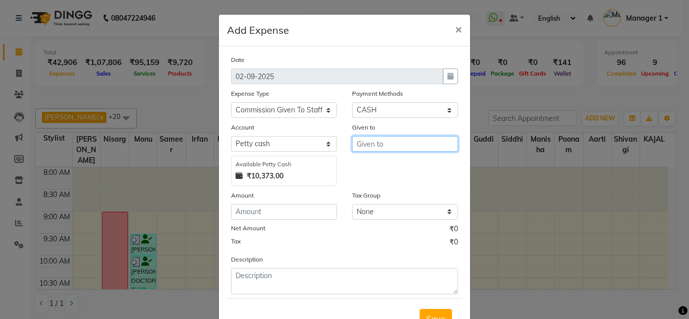
click at [372, 144] on input "text" at bounding box center [405, 144] width 106 height 16
click at [400, 167] on button "Nik ita" at bounding box center [393, 165] width 80 height 16
type input "[MEDICAL_DATA]"
click at [274, 220] on div "Date 02-09-2025 Expense Type Select Advance Salary Big Temple Box Cash Shortage…" at bounding box center [344, 174] width 227 height 240
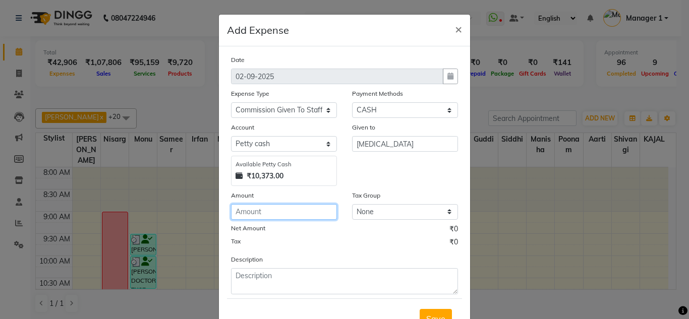
click at [277, 217] on input "number" at bounding box center [284, 212] width 106 height 16
type input "2100"
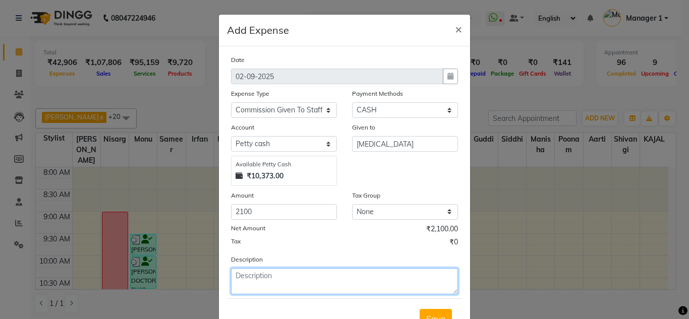
click at [284, 284] on textarea at bounding box center [344, 281] width 227 height 26
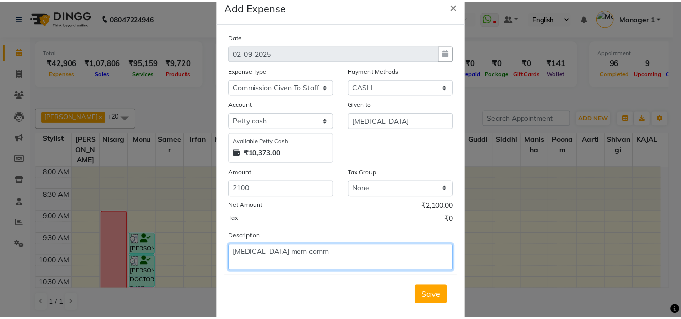
scroll to position [42, 0]
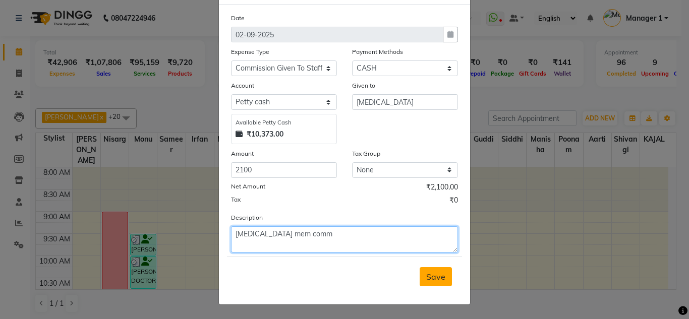
type textarea "[MEDICAL_DATA] mem comm"
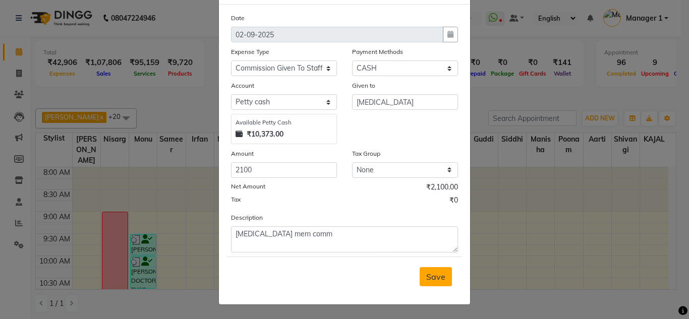
click at [429, 270] on button "Save" at bounding box center [436, 276] width 32 height 19
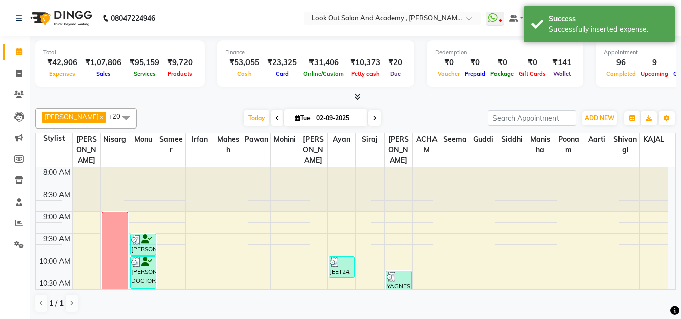
click at [433, 89] on div "Total ₹42,906 Expenses ₹1,07,806 Sales ₹95,159 Services ₹9,720 Products Finance…" at bounding box center [355, 64] width 641 height 49
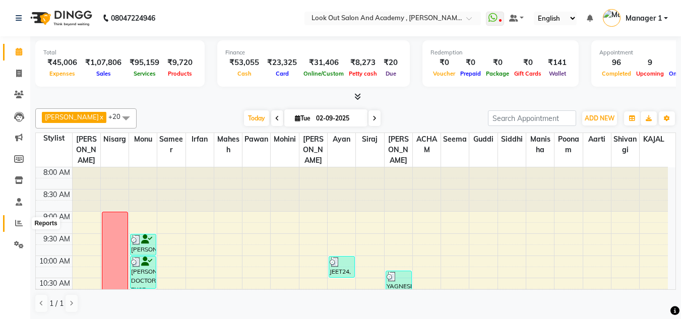
click at [17, 224] on icon at bounding box center [19, 223] width 8 height 8
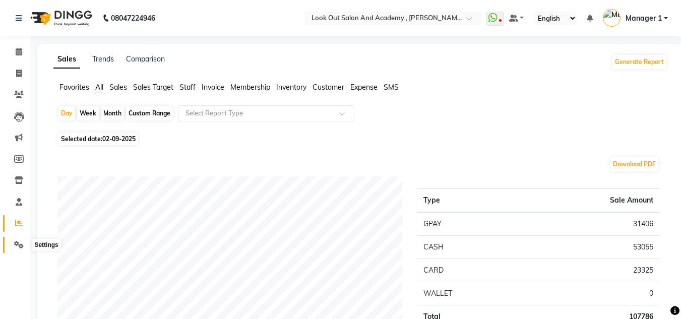
click at [23, 243] on icon at bounding box center [19, 245] width 10 height 8
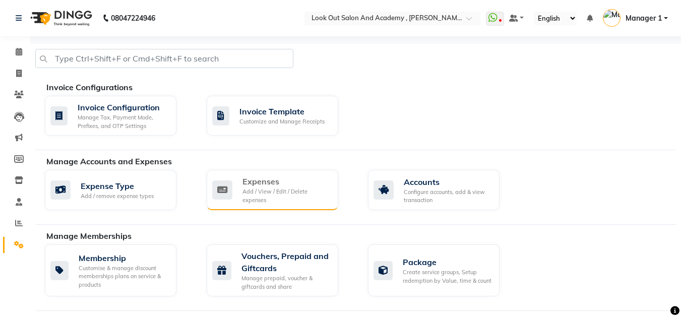
click at [262, 183] on div "Expenses" at bounding box center [287, 181] width 88 height 12
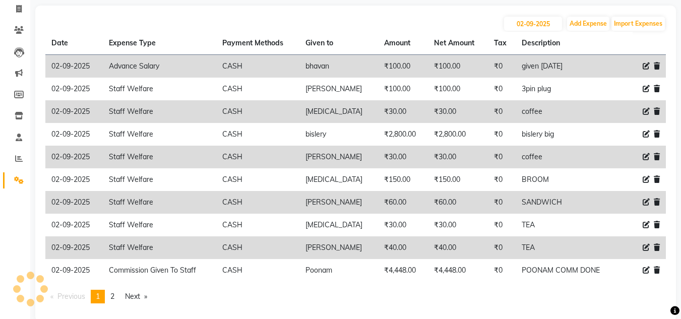
scroll to position [82, 0]
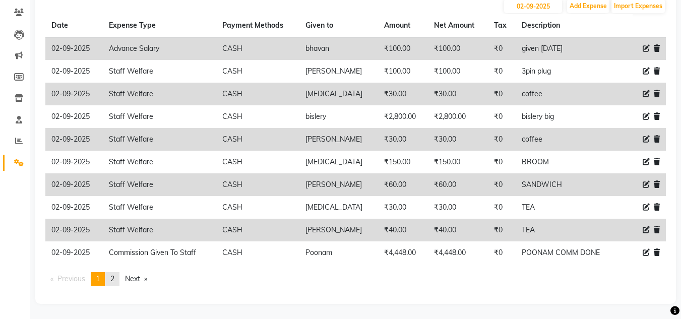
click at [109, 279] on link "page 2" at bounding box center [112, 279] width 14 height 14
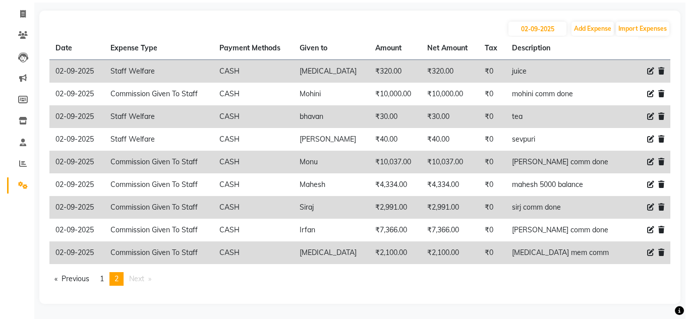
scroll to position [60, 0]
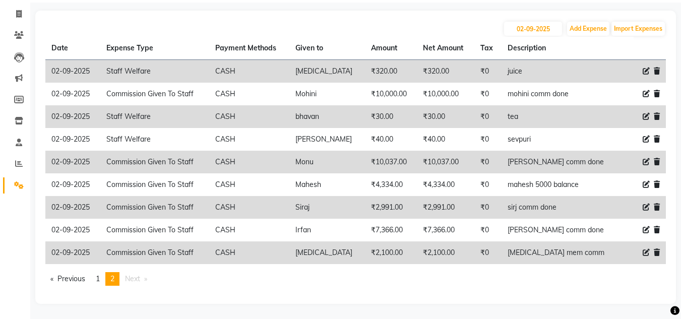
click at [654, 252] on icon at bounding box center [657, 252] width 6 height 7
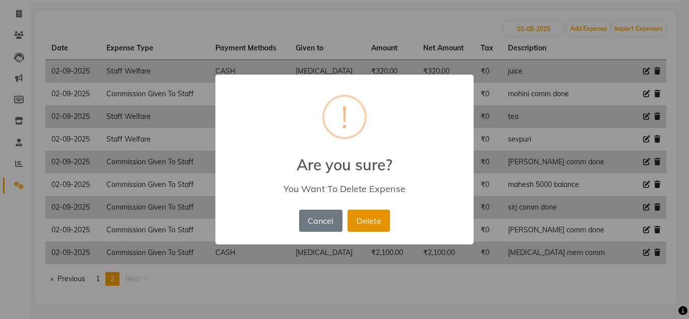
click at [371, 224] on button "Delete" at bounding box center [368, 221] width 42 height 22
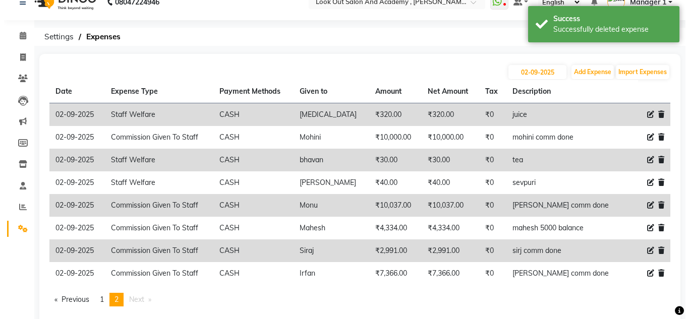
scroll to position [0, 0]
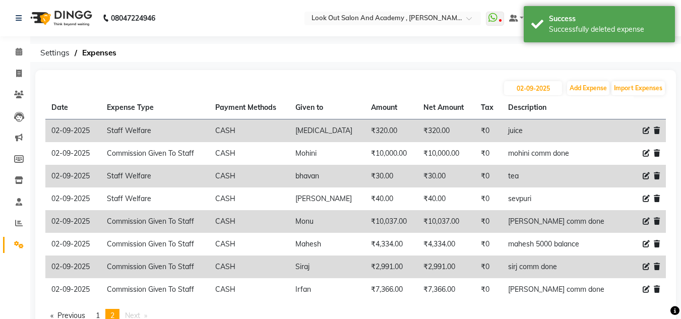
click at [649, 132] on icon at bounding box center [646, 130] width 7 height 7
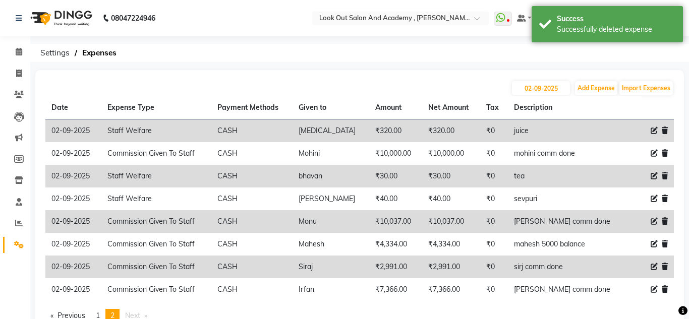
select select "7895"
select select "1"
select select "3545"
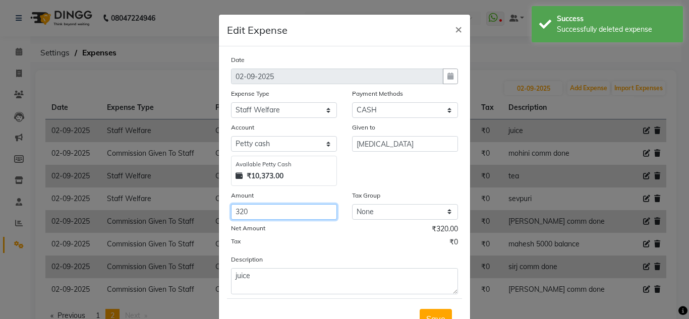
drag, startPoint x: 236, startPoint y: 215, endPoint x: 230, endPoint y: 217, distance: 5.9
click at [232, 215] on input "320" at bounding box center [284, 212] width 106 height 16
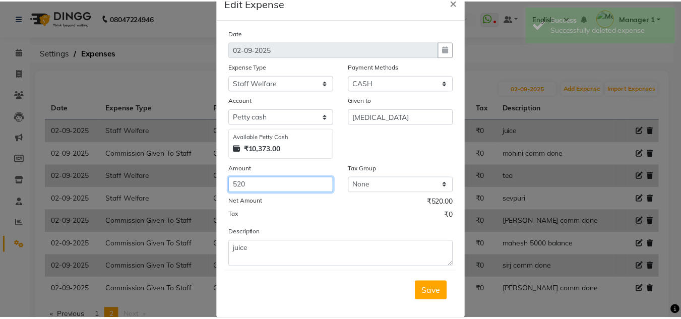
scroll to position [42, 0]
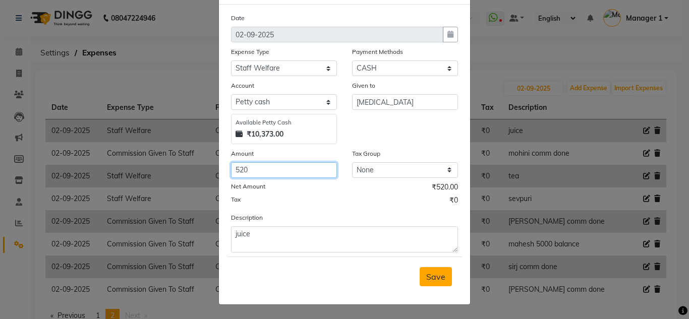
type input "520"
click at [437, 277] on span "Save" at bounding box center [435, 277] width 19 height 10
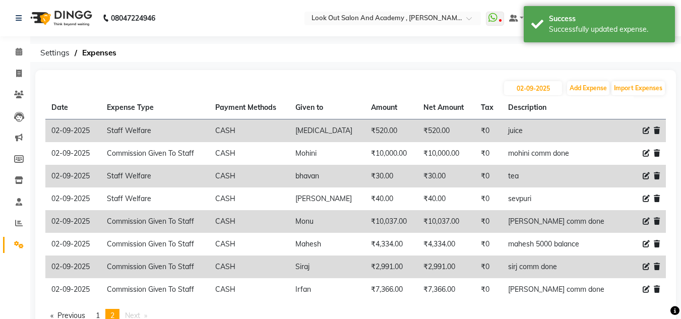
drag, startPoint x: 382, startPoint y: 64, endPoint x: 214, endPoint y: 17, distance: 174.8
click at [378, 61] on div "08047224946 Select Location × Look Out Salon And Academy , Mahavir Nagar WhatsA…" at bounding box center [340, 178] width 681 height 356
click at [16, 51] on icon at bounding box center [19, 52] width 7 height 8
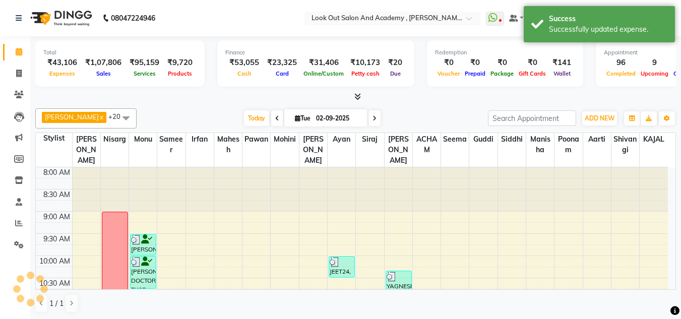
scroll to position [554, 0]
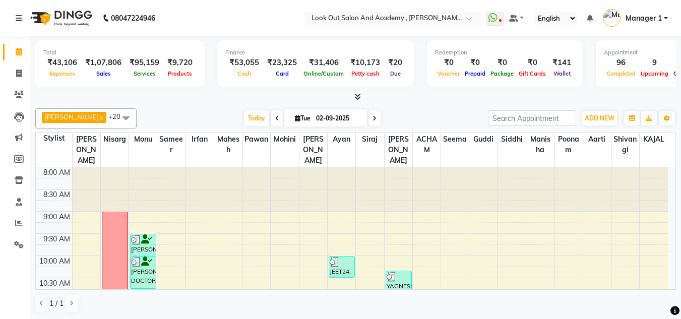
click at [432, 97] on div at bounding box center [355, 97] width 641 height 11
click at [248, 117] on span "Today" at bounding box center [256, 118] width 25 height 16
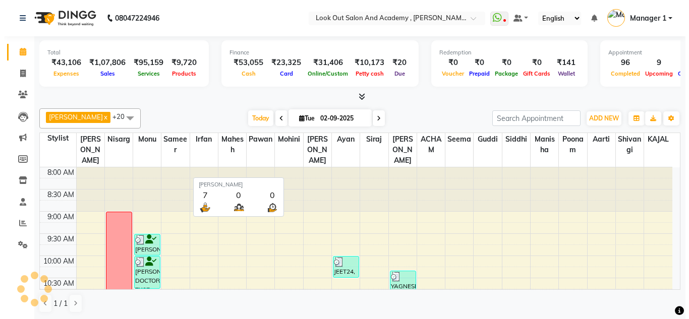
scroll to position [554, 0]
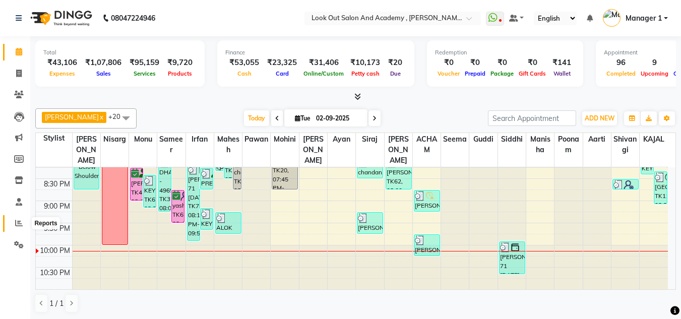
click at [17, 223] on icon at bounding box center [19, 223] width 8 height 8
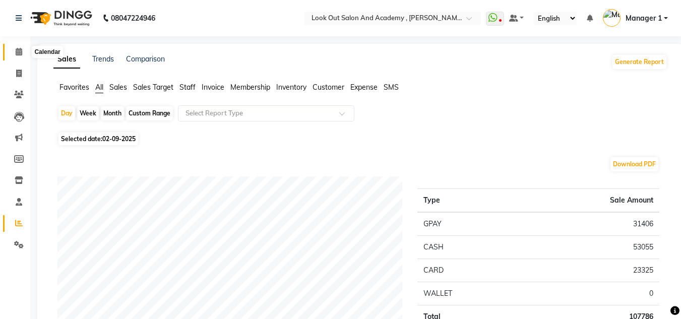
click at [16, 52] on icon at bounding box center [19, 52] width 7 height 8
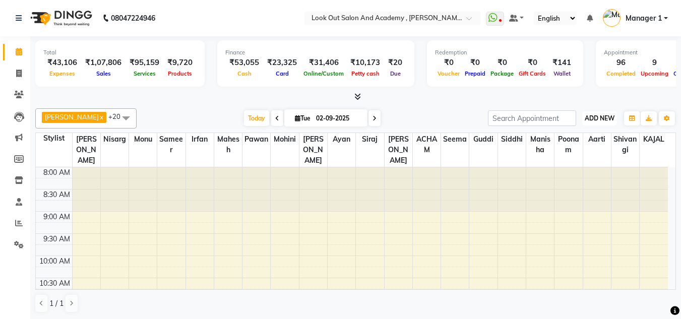
click at [606, 123] on button "ADD NEW Toggle Dropdown" at bounding box center [599, 118] width 35 height 14
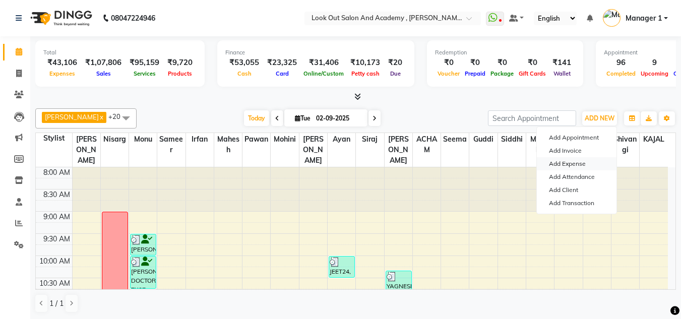
click at [572, 165] on link "Add Expense" at bounding box center [577, 163] width 80 height 13
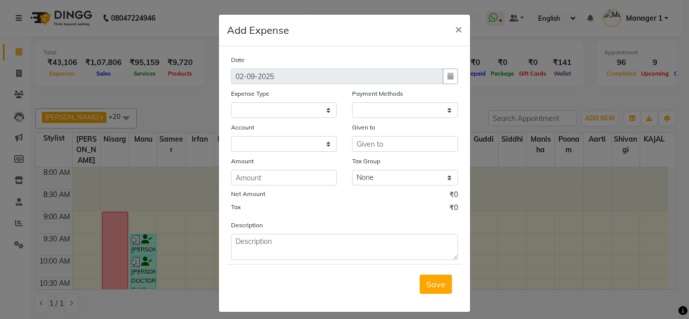
select select "1"
select select "3545"
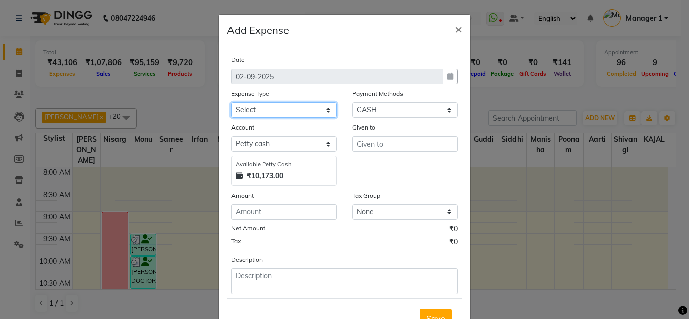
drag, startPoint x: 252, startPoint y: 103, endPoint x: 257, endPoint y: 116, distance: 14.0
click at [253, 103] on select "Select Advance Salary Big Temple Box Cash Shortage Commission Given To Staff [P…" at bounding box center [284, 110] width 106 height 16
select select "7907"
click at [231, 102] on select "Select Advance Salary Big Temple Box Cash Shortage Commission Given To Staff [P…" at bounding box center [284, 110] width 106 height 16
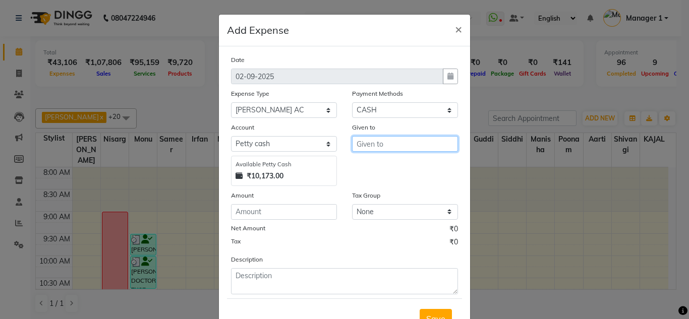
click at [393, 143] on input "text" at bounding box center [405, 144] width 106 height 16
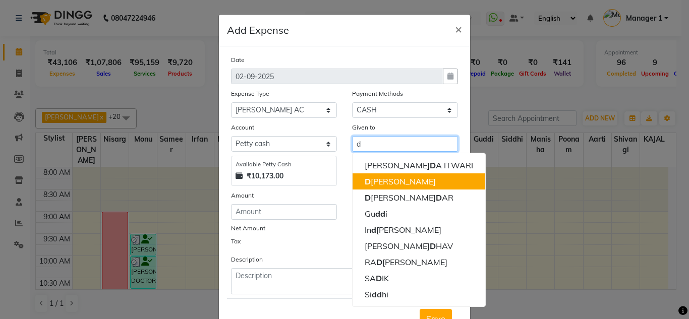
click at [397, 186] on ngb-highlight "D [PERSON_NAME]" at bounding box center [400, 182] width 71 height 10
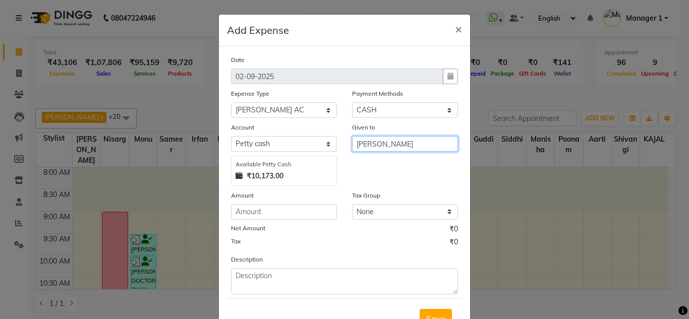
type input "[PERSON_NAME]"
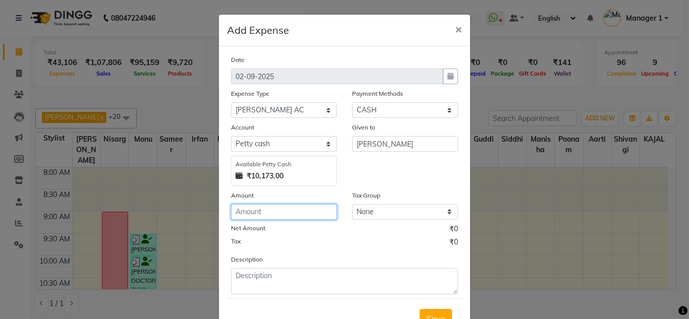
click at [281, 211] on input "number" at bounding box center [284, 212] width 106 height 16
type input "10000"
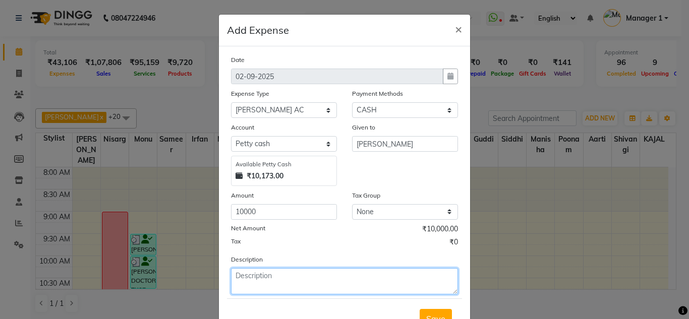
click at [305, 274] on textarea at bounding box center [344, 281] width 227 height 26
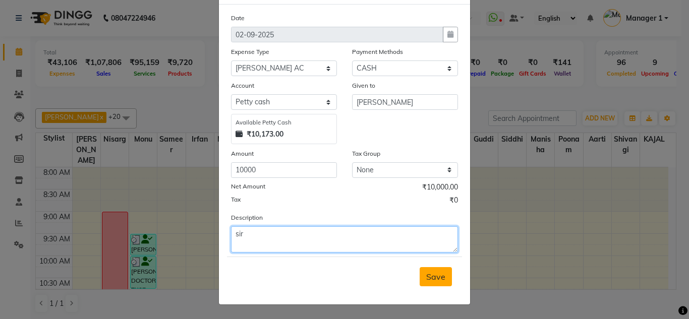
type textarea "sir"
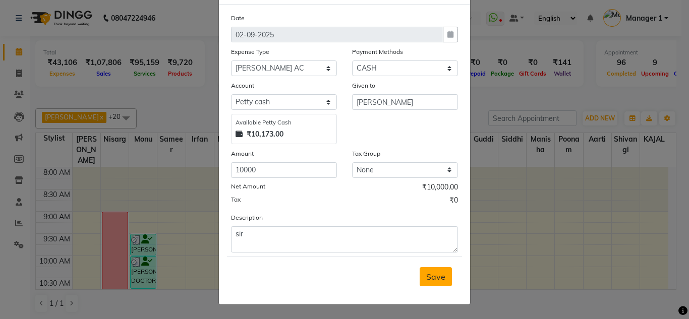
click at [432, 276] on span "Save" at bounding box center [435, 277] width 19 height 10
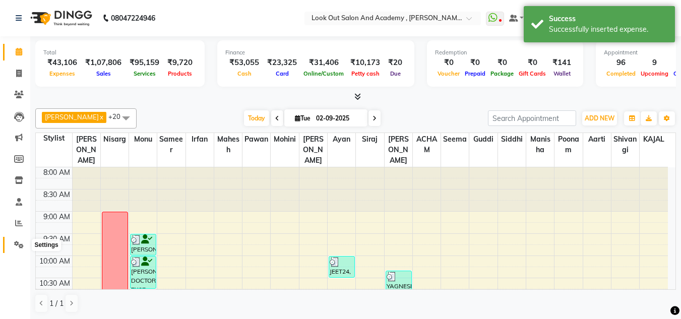
click at [16, 242] on icon at bounding box center [19, 245] width 10 height 8
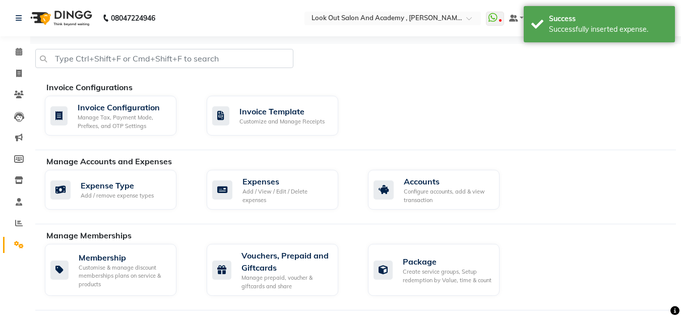
click at [382, 133] on div "Invoice Configuration Manage Tax, Payment Mode, Prefixes, and OTP Settings Invo…" at bounding box center [360, 118] width 647 height 44
click at [16, 47] on span at bounding box center [19, 52] width 18 height 12
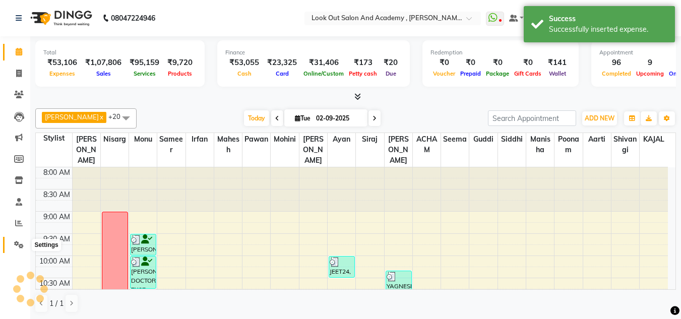
click at [13, 240] on span at bounding box center [19, 246] width 18 height 12
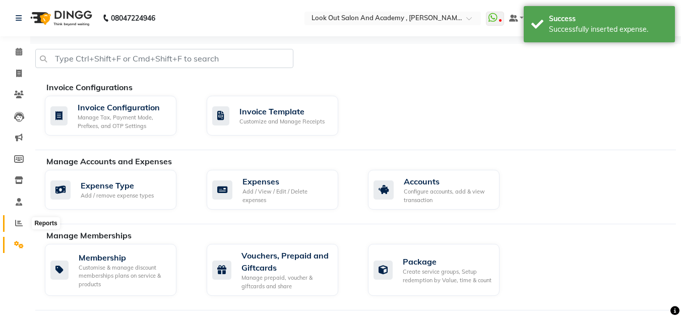
click at [15, 228] on span at bounding box center [19, 224] width 18 height 12
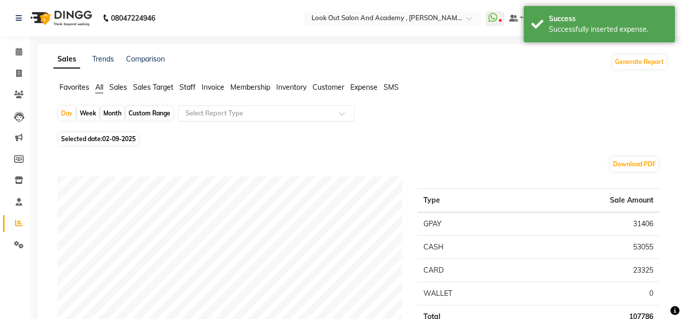
click at [215, 115] on input "text" at bounding box center [256, 113] width 145 height 10
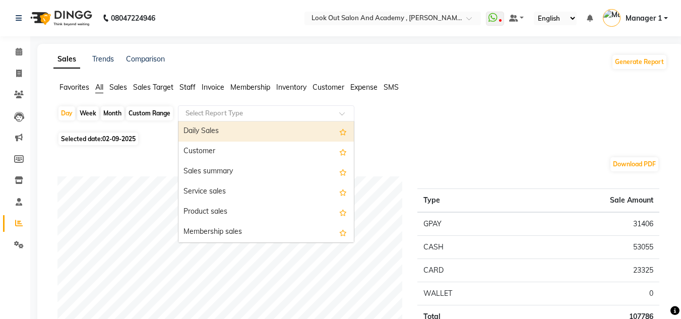
drag, startPoint x: 234, startPoint y: 131, endPoint x: 652, endPoint y: 144, distance: 417.8
click at [235, 131] on div "Daily Sales" at bounding box center [266, 132] width 175 height 20
select select "full_report"
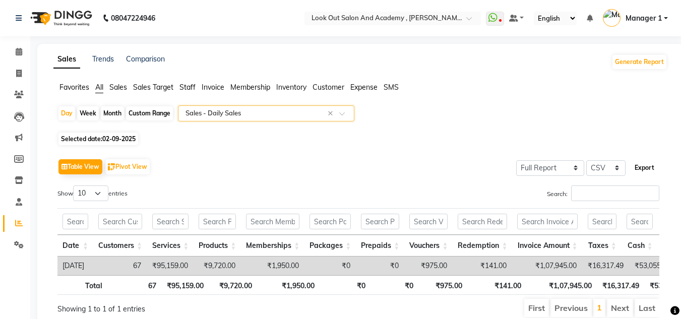
click at [650, 170] on button "Export" at bounding box center [645, 167] width 28 height 17
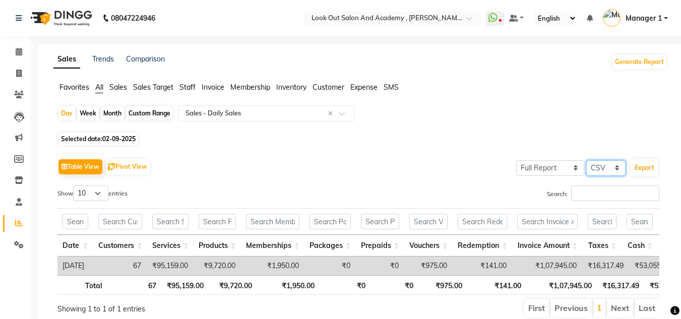
click at [605, 164] on select "Select CSV PDF" at bounding box center [606, 168] width 39 height 16
select select "pdf"
click at [587, 160] on select "Select CSV PDF" at bounding box center [606, 168] width 39 height 16
click at [637, 170] on button "Export" at bounding box center [645, 167] width 28 height 17
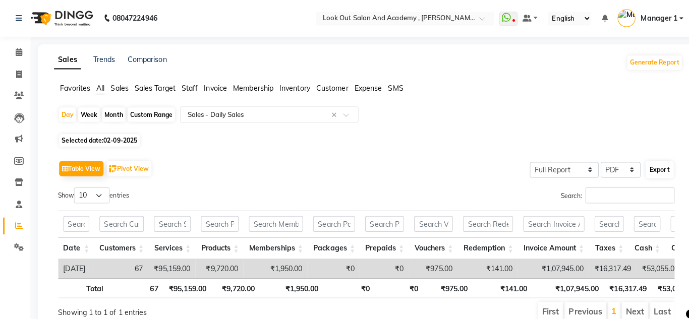
select select "monospace"
select select "10px"
select select "template_2"
select select "A4"
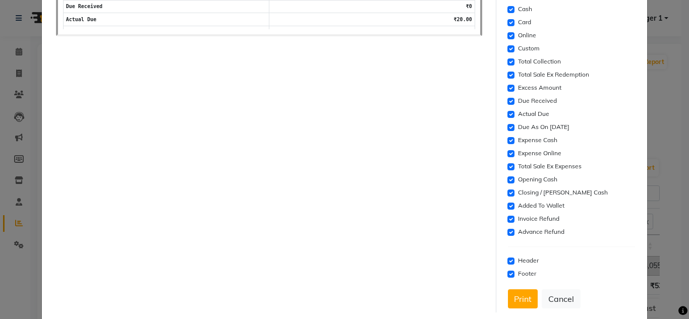
scroll to position [335, 0]
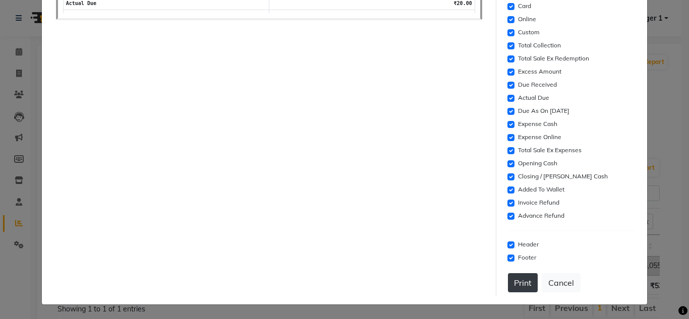
click at [521, 288] on button "Print" at bounding box center [523, 282] width 30 height 19
click at [562, 286] on button "Cancel" at bounding box center [561, 282] width 39 height 19
